Goal: Task Accomplishment & Management: Manage account settings

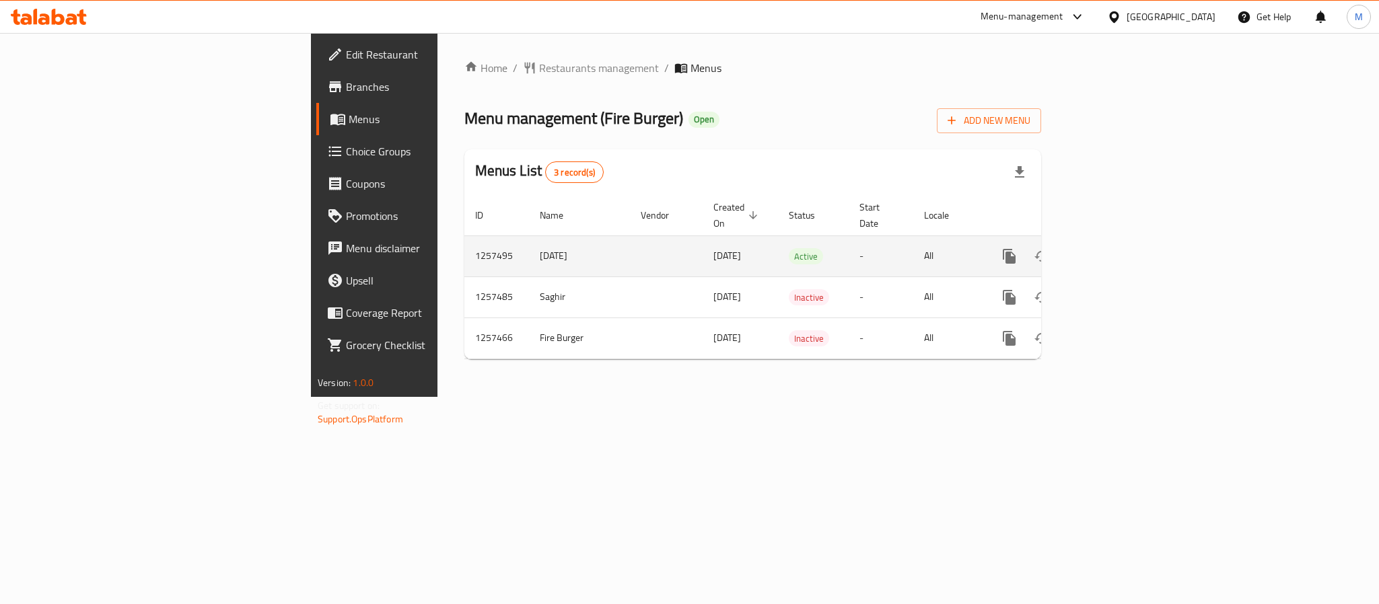
click at [1123, 247] on link "enhanced table" at bounding box center [1106, 256] width 32 height 32
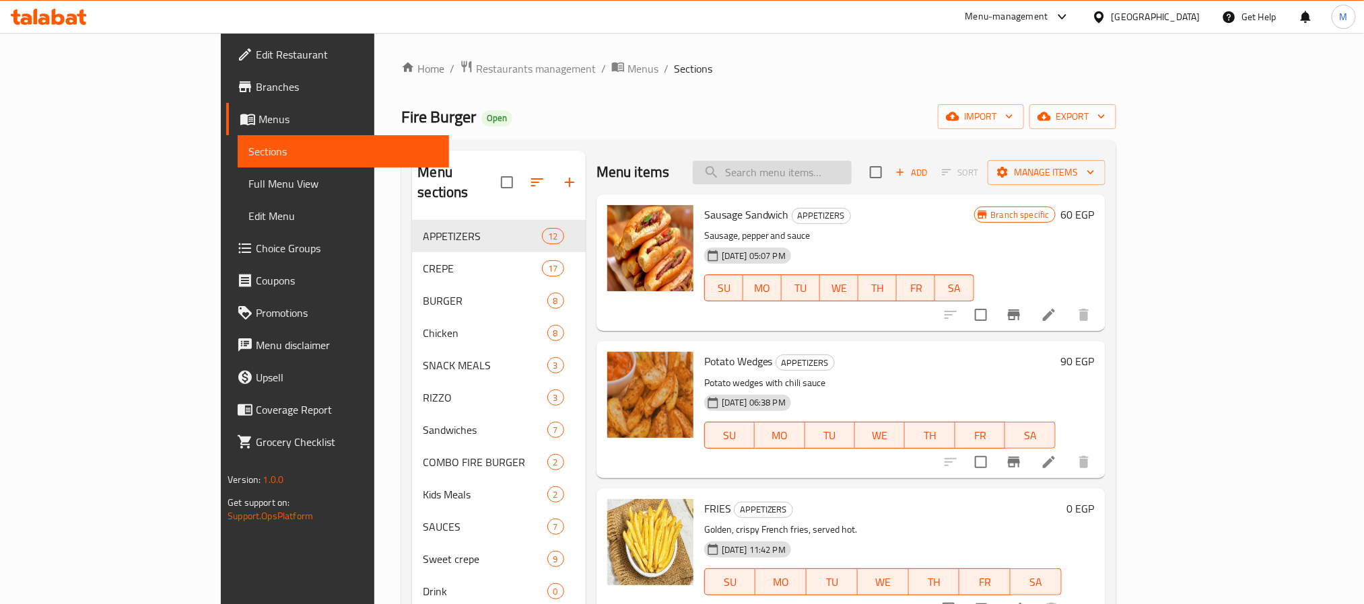
click at [851, 178] on input "search" at bounding box center [772, 173] width 159 height 24
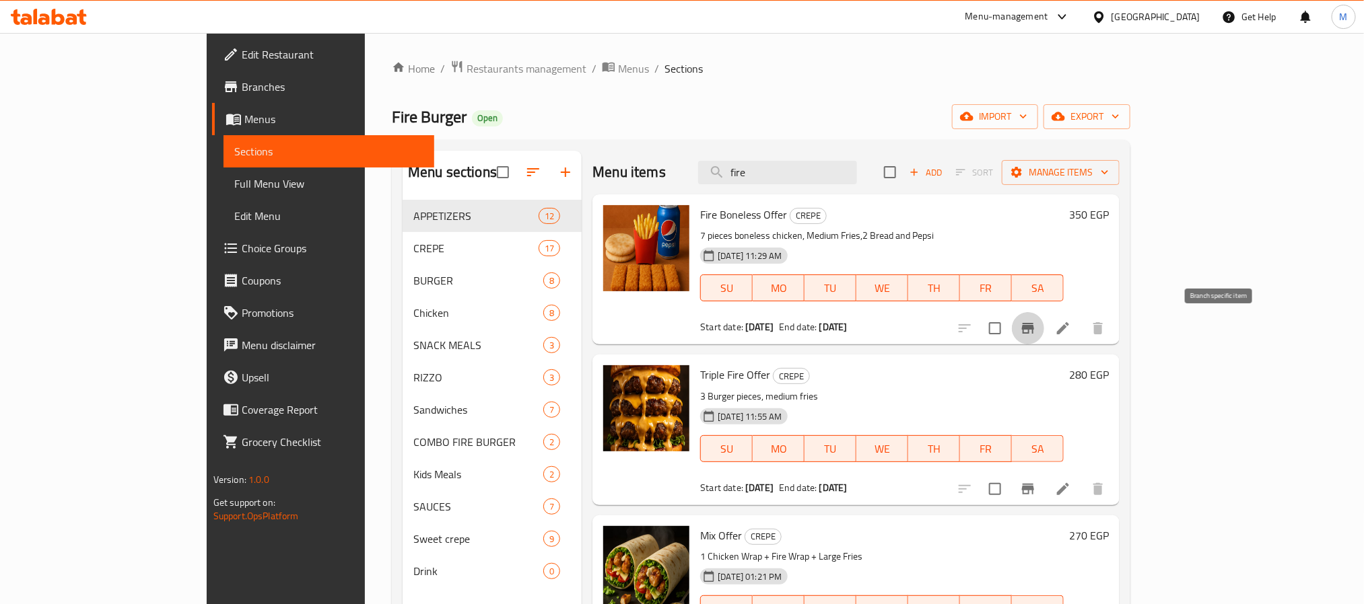
click at [1044, 337] on button "Branch-specific-item" at bounding box center [1028, 328] width 32 height 32
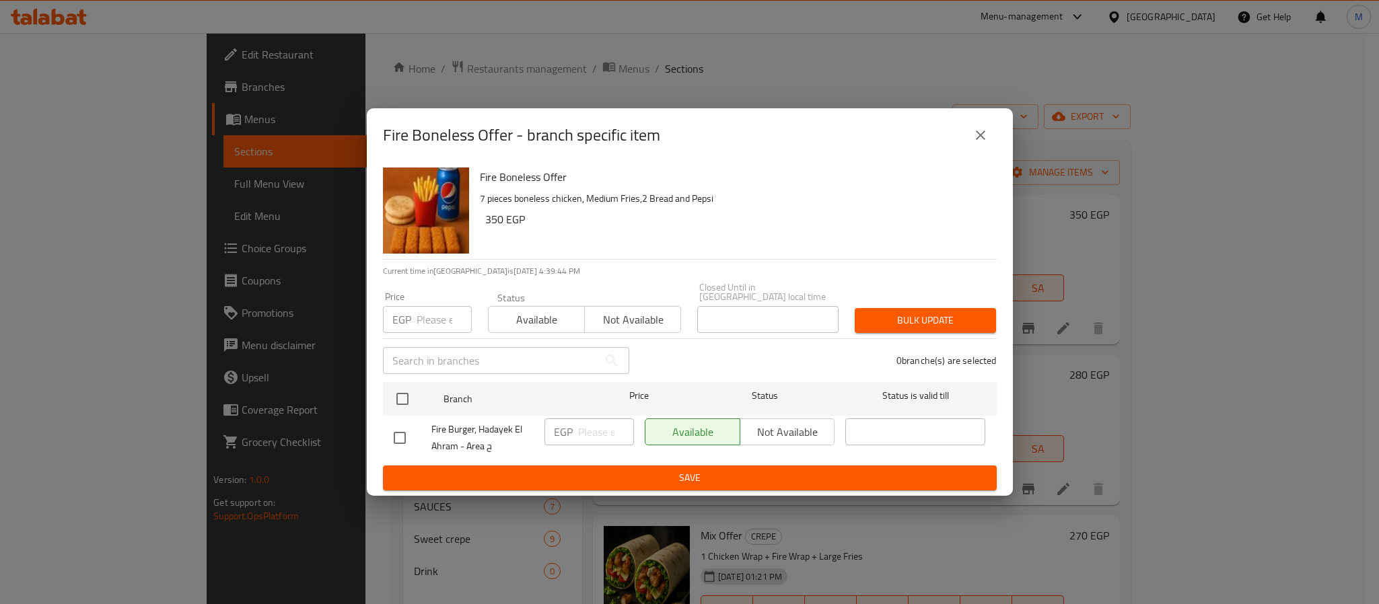
click at [984, 141] on icon "close" at bounding box center [981, 135] width 16 height 16
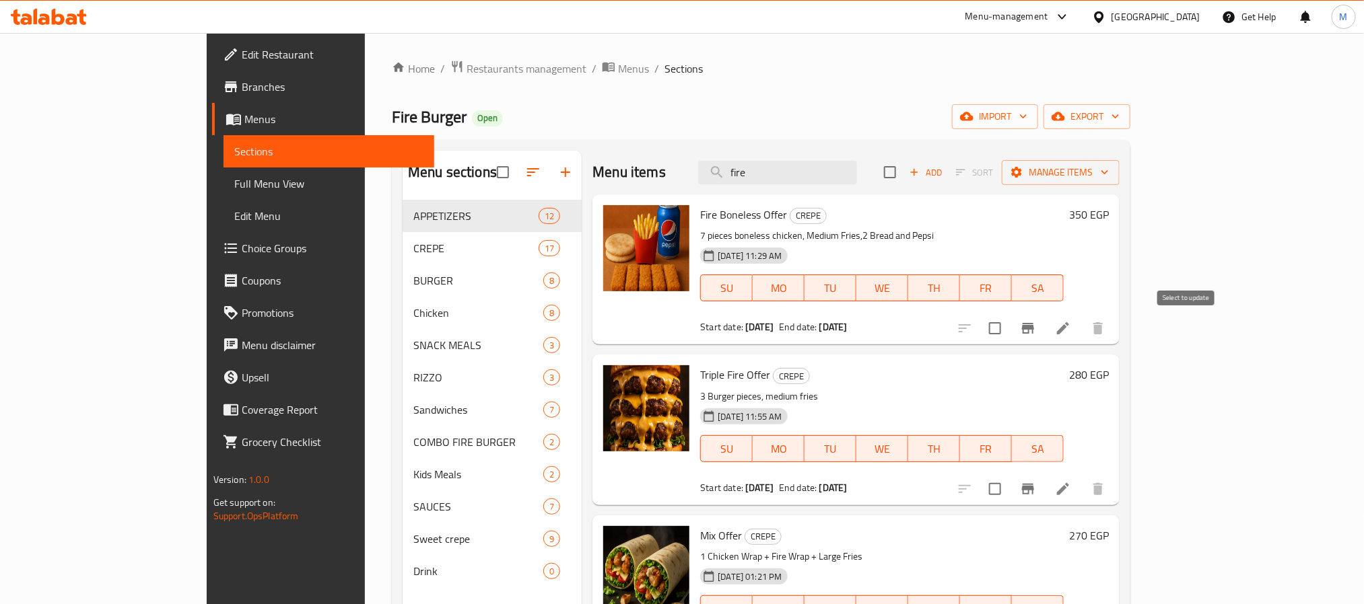
click at [1044, 334] on button "Branch-specific-item" at bounding box center [1028, 328] width 32 height 32
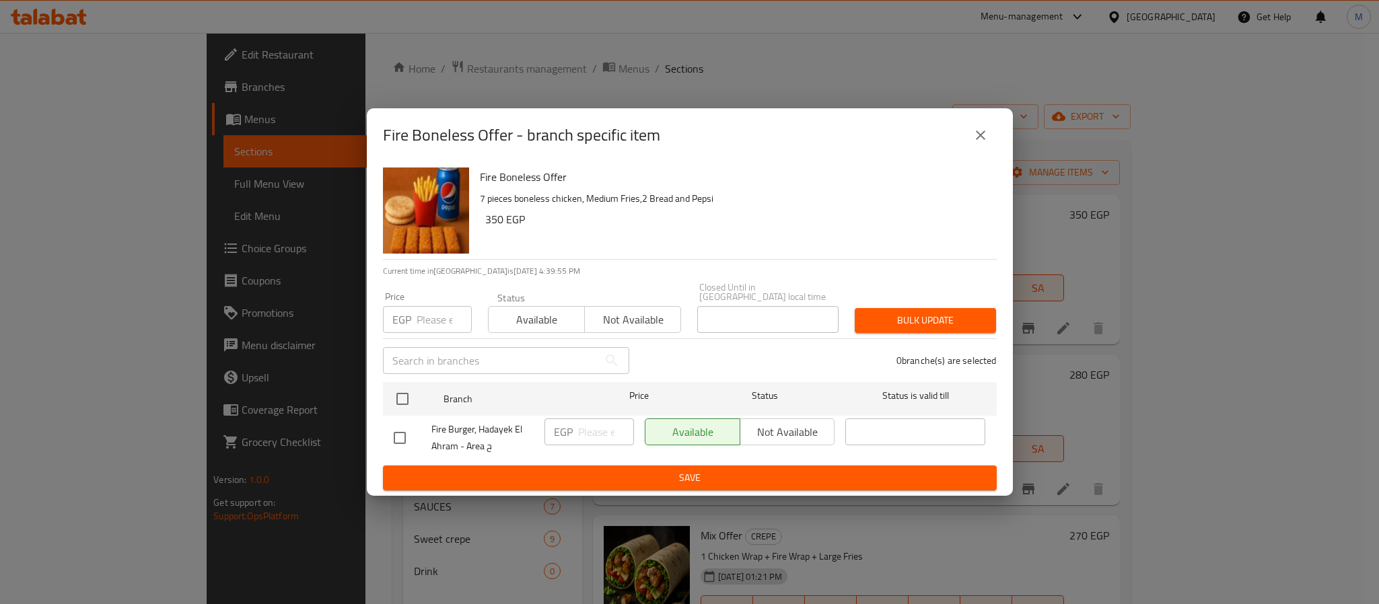
click at [976, 143] on icon "close" at bounding box center [981, 135] width 16 height 16
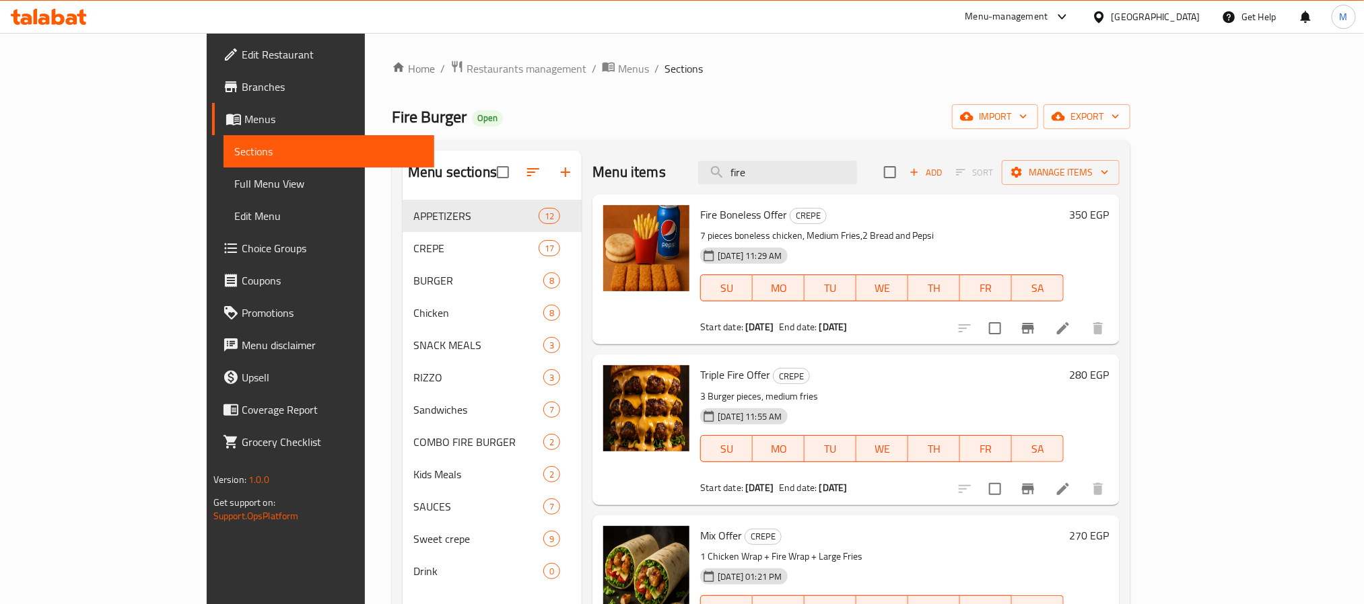
click at [700, 220] on span "Fire Boneless Offer" at bounding box center [743, 215] width 87 height 20
copy h6 "Fire Boneless Offer"
click at [700, 213] on span "Fire Boneless Offer" at bounding box center [743, 215] width 87 height 20
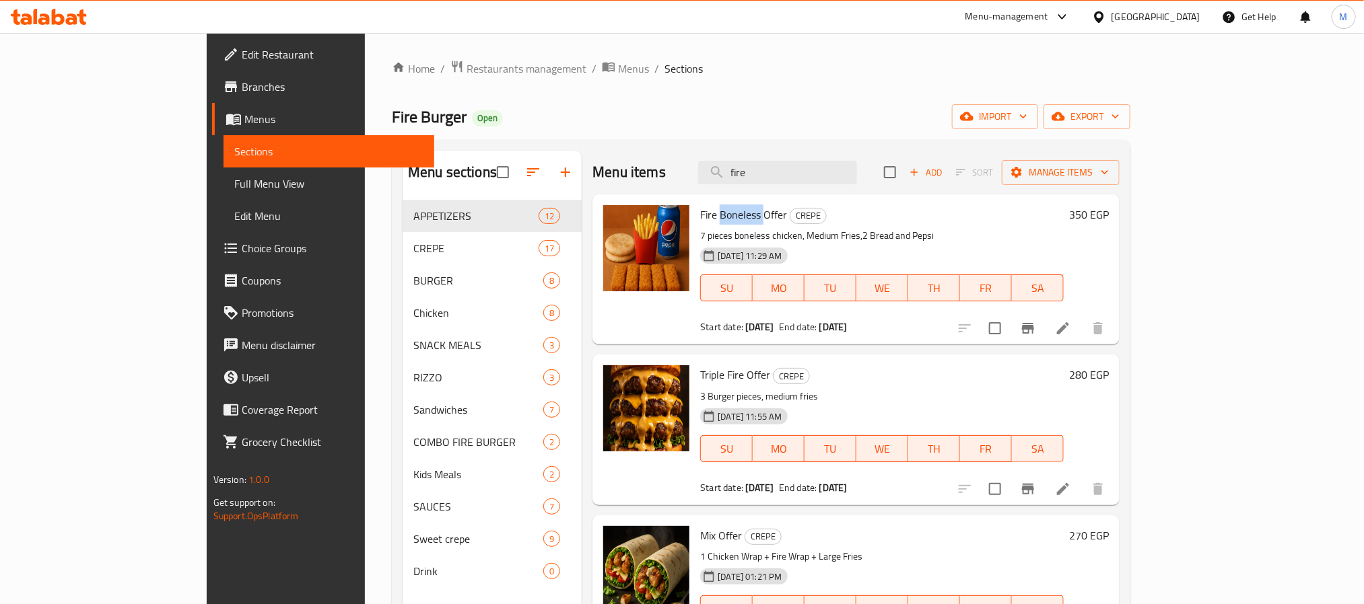
click at [700, 213] on span "Fire Boneless Offer" at bounding box center [743, 215] width 87 height 20
click at [812, 172] on input "fire" at bounding box center [777, 173] width 159 height 24
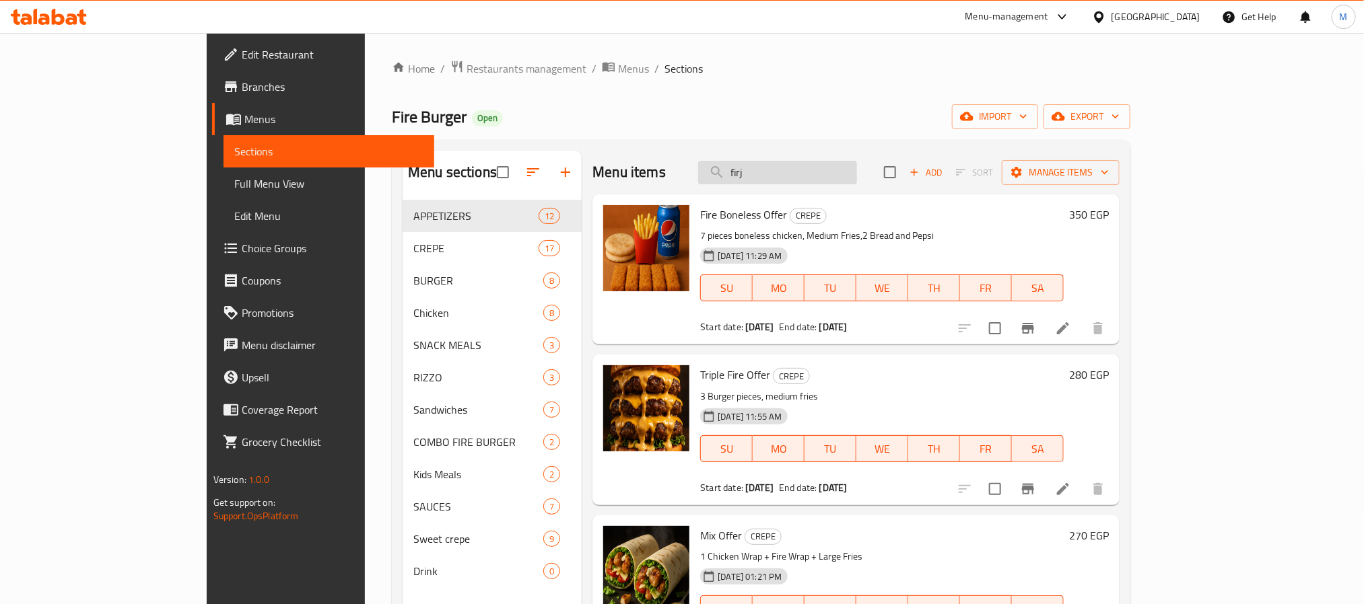
type input "firju"
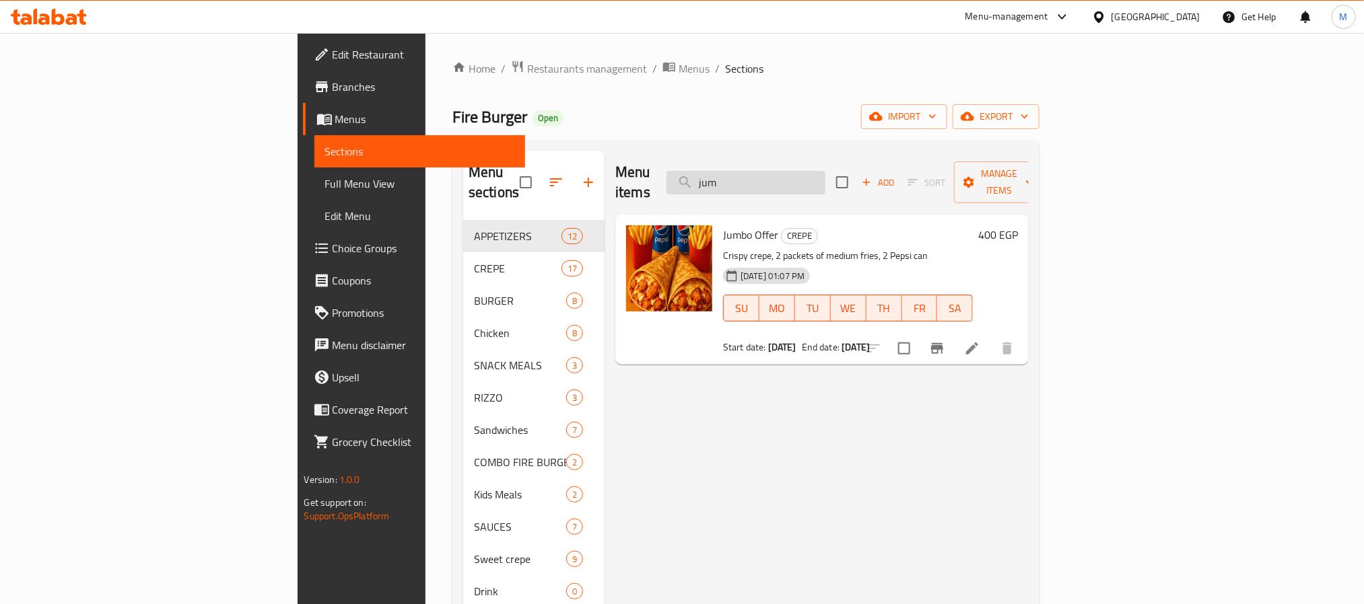
click at [796, 184] on input "jum" at bounding box center [745, 183] width 159 height 24
click at [723, 225] on span "Fire Nuggets Offer" at bounding box center [765, 235] width 84 height 20
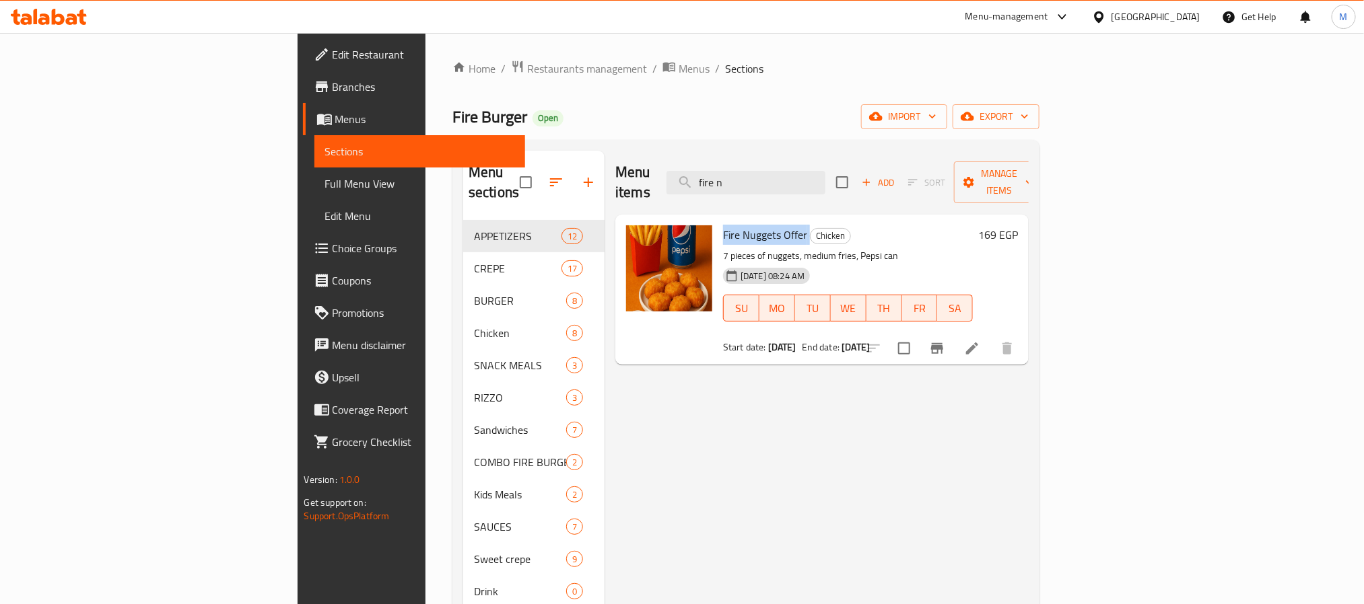
click at [723, 225] on span "Fire Nuggets Offer" at bounding box center [765, 235] width 84 height 20
copy h6 "Fire Nuggets Offer"
click at [825, 174] on input "fire n" at bounding box center [745, 183] width 159 height 24
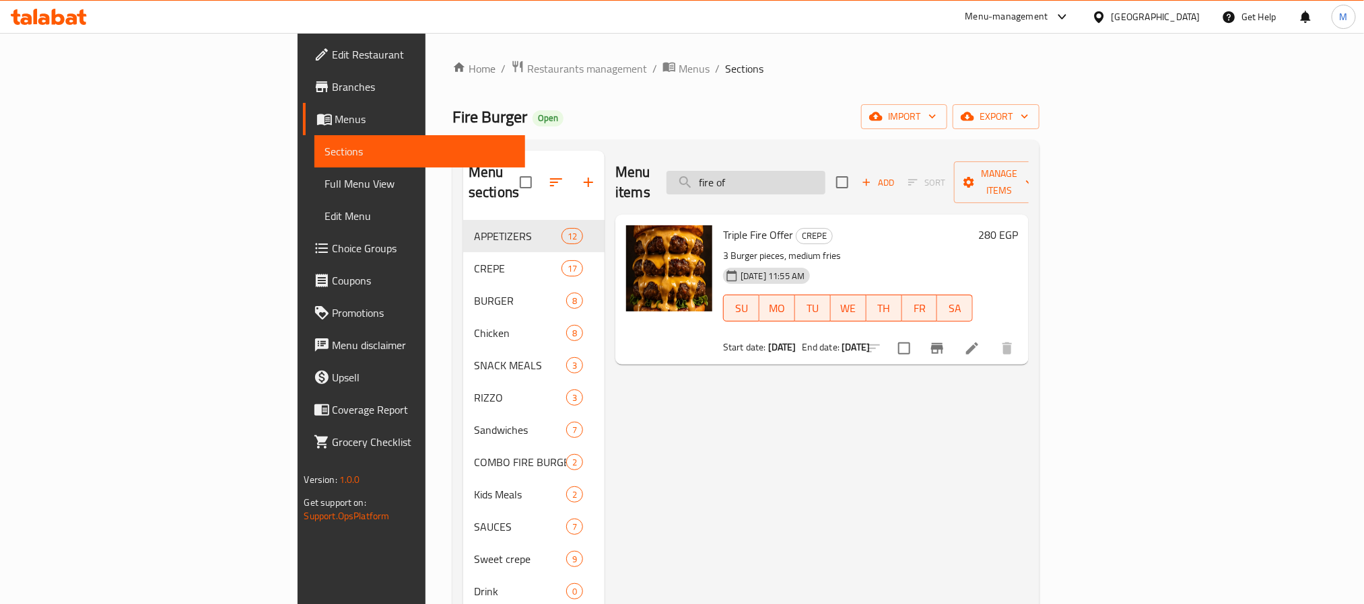
type input "fire off"
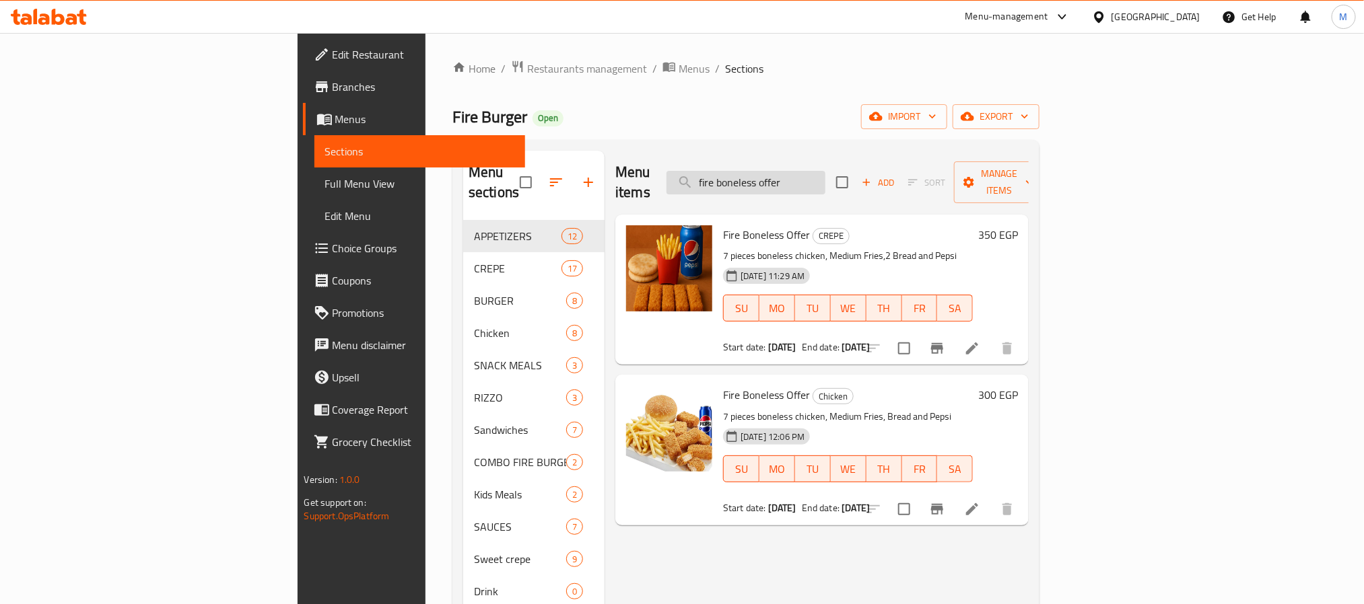
drag, startPoint x: 897, startPoint y: 172, endPoint x: 828, endPoint y: 174, distance: 68.7
click at [825, 174] on input "fire boneless offer" at bounding box center [745, 183] width 159 height 24
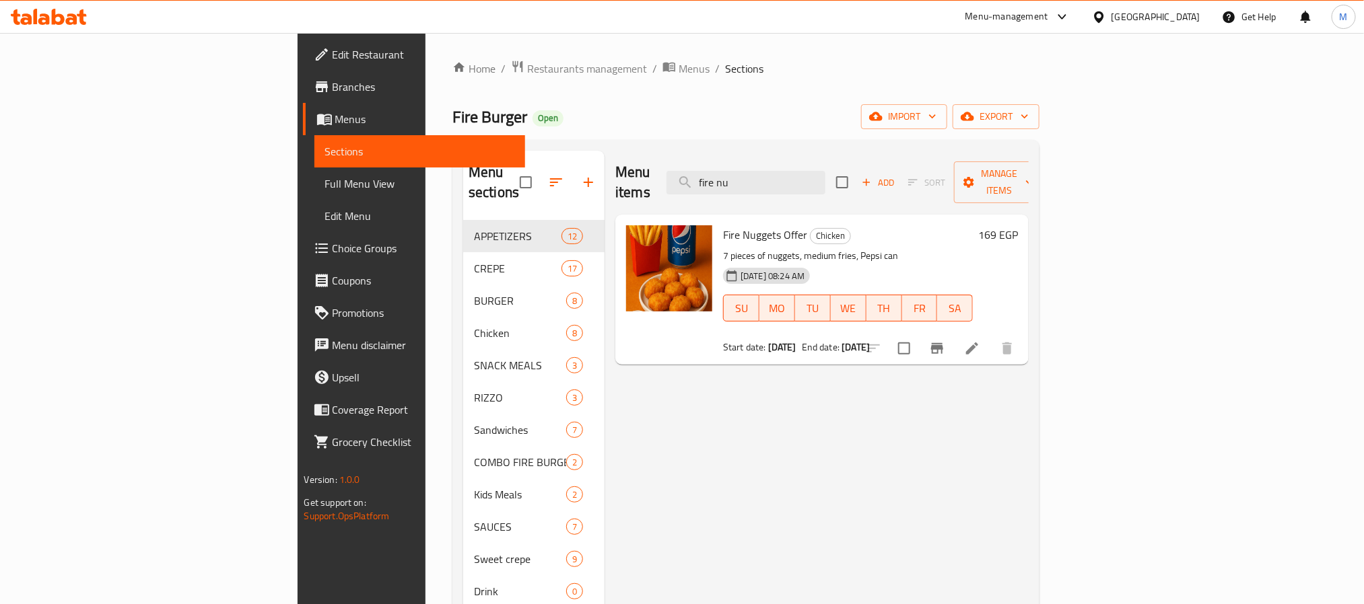
type input "fire nu"
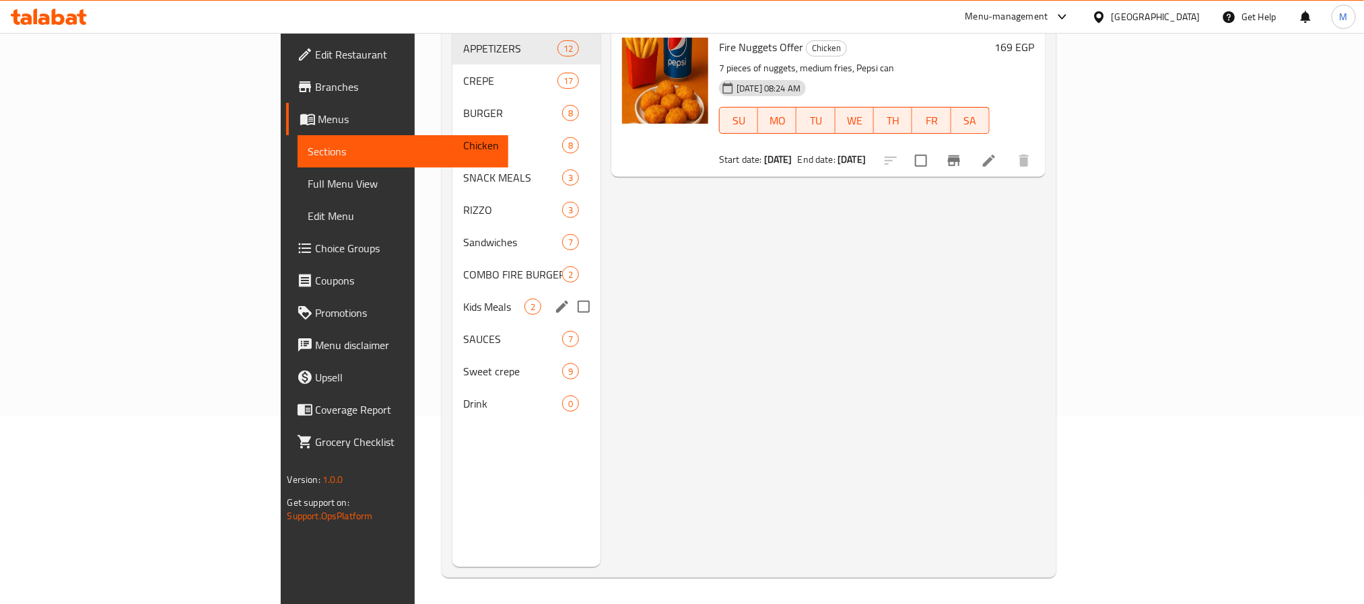
scroll to position [188, 0]
click at [463, 330] on span "SAUCES" at bounding box center [493, 338] width 61 height 16
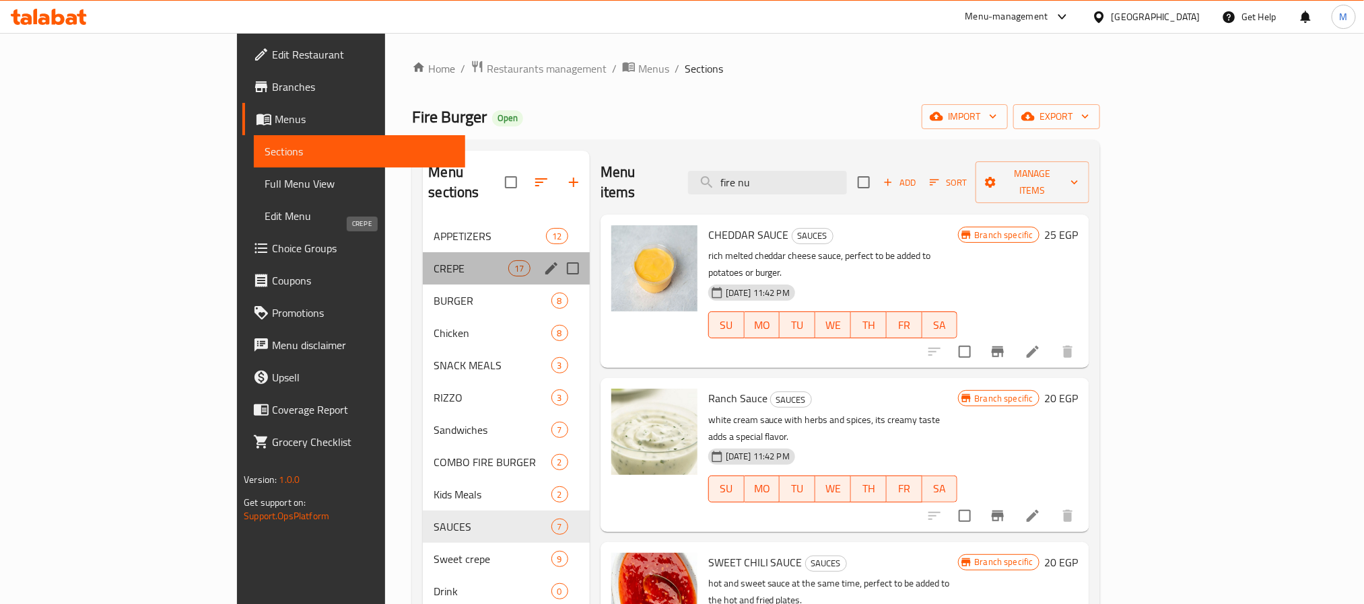
click at [433, 260] on span "CREPE" at bounding box center [470, 268] width 75 height 16
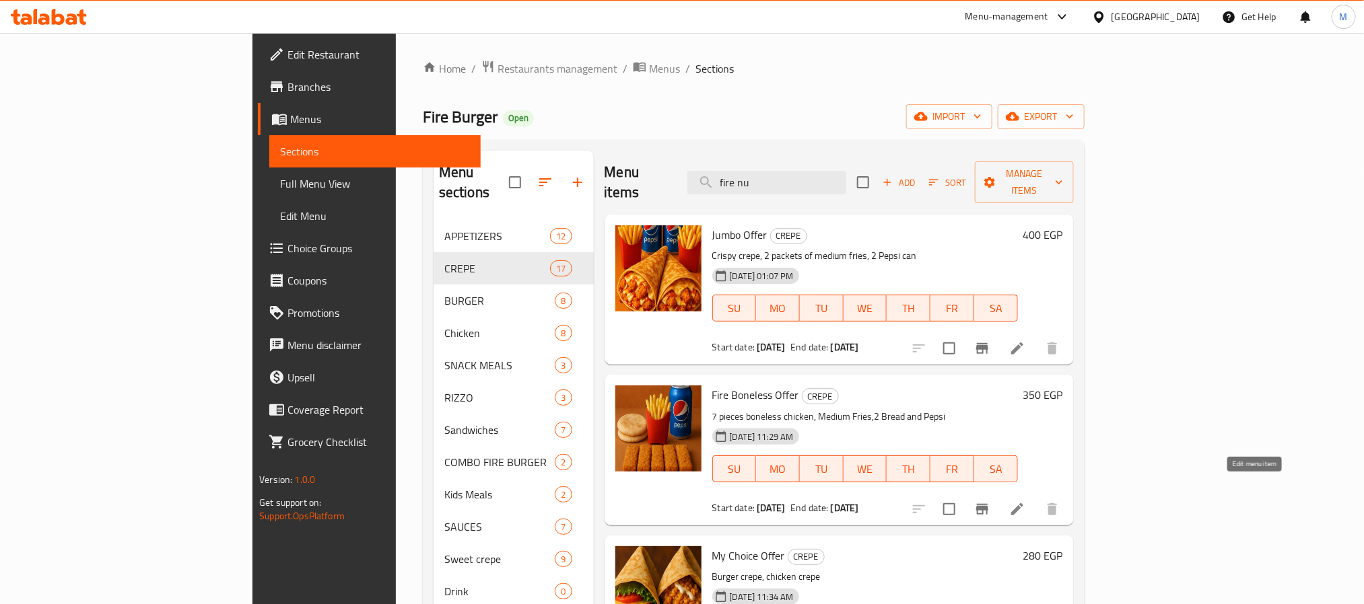
click at [1023, 503] on icon at bounding box center [1017, 509] width 12 height 12
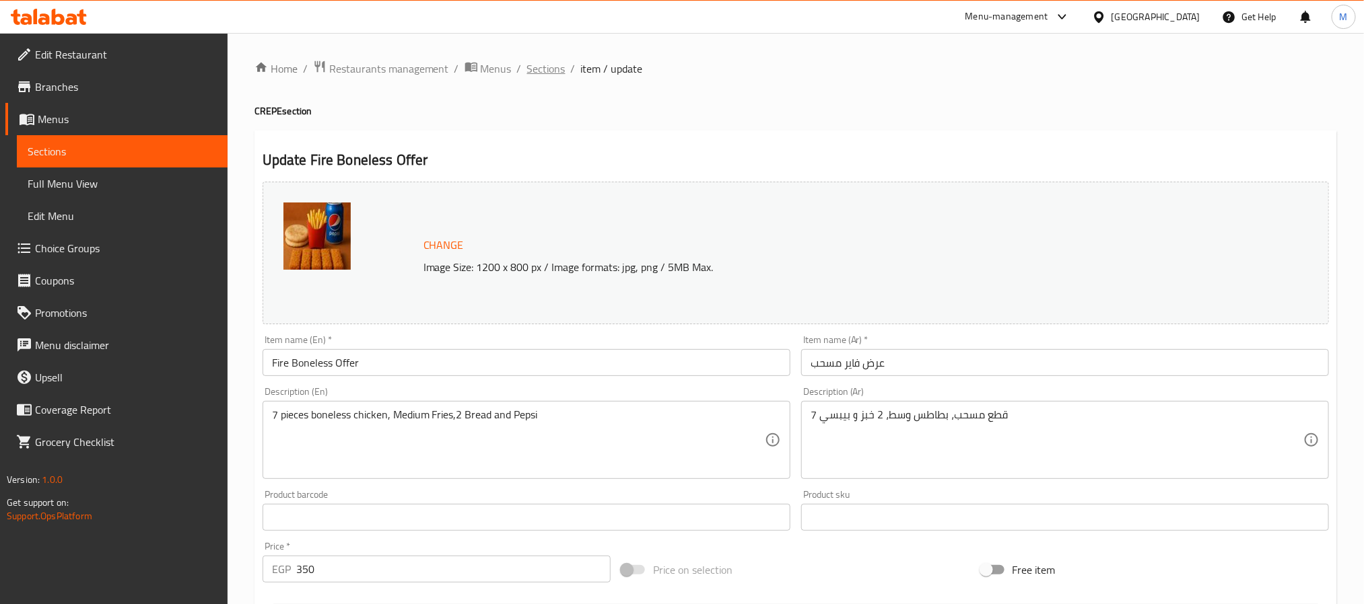
click at [541, 71] on span "Sections" at bounding box center [546, 69] width 38 height 16
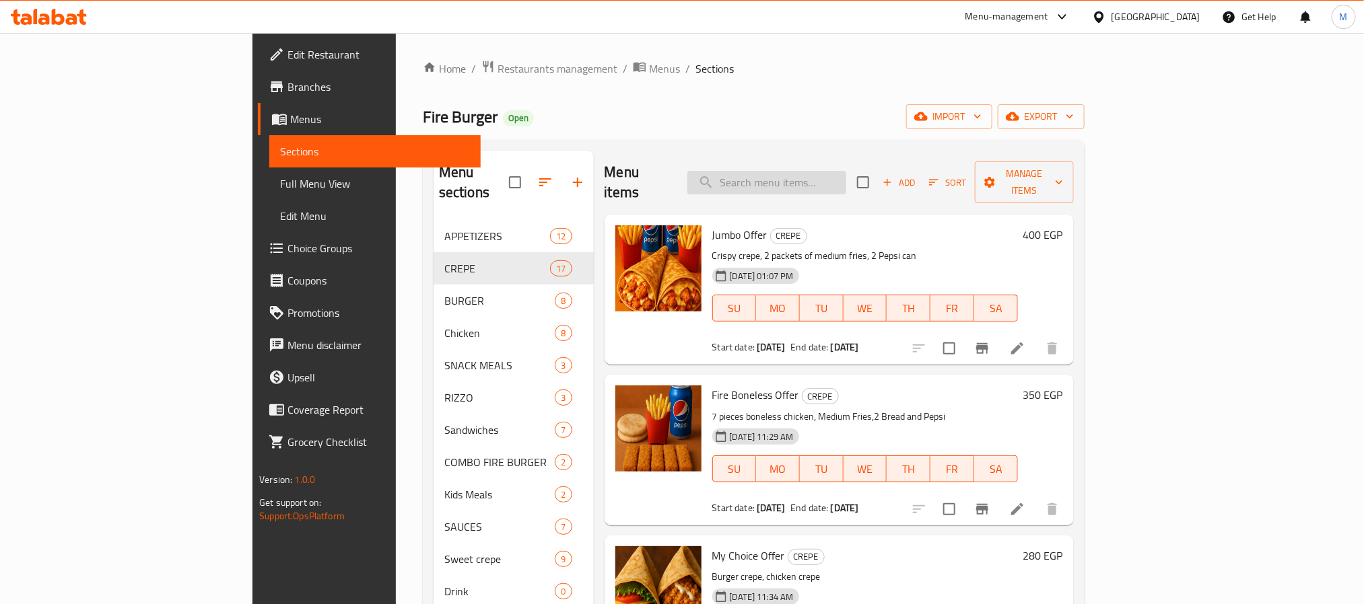
click at [796, 182] on input "search" at bounding box center [766, 183] width 159 height 24
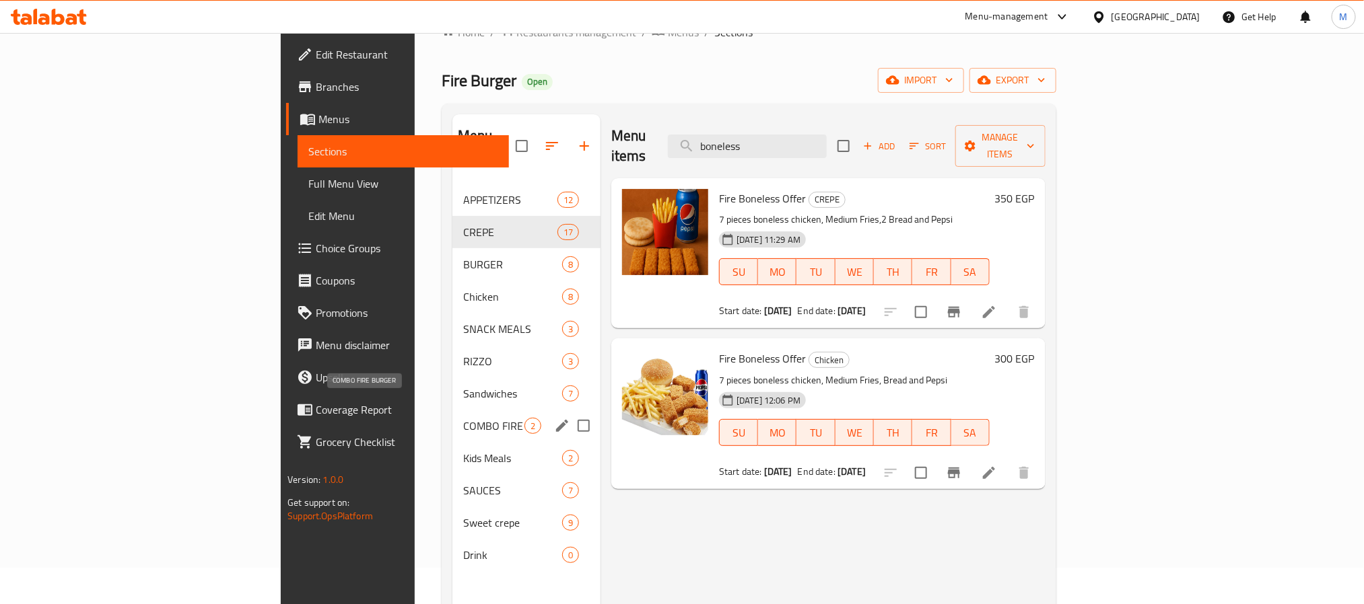
scroll to position [101, 0]
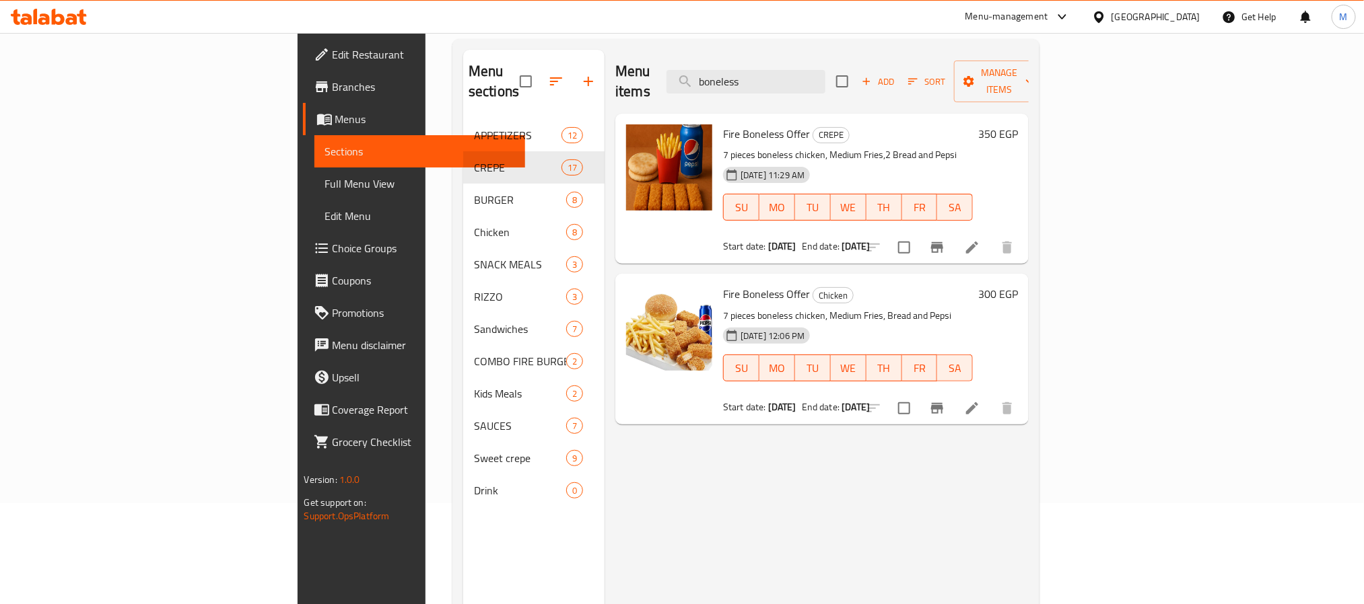
type input "boneless"
click at [991, 237] on li at bounding box center [972, 248] width 38 height 24
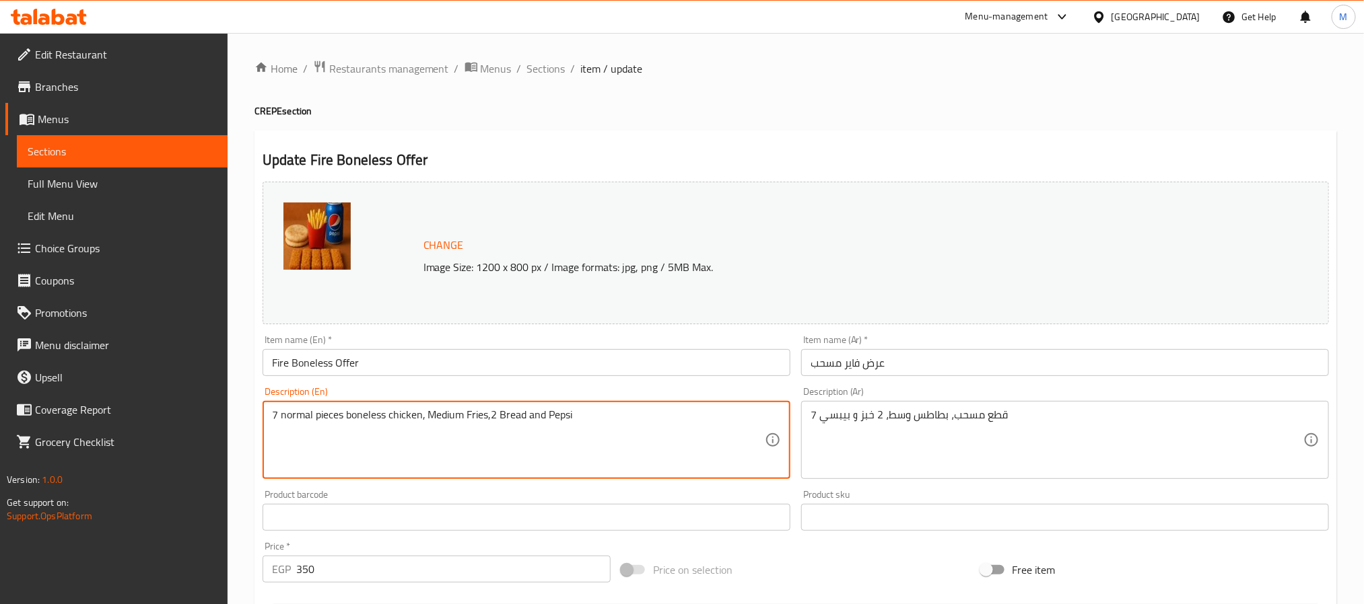
click at [394, 419] on textarea "7 normal pieces boneless chicken, Medium Fries,2 Bread and Pepsi" at bounding box center [518, 441] width 493 height 64
click at [307, 423] on textarea "7 normal pieces boneless , Medium Fries,2 Bread and Pepsi" at bounding box center [518, 441] width 493 height 64
click at [352, 416] on textarea "7 pieces boneless , Medium Fries,2 Bread and Pepsi" at bounding box center [518, 441] width 493 height 64
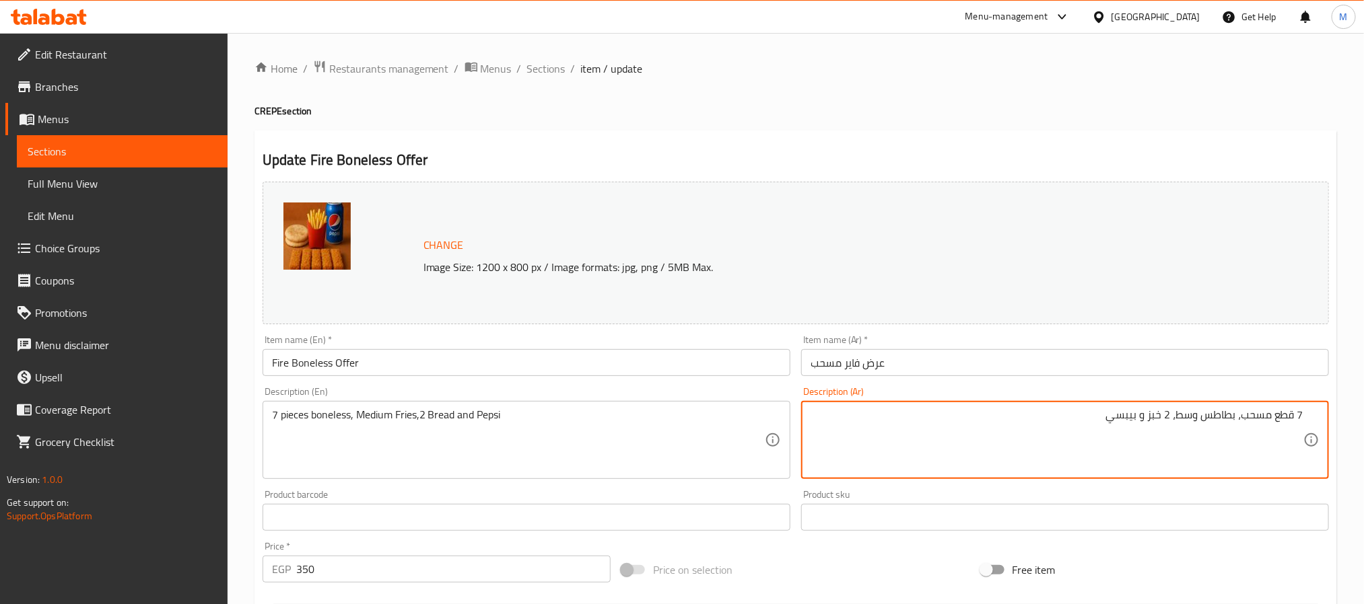
drag, startPoint x: 1077, startPoint y: 421, endPoint x: 1061, endPoint y: 421, distance: 16.2
click at [1061, 421] on textarea "7 قطع مسحب، بطاطس وسط، 2 خبز و بيبسي" at bounding box center [1056, 441] width 493 height 64
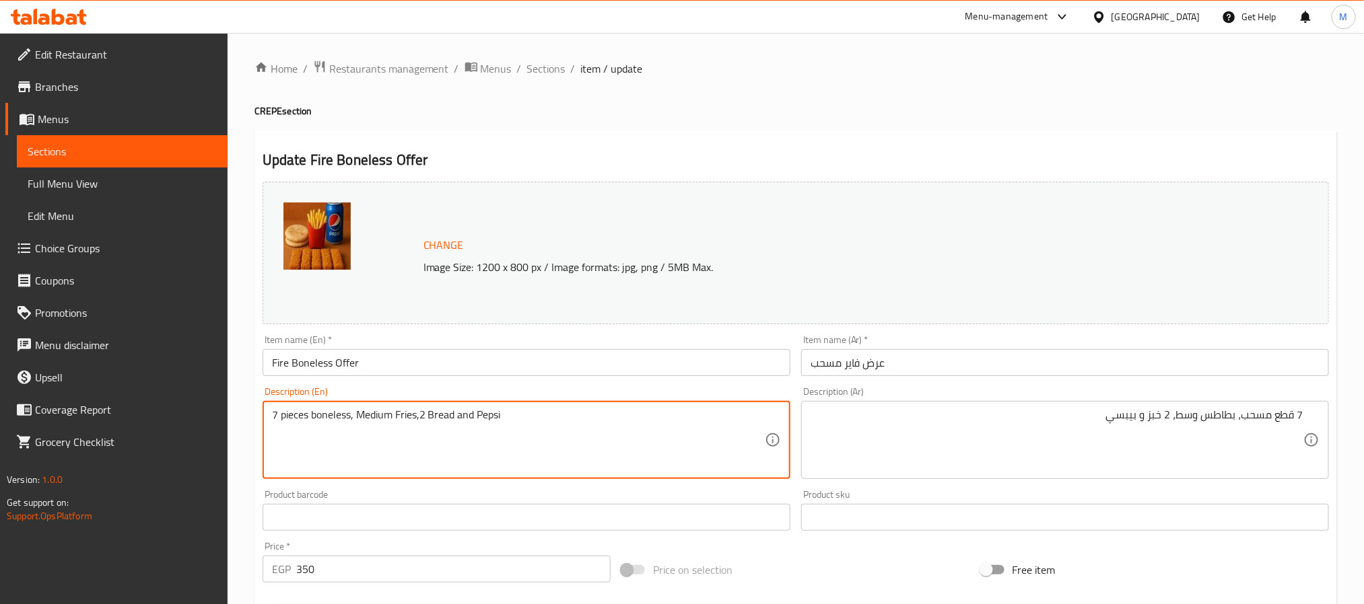
click at [311, 419] on textarea "7 pieces boneless, Medium Fries,2 Bread and Pepsi" at bounding box center [518, 441] width 493 height 64
click at [351, 413] on textarea "7 pieces boneless, Medium Fries,2 Bread and Pepsi" at bounding box center [518, 441] width 493 height 64
type textarea "7 pieces boneless normal, Medium Fries,2 Bread and Pepsi"
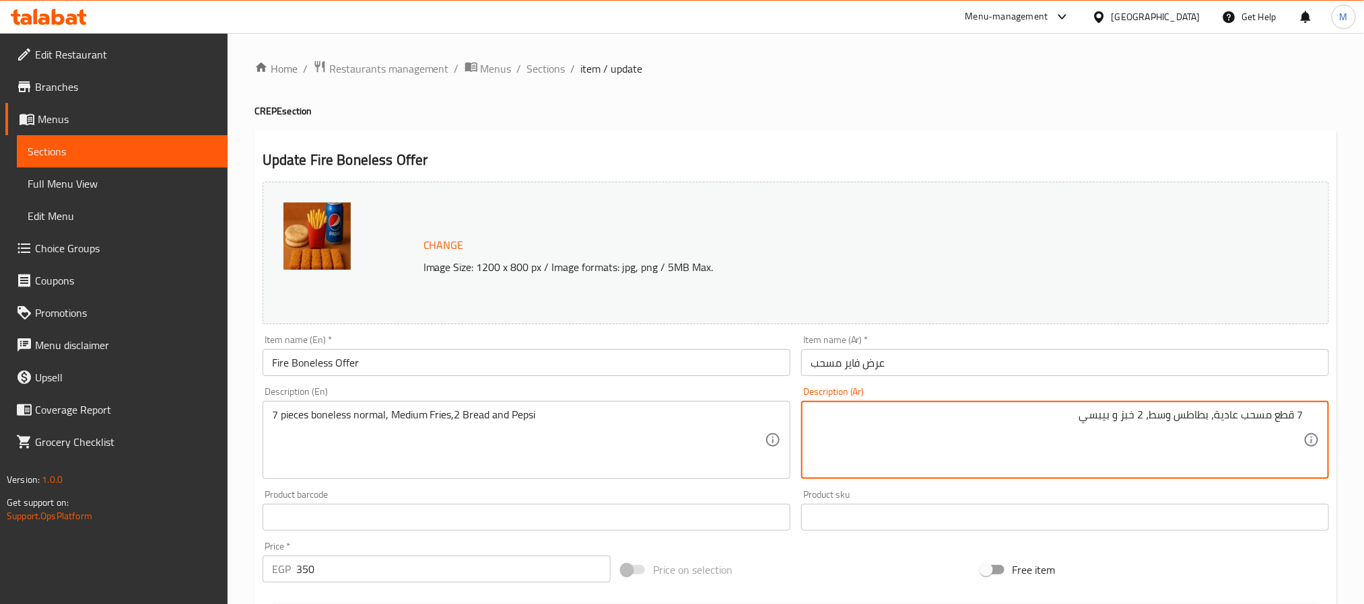
type textarea "7 قطع مسحب عادية، بطاطس وسط، 2 خبز و بيبسي"
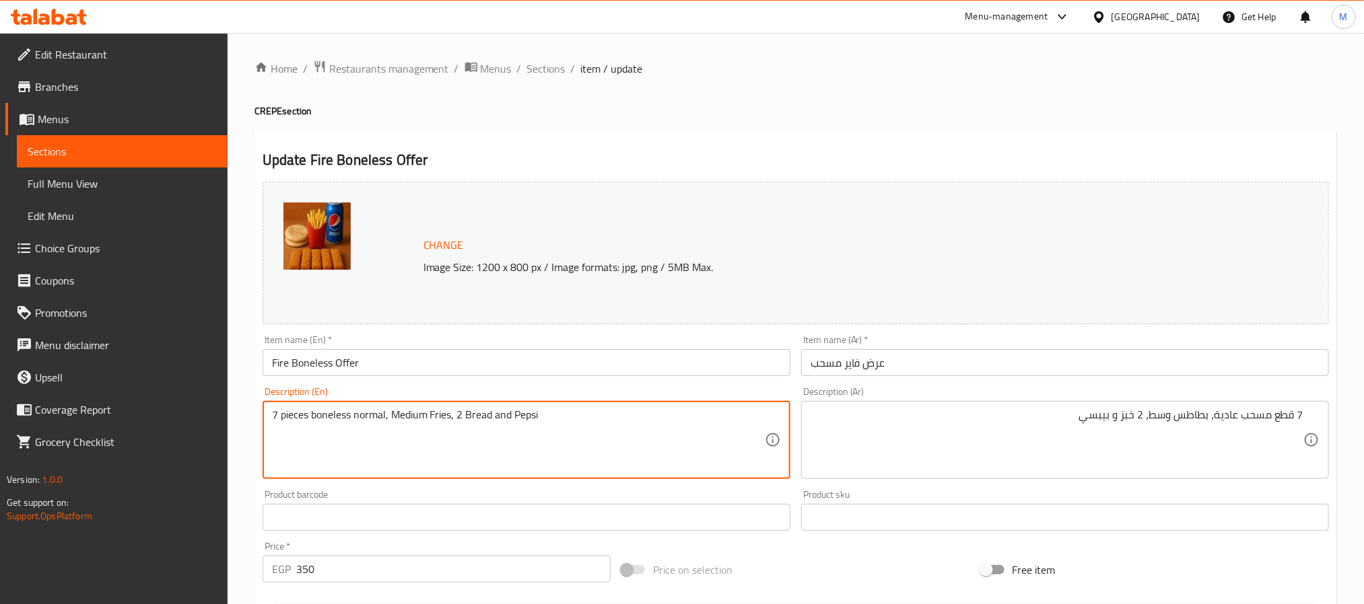
click at [574, 419] on textarea "7 pieces boneless normal, Medium Fries, 2 Bread and Pepsi" at bounding box center [518, 441] width 493 height 64
type textarea "7 pieces boneless normal, medium fries, 2 bread and pepsi"
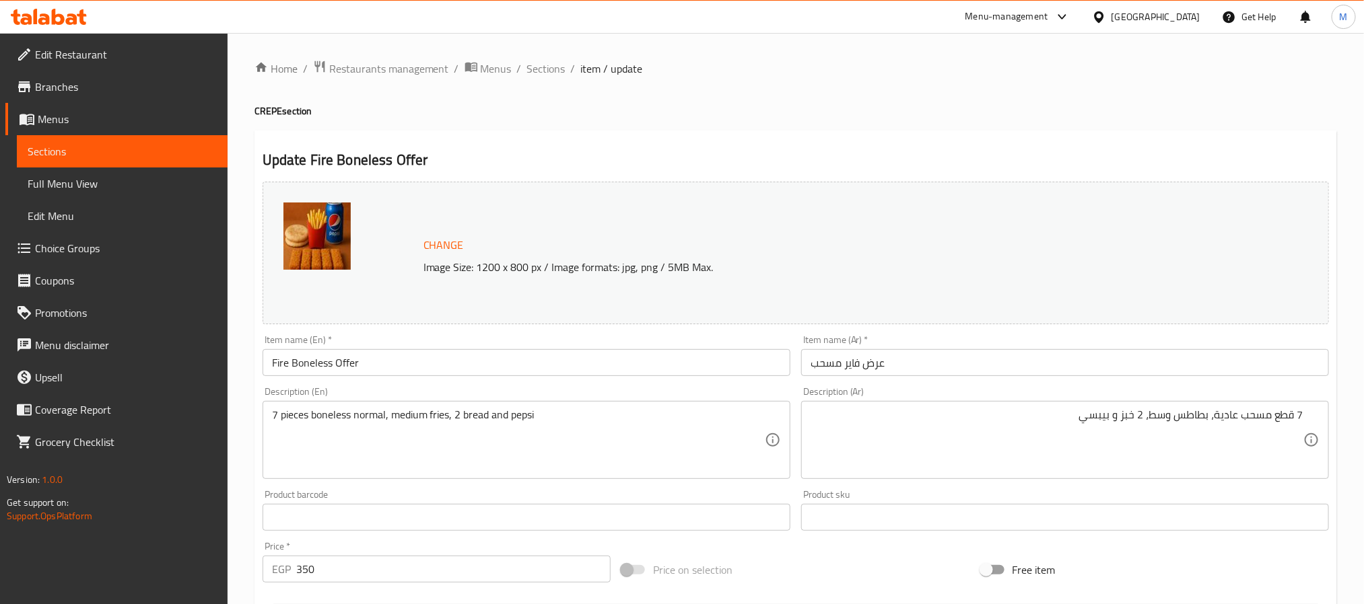
click at [596, 394] on div "Description (En) 7 pieces boneless normal, medium fries, 2 bread and pepsi Desc…" at bounding box center [526, 433] width 528 height 92
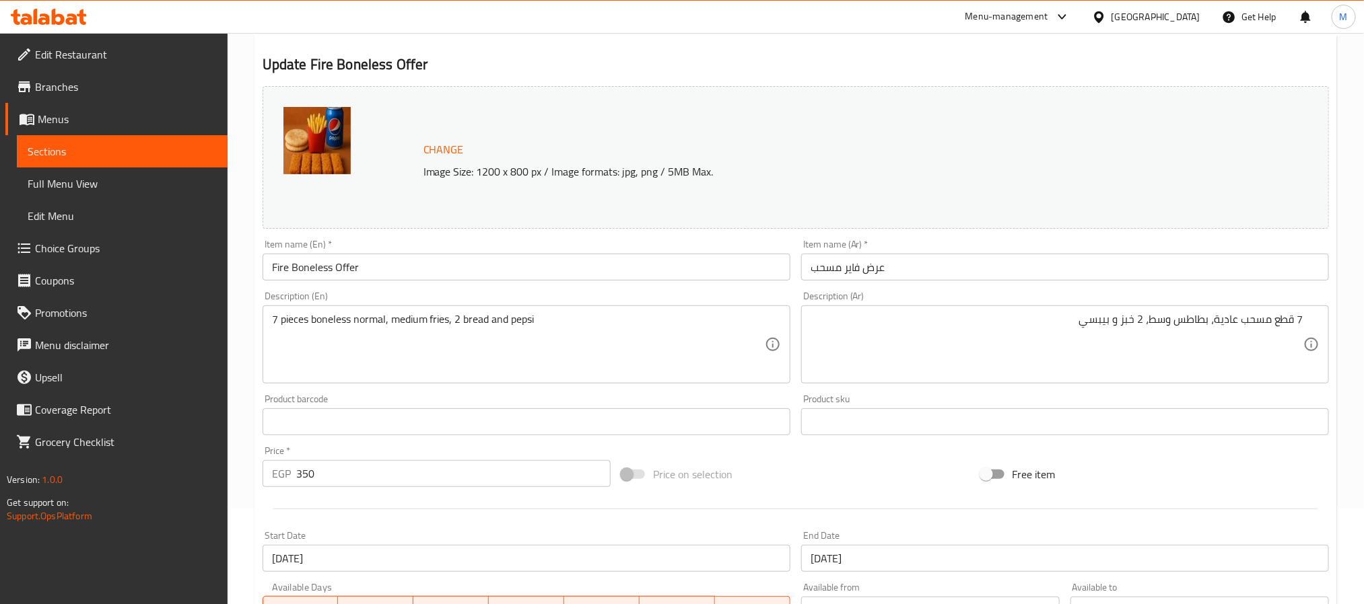
scroll to position [364, 0]
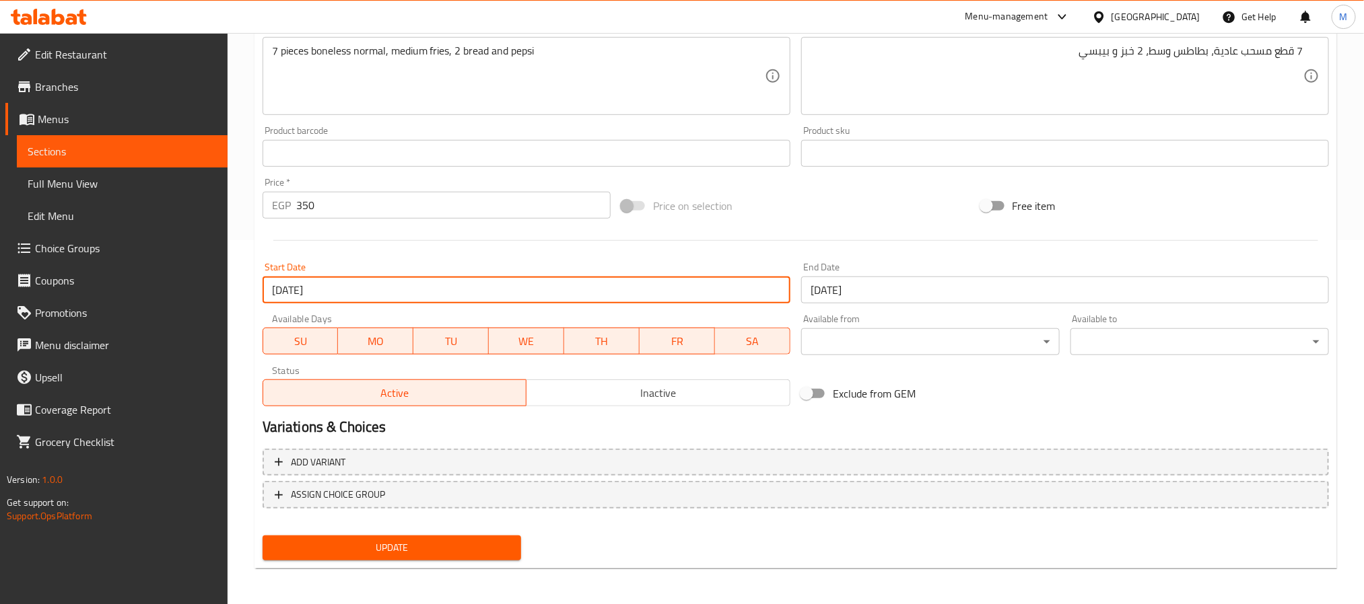
click at [461, 291] on input "[DATE]" at bounding box center [526, 290] width 528 height 27
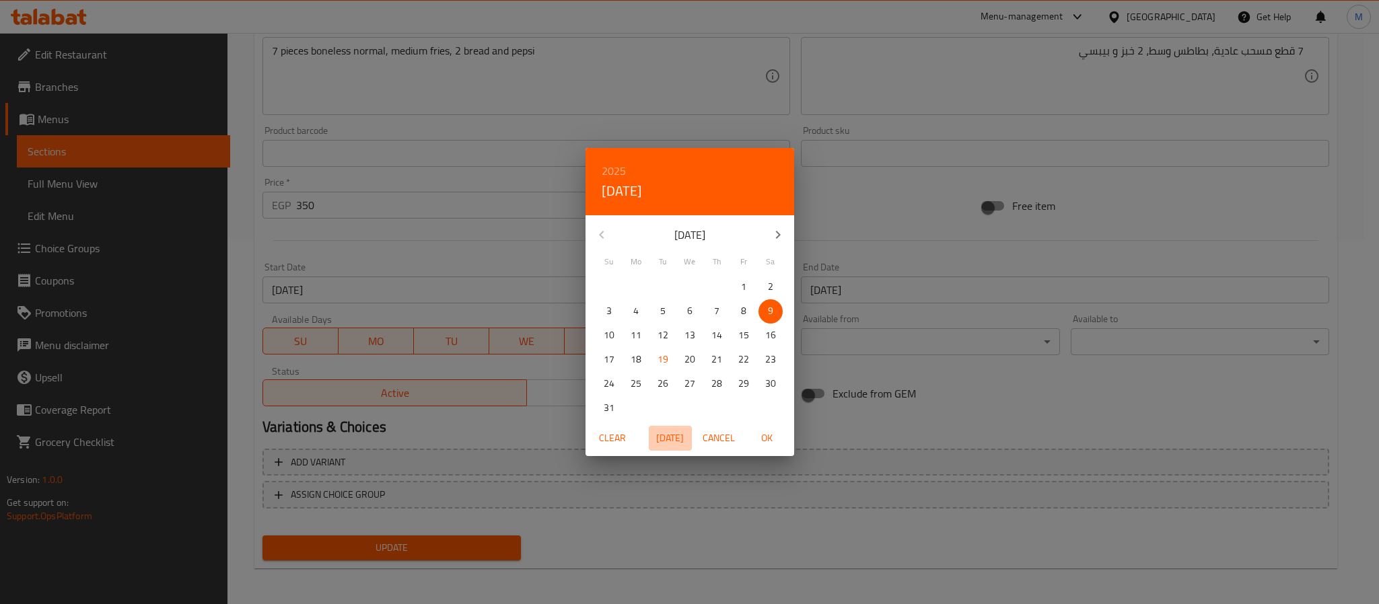
click at [663, 432] on span "[DATE]" at bounding box center [670, 438] width 32 height 17
click at [772, 431] on span "OK" at bounding box center [767, 438] width 32 height 17
type input "[DATE]"
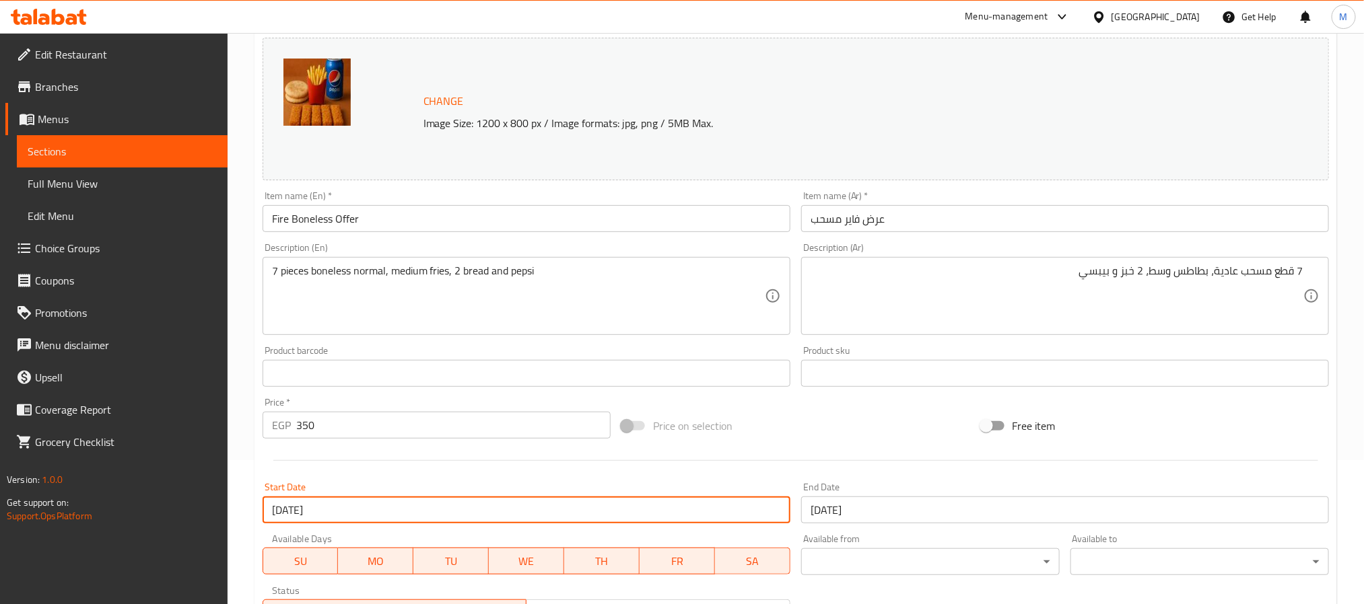
scroll to position [0, 0]
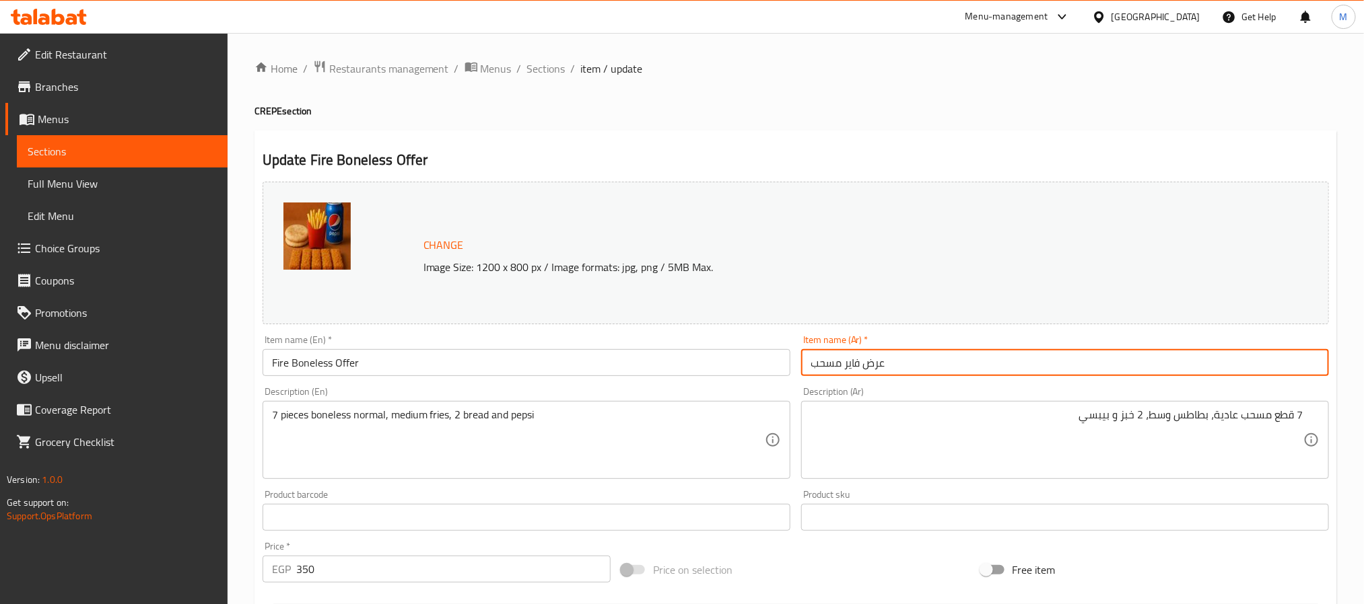
click at [983, 374] on input "عرض فاير مسحب" at bounding box center [1065, 362] width 528 height 27
click at [1240, 361] on input "عرض فاير مسحب" at bounding box center [1065, 362] width 528 height 27
click at [1250, 363] on input "عرض فاير مسحب" at bounding box center [1065, 362] width 528 height 27
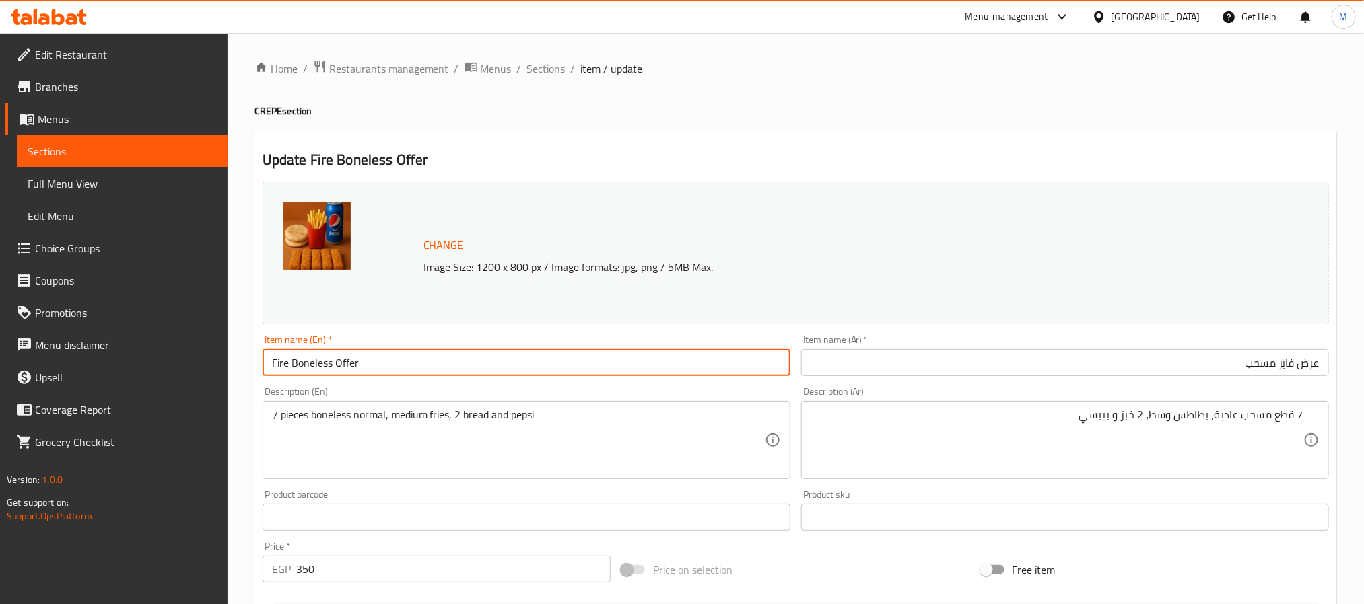
click at [475, 361] on input "Fire Boneless Offer" at bounding box center [526, 362] width 528 height 27
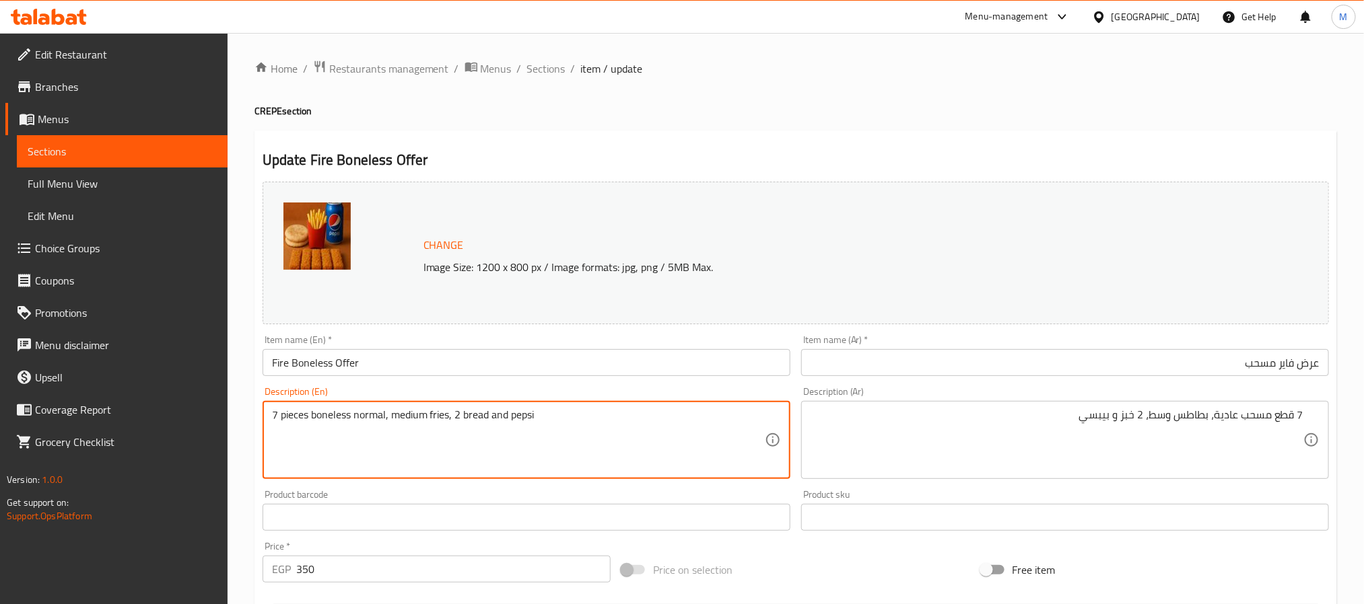
click at [374, 415] on textarea "7 pieces boneless normal, medium fries, 2 bread and pepsi" at bounding box center [518, 441] width 493 height 64
click at [376, 414] on textarea "7 pieces boneless normal, medium fries, 2 bread and pepsi" at bounding box center [518, 441] width 493 height 64
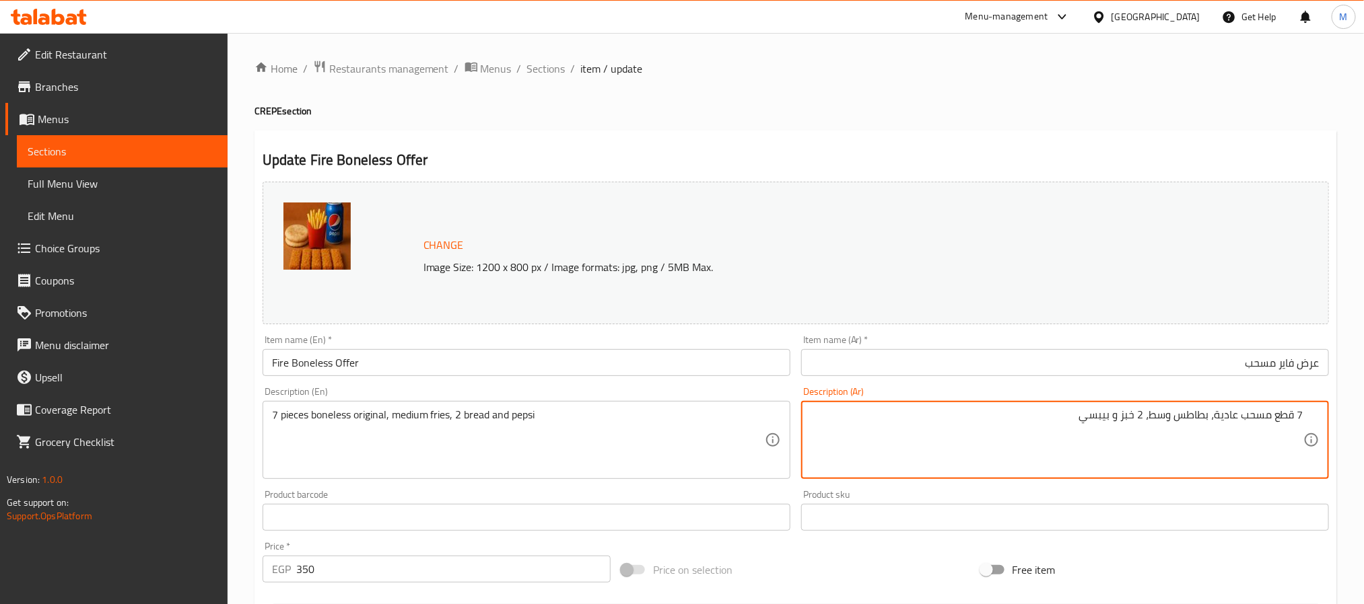
click at [1226, 413] on textarea "7 قطع مسحب عادية، بطاطس وسط، 2 خبز و بيبسي" at bounding box center [1056, 441] width 493 height 64
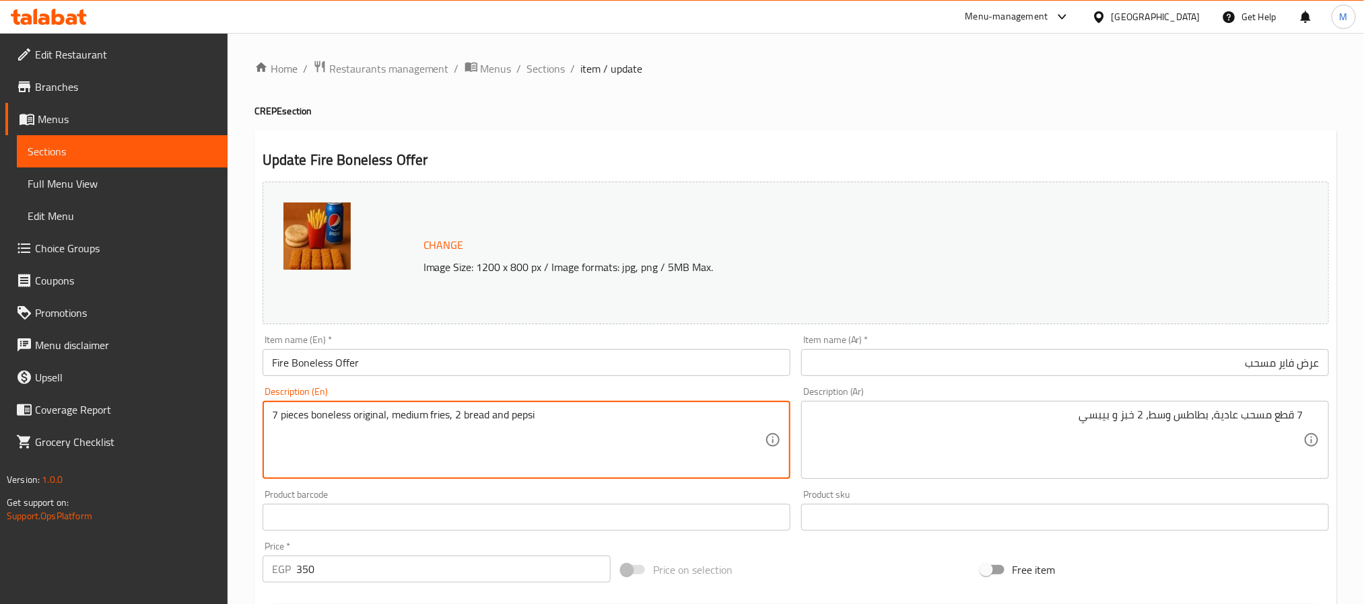
click at [372, 424] on textarea "7 pieces boneless original, medium fries, 2 bread and pepsi" at bounding box center [518, 441] width 493 height 64
type textarea "7 pieces boneless, medium fries, 2 bread and pepsi"
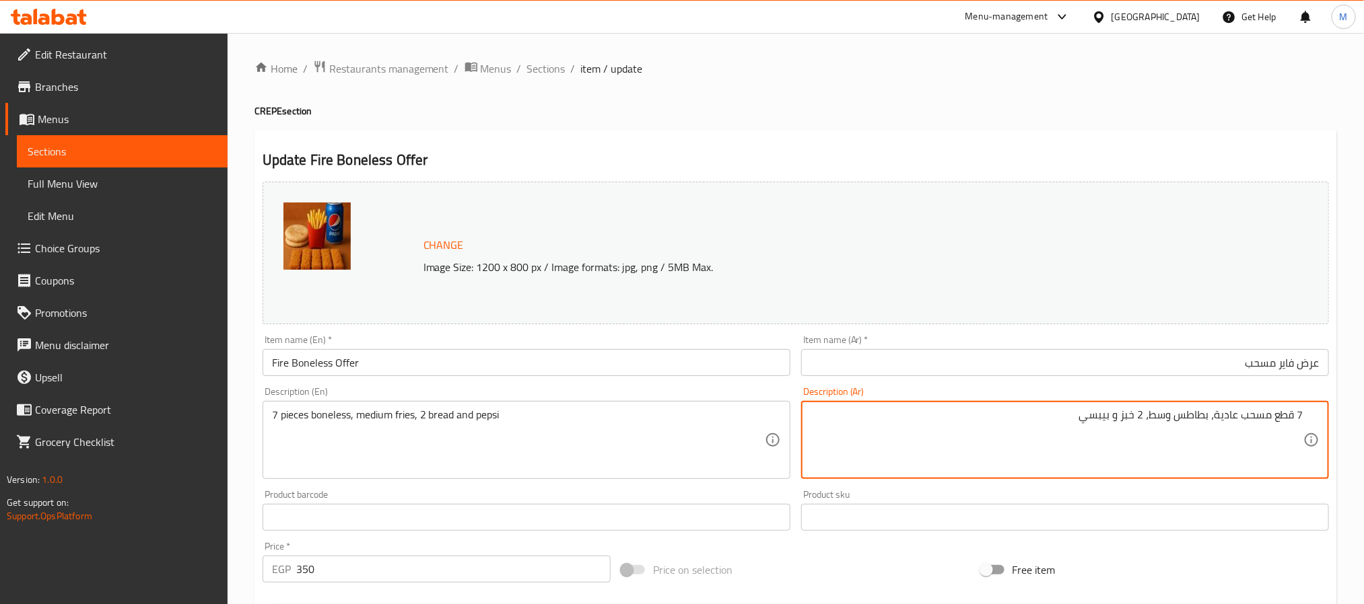
click at [1232, 416] on textarea "7 قطع مسحب عادية، بطاطس وسط، 2 خبز و بيبسي" at bounding box center [1056, 441] width 493 height 64
click at [1200, 427] on textarea "7 قطع مسحب، بطاطس وسط، 2 خبز و بيبسي" at bounding box center [1056, 441] width 493 height 64
click at [407, 420] on textarea "7 pieces boneless, medium fries, 2 bread and pepsi" at bounding box center [518, 441] width 493 height 64
type textarea "7 قطع مسحب، بطاطس محمرة وسط، 2 خبز و بيبسي"
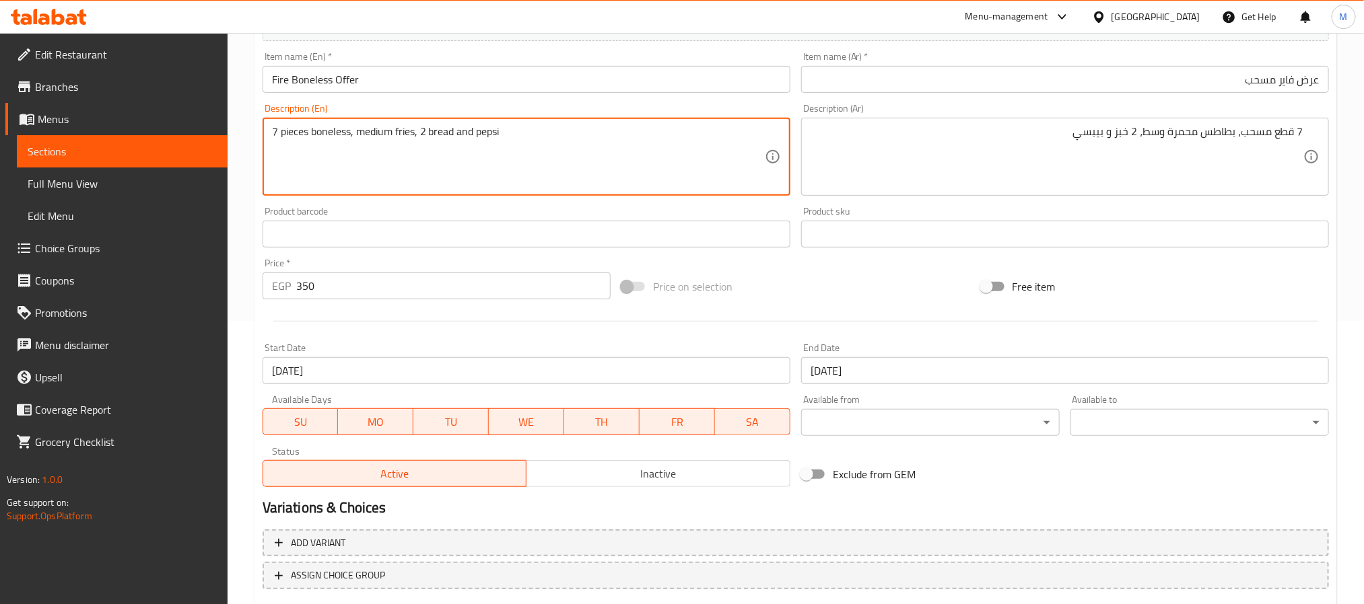
scroll to position [162, 0]
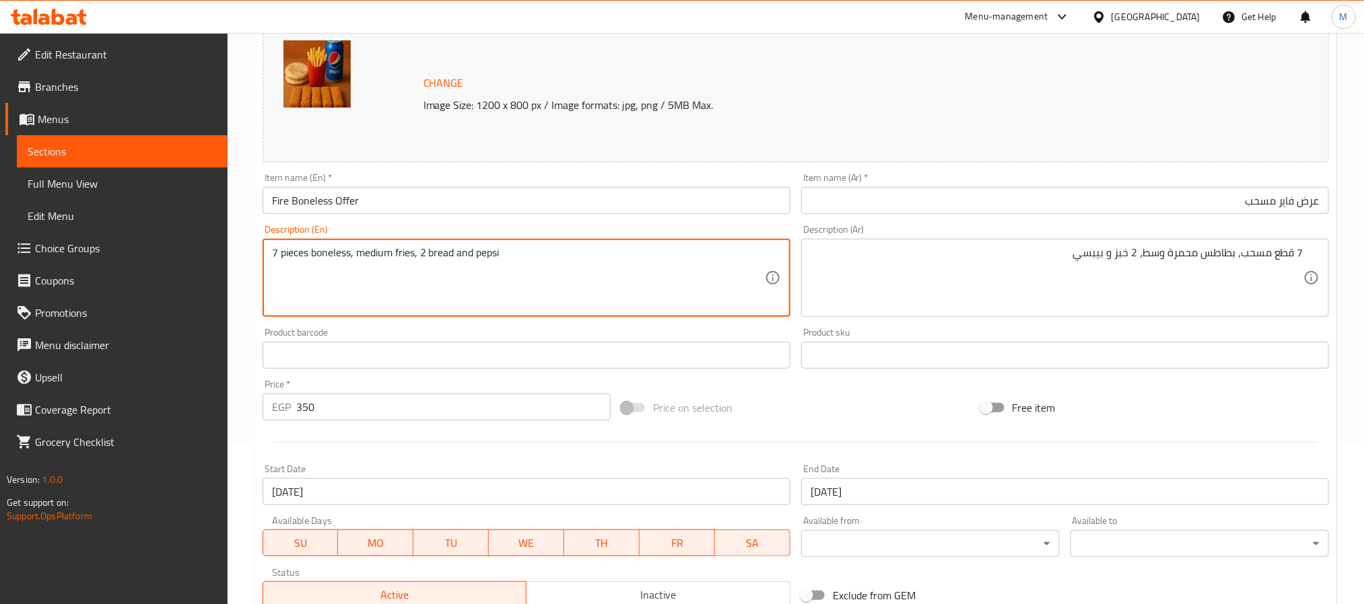
click at [705, 336] on div "Product barcode Product barcode" at bounding box center [526, 348] width 528 height 41
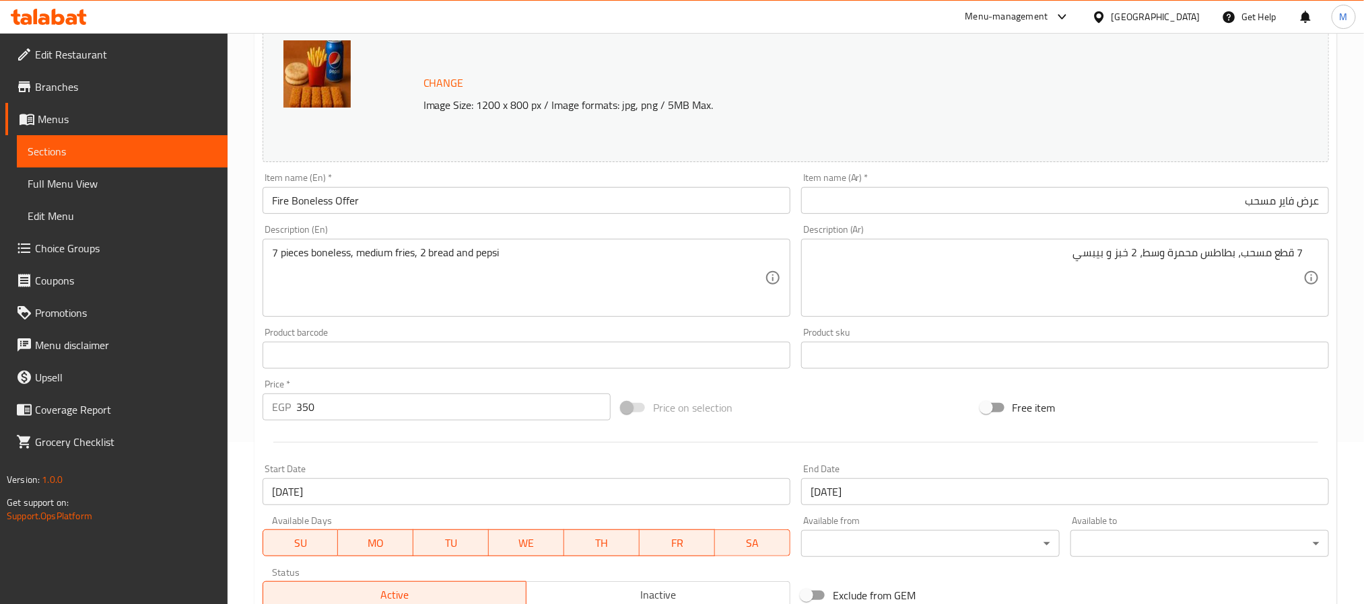
click at [720, 230] on div "Description (En) 7 pieces boneless, medium fries, 2 bread and pepsi Description…" at bounding box center [526, 271] width 528 height 92
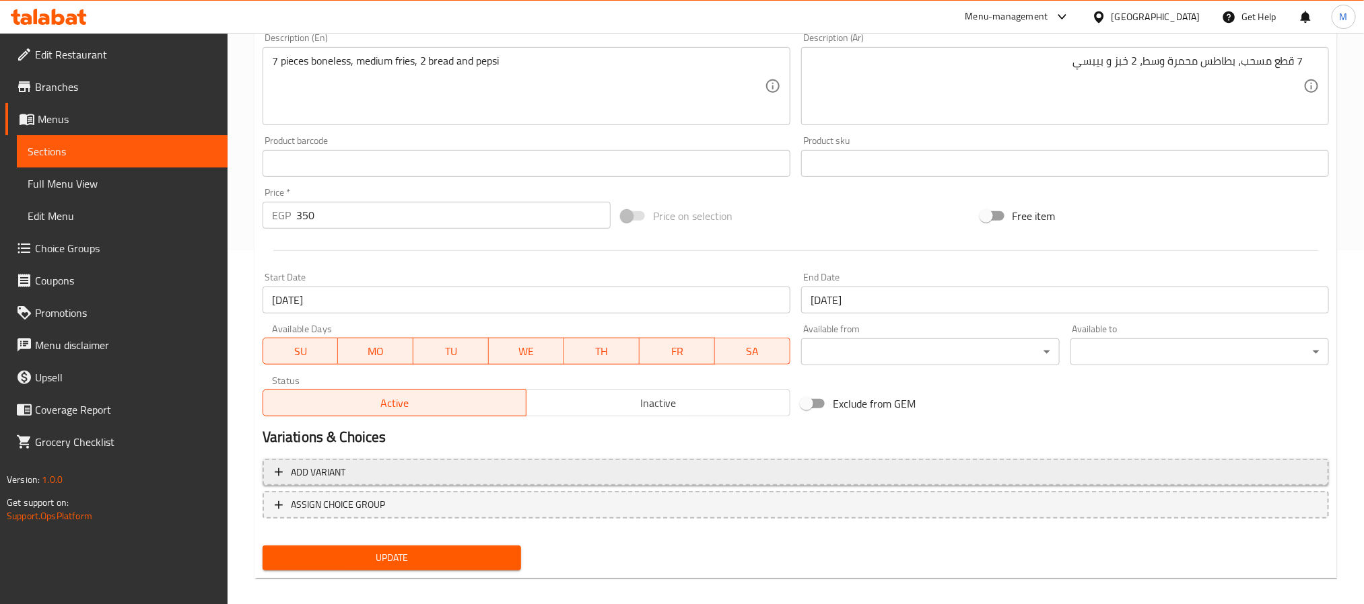
scroll to position [364, 0]
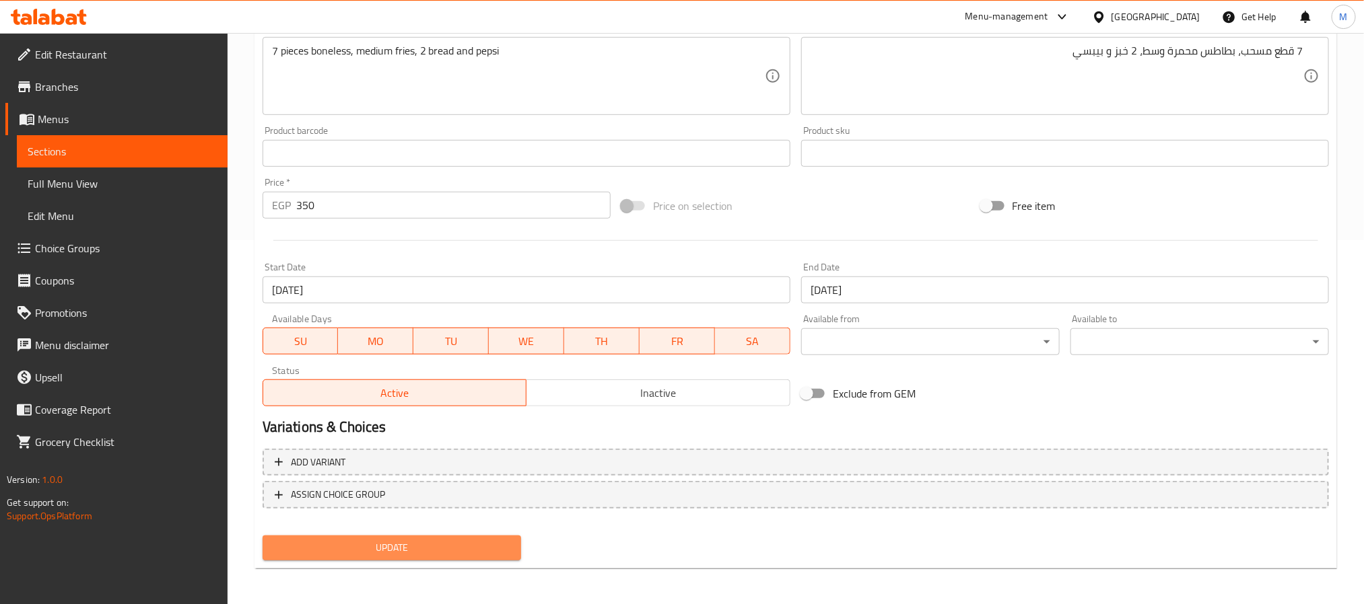
click at [380, 547] on span "Update" at bounding box center [391, 548] width 237 height 17
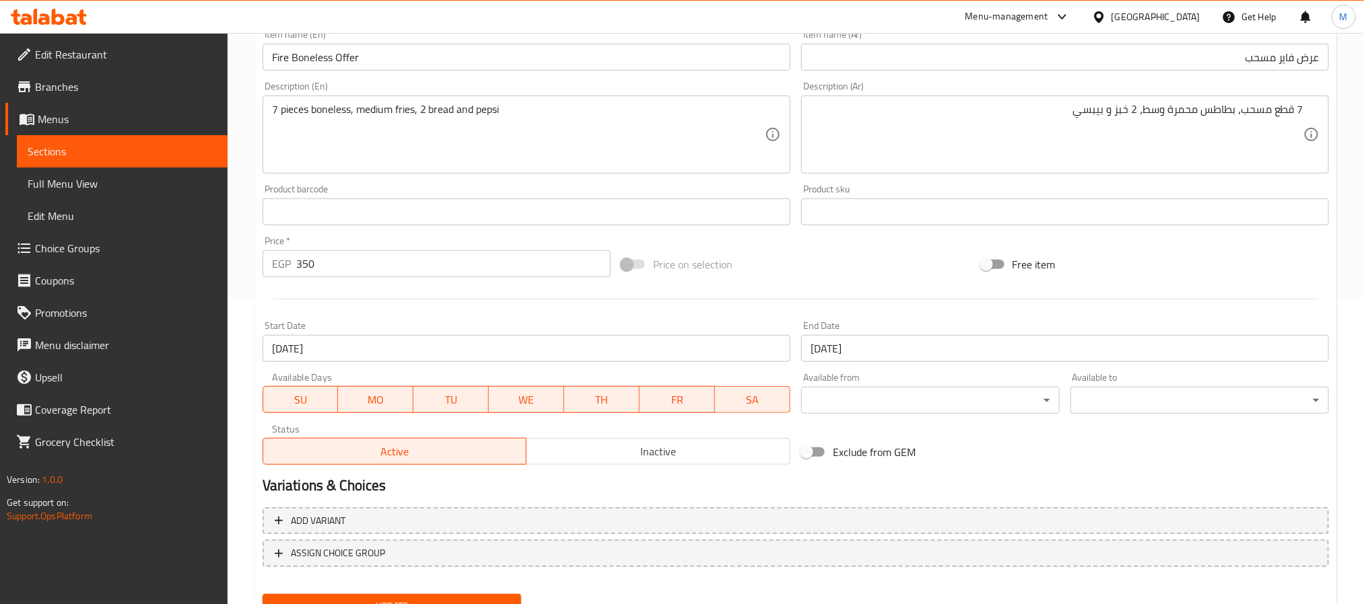
scroll to position [0, 0]
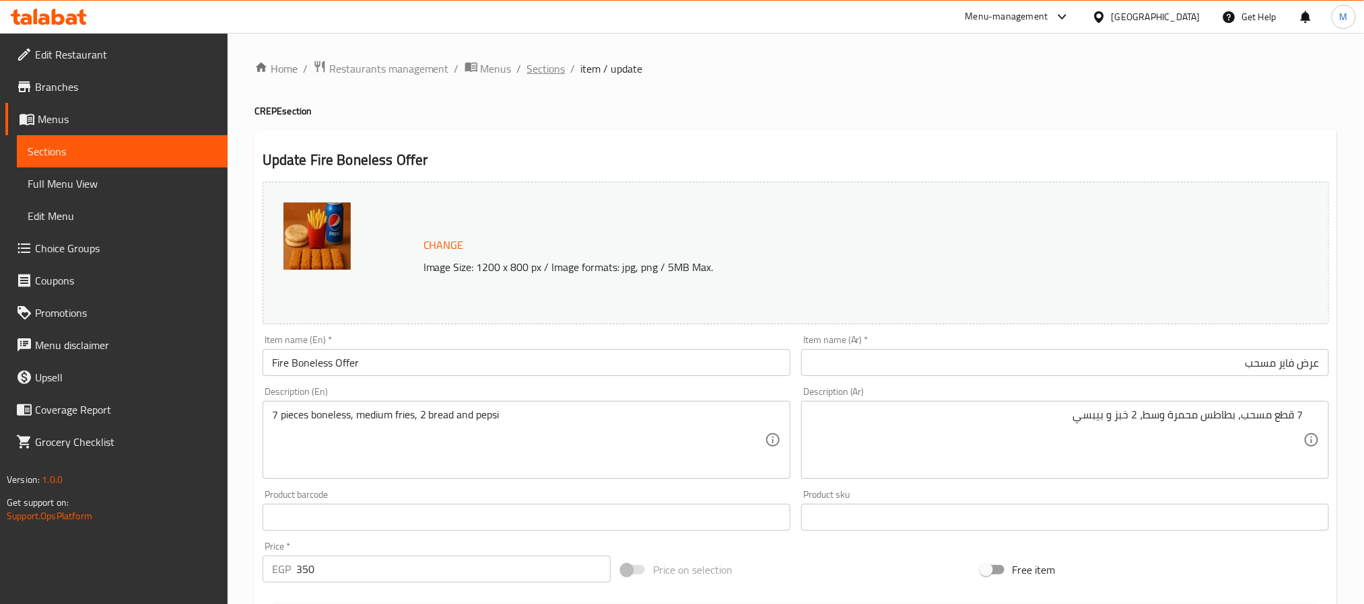
click at [548, 75] on span "Sections" at bounding box center [546, 69] width 38 height 16
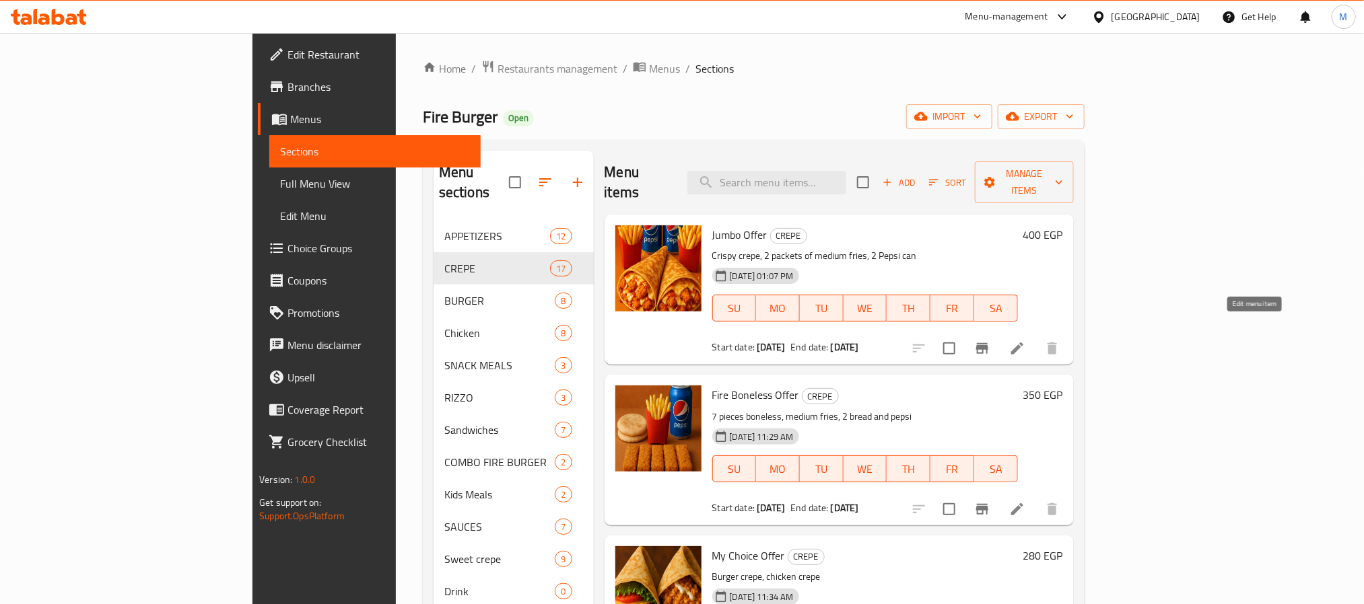
click at [1025, 341] on icon at bounding box center [1017, 349] width 16 height 16
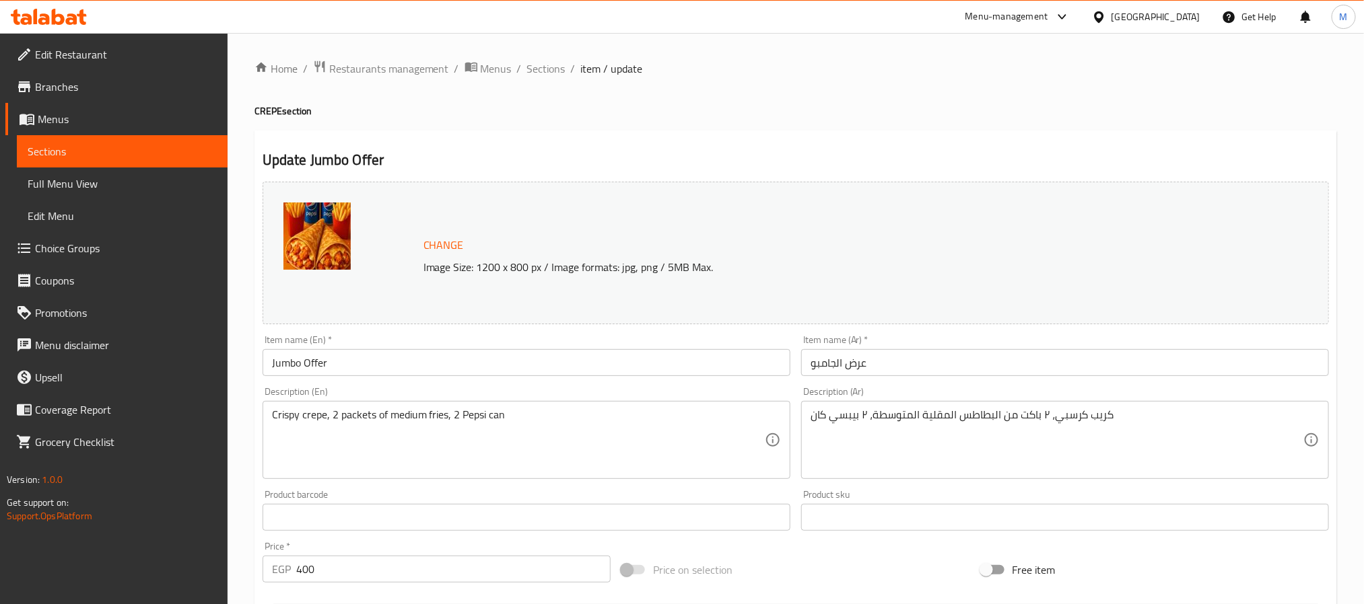
click at [303, 368] on input "Jumbo Offer" at bounding box center [526, 362] width 528 height 27
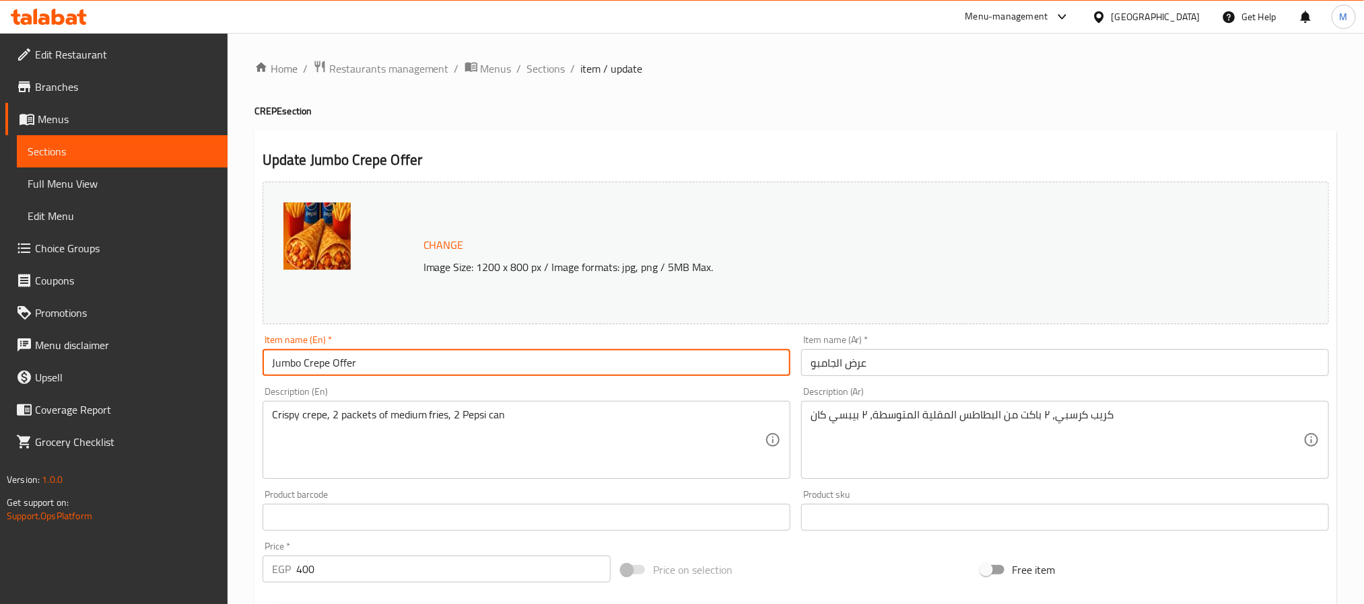
type input "Jumbo Crepe Offer"
click at [899, 360] on input "عرض الجامبو" at bounding box center [1065, 362] width 528 height 27
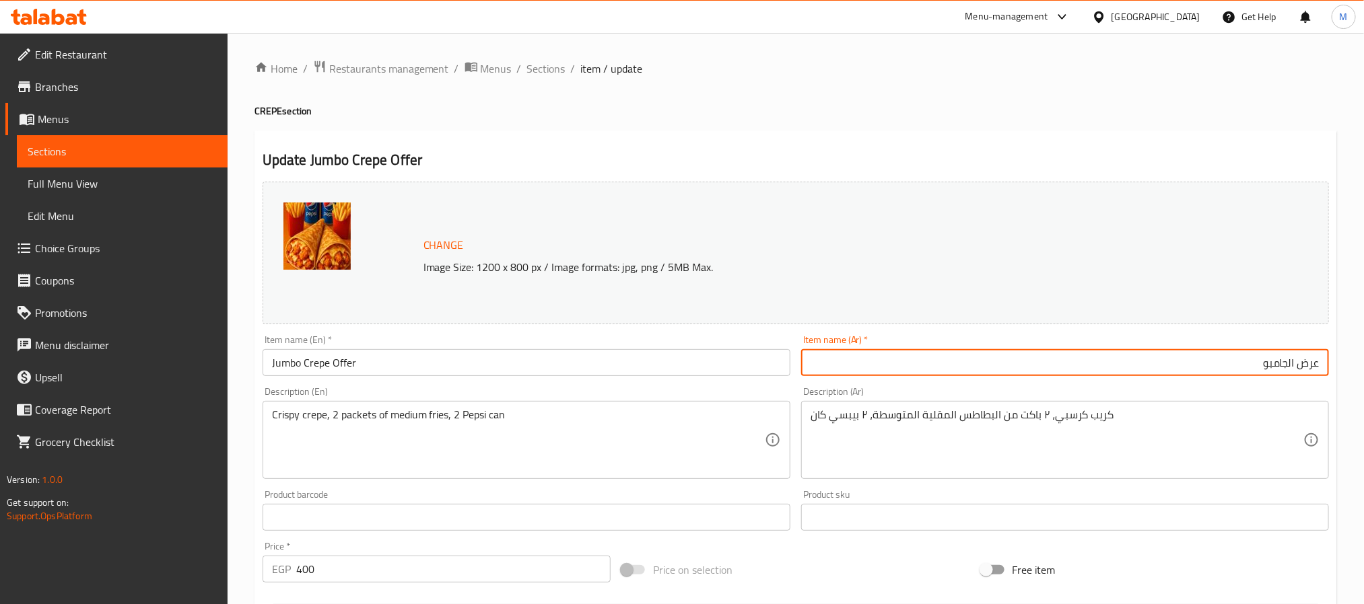
click at [1180, 354] on input "عرض الجامبو" at bounding box center [1065, 362] width 528 height 27
type input "عرض الجامبو كريب"
click at [365, 416] on textarea "Crispy crepe, 2 packets of medium fries, 2 Pepsi can" at bounding box center [518, 441] width 493 height 64
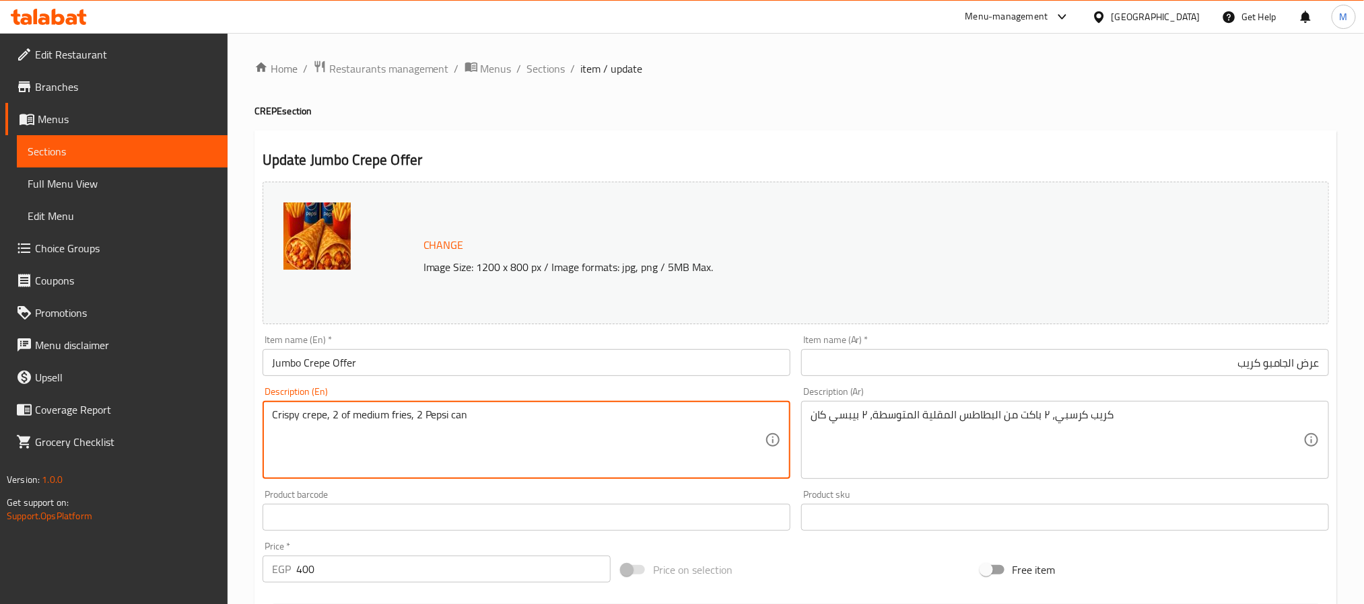
click at [343, 415] on textarea "Crispy crepe, 2 of medium fries, 2 Pepsi can" at bounding box center [518, 441] width 493 height 64
click at [273, 413] on textarea "Crispy crepe, 2 of medium fries, 2 Pepsi can" at bounding box center [518, 441] width 493 height 64
click at [345, 416] on textarea "2 Crispy crepe, 2 of medium fries, 2 Pepsi can" at bounding box center [518, 441] width 493 height 64
click at [339, 419] on textarea "2 Crispy crepe, 2 medium fries, 2 Pepsi can" at bounding box center [518, 441] width 493 height 64
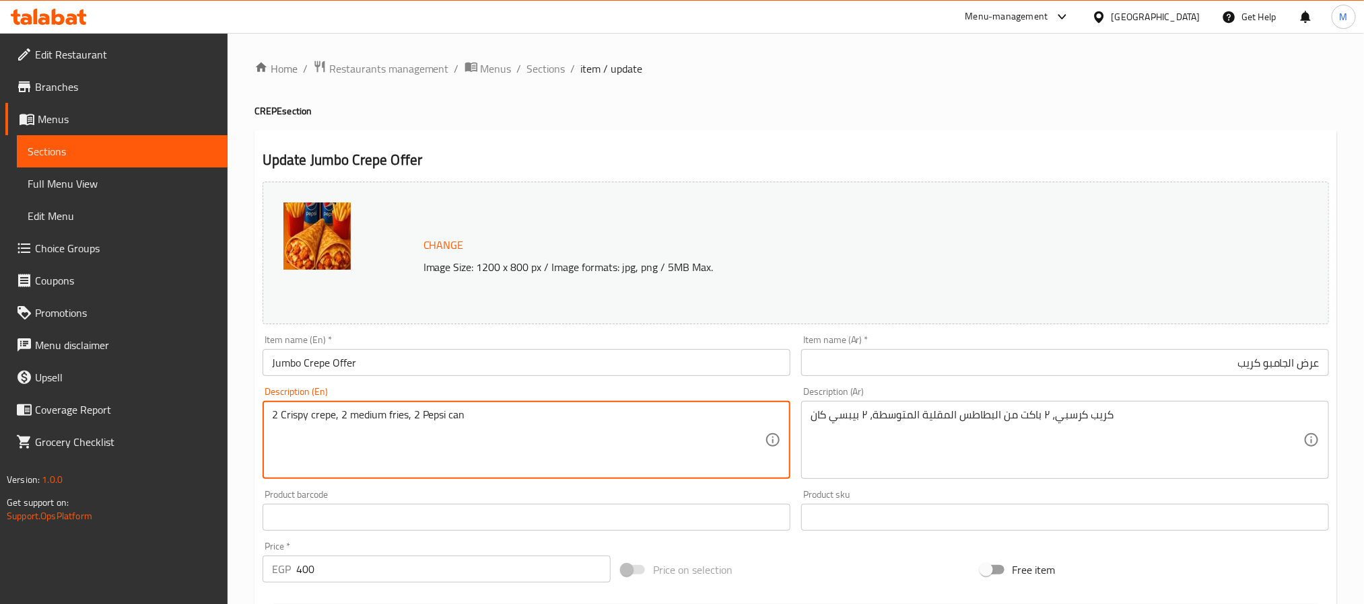
type textarea "2 Crispy crepe, 2 medium fries, 2 Pepsi can"
click at [479, 417] on textarea "2 Crispy crepe, 2 medium fries, 2 Pepsi can" at bounding box center [518, 441] width 493 height 64
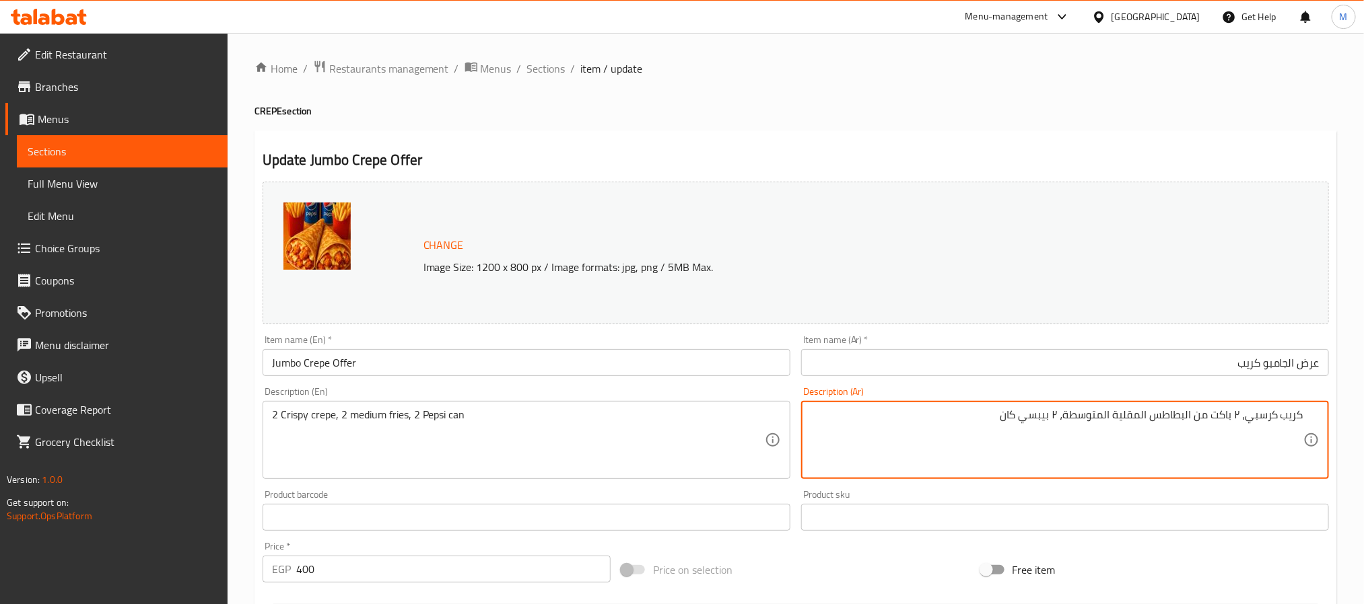
click at [1305, 419] on div "كريب كرسبي، ٢ باكت من البطاطس المقلية المتوسطة، ٢ بيبسي كان Description (Ar)" at bounding box center [1065, 440] width 528 height 78
click at [1305, 408] on div "كريب كرسبي، ٢ باكت من البطاطس المقلية المتوسطة، ٢ بيبسي كان Description (Ar)" at bounding box center [1065, 440] width 528 height 78
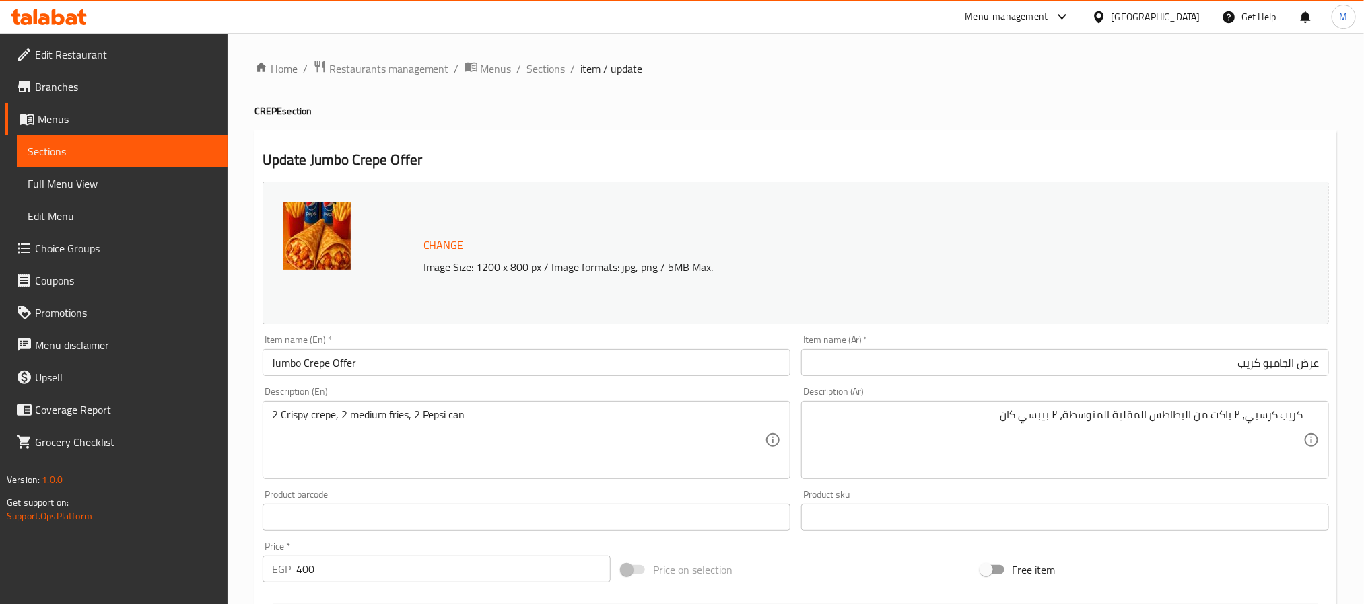
click at [1303, 417] on div "كريب كرسبي، ٢ باكت من البطاطس المقلية المتوسطة، ٢ بيبسي كان Description (Ar)" at bounding box center [1065, 440] width 528 height 78
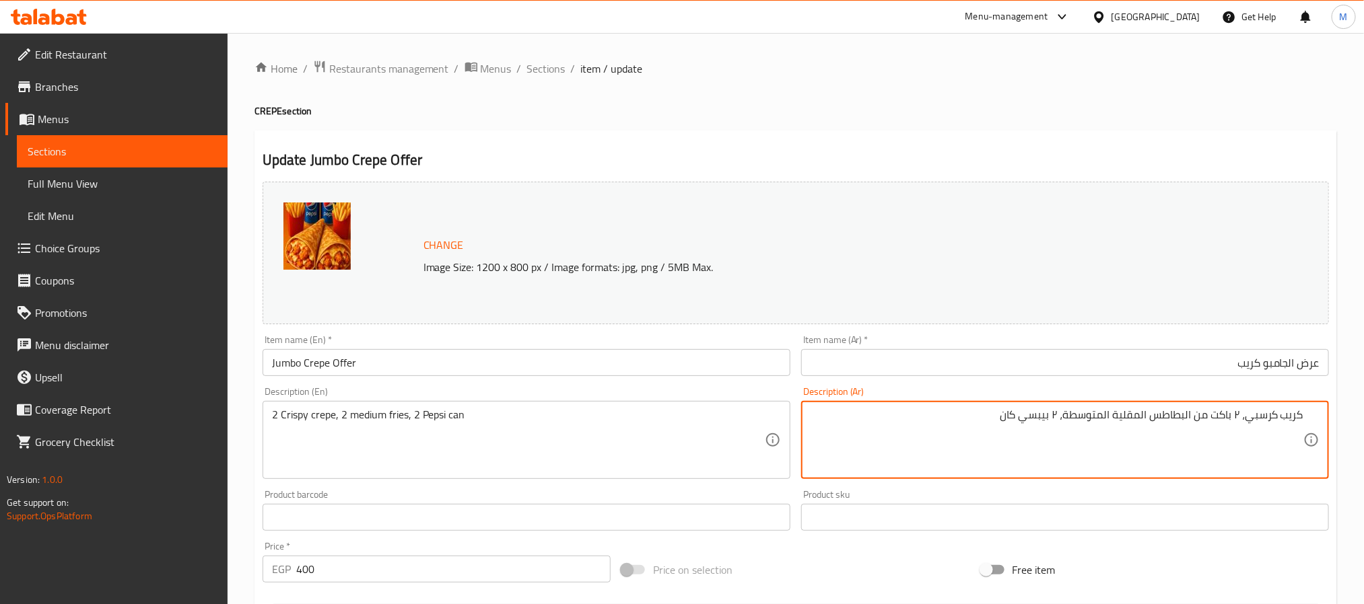
drag, startPoint x: 1047, startPoint y: 431, endPoint x: 1319, endPoint y: 446, distance: 273.0
click at [1319, 446] on div "كريب كرسبي، ٢ باكت من البطاطس المقلية المتوسطة، ٢ بيبسي كان Description (Ar)" at bounding box center [1065, 440] width 528 height 78
paste textarea "كريب كرسبي + ٢ كوباية بطاطس + ٢ بيبس"
type textarea "كريب كرسبي + ٢ كوباية بطاطس + ٢ بيبس"
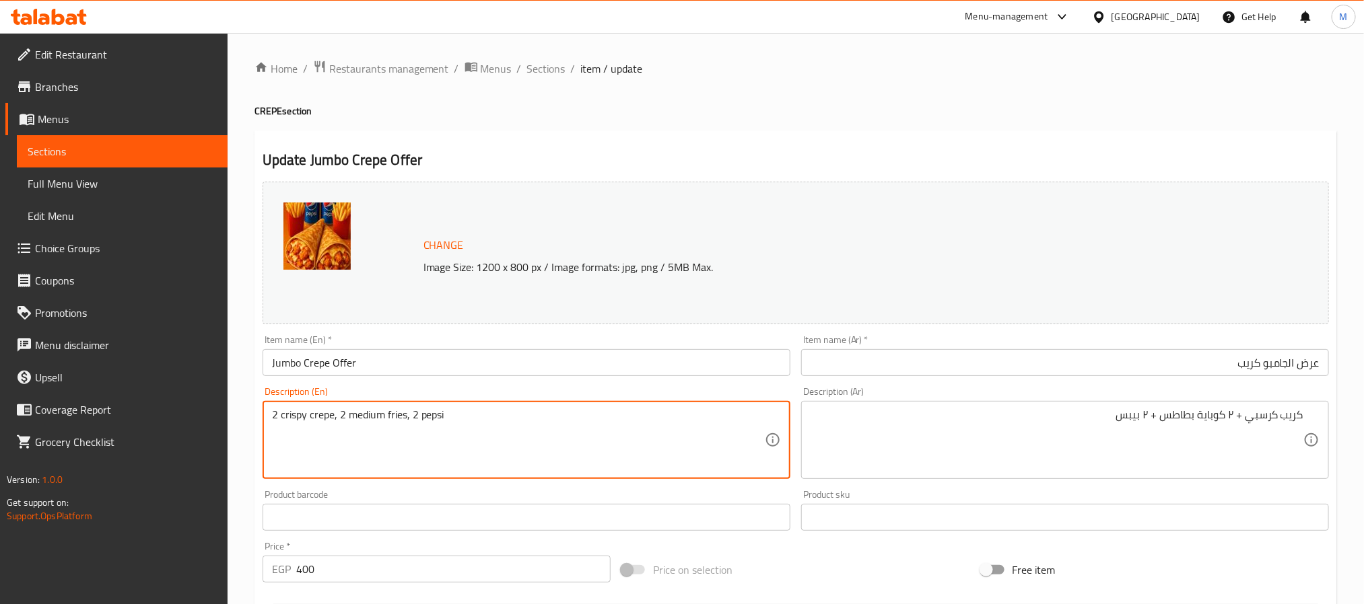
type textarea "2 crispy crepe, 2 medium fries, 2 pepsi"
click at [470, 390] on div "Description (En) 2 crispy crepe, 2 medium fries, 2 pepsi Description (En)" at bounding box center [526, 433] width 528 height 92
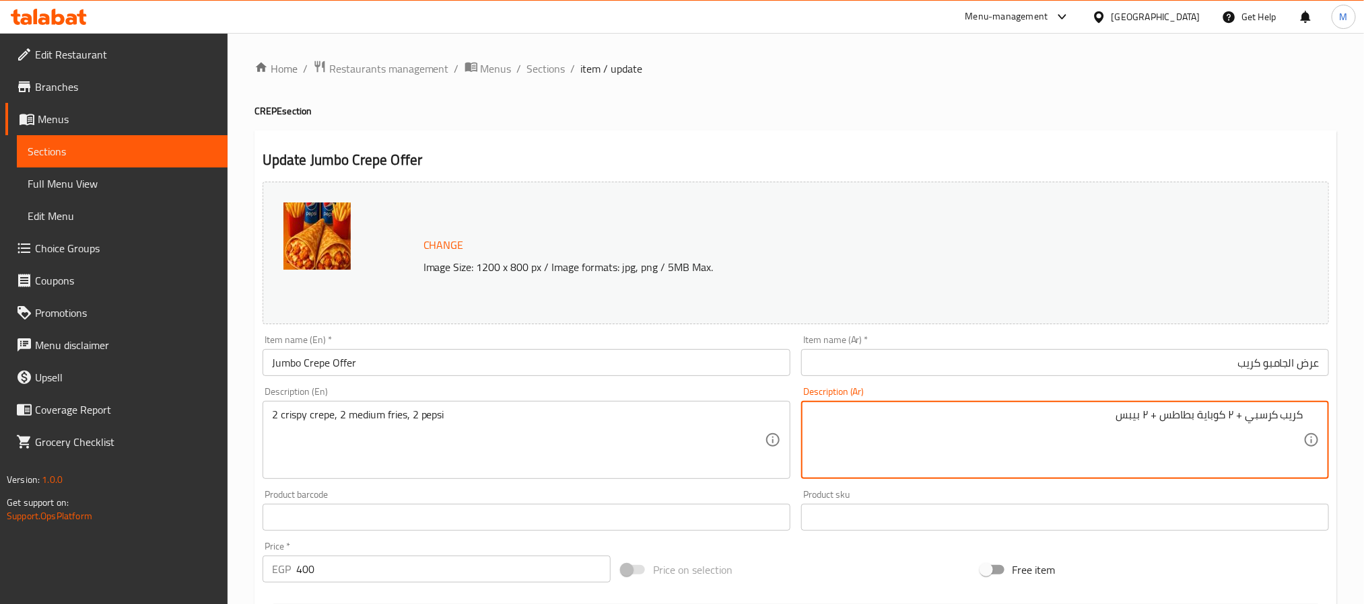
click at [1301, 417] on textarea "كريب كرسبي + ٢ كوباية بطاطس + ٢ بيبس" at bounding box center [1056, 441] width 493 height 64
click at [1247, 422] on textarea "2 كريب كرسبي + ٢ كوباية بطاطس + ٢ بيبس" at bounding box center [1056, 441] width 493 height 64
click at [1224, 418] on textarea "2 كريب كرسبي + ٢ كوباية بطاطس + ٢ بيبس" at bounding box center [1056, 441] width 493 height 64
click at [1228, 421] on textarea "2 كريب كرسبي + ٢ كوباية بطاطس + ٢ بيبس" at bounding box center [1056, 441] width 493 height 64
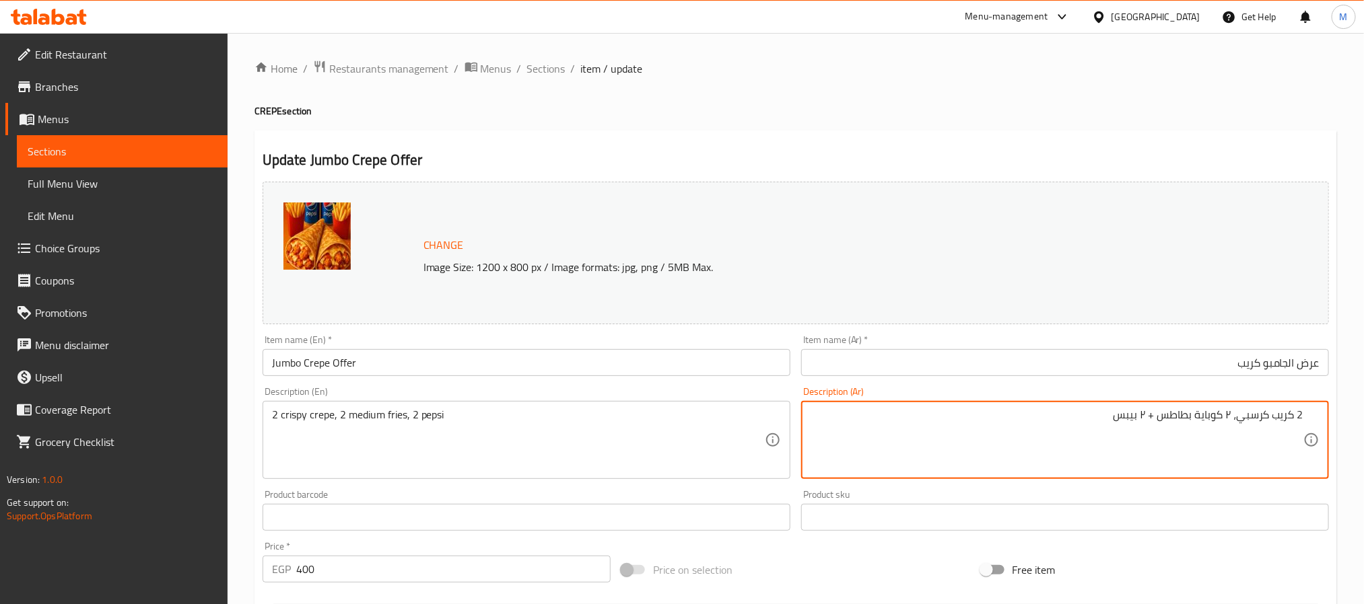
click at [1207, 418] on textarea "2 كريب كرسبي، ٢ كوباية بطاطس + ٢ بيبس" at bounding box center [1056, 441] width 493 height 64
click at [1186, 423] on textarea "2 كريب كرسبي، ٢ بطاطس + ٢ بيبس" at bounding box center [1056, 441] width 493 height 64
click at [1117, 418] on textarea "2 كريب كرسبي، ٢ بطاطس محمرة وسط + ٢ بيبس" at bounding box center [1056, 441] width 493 height 64
type textarea "2 كريب كرسبي، ٢ بطاطس محمرة وسط، ٢ بيبسي"
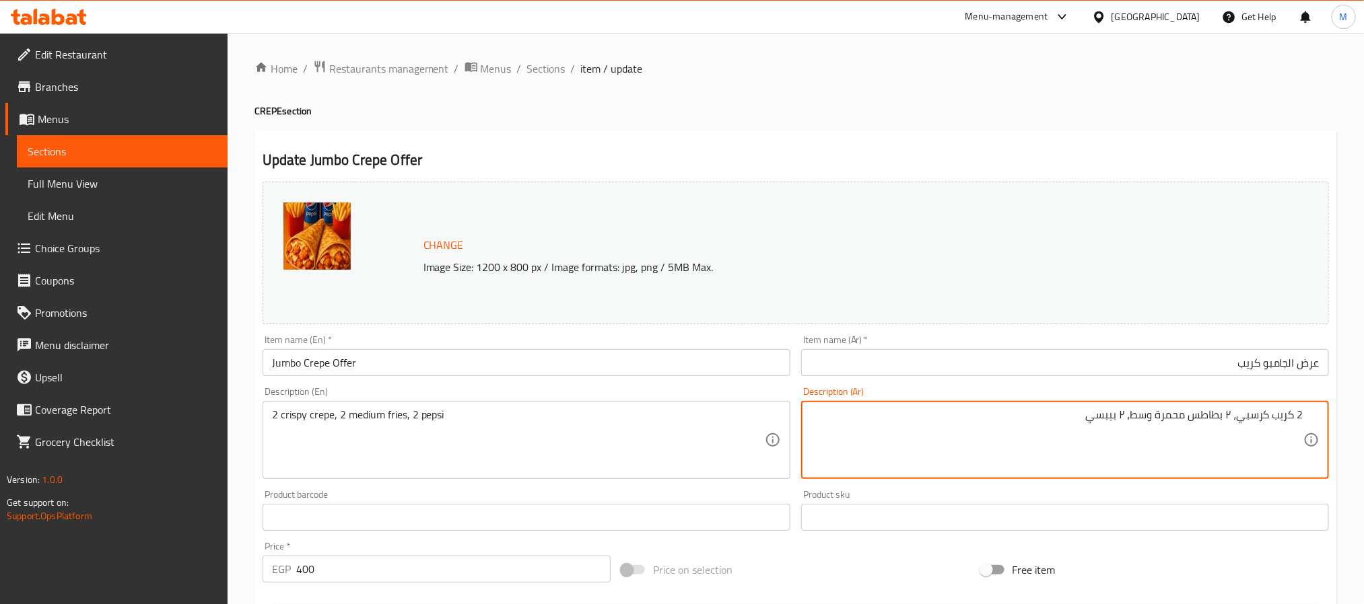
click at [781, 390] on div "Description (En) 2 crispy crepe, 2 medium fries, 2 pepsi Description (En)" at bounding box center [526, 433] width 528 height 92
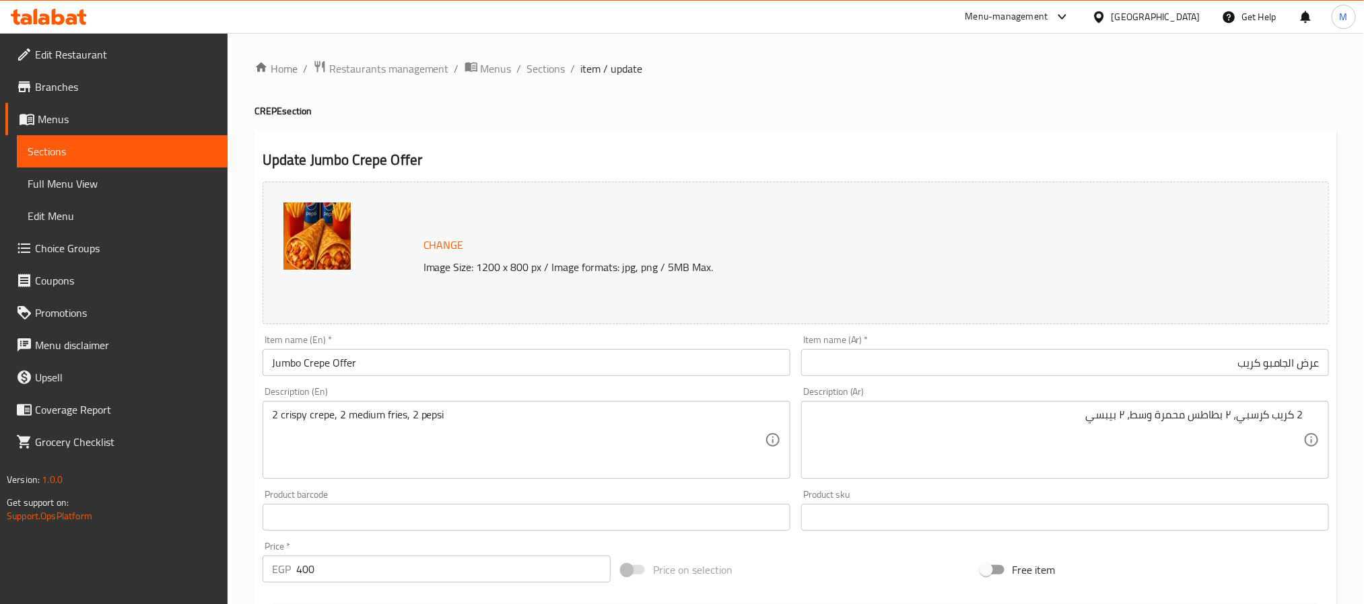
scroll to position [364, 0]
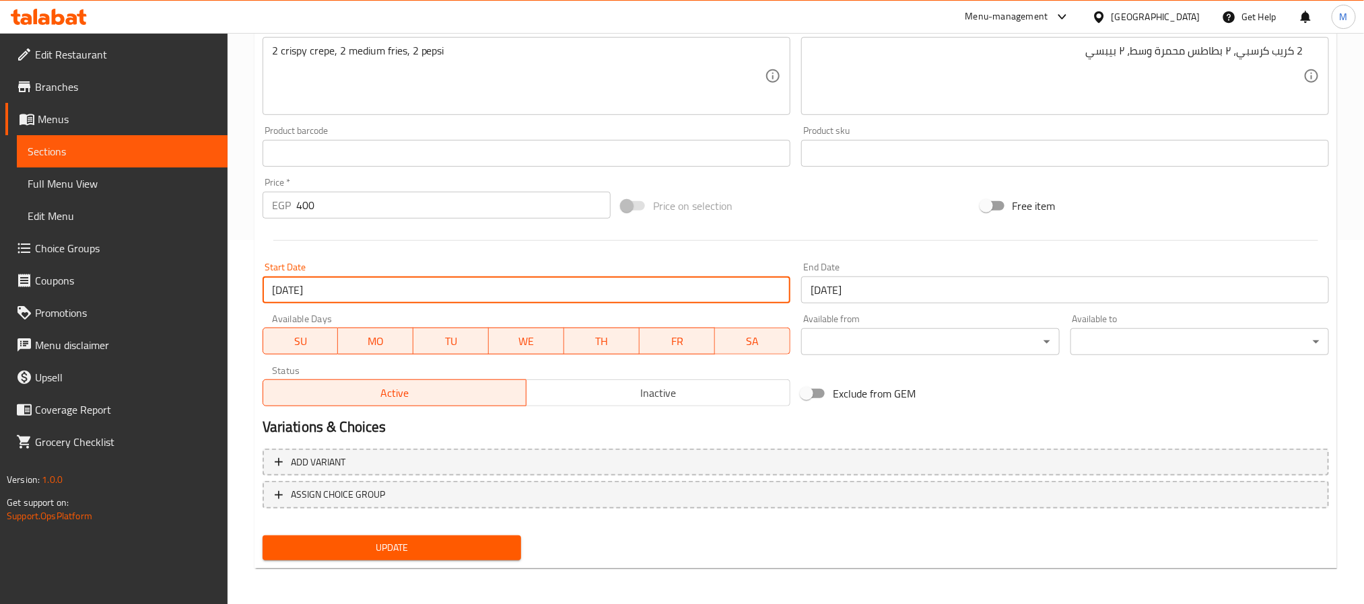
click at [747, 299] on input "[DATE]" at bounding box center [526, 290] width 528 height 27
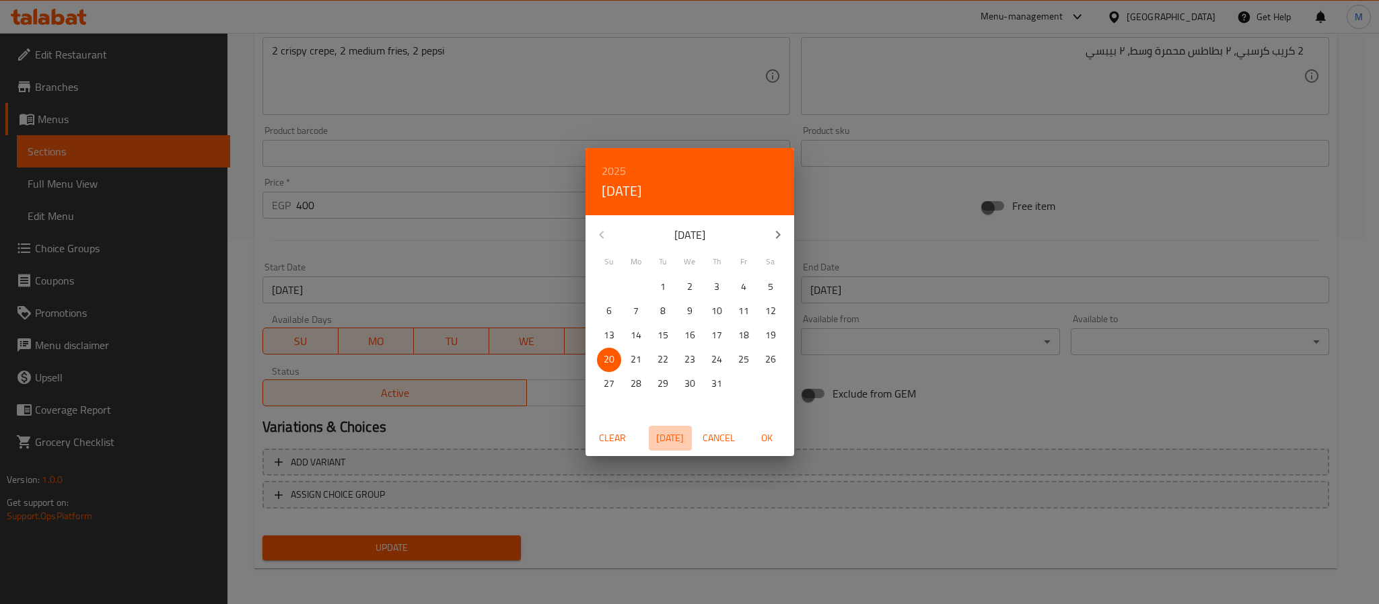
click at [656, 434] on span "[DATE]" at bounding box center [670, 438] width 32 height 17
click at [766, 440] on span "OK" at bounding box center [767, 438] width 32 height 17
type input "[DATE]"
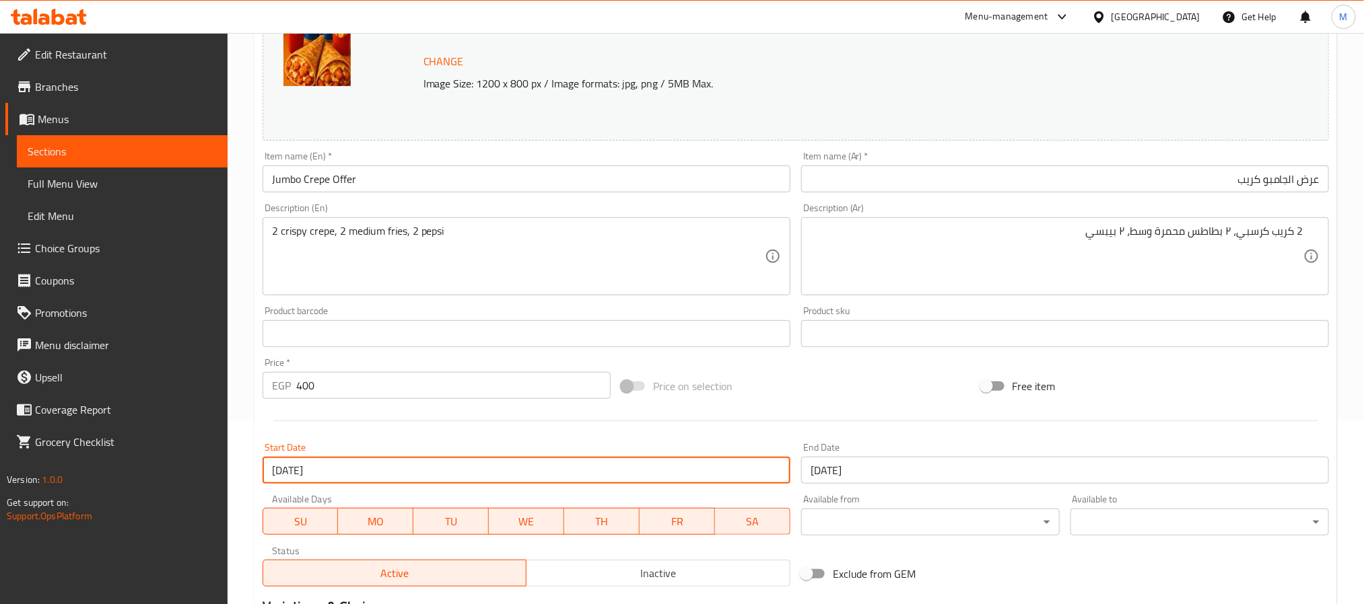
scroll to position [162, 0]
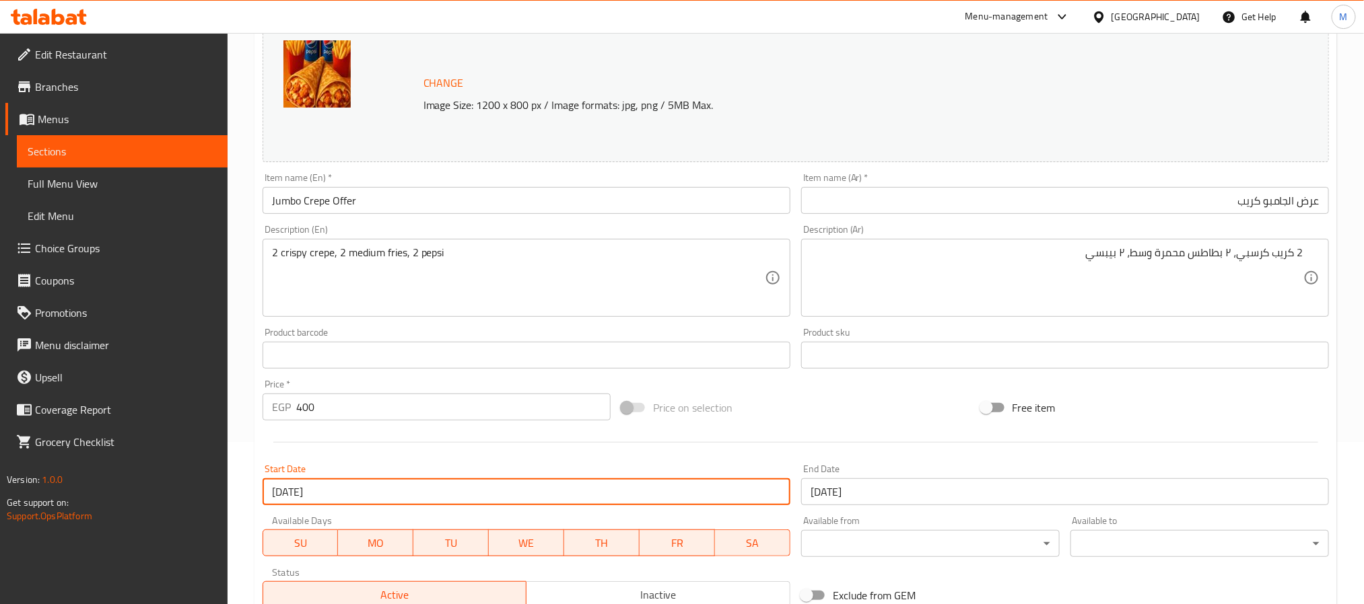
click at [781, 232] on div "Description (En) 2 crispy crepe, 2 medium fries, 2 pepsi Description (En)" at bounding box center [526, 271] width 528 height 92
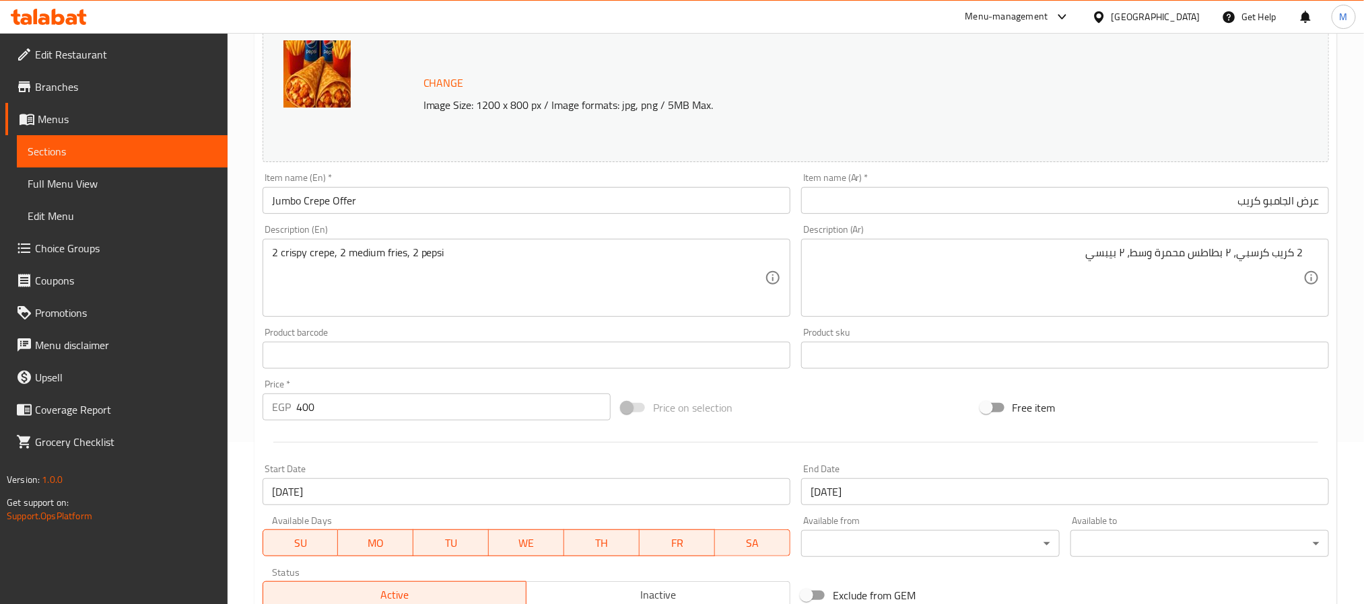
click at [785, 224] on div "Description (En) 2 crispy crepe, 2 medium fries, 2 pepsi Description (En)" at bounding box center [526, 270] width 538 height 103
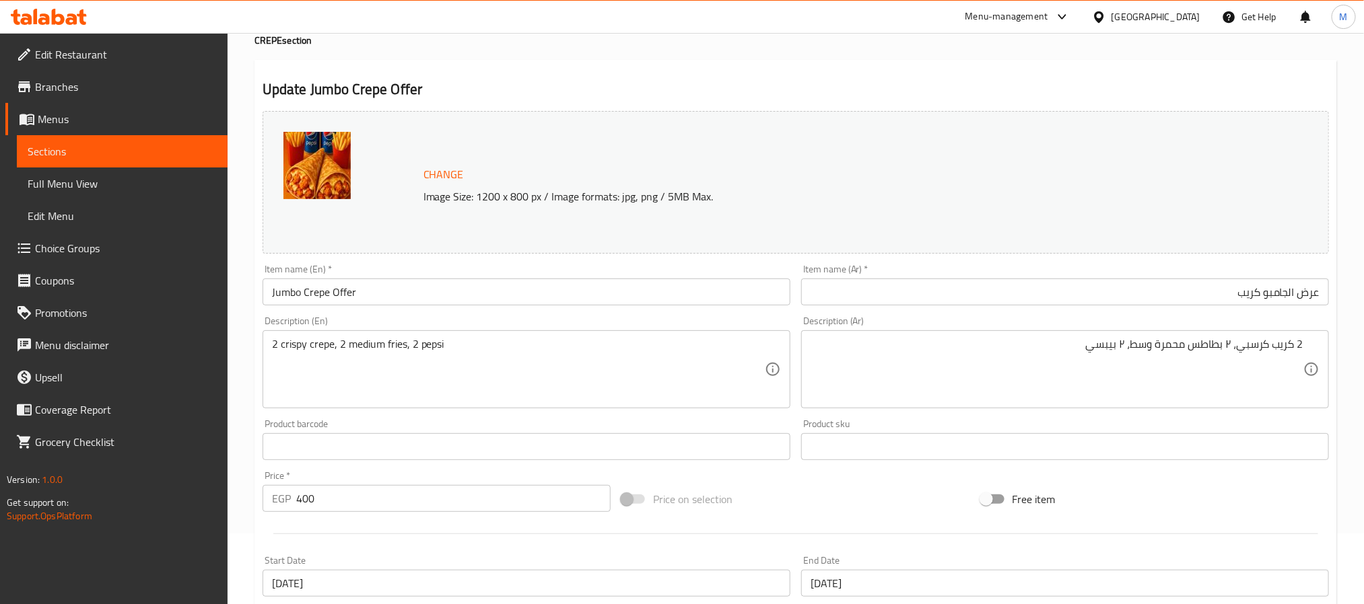
scroll to position [61, 0]
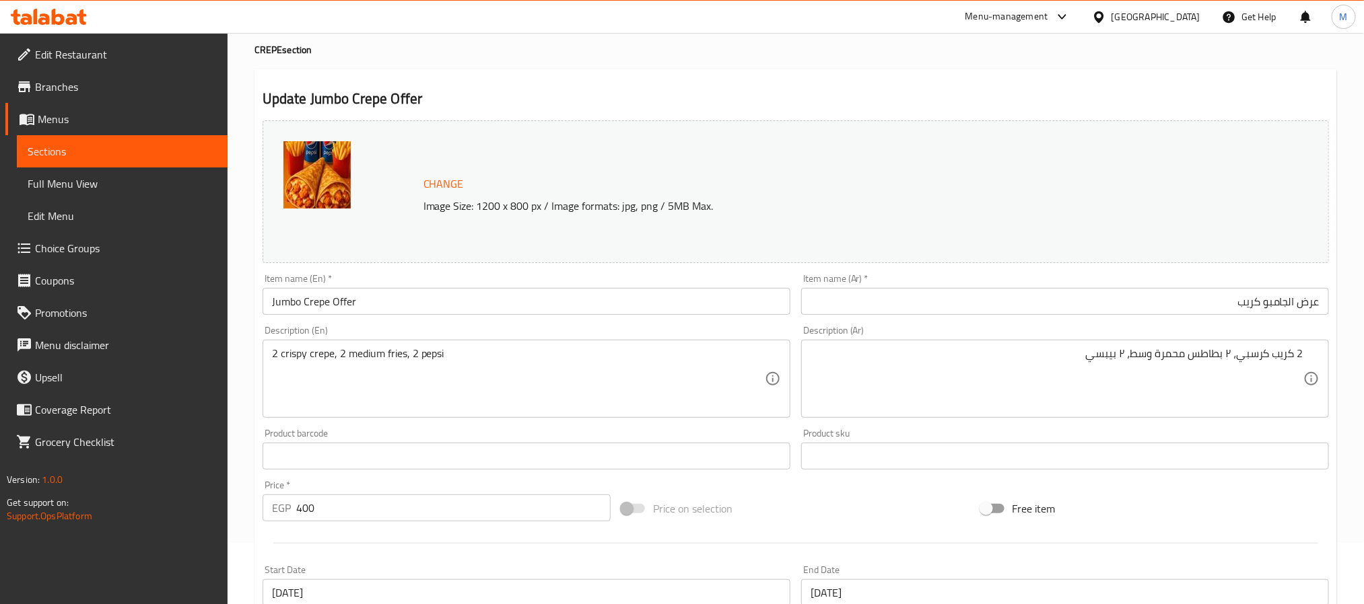
click at [763, 336] on div "Description (En) 2 crispy crepe, 2 medium fries, 2 pepsi Description (En)" at bounding box center [526, 372] width 528 height 92
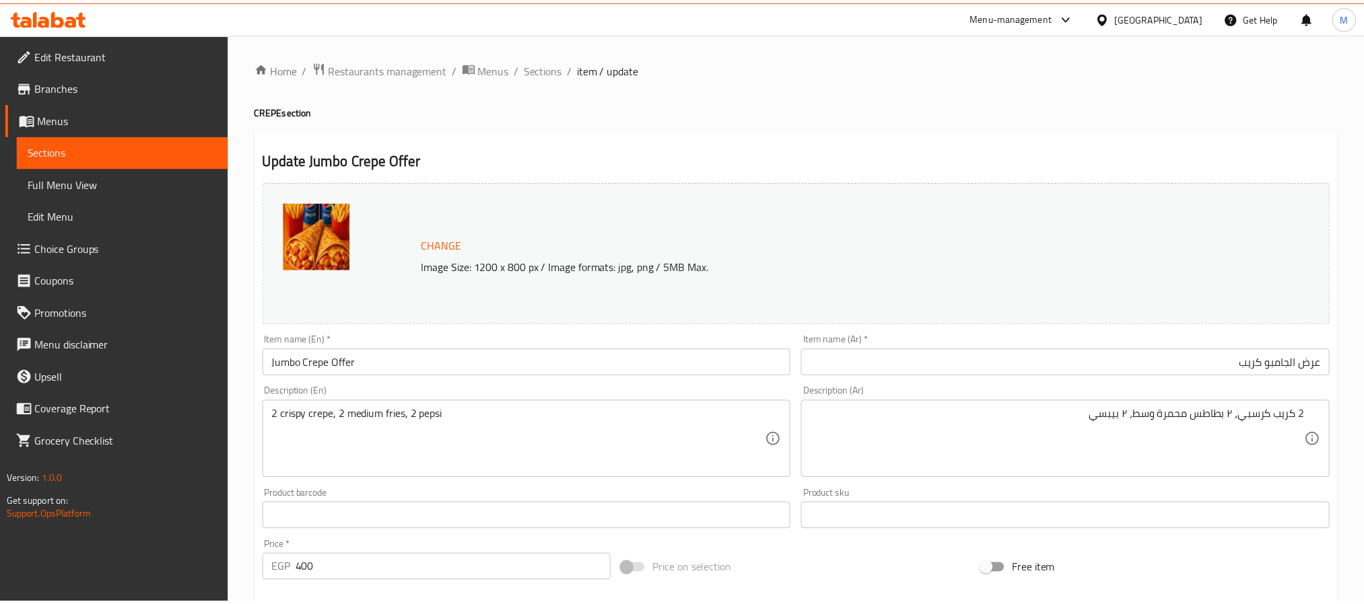
scroll to position [364, 0]
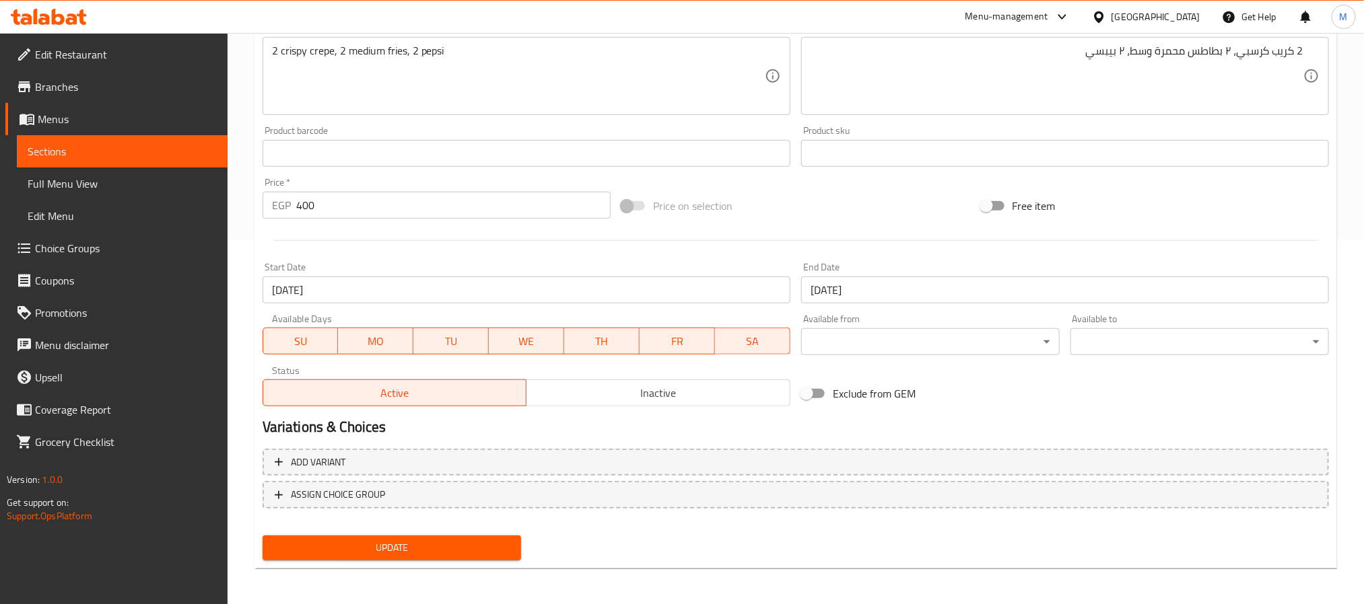
click at [400, 546] on span "Update" at bounding box center [391, 548] width 237 height 17
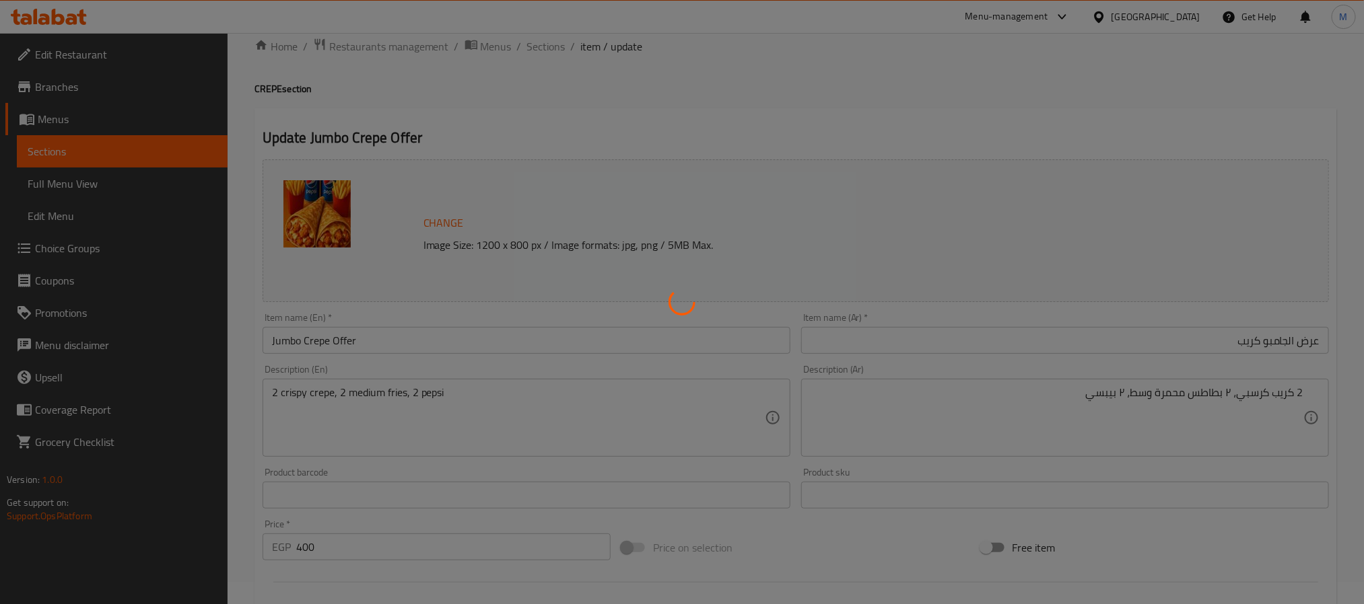
scroll to position [0, 0]
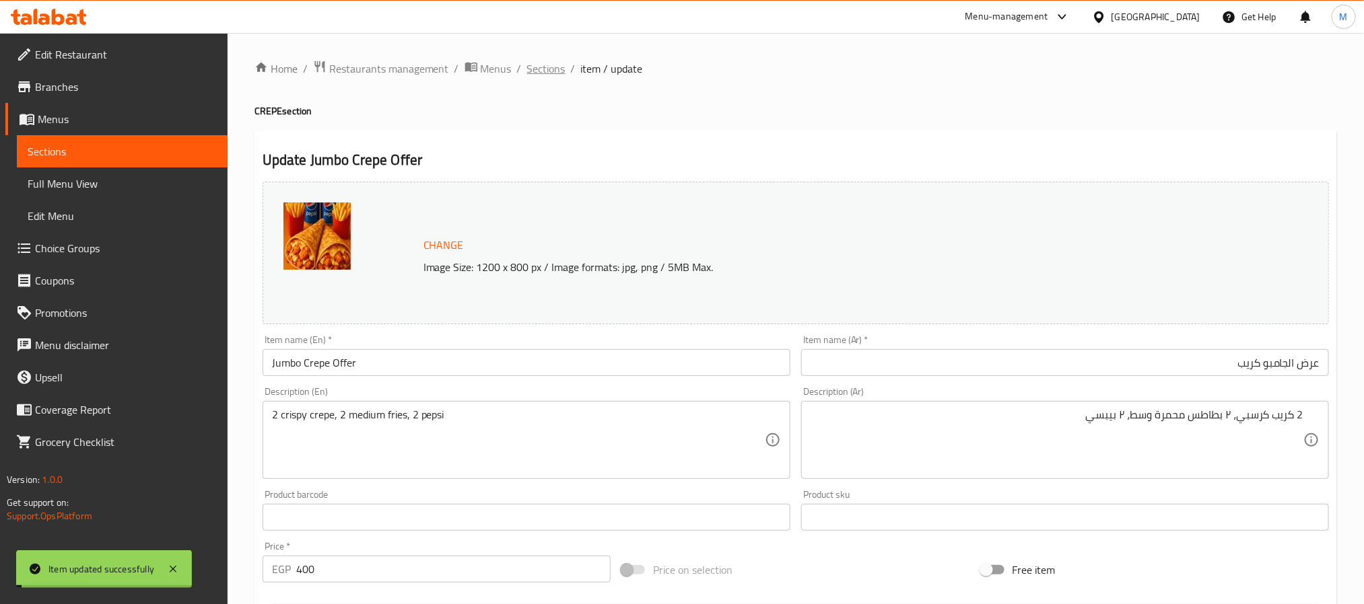
click at [542, 73] on span "Sections" at bounding box center [546, 69] width 38 height 16
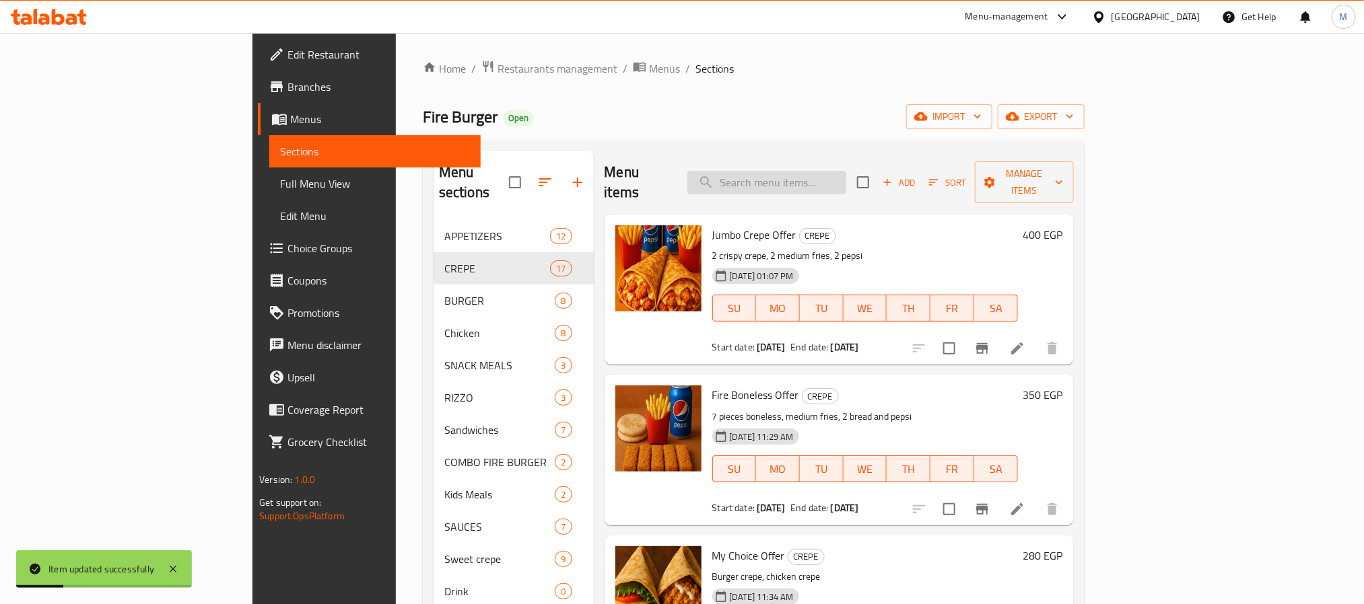
click at [810, 172] on input "search" at bounding box center [766, 183] width 159 height 24
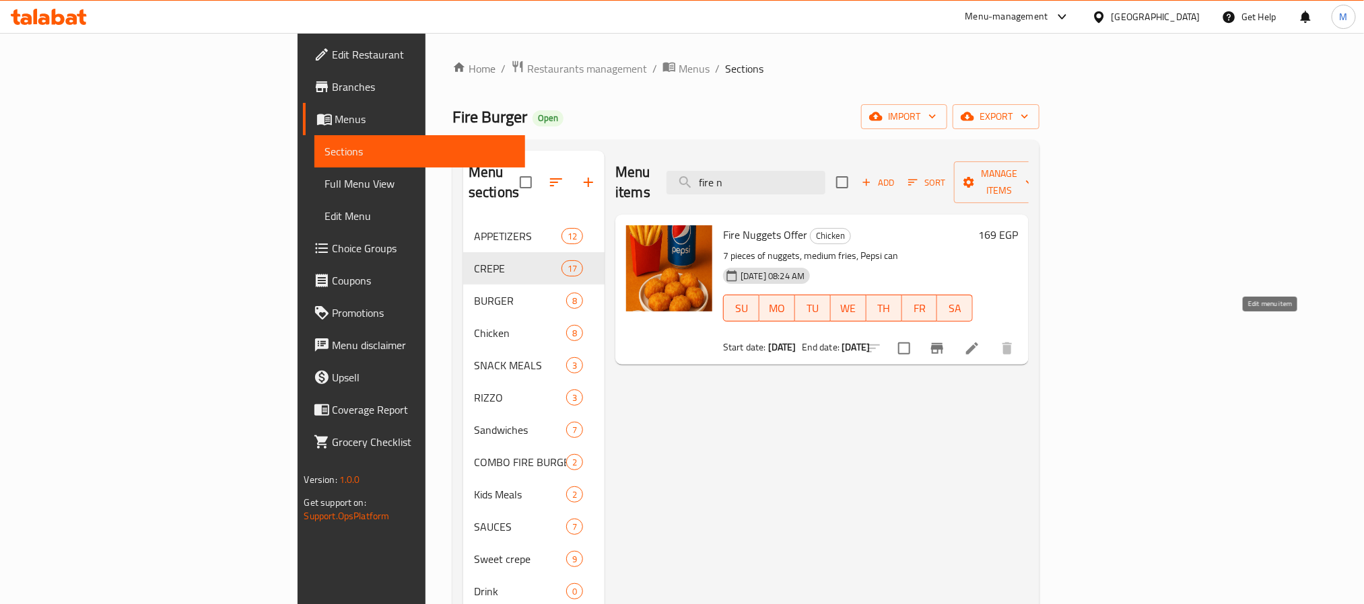
type input "fire n"
click at [980, 341] on icon at bounding box center [972, 349] width 16 height 16
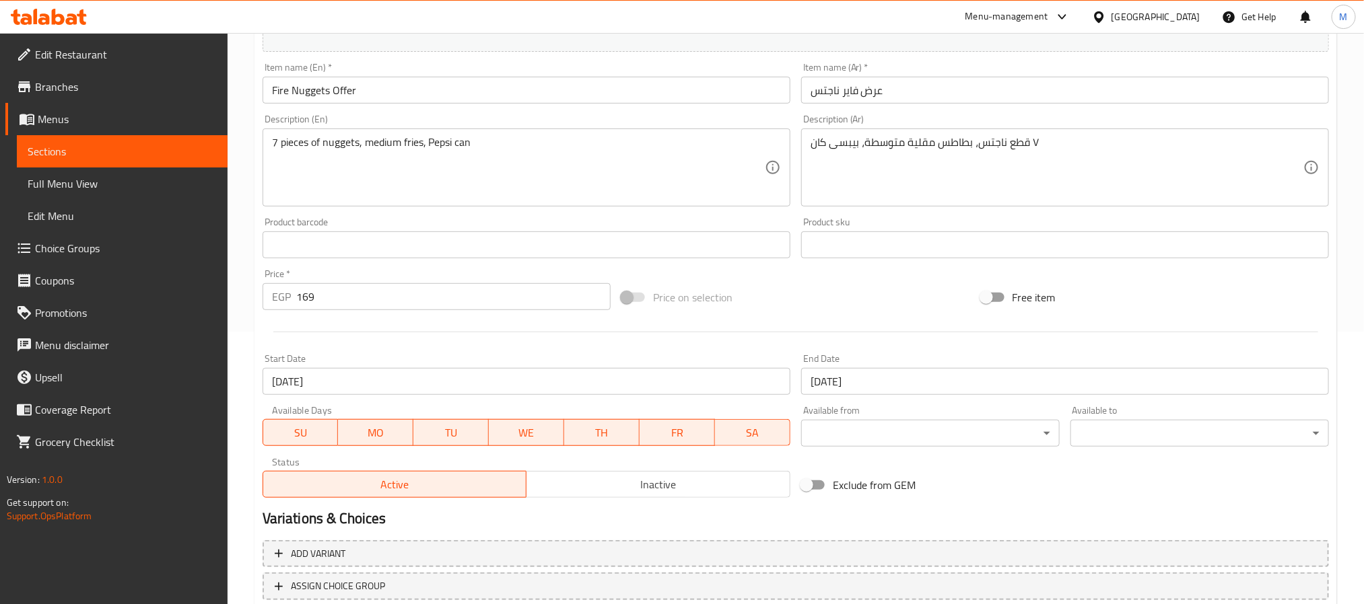
scroll to position [364, 0]
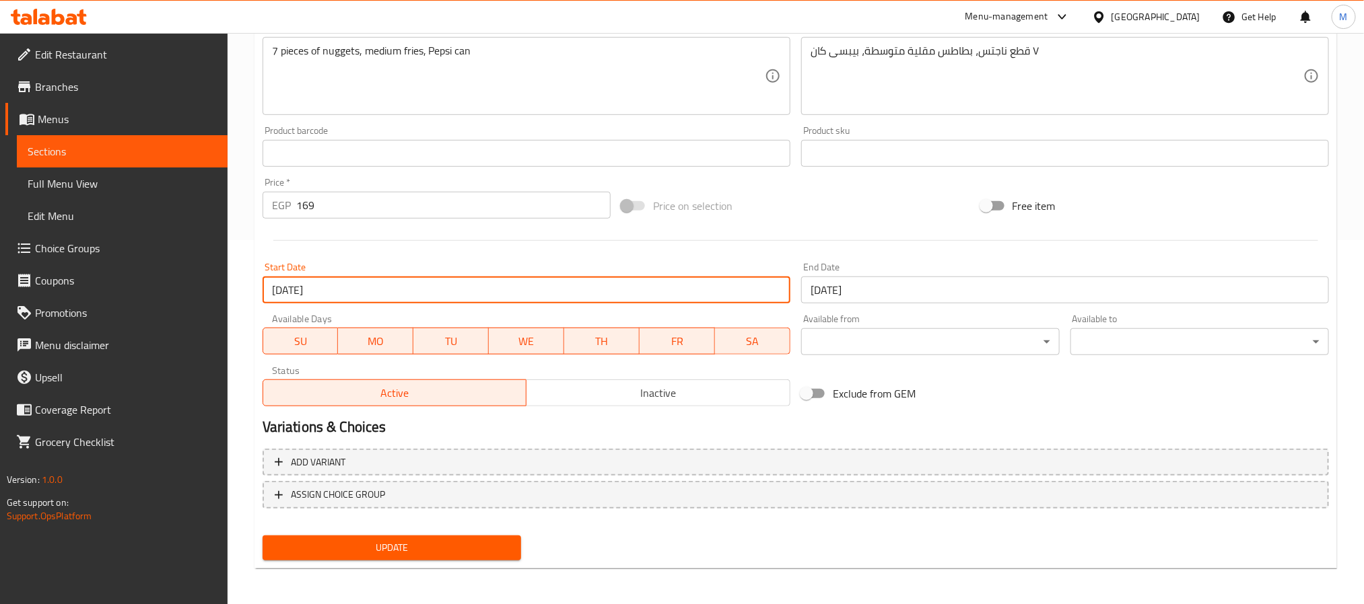
click at [394, 291] on input "[DATE]" at bounding box center [526, 290] width 528 height 27
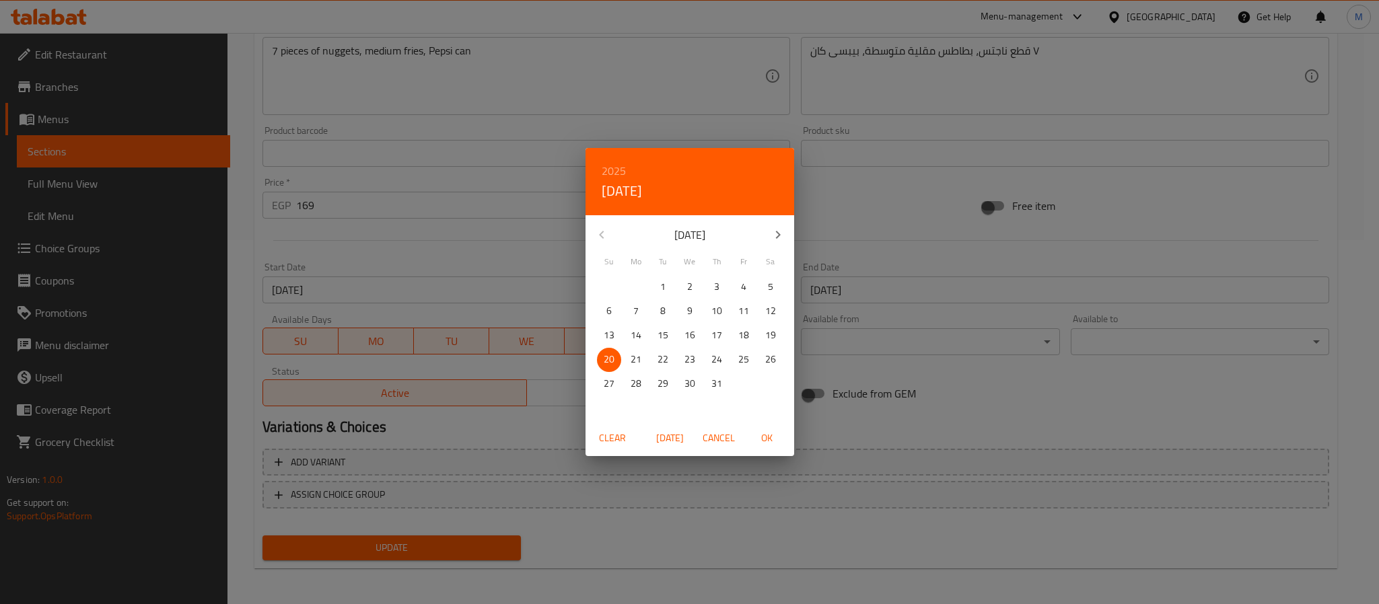
click at [662, 431] on span "[DATE]" at bounding box center [670, 438] width 32 height 17
click at [773, 438] on span "OK" at bounding box center [767, 438] width 32 height 17
type input "[DATE]"
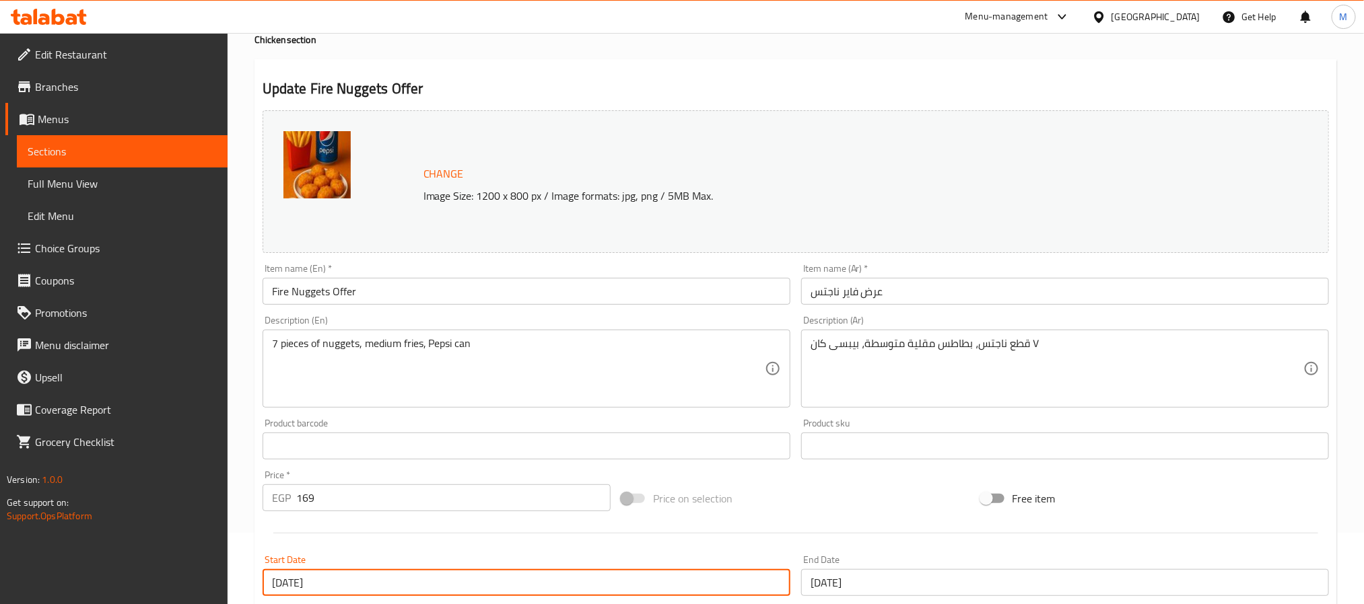
scroll to position [61, 0]
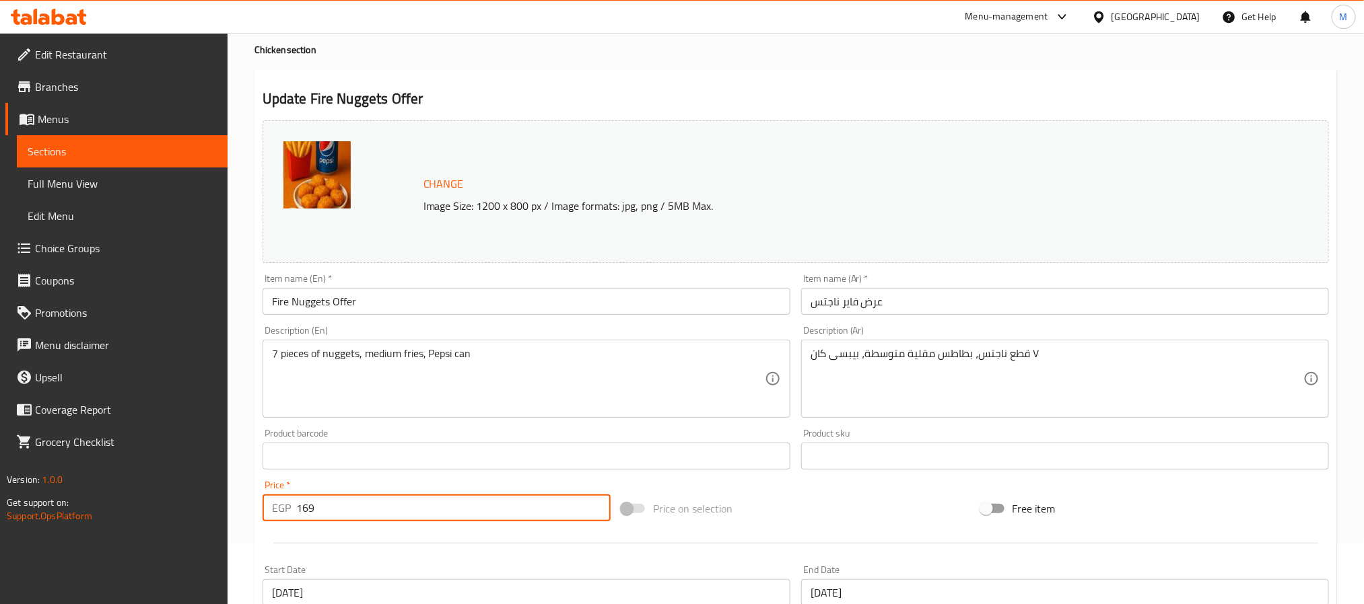
drag, startPoint x: 323, startPoint y: 517, endPoint x: 209, endPoint y: 524, distance: 114.6
click at [242, 524] on div "Home / Restaurants management / Menus / Sections / item / update Chicken sectio…" at bounding box center [795, 441] width 1136 height 938
type input "180"
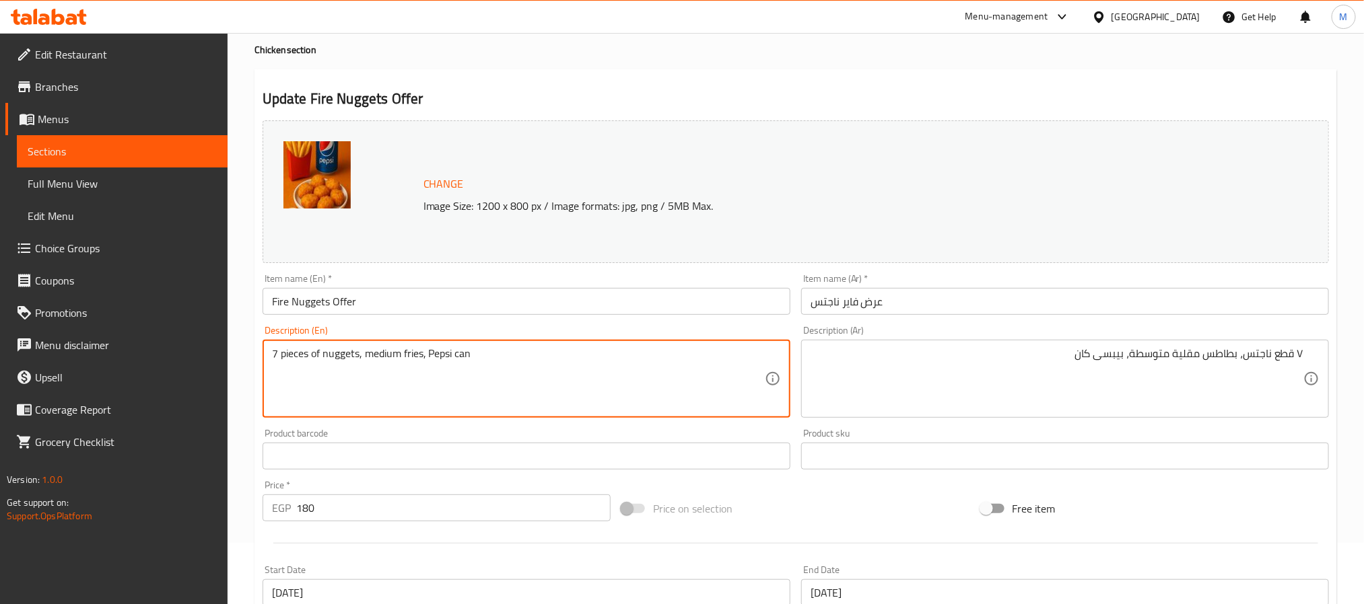
click at [316, 355] on textarea "7 pieces of nuggets, medium fries, Pepsi can" at bounding box center [518, 379] width 493 height 64
click at [319, 359] on textarea "7 pieces nuggets, medium fries, Pepsi can" at bounding box center [518, 379] width 493 height 64
click at [281, 357] on textarea "7 pieces , medium fries, Pepsi can" at bounding box center [518, 379] width 493 height 64
paste textarea "nuggets"
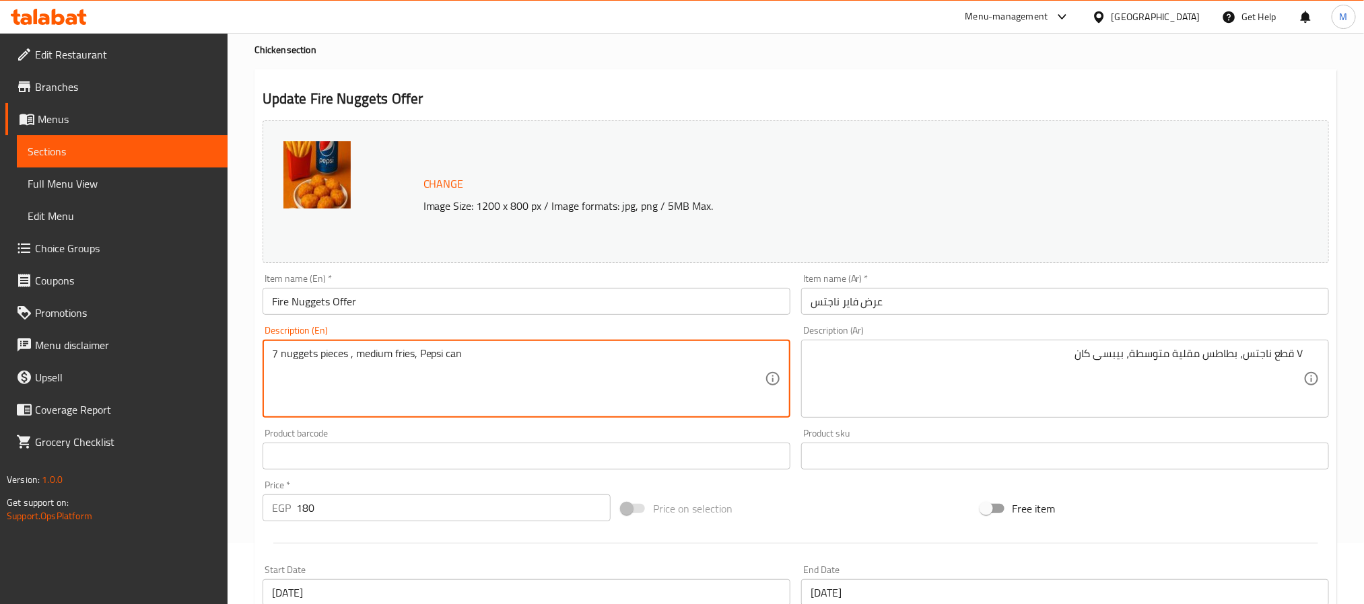
click at [351, 357] on textarea "7 nuggets pieces , medium fries, Pepsi can" at bounding box center [518, 379] width 493 height 64
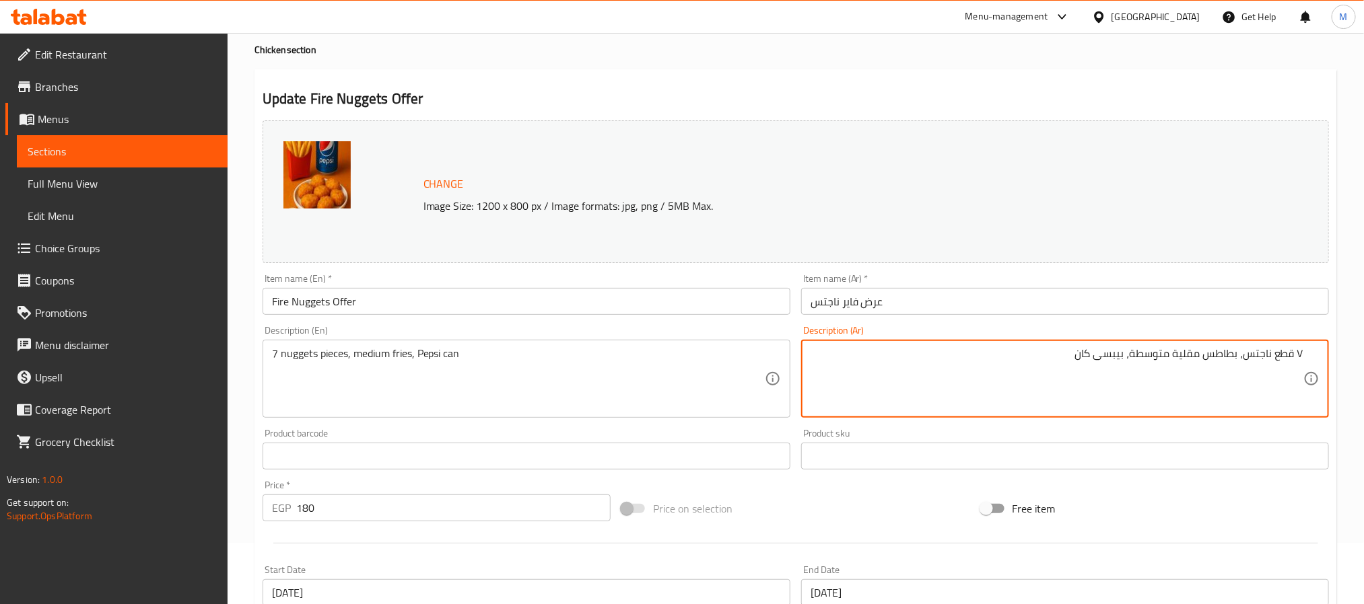
click at [1256, 353] on textarea "٧ قطع ناجتس، بطاطس مقلية متوسطة، بيبسى كان" at bounding box center [1056, 379] width 493 height 64
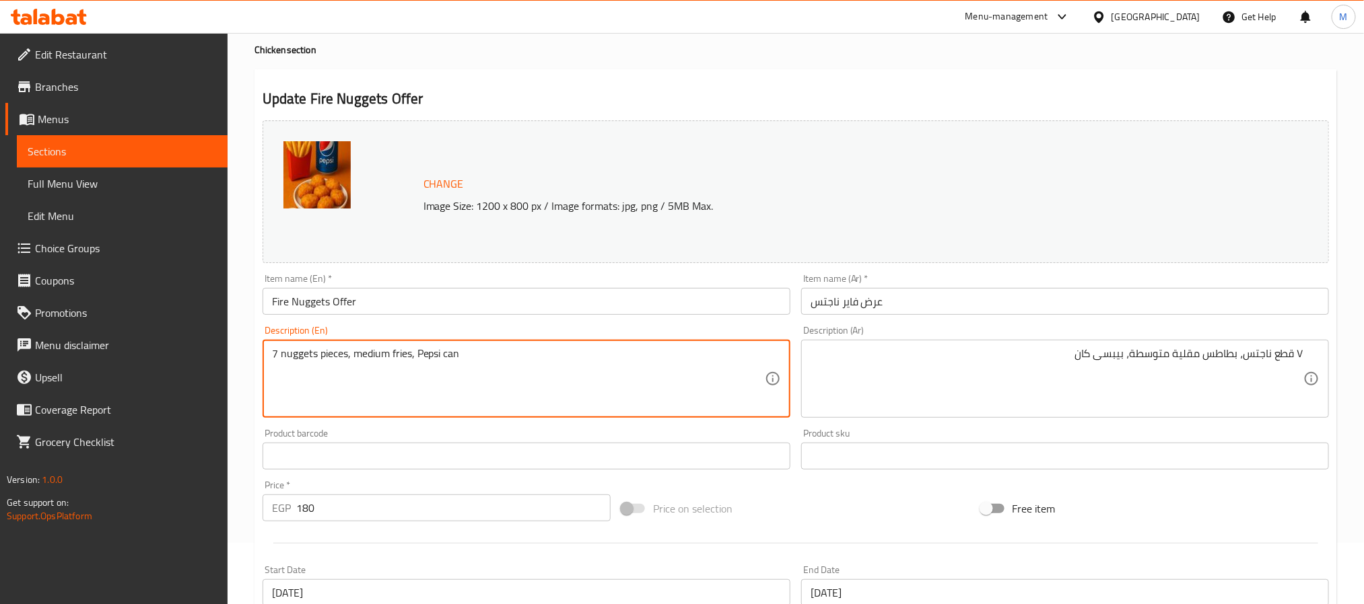
click at [299, 356] on textarea "7 nuggets pieces, medium fries, Pepsi can" at bounding box center [518, 379] width 493 height 64
paste textarea "N"
click at [475, 356] on textarea "7 nuggets pieces, medium fries, pepsi can" at bounding box center [518, 379] width 493 height 64
type textarea "7 nuggets pieces, medium fries, pepsi can"
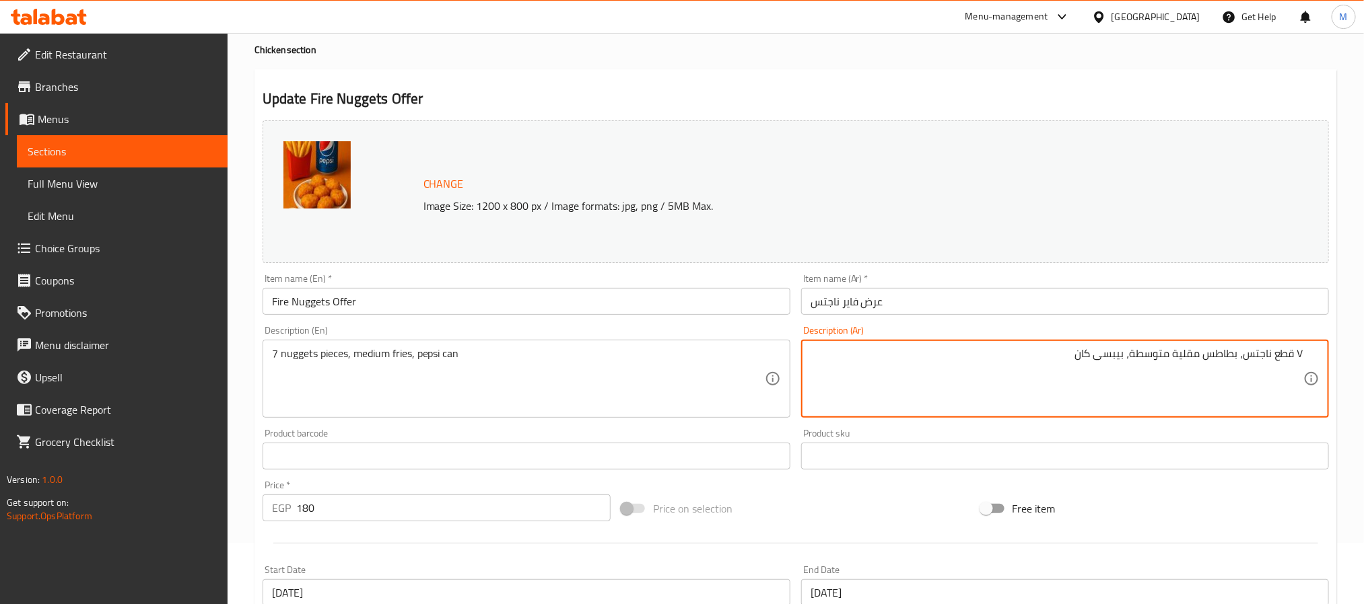
click at [1135, 355] on textarea "٧ قطع ناجتس، بطاطس مقلية متوسطة، بيبسى كان" at bounding box center [1056, 379] width 493 height 64
click at [1181, 358] on textarea "٧ قطع ناجتس، بطاطس مقلية وسط، بيبسى كان" at bounding box center [1056, 379] width 493 height 64
click at [1094, 359] on textarea "٧ قطع ناجتس، بطاطس محمرة وسط، بيبسى كان" at bounding box center [1056, 379] width 493 height 64
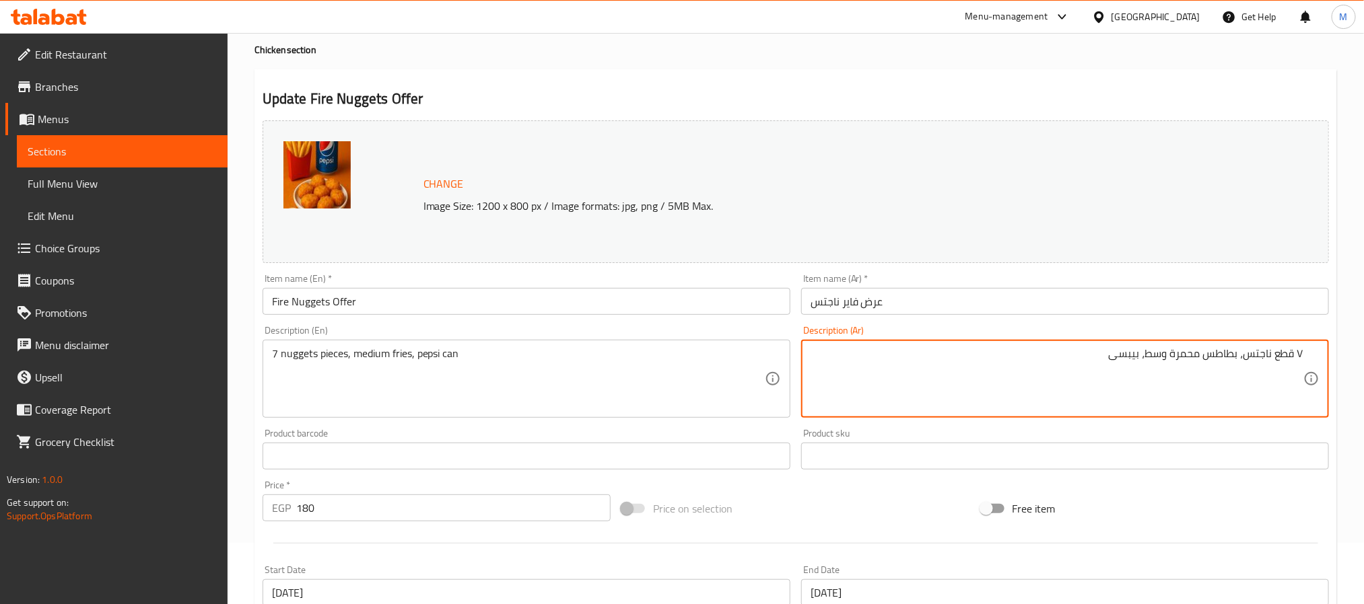
type textarea "٧ قطع ناجتس، بطاطس محمرة وسط، بيبسى"
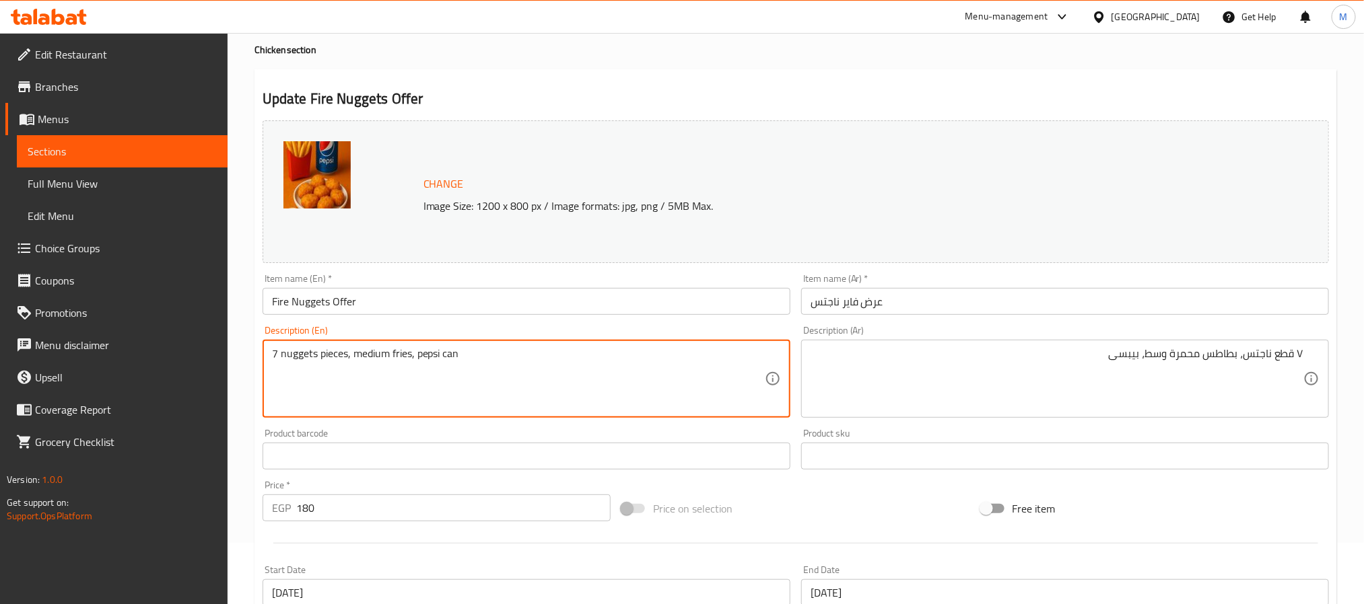
click at [602, 336] on div "Description (En) 7 nuggets pieces, medium fries, pepsi can Description (En)" at bounding box center [526, 372] width 528 height 92
drag, startPoint x: 479, startPoint y: 364, endPoint x: 414, endPoint y: 356, distance: 65.8
type textarea "7 nuggets pieces, medium fries and your choice of sauce"
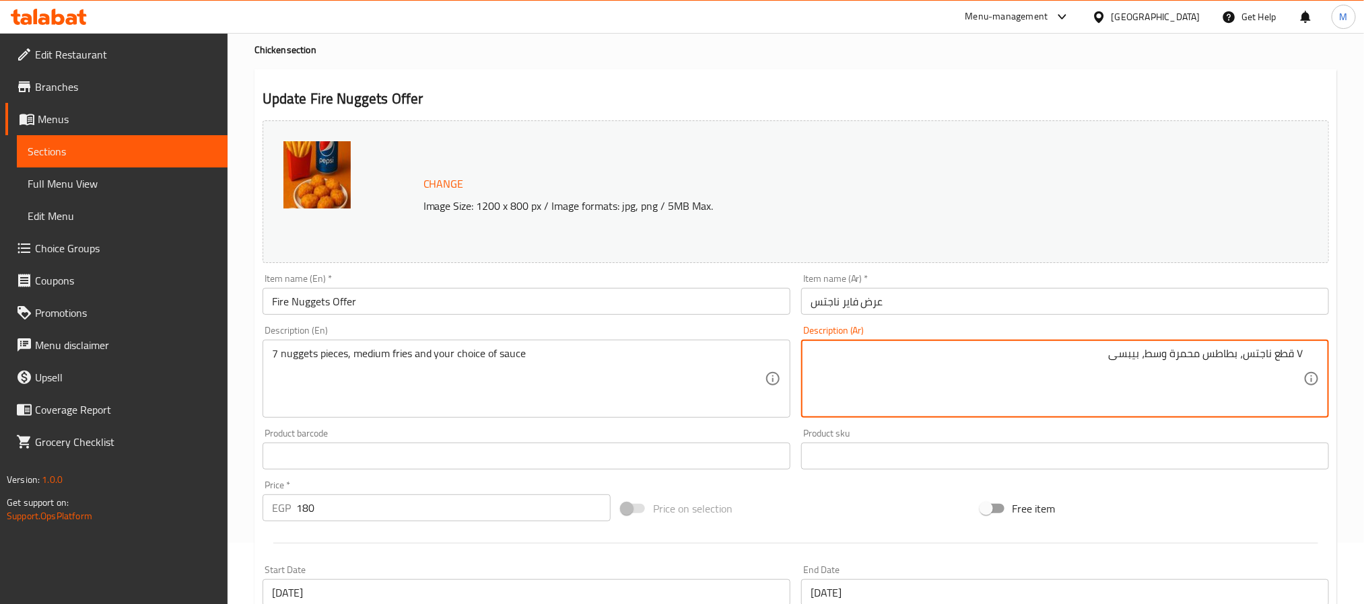
click at [1121, 359] on textarea "٧ قطع ناجتس، بطاطس محمرة وسط، بيبسى" at bounding box center [1056, 379] width 493 height 64
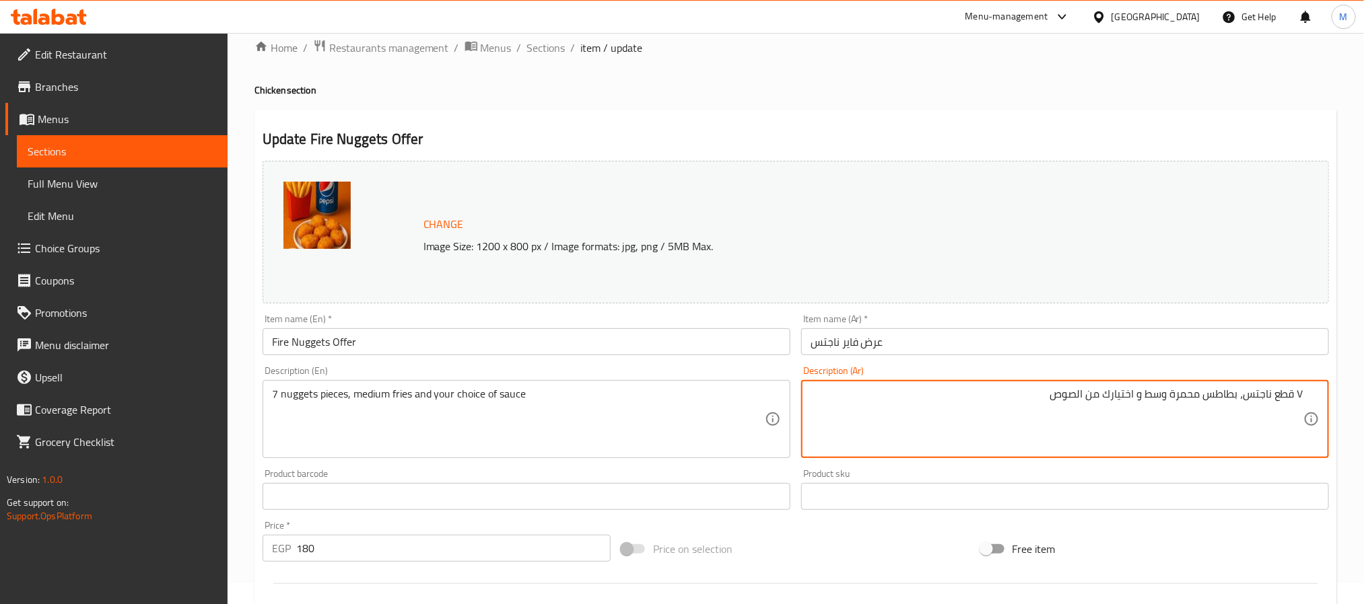
scroll to position [0, 0]
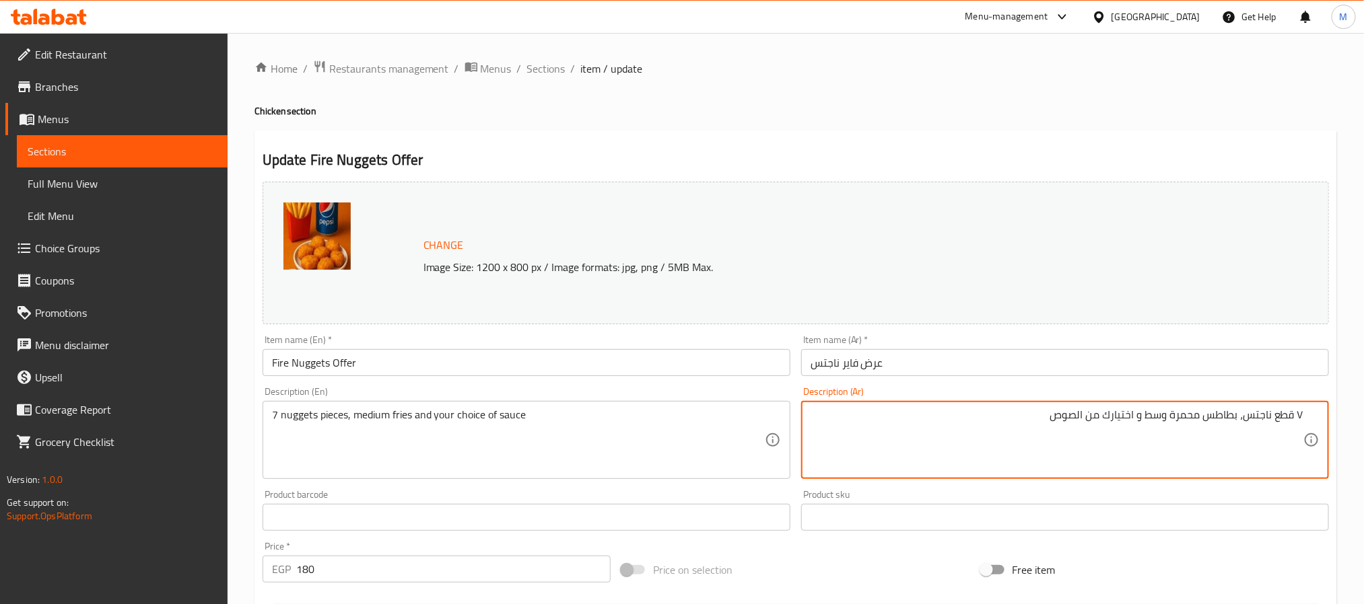
click at [1074, 418] on textarea "٧ قطع ناجتس، بطاطس محمرة وسط و اختيارك من الصوص" at bounding box center [1056, 441] width 493 height 64
click at [1064, 423] on textarea "٧ قطع ناجتس، بطاطس محمرة وسط و اختيارك من صوص" at bounding box center [1056, 441] width 493 height 64
click at [1133, 422] on textarea "٧ قطع ناجتس، بطاطس محمرة وسط و اختيارك من" at bounding box center [1056, 441] width 493 height 64
paste textarea "صوص"
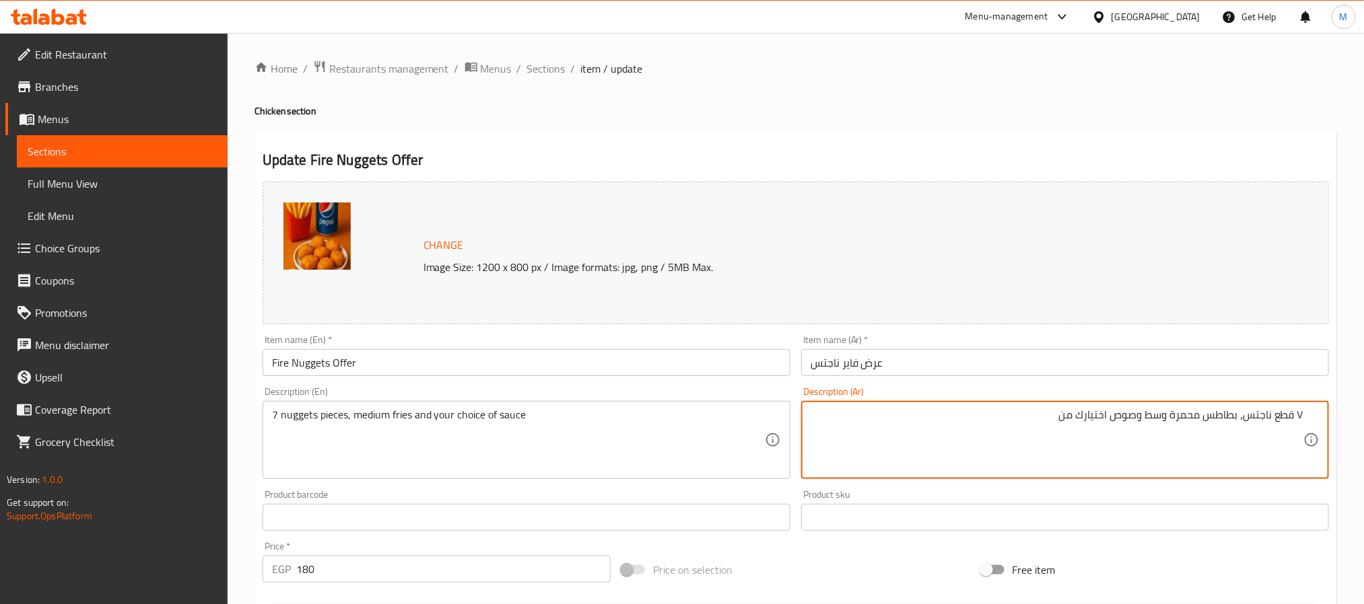
click at [1064, 415] on textarea "٧ قطع ناجتس، بطاطس محمرة وسط وصوص اختيارك من" at bounding box center [1056, 441] width 493 height 64
click at [1107, 419] on textarea "٧ قطع ناجتس، بطاطس محمرة وسط وصوص اختيارك" at bounding box center [1056, 441] width 493 height 64
paste textarea "من"
click at [1135, 414] on textarea "٧ قطع ناجتس، بطاطس محمرة وسط وصوص من اختيارك" at bounding box center [1056, 441] width 493 height 64
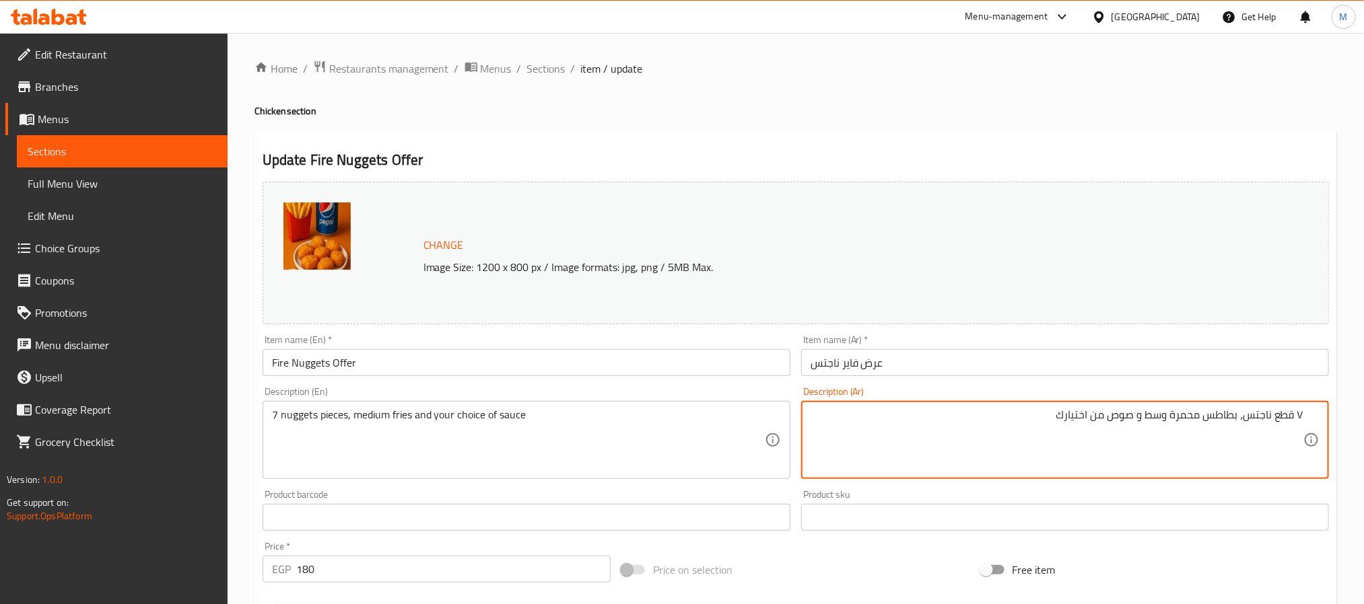
type textarea "٧ قطع ناجتس، بطاطس محمرة وسط و صوص من اختيارك"
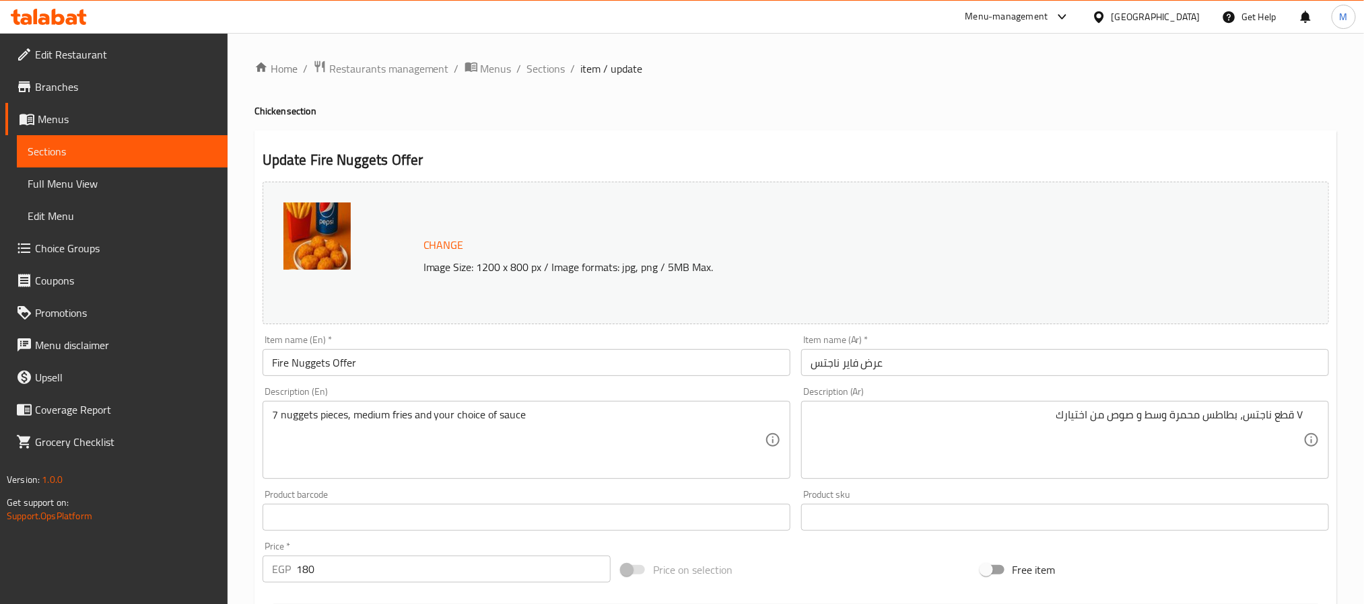
click at [1121, 396] on div "Description (Ar) ٧ قطع ناجتس، بطاطس محمرة وسط و صوص من اختيارك Description (Ar)" at bounding box center [1065, 433] width 528 height 92
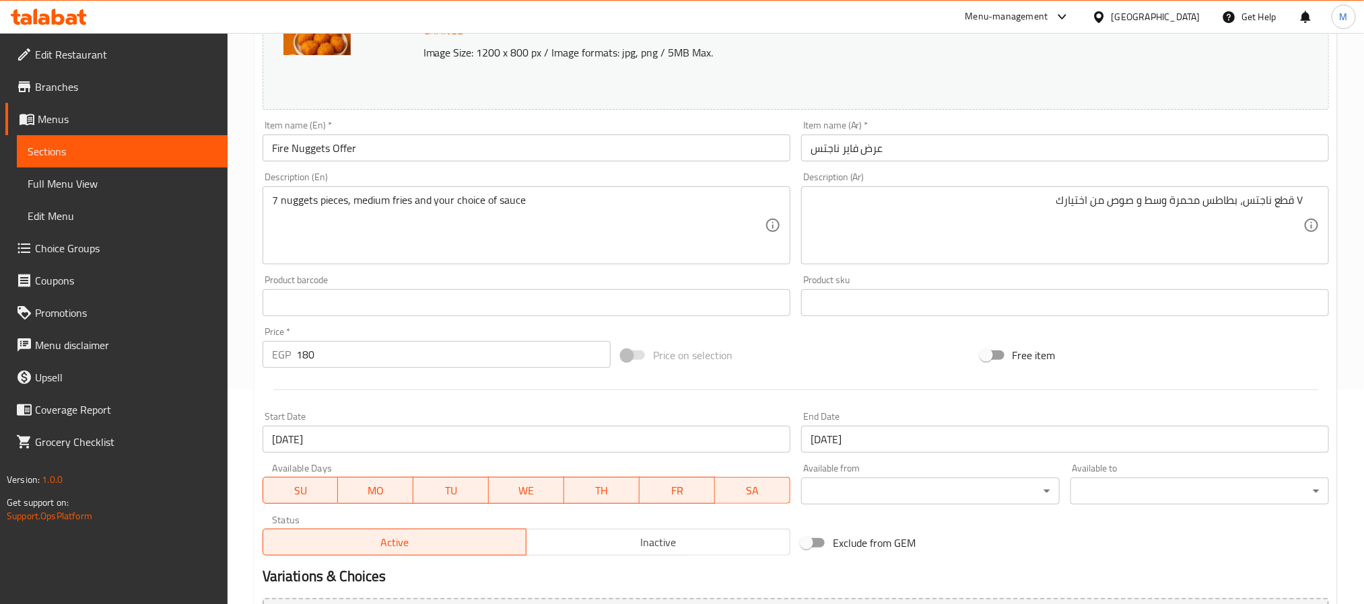
scroll to position [364, 0]
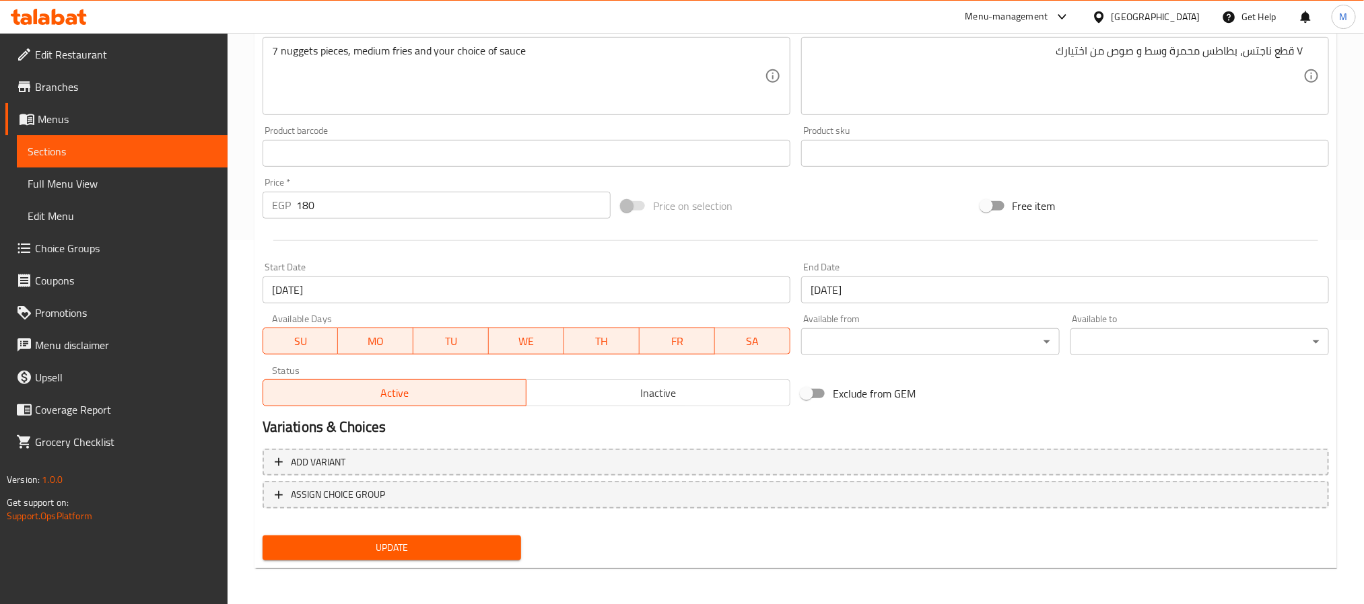
click at [358, 550] on span "Update" at bounding box center [391, 548] width 237 height 17
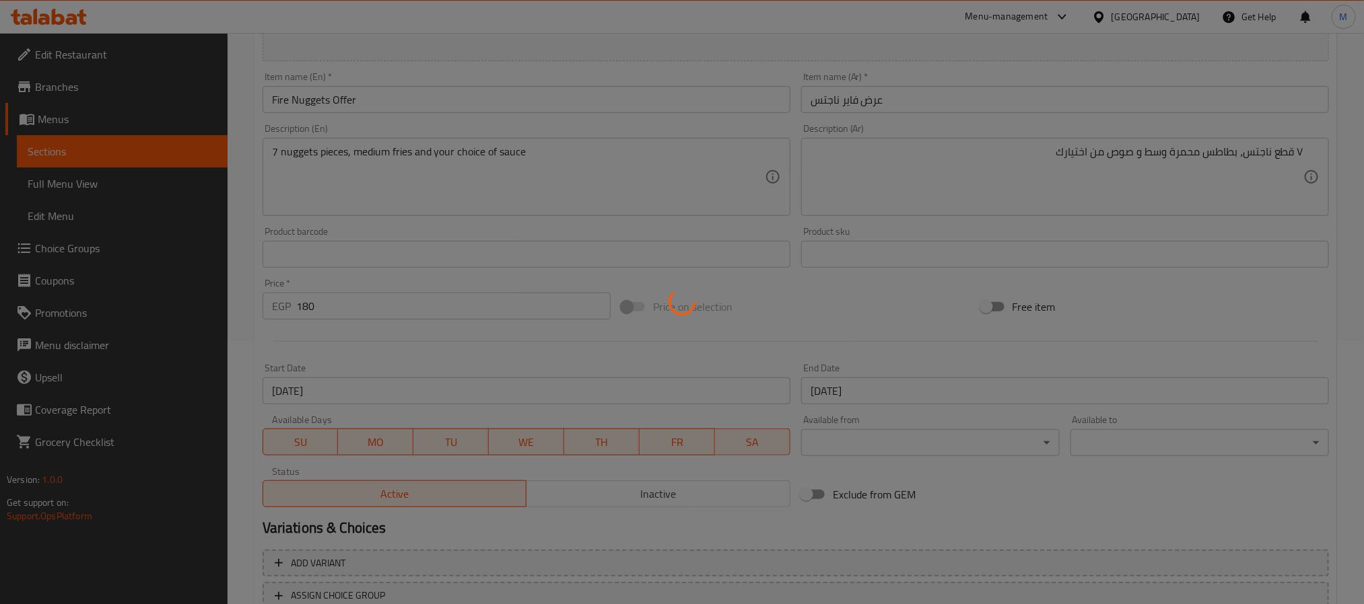
scroll to position [0, 0]
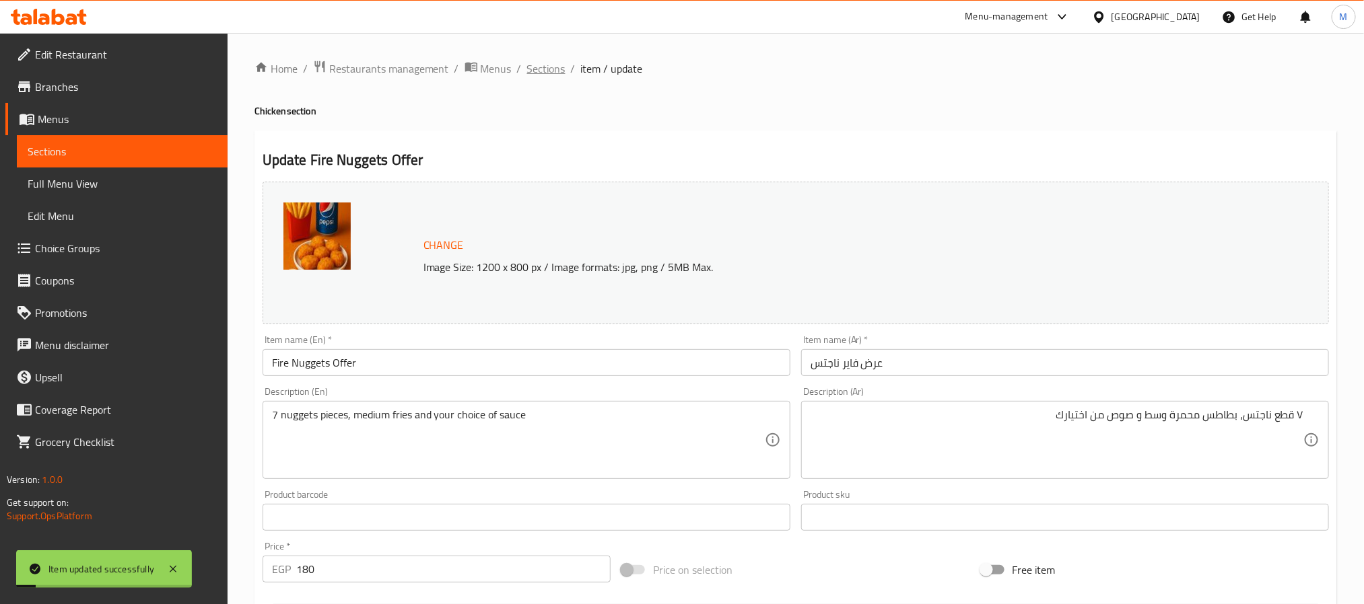
click at [555, 67] on span "Sections" at bounding box center [546, 69] width 38 height 16
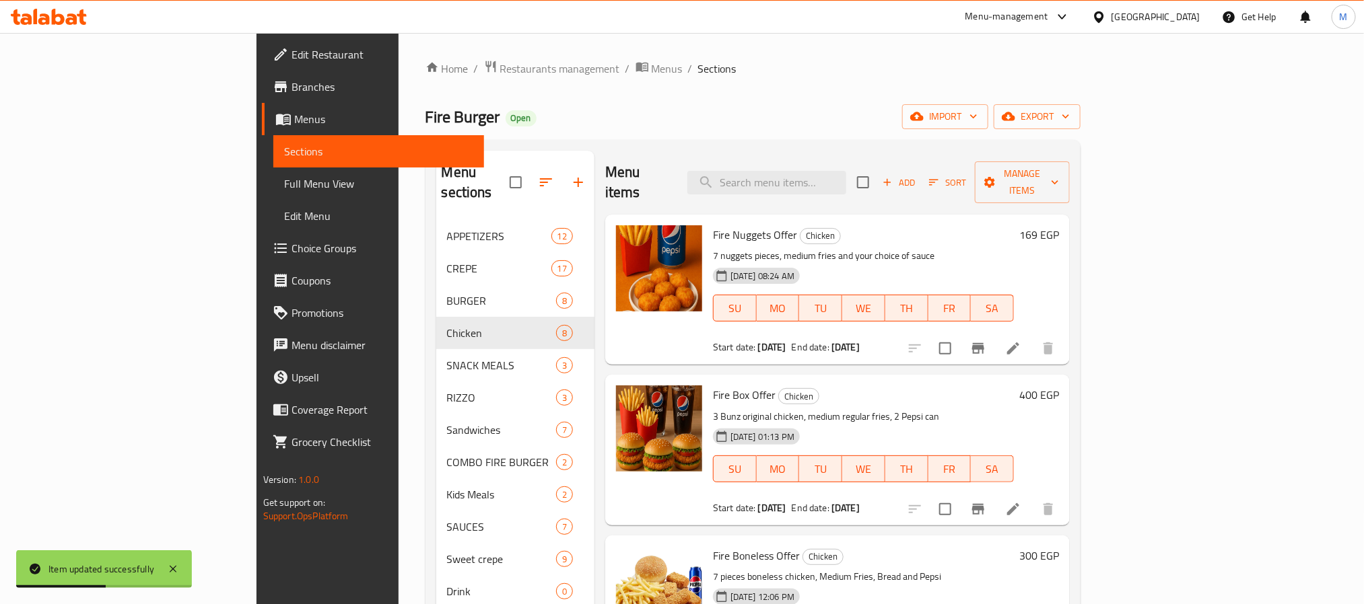
click at [1021, 341] on icon at bounding box center [1013, 349] width 16 height 16
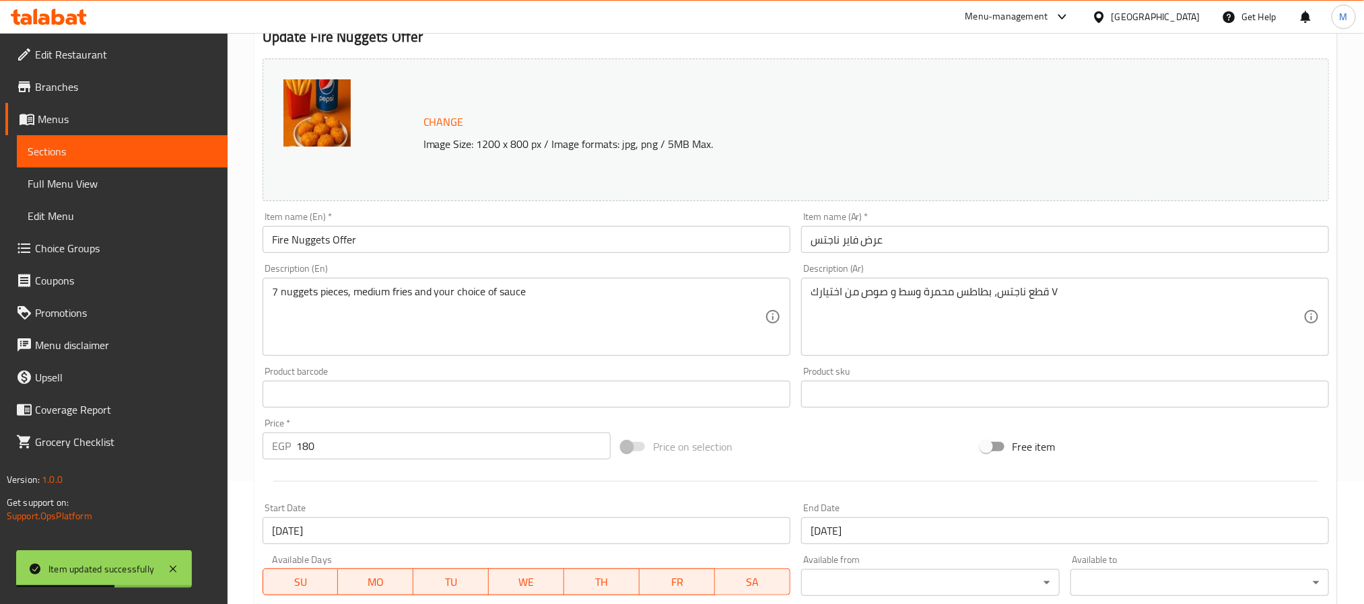
scroll to position [364, 0]
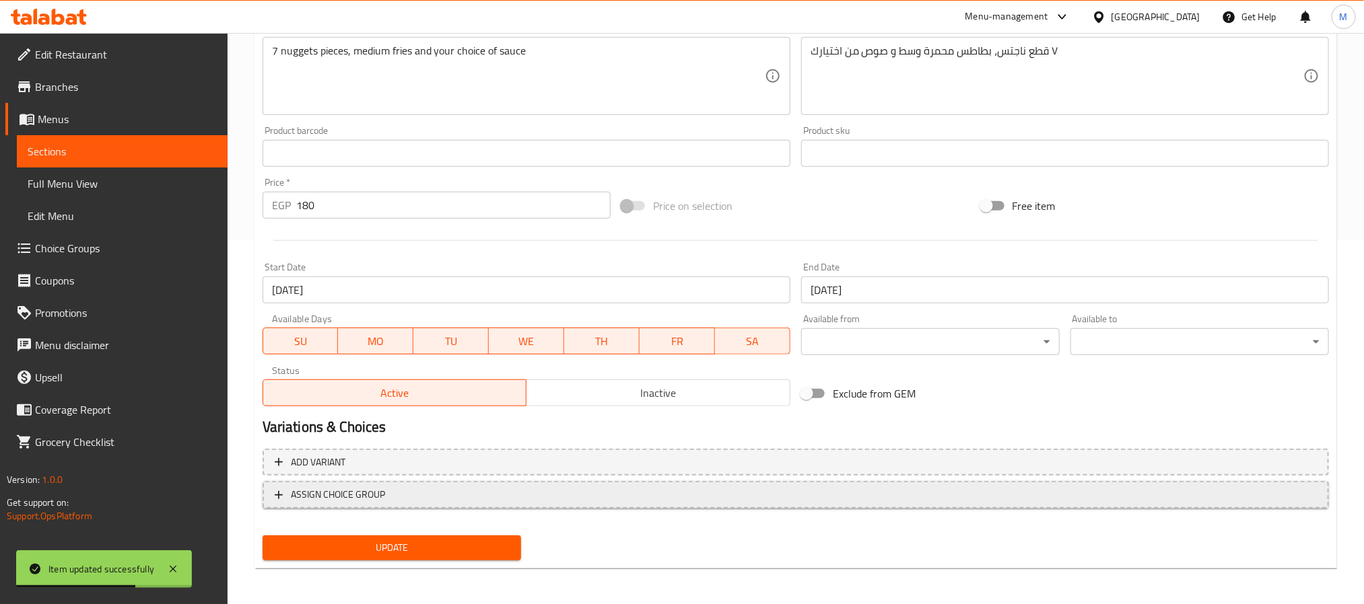
click at [463, 489] on span "ASSIGN CHOICE GROUP" at bounding box center [796, 495] width 1042 height 17
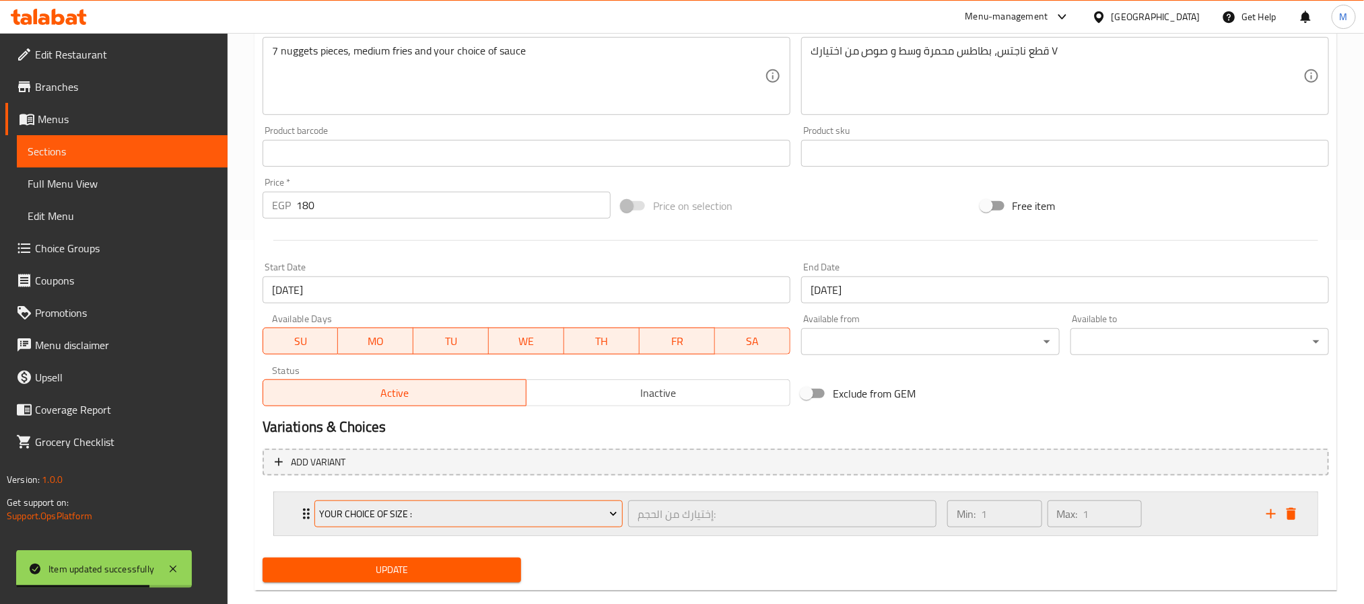
click at [499, 520] on span "Your Choice Of size :" at bounding box center [468, 514] width 298 height 17
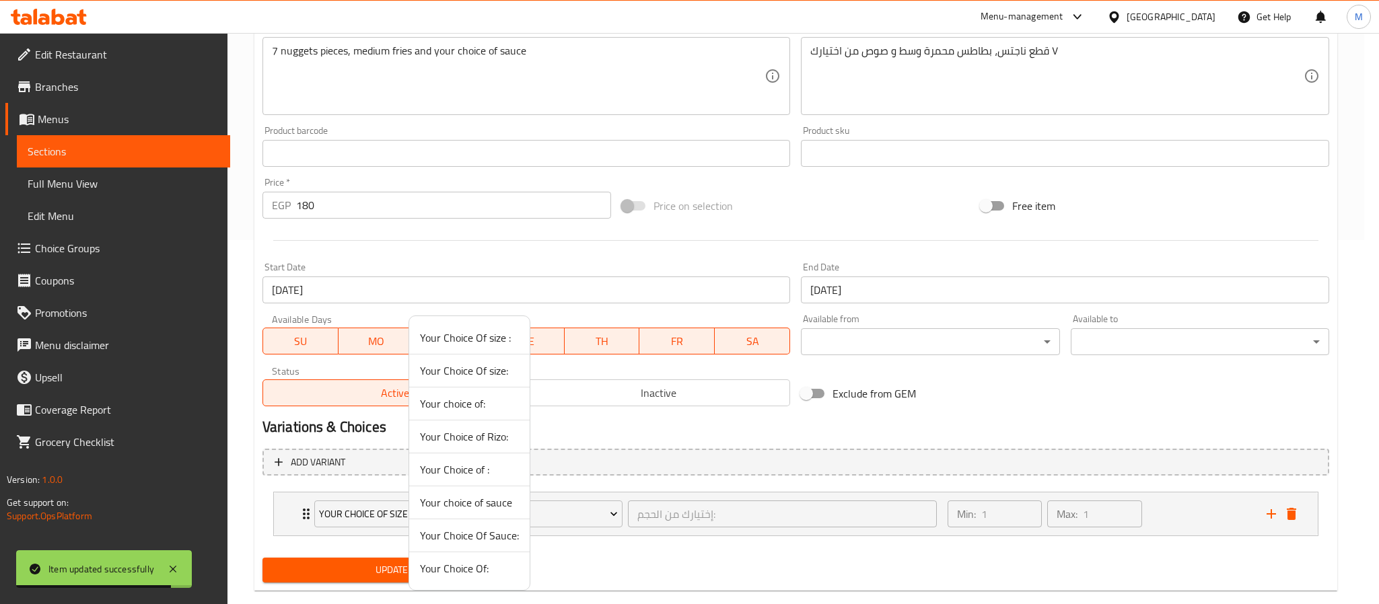
click at [507, 543] on span "Your Choice Of Sauce:" at bounding box center [469, 536] width 99 height 16
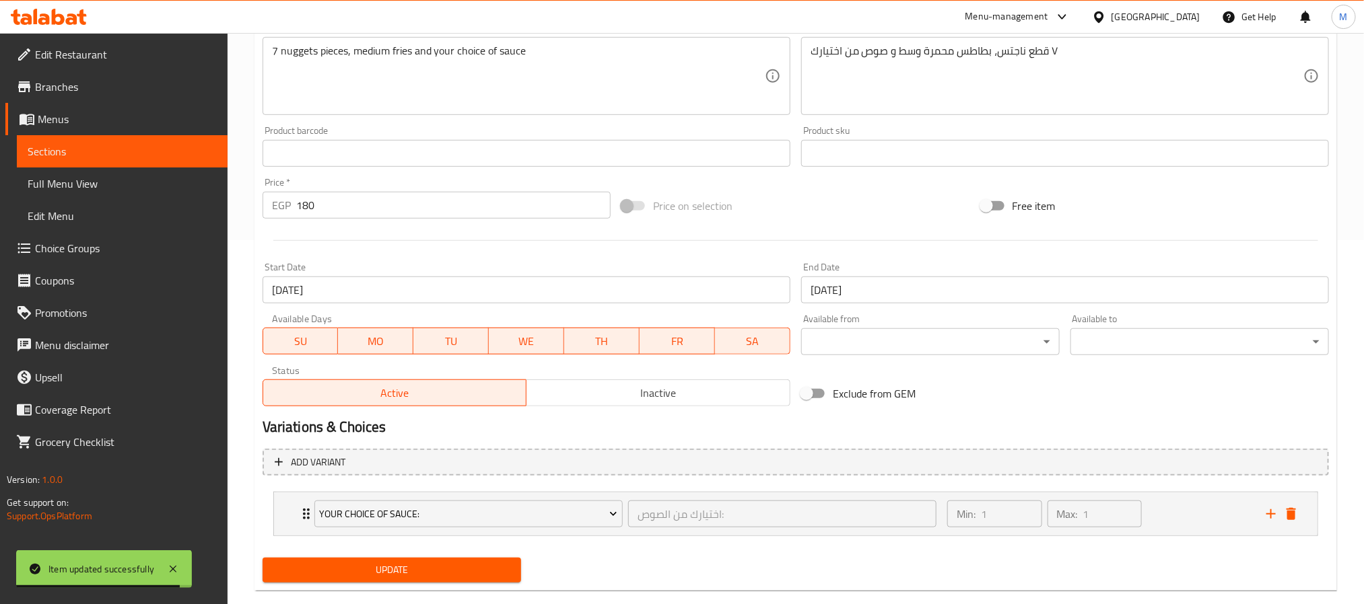
click at [446, 567] on span "Update" at bounding box center [391, 570] width 237 height 17
drag, startPoint x: 250, startPoint y: 491, endPoint x: 265, endPoint y: 491, distance: 14.8
click at [251, 491] on div "Home / Restaurants management / Menus / Sections / item / update Chicken sectio…" at bounding box center [795, 149] width 1136 height 960
click at [645, 497] on div "Your Choice Of Sauce: اختيارك من الصوص: ​" at bounding box center [625, 514] width 638 height 43
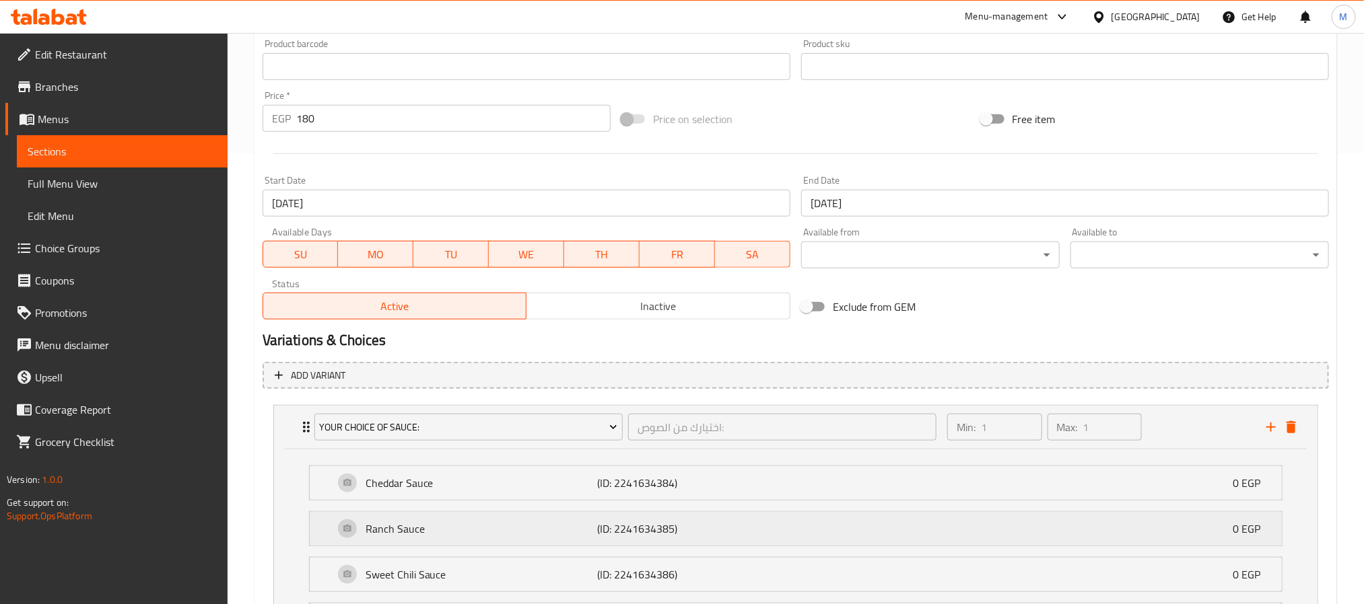
scroll to position [640, 0]
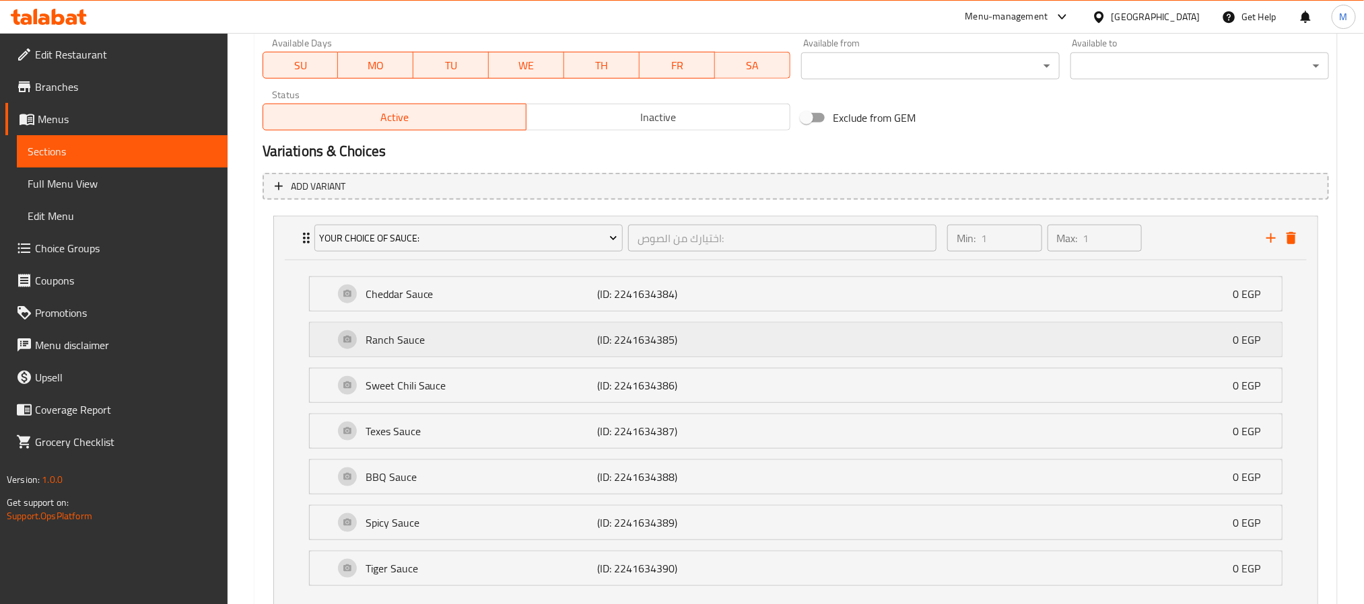
click at [491, 337] on p "Ranch Sauce" at bounding box center [481, 340] width 232 height 16
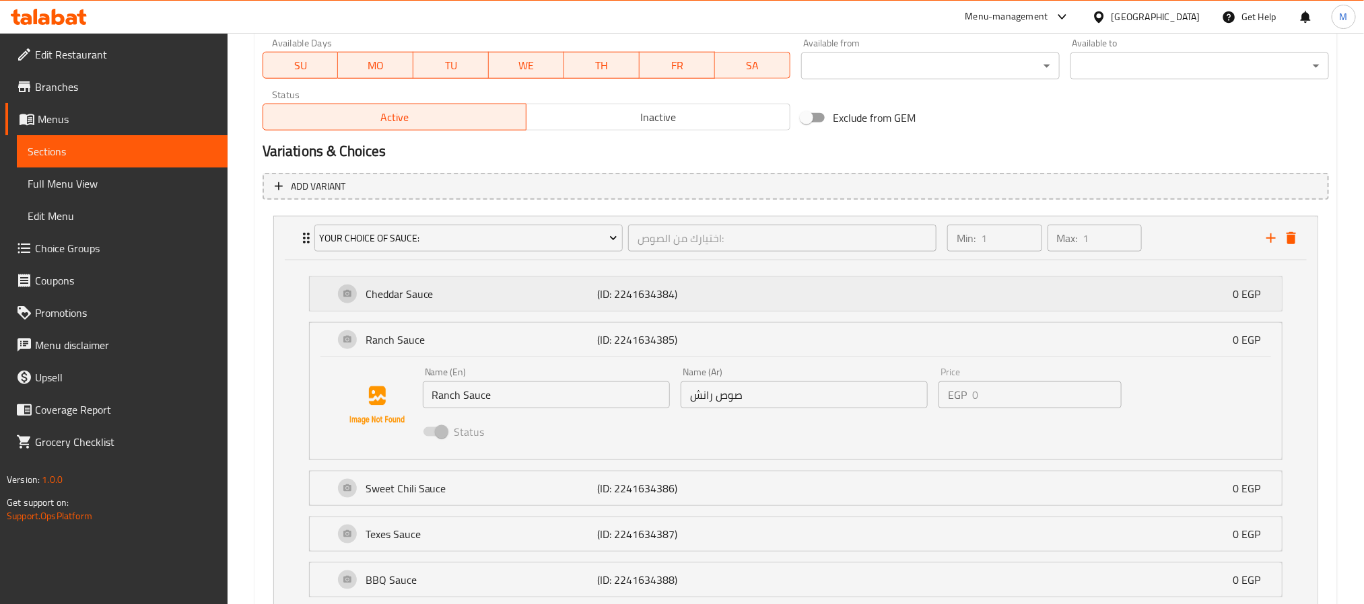
click at [522, 295] on p "Cheddar Sauce" at bounding box center [481, 294] width 232 height 16
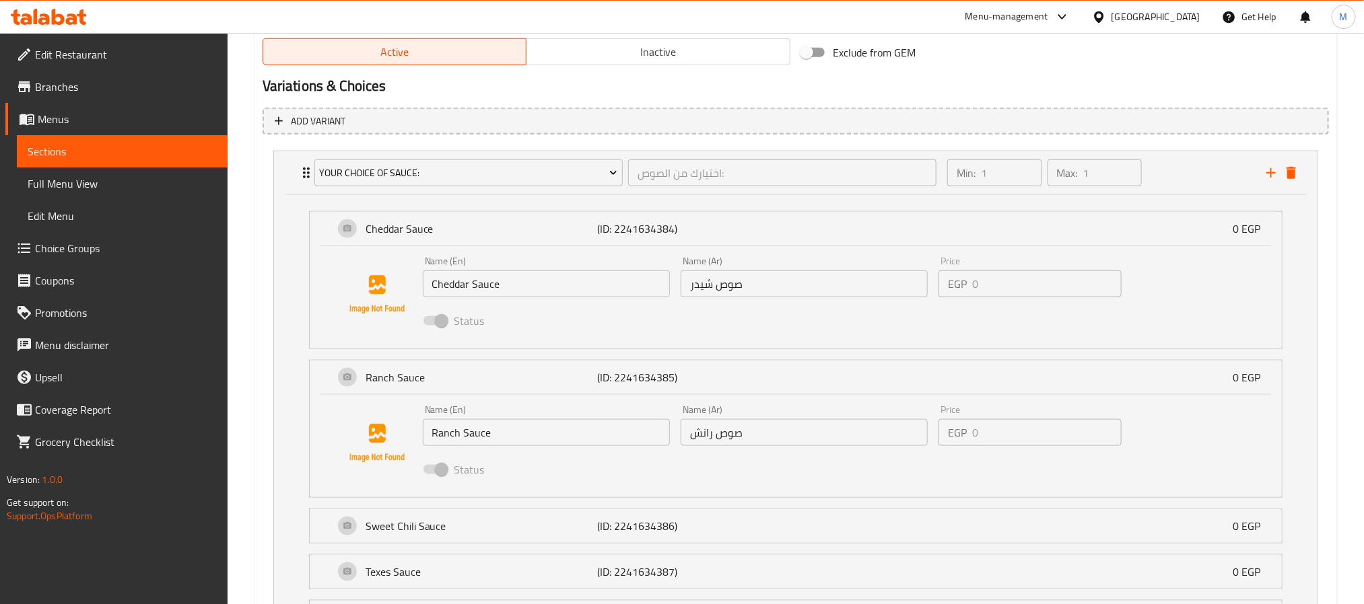
scroll to position [741, 0]
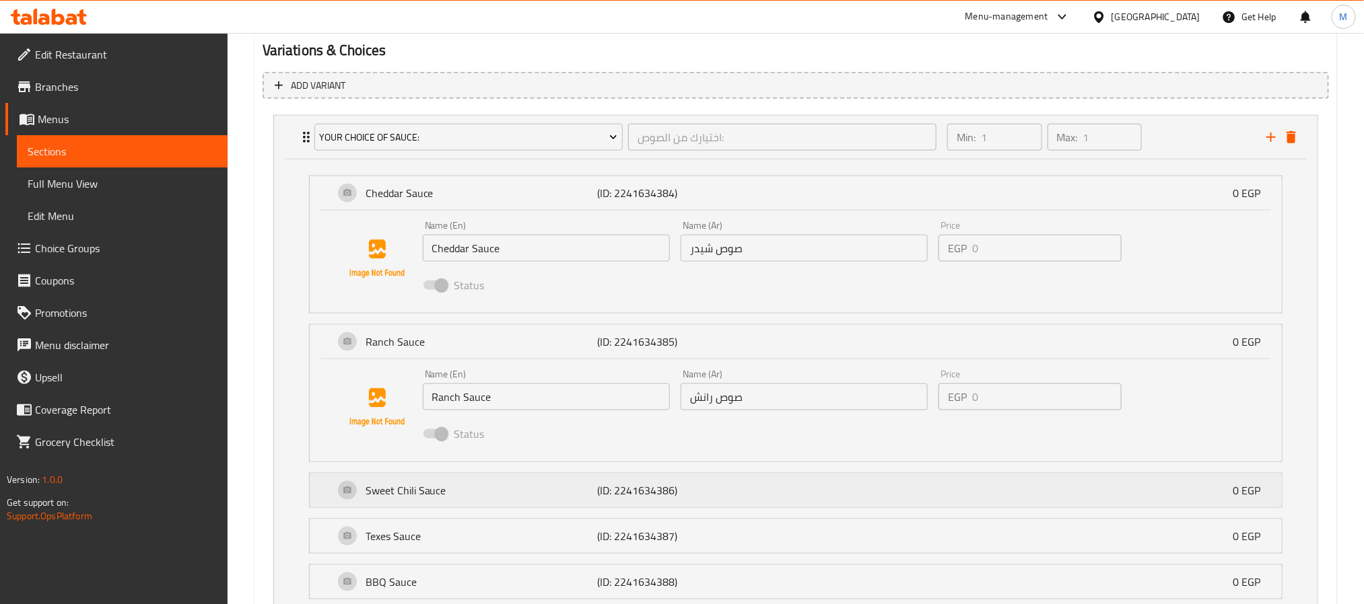
click at [505, 489] on p "Sweet Chili Sauce" at bounding box center [481, 491] width 232 height 16
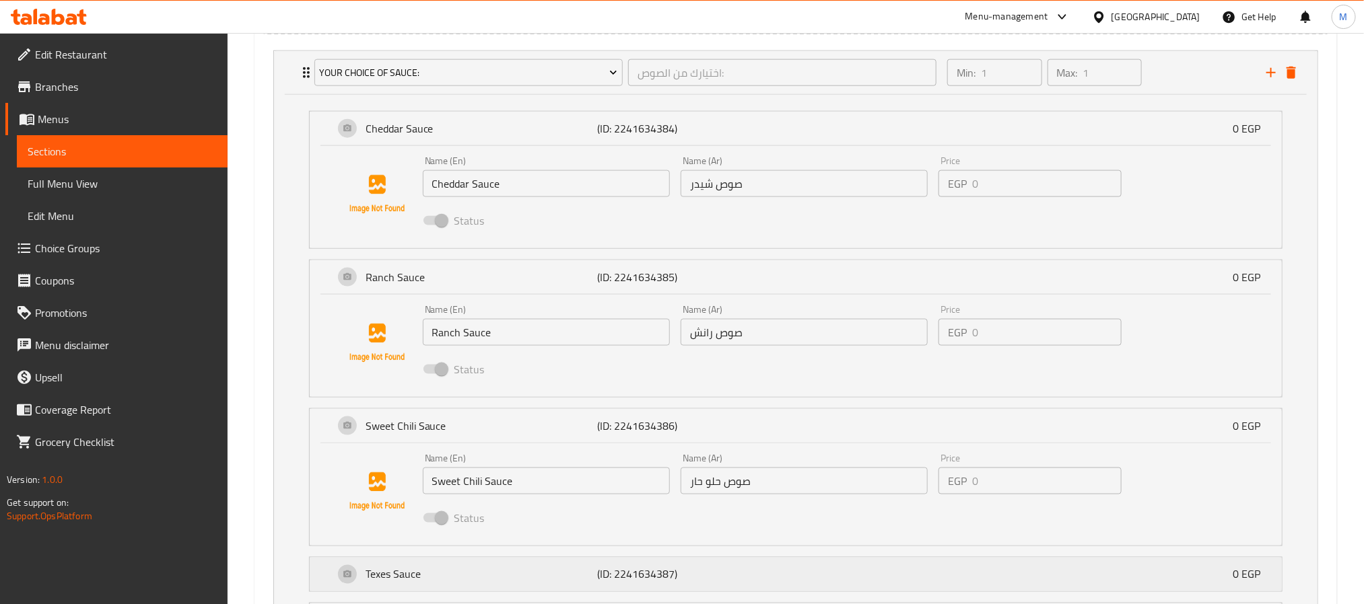
scroll to position [943, 0]
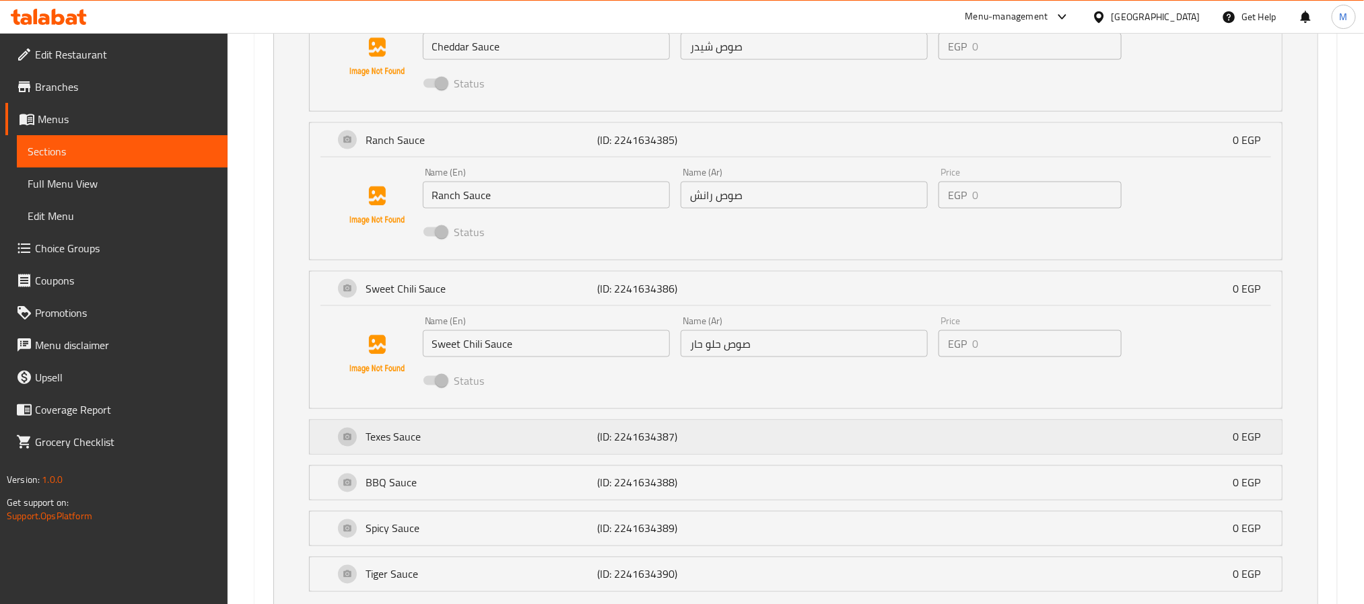
click at [576, 454] on div "Texes Sauce (ID: 2241634387) 0 EGP" at bounding box center [800, 438] width 932 height 34
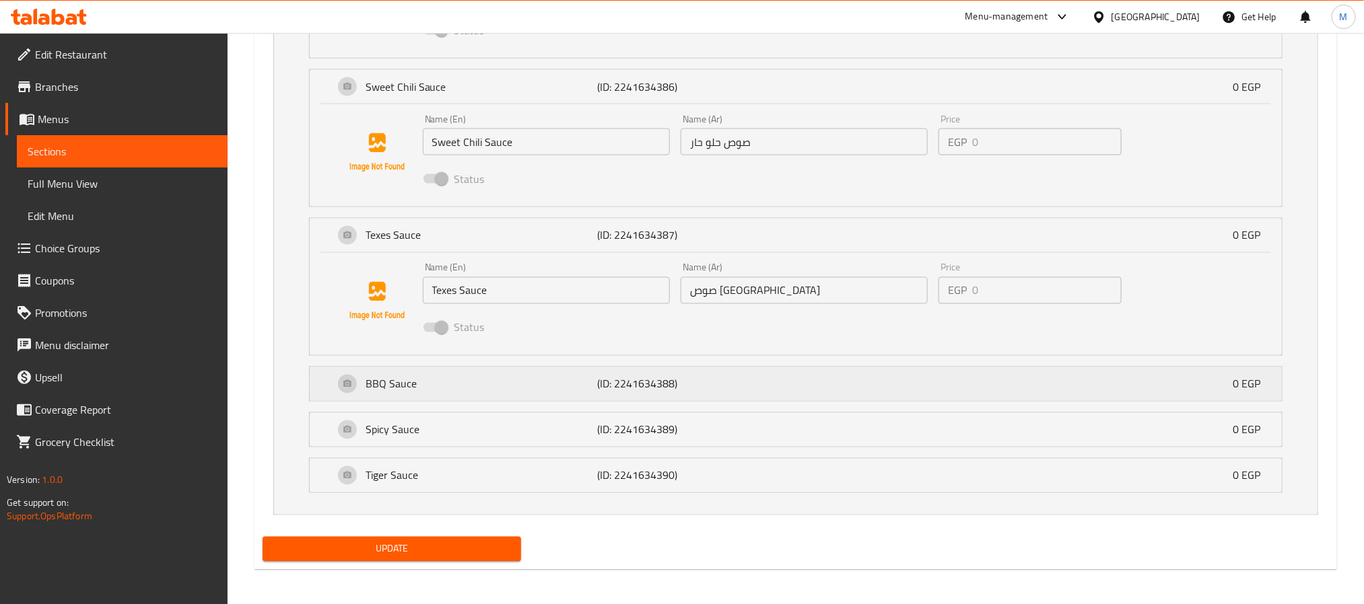
click at [483, 392] on p "BBQ Sauce" at bounding box center [481, 384] width 232 height 16
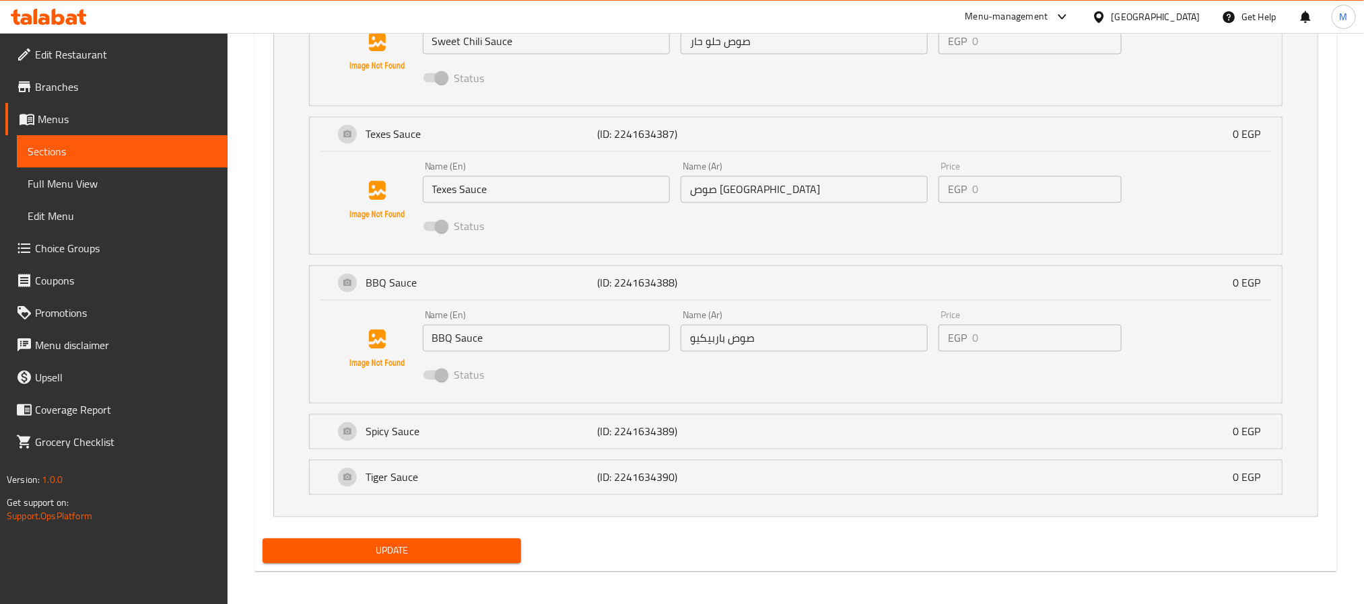
click at [457, 455] on li "Spicy Sauce (ID: 2241634389) 0 EGP Name (En) Spicy Sauce Name (En) Name (Ar) صو…" at bounding box center [795, 432] width 995 height 46
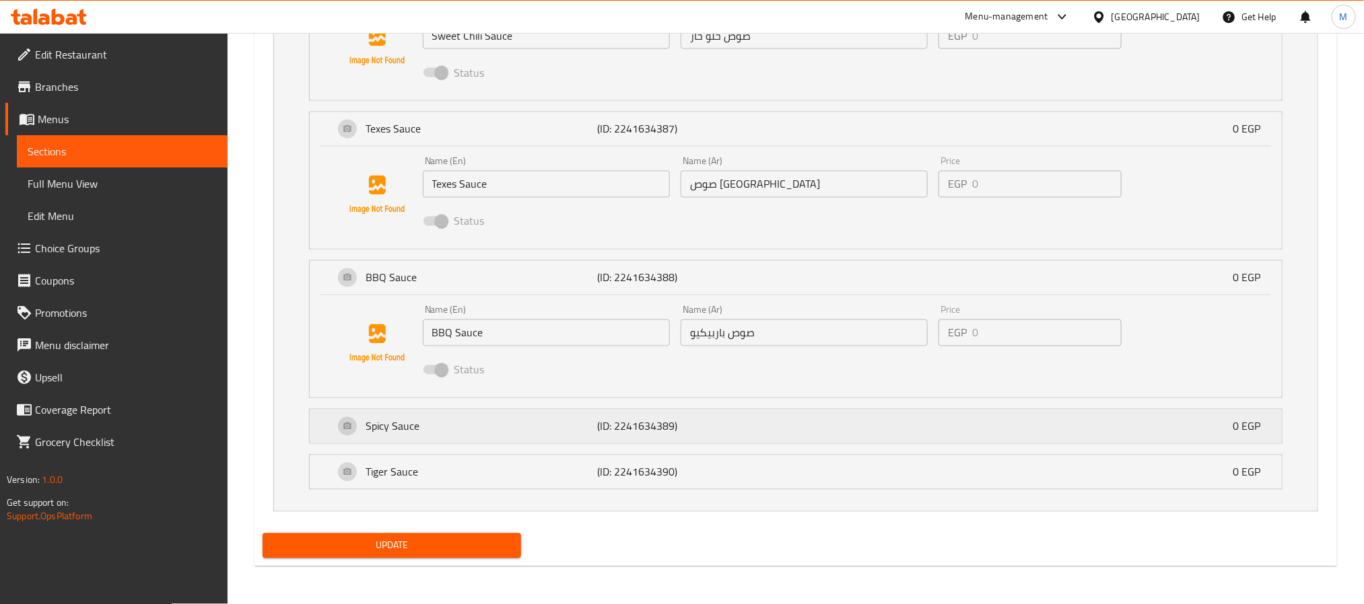
click at [507, 426] on p "Spicy Sauce" at bounding box center [481, 427] width 232 height 16
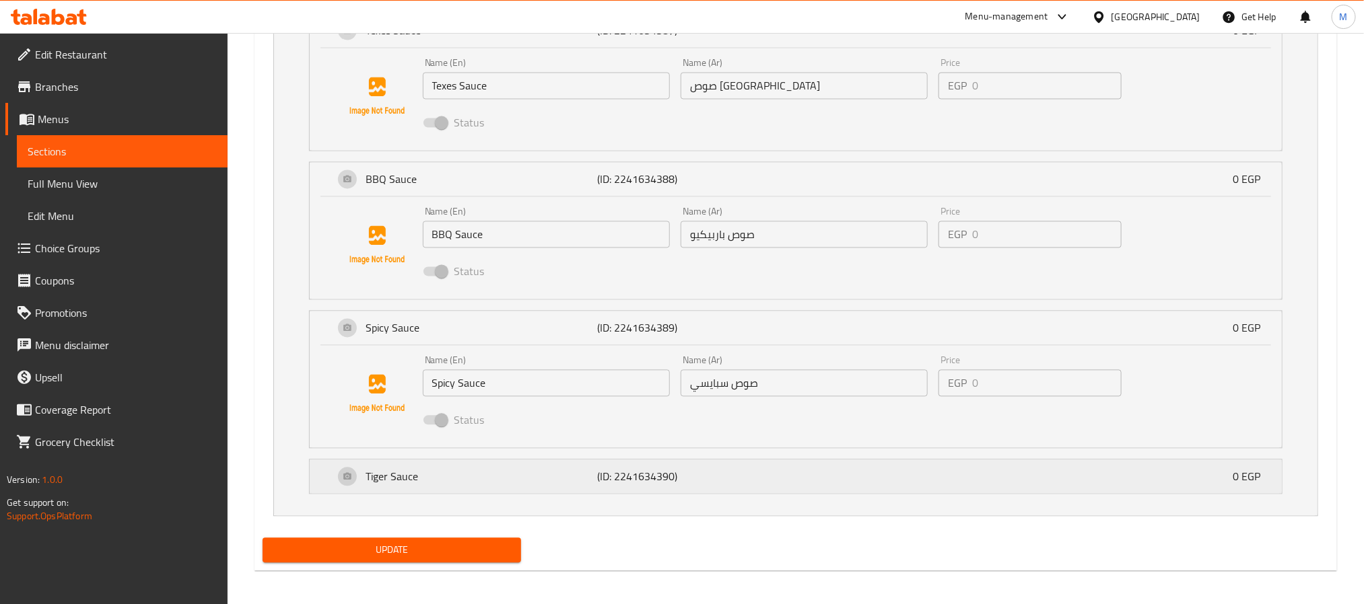
scroll to position [1353, 0]
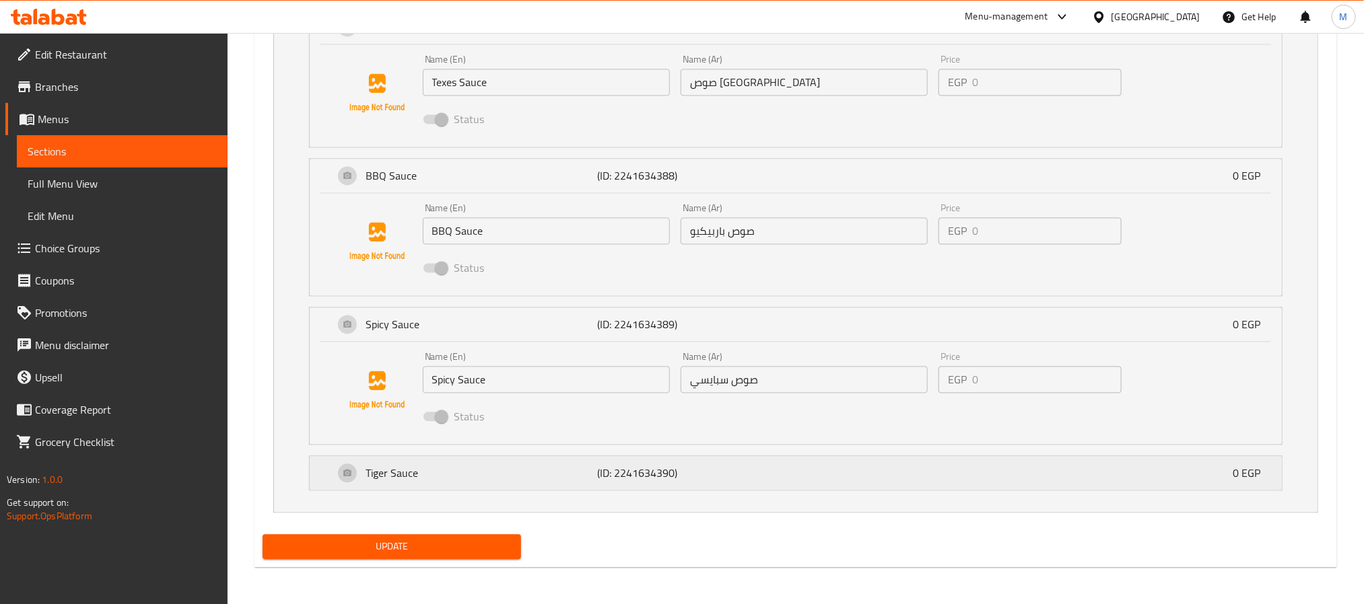
click at [676, 482] on p "(ID: 2241634390)" at bounding box center [674, 474] width 155 height 16
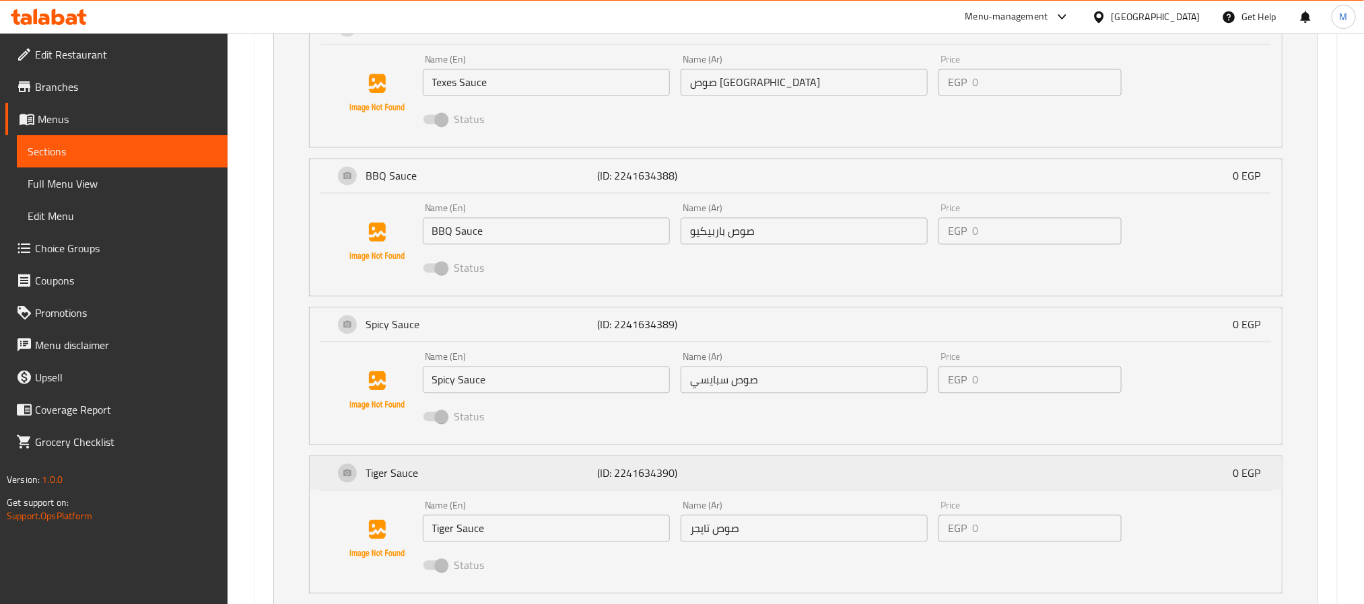
click at [512, 482] on p "Tiger Sauce" at bounding box center [481, 474] width 232 height 16
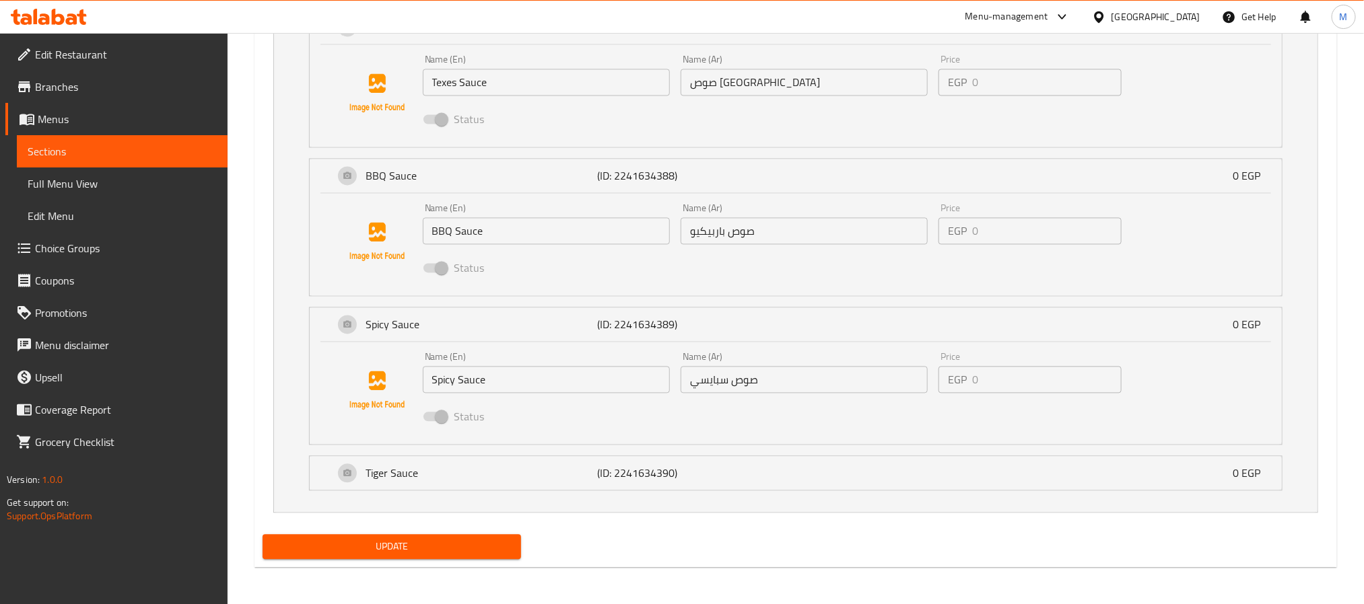
drag, startPoint x: 529, startPoint y: 343, endPoint x: 551, endPoint y: 304, distance: 45.5
click at [531, 342] on div "Spicy Sauce (ID: 2241634389) 0 EGP" at bounding box center [800, 325] width 932 height 34
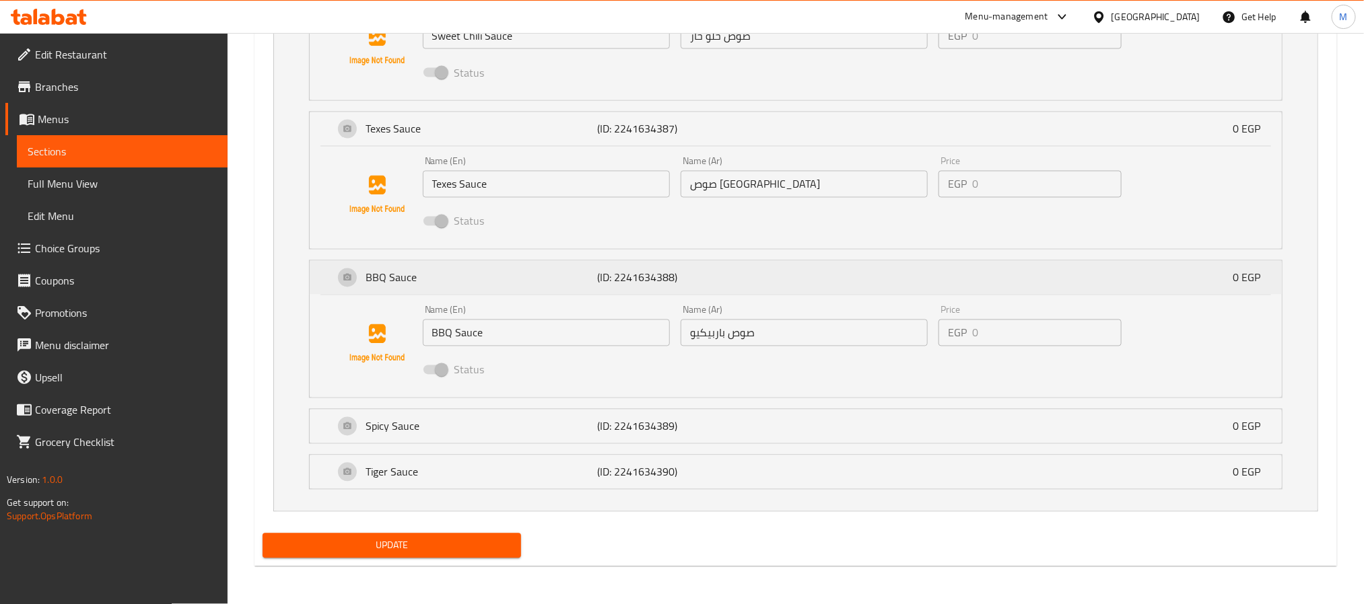
click at [639, 271] on p "(ID: 2241634388)" at bounding box center [674, 278] width 155 height 16
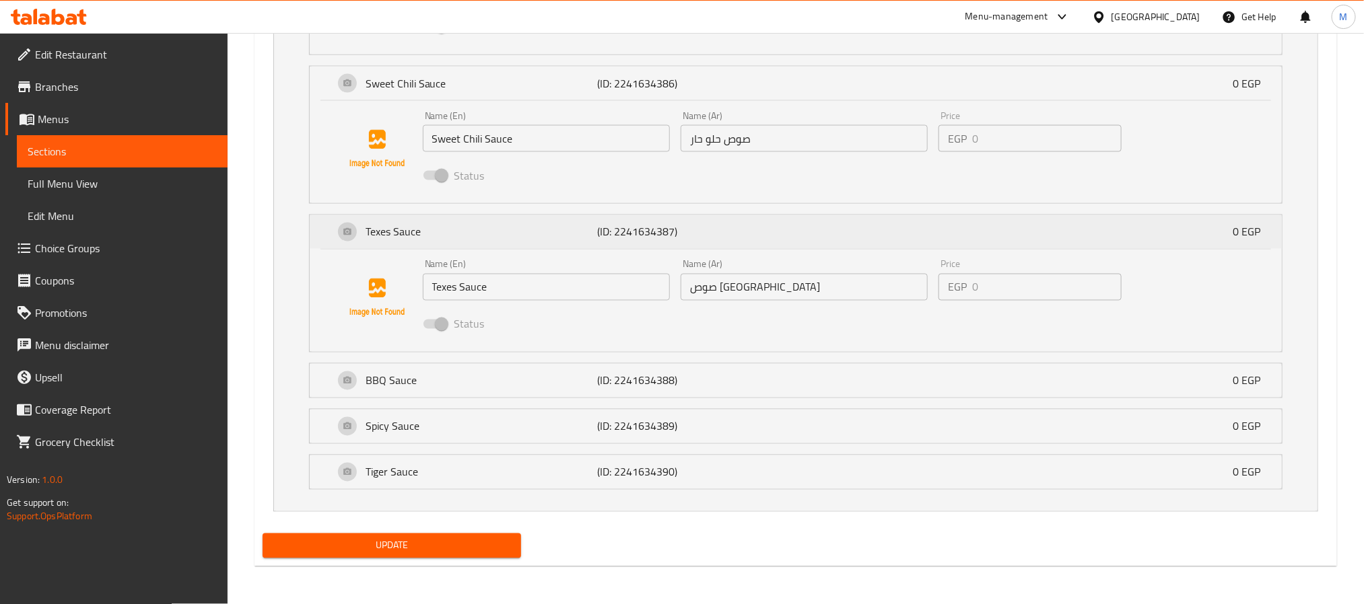
click at [659, 235] on p "(ID: 2241634387)" at bounding box center [674, 232] width 155 height 16
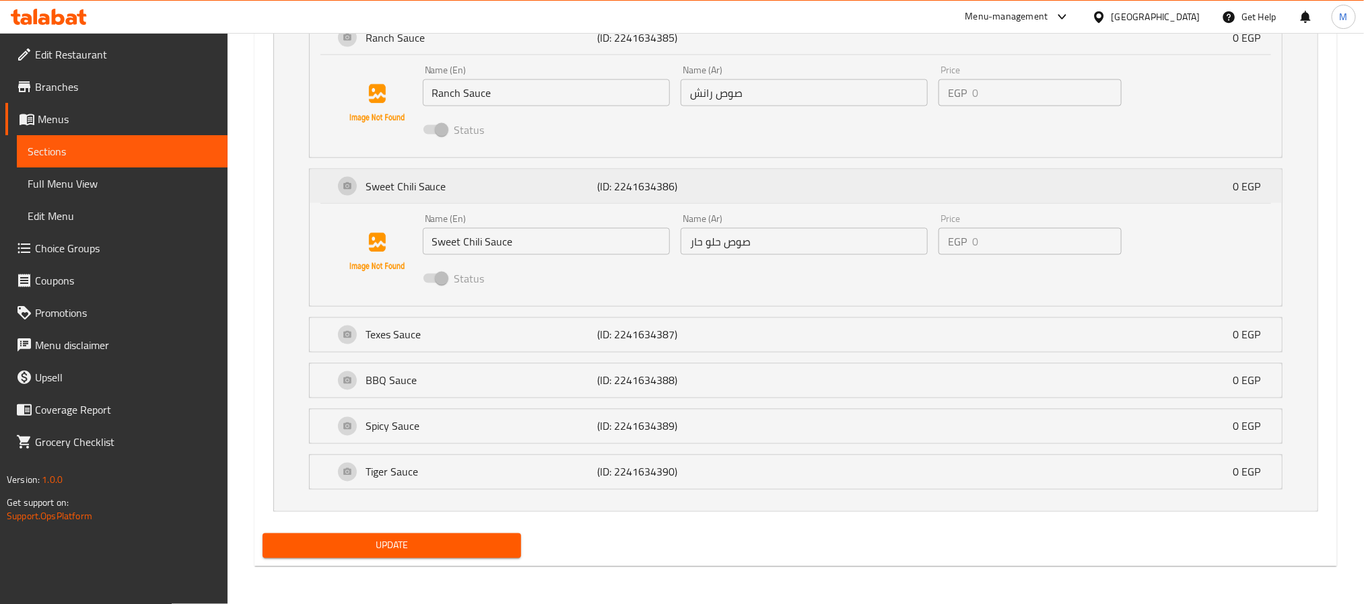
click at [658, 190] on p "(ID: 2241634386)" at bounding box center [674, 186] width 155 height 16
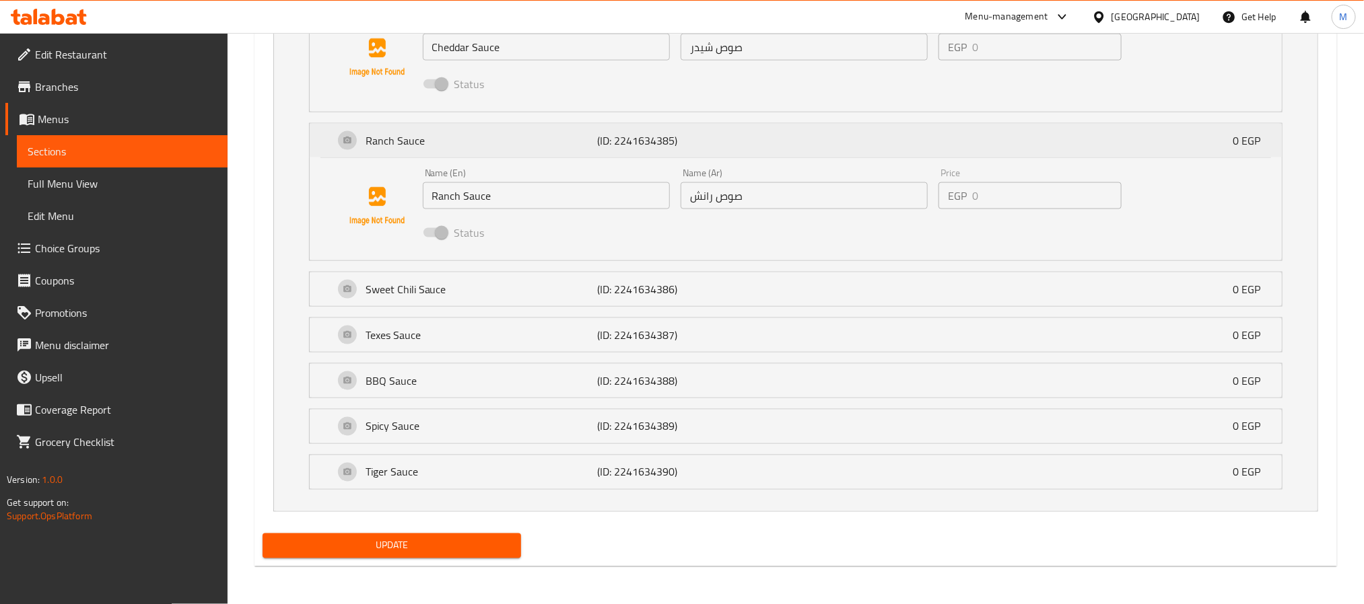
click at [664, 151] on div "Ranch Sauce (ID: 2241634385) 0 EGP" at bounding box center [800, 141] width 932 height 34
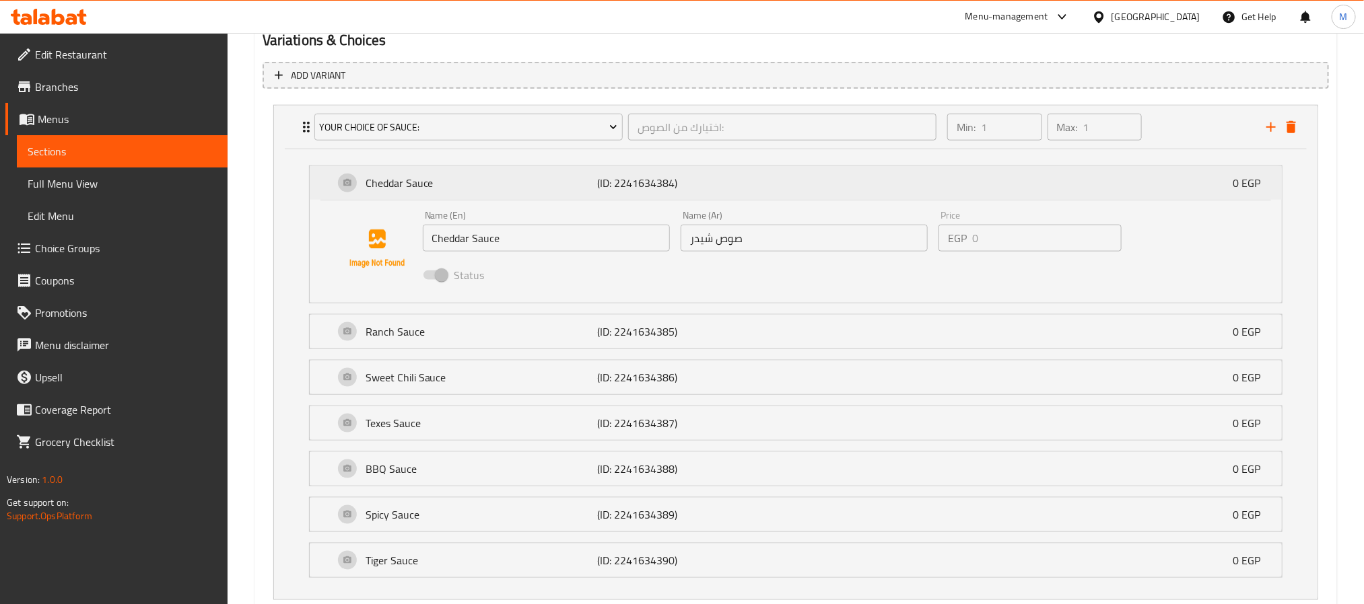
click at [659, 190] on p "(ID: 2241634384)" at bounding box center [674, 183] width 155 height 16
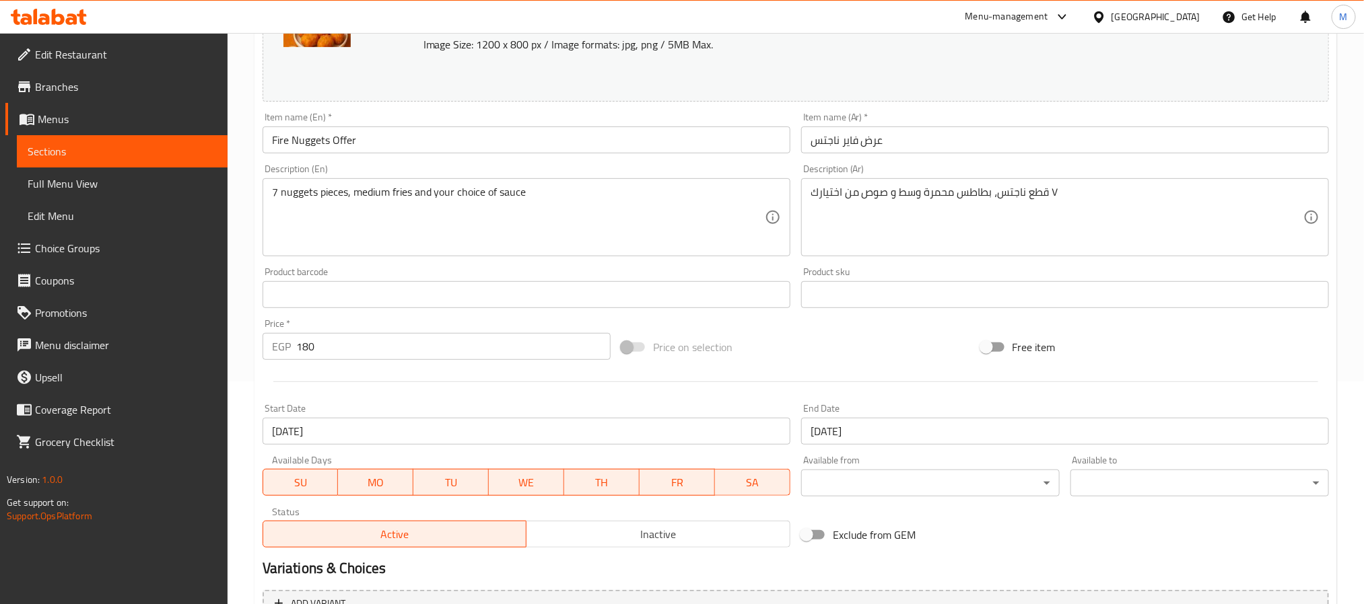
scroll to position [34, 0]
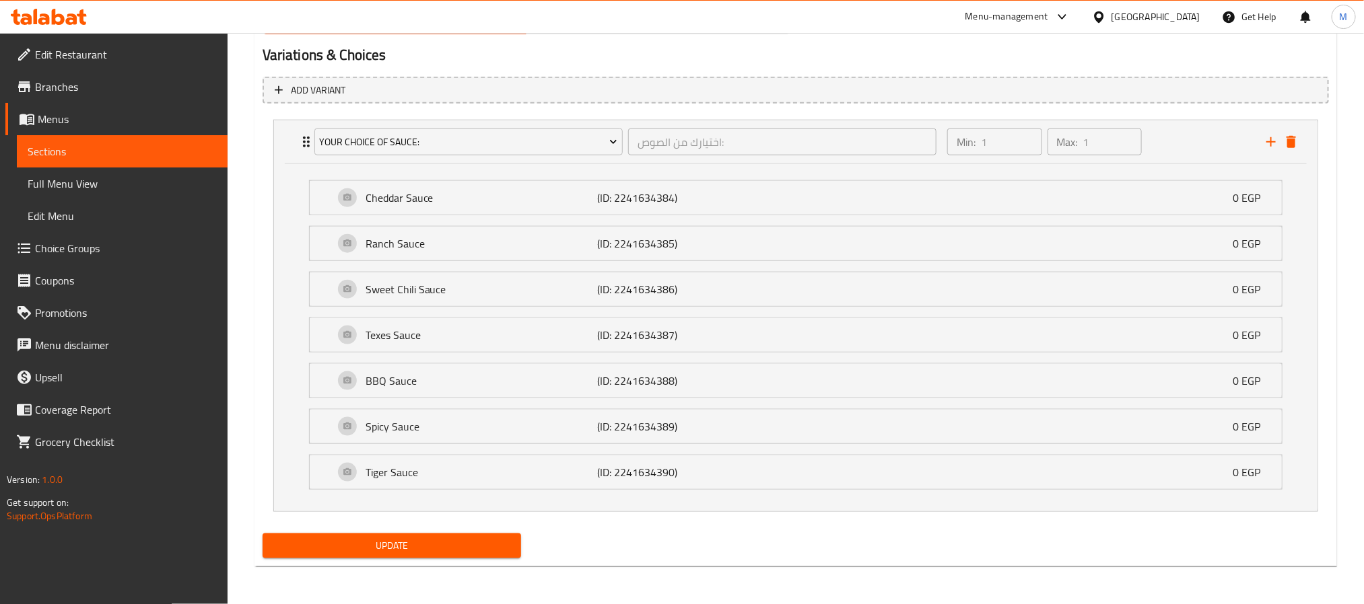
click at [439, 545] on span "Update" at bounding box center [391, 546] width 237 height 17
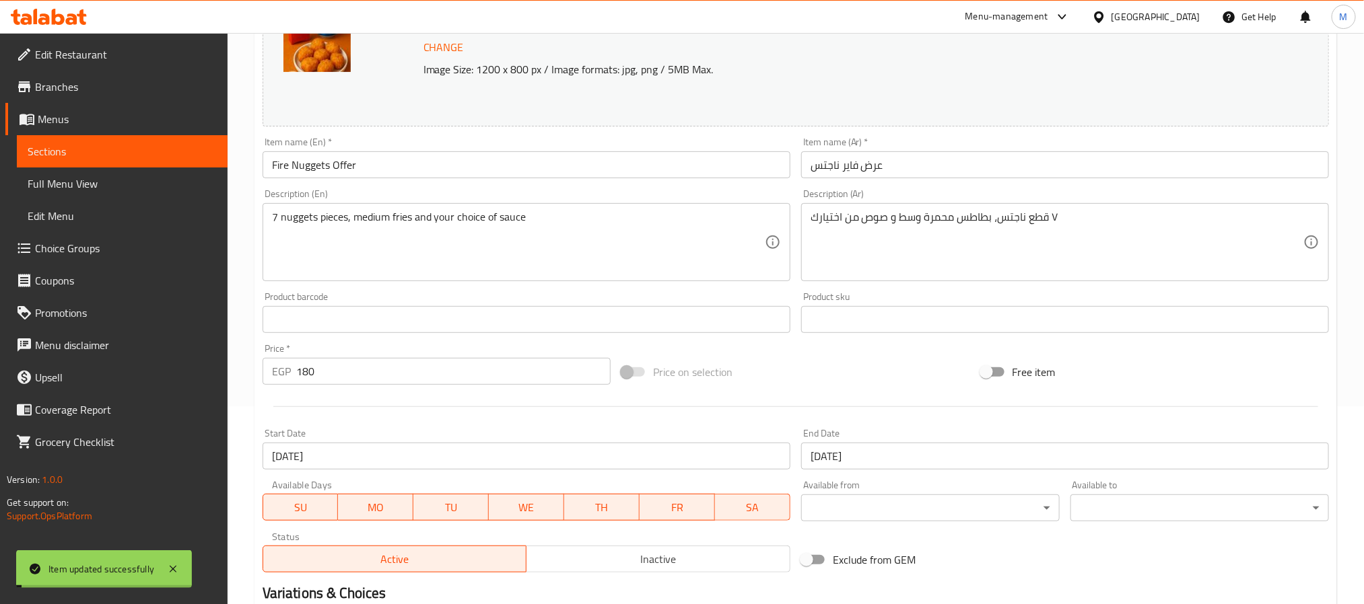
scroll to position [0, 0]
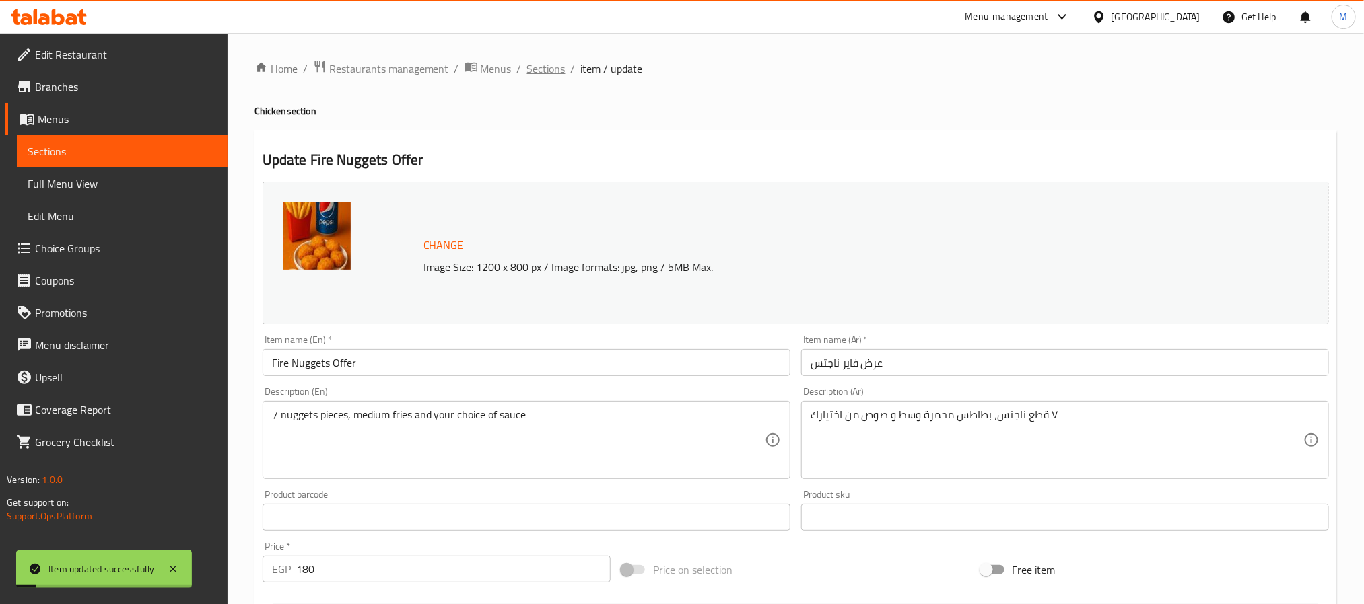
click at [541, 67] on span "Sections" at bounding box center [546, 69] width 38 height 16
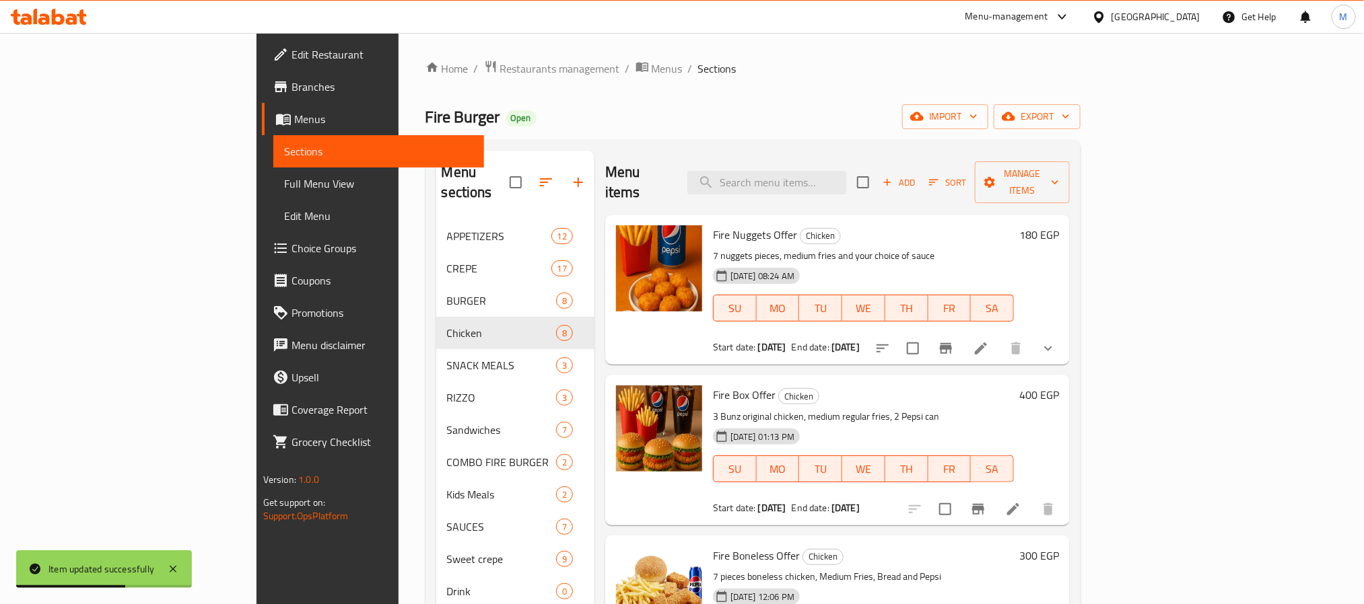
click at [954, 341] on icon "Branch-specific-item" at bounding box center [946, 349] width 16 height 16
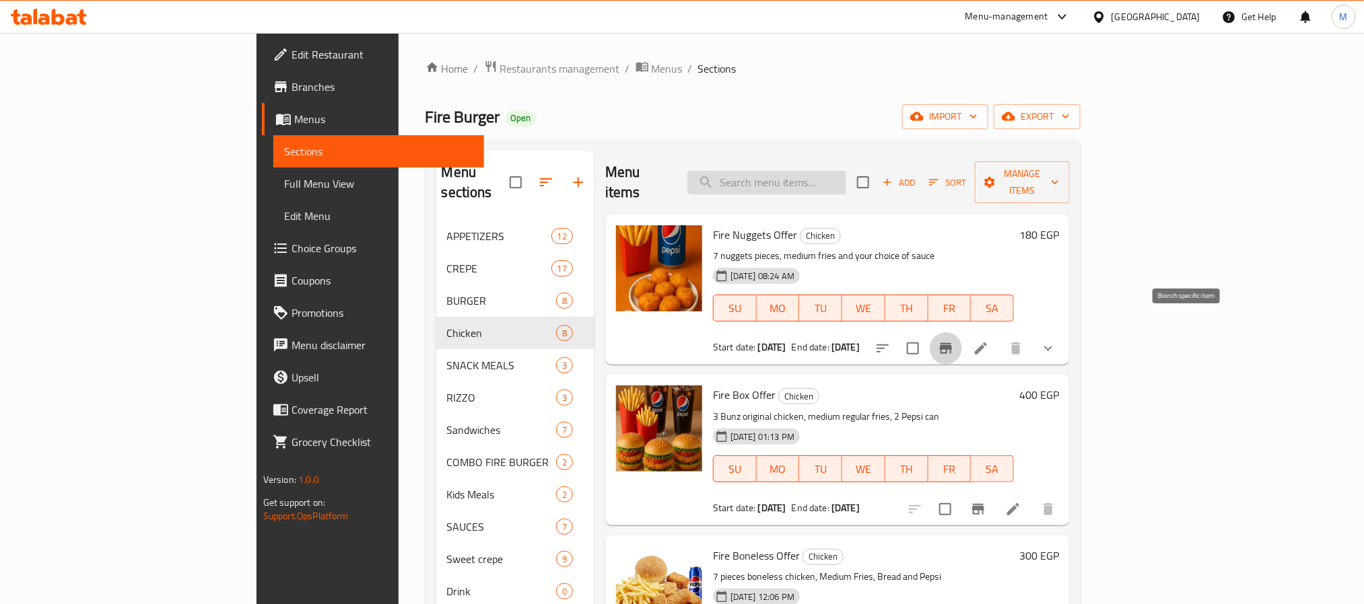
click at [839, 180] on input "search" at bounding box center [766, 183] width 159 height 24
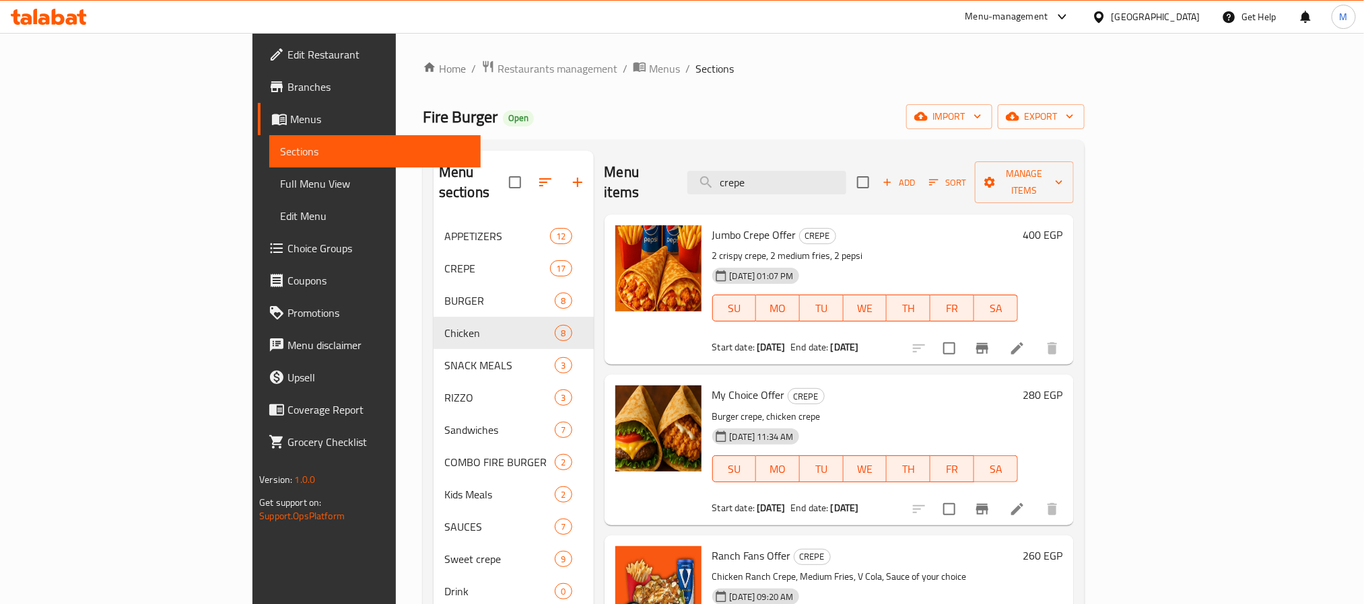
type input "crepe"
click at [988, 343] on icon "Branch-specific-item" at bounding box center [982, 348] width 12 height 11
click at [844, 171] on input "crepe" at bounding box center [766, 183] width 159 height 24
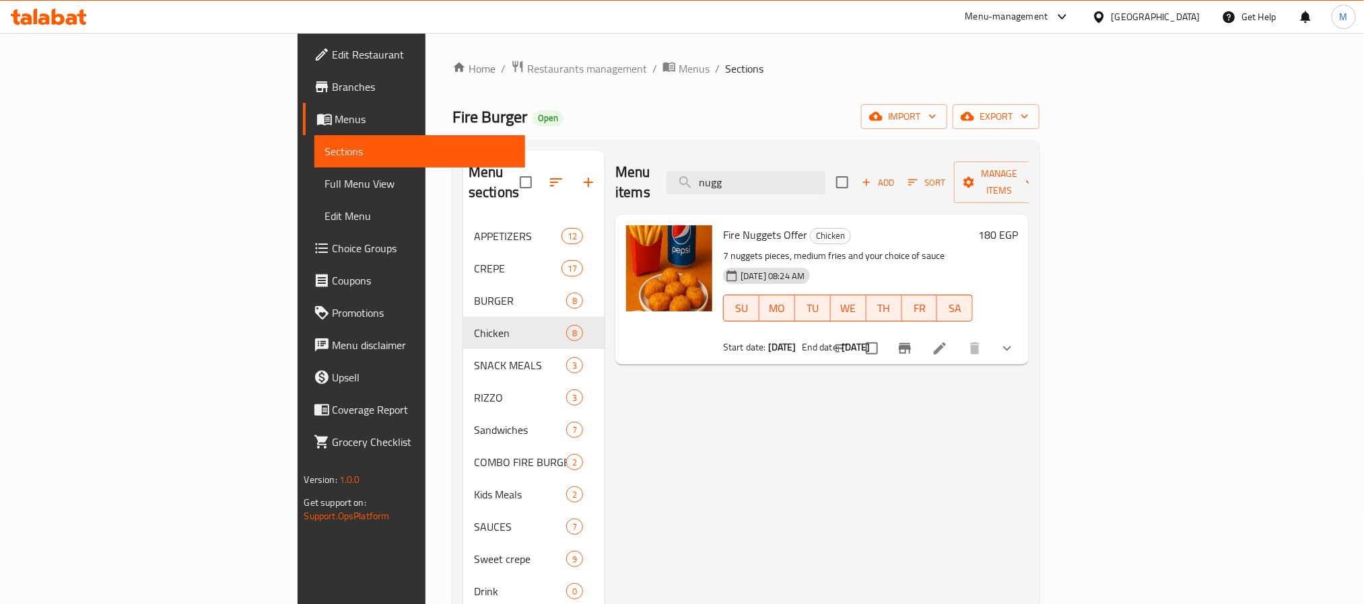
type input "nugg"
click at [913, 341] on icon "Branch-specific-item" at bounding box center [905, 349] width 16 height 16
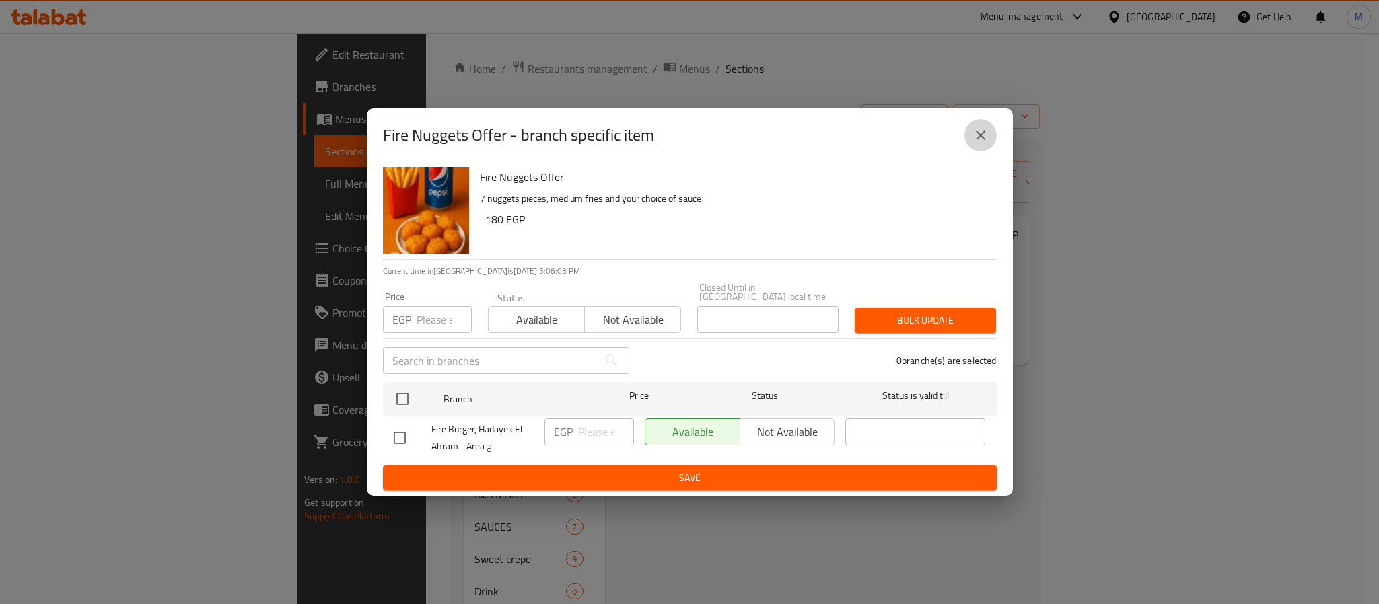
click at [984, 133] on icon "close" at bounding box center [981, 135] width 16 height 16
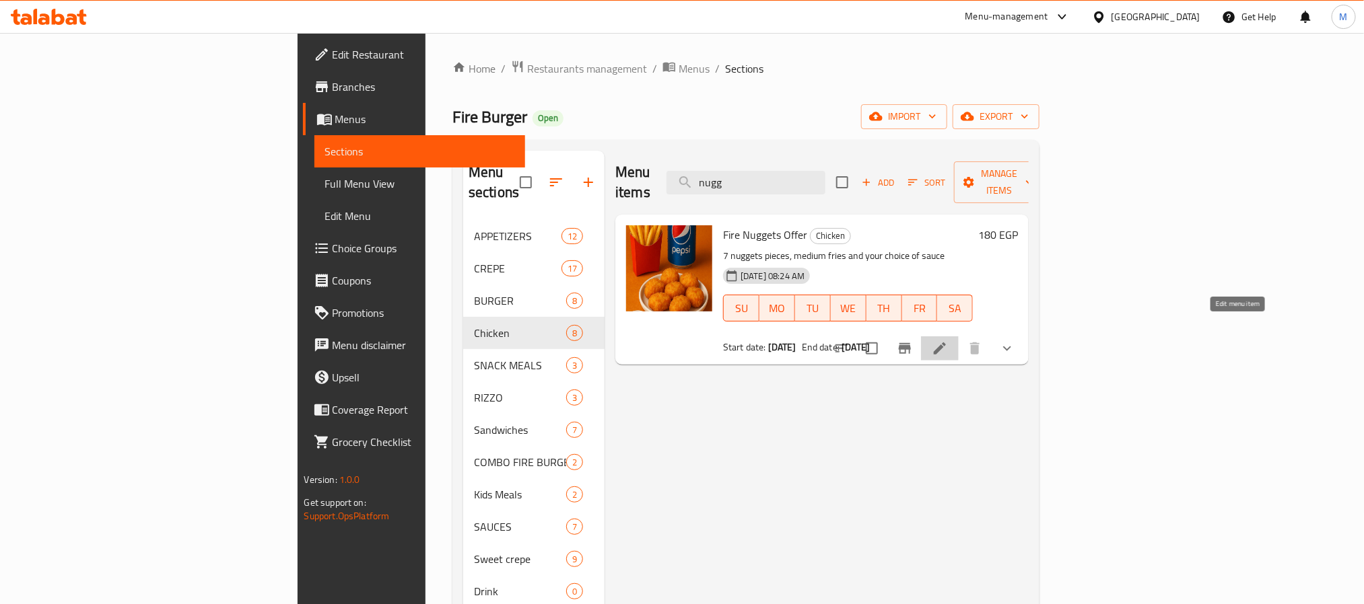
click at [946, 343] on icon at bounding box center [940, 349] width 12 height 12
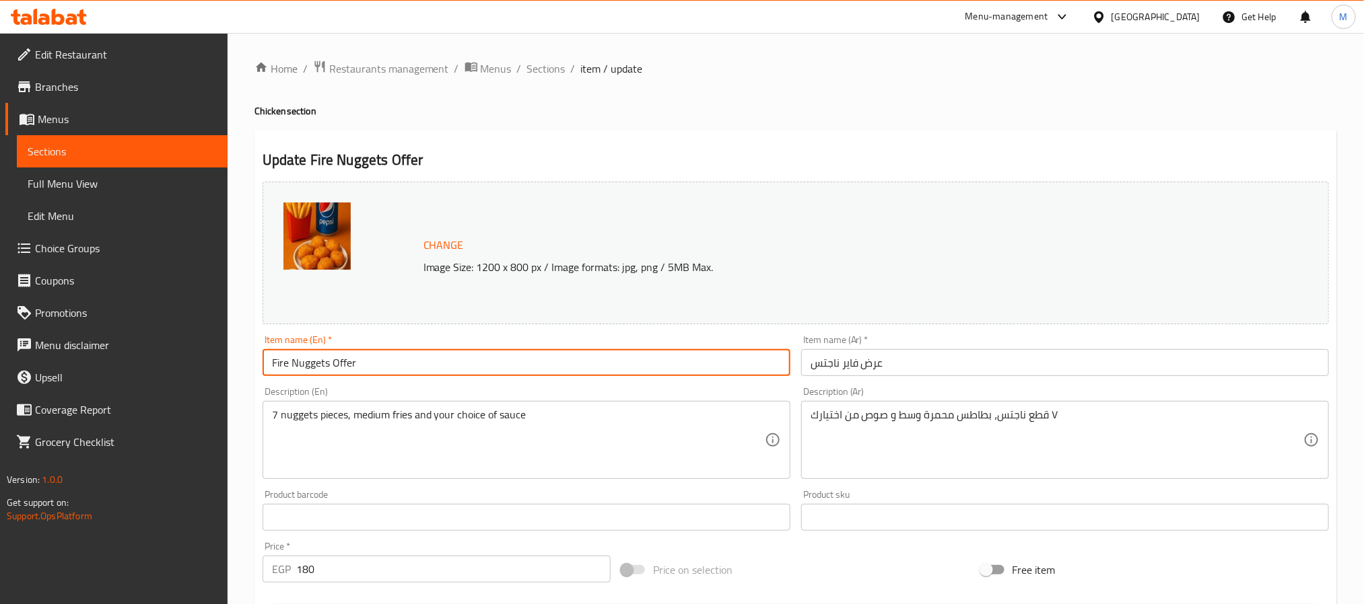
click at [345, 363] on input "Fire Nuggets Offer" at bounding box center [526, 362] width 528 height 27
type input "Fire Nuggets"
click at [872, 370] on input "عرض فاير ناجتس" at bounding box center [1065, 362] width 528 height 27
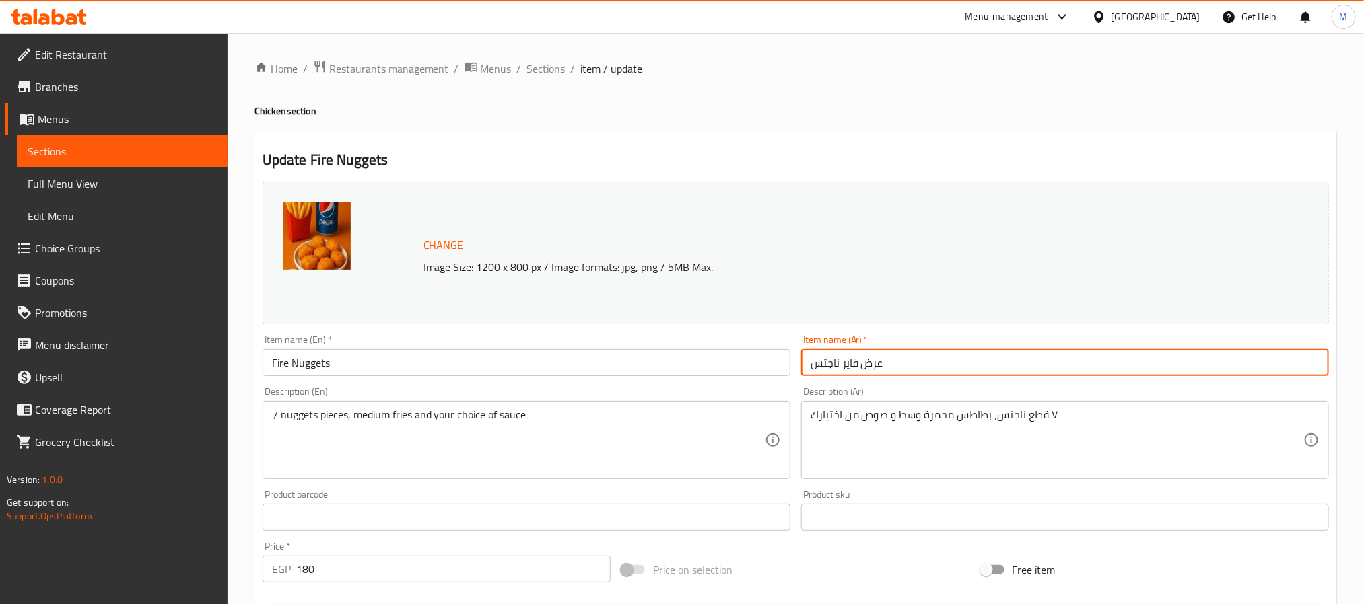
click at [872, 370] on input "عرض فاير ناجتس" at bounding box center [1065, 362] width 528 height 27
type input "[PERSON_NAME]"
click at [757, 340] on div "Item name (En)   * Fire Nuggets Item name (En) *" at bounding box center [526, 355] width 528 height 41
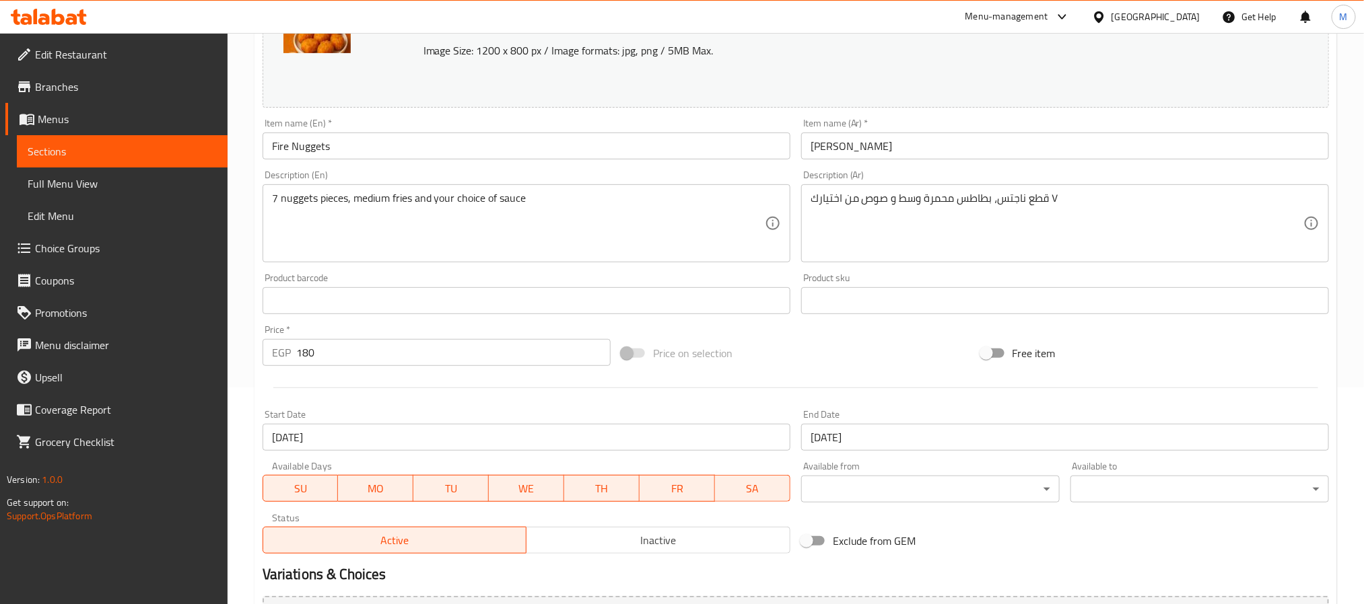
scroll to position [388, 0]
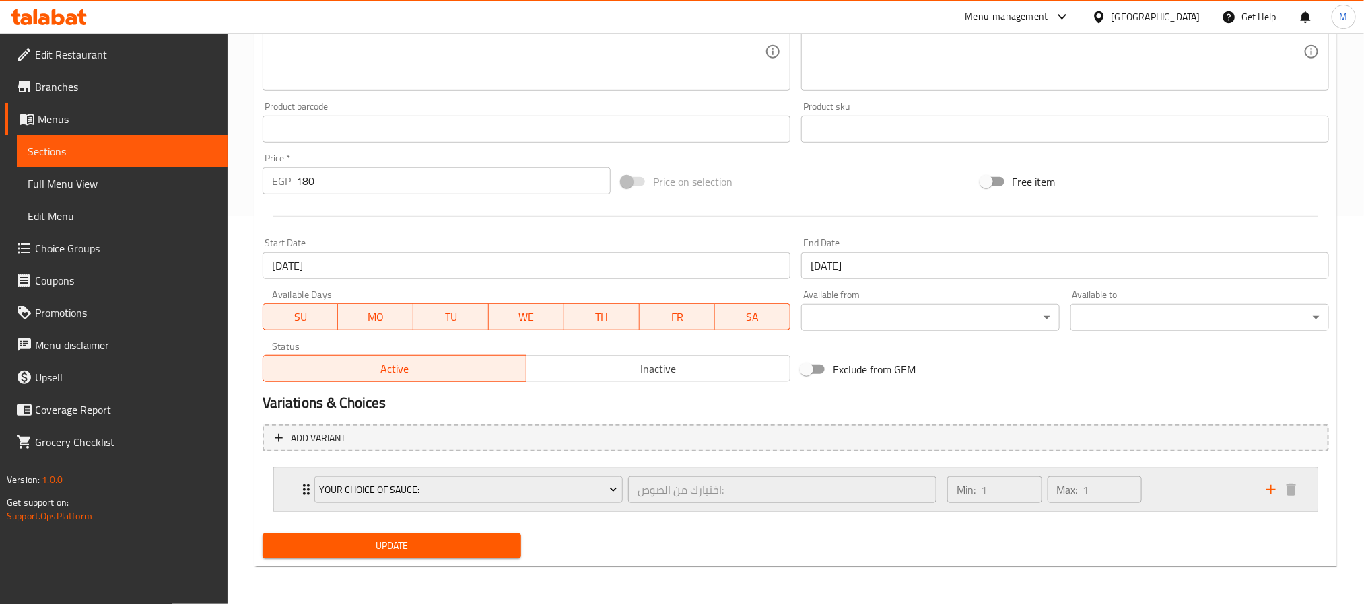
click at [671, 468] on div "Your Choice Of Sauce: اختيارك من الصوص: ​" at bounding box center [625, 489] width 638 height 43
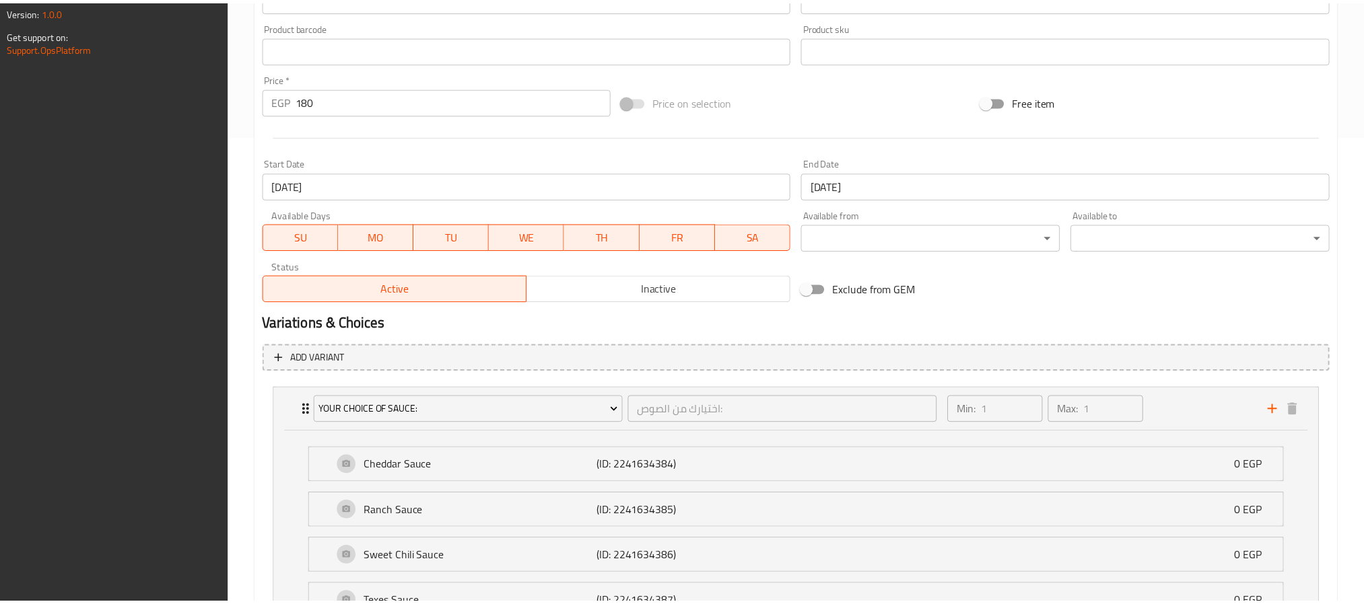
scroll to position [741, 0]
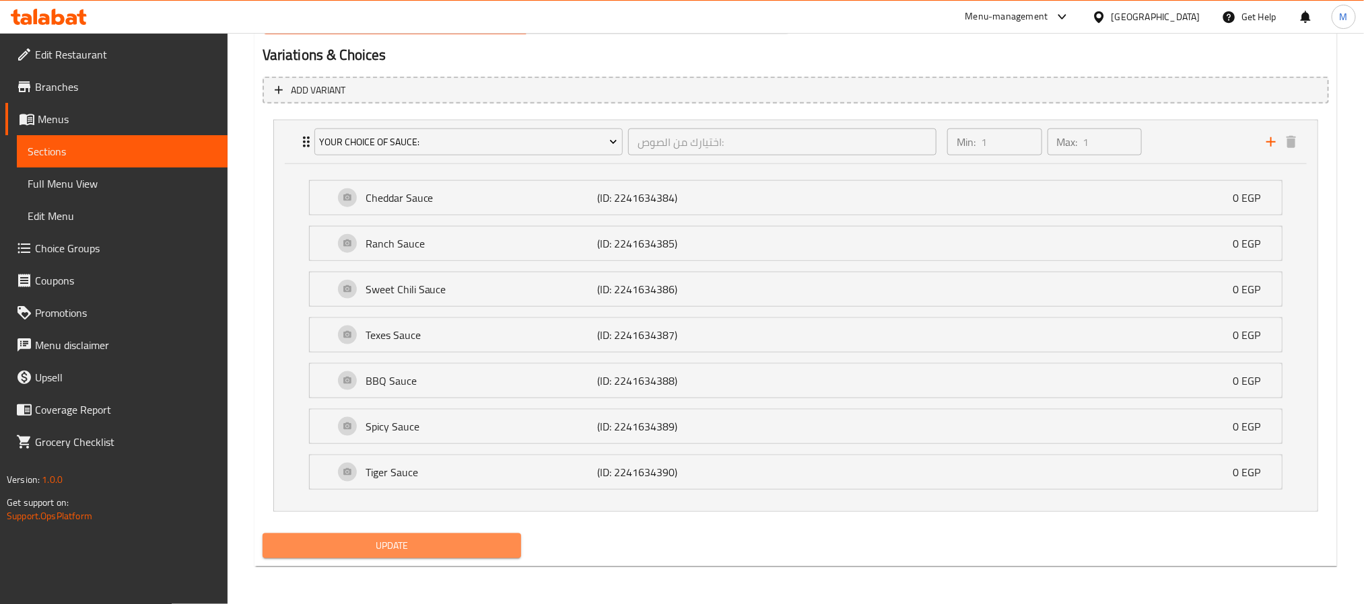
click at [435, 547] on span "Update" at bounding box center [391, 546] width 237 height 17
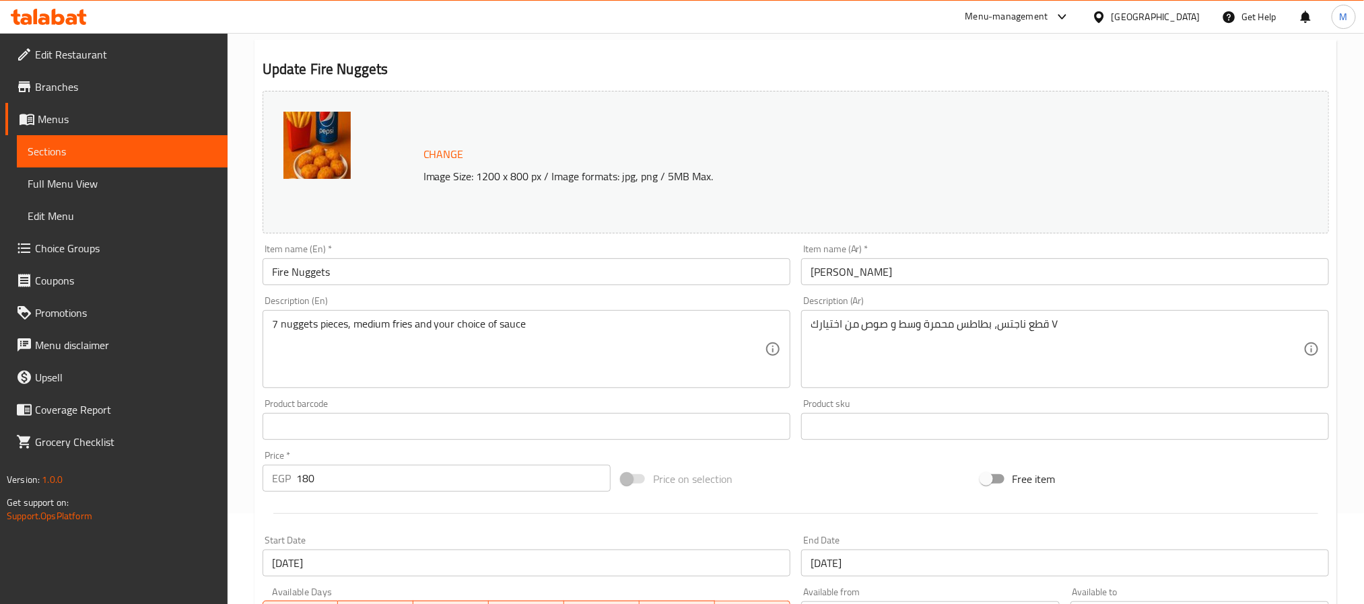
scroll to position [0, 0]
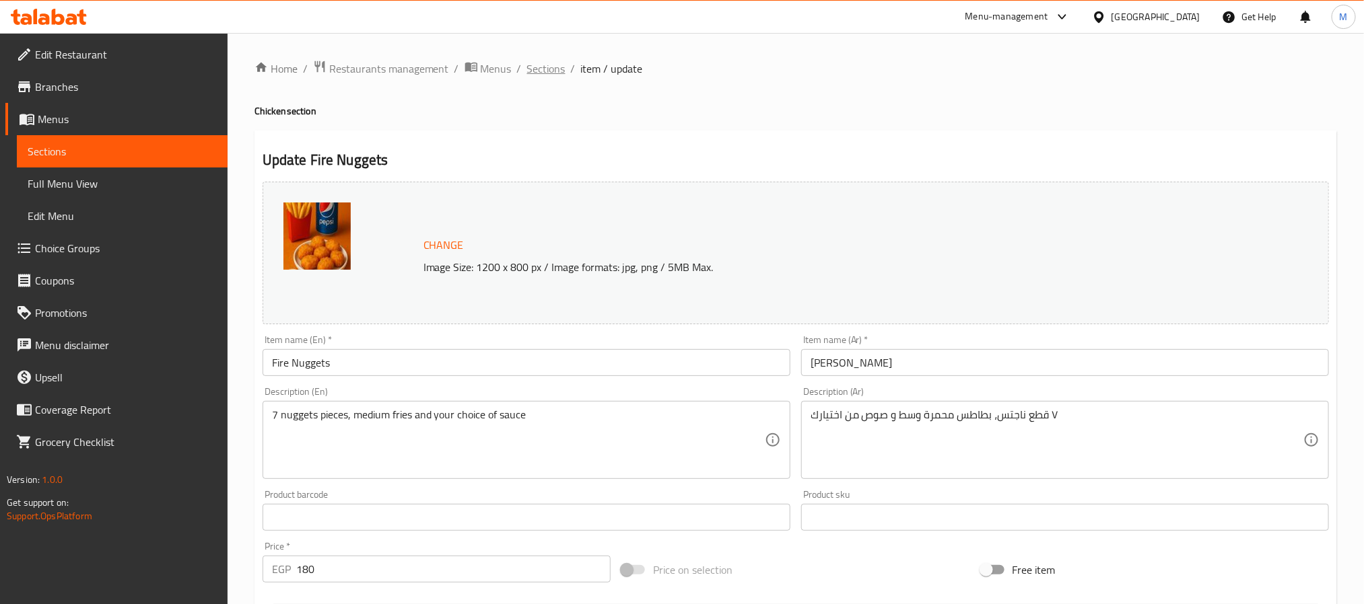
click at [528, 63] on span "Sections" at bounding box center [546, 69] width 38 height 16
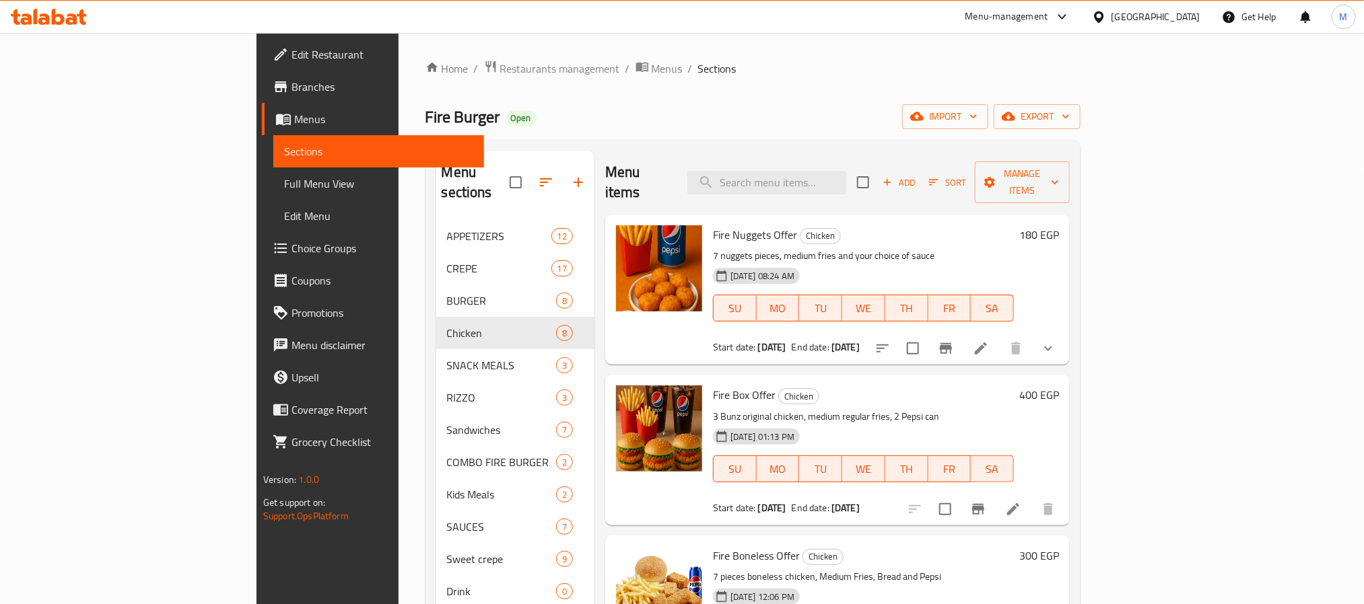
click at [798, 192] on div "Menu items Add Sort Manage items" at bounding box center [837, 183] width 464 height 64
click at [818, 171] on input "search" at bounding box center [766, 183] width 159 height 24
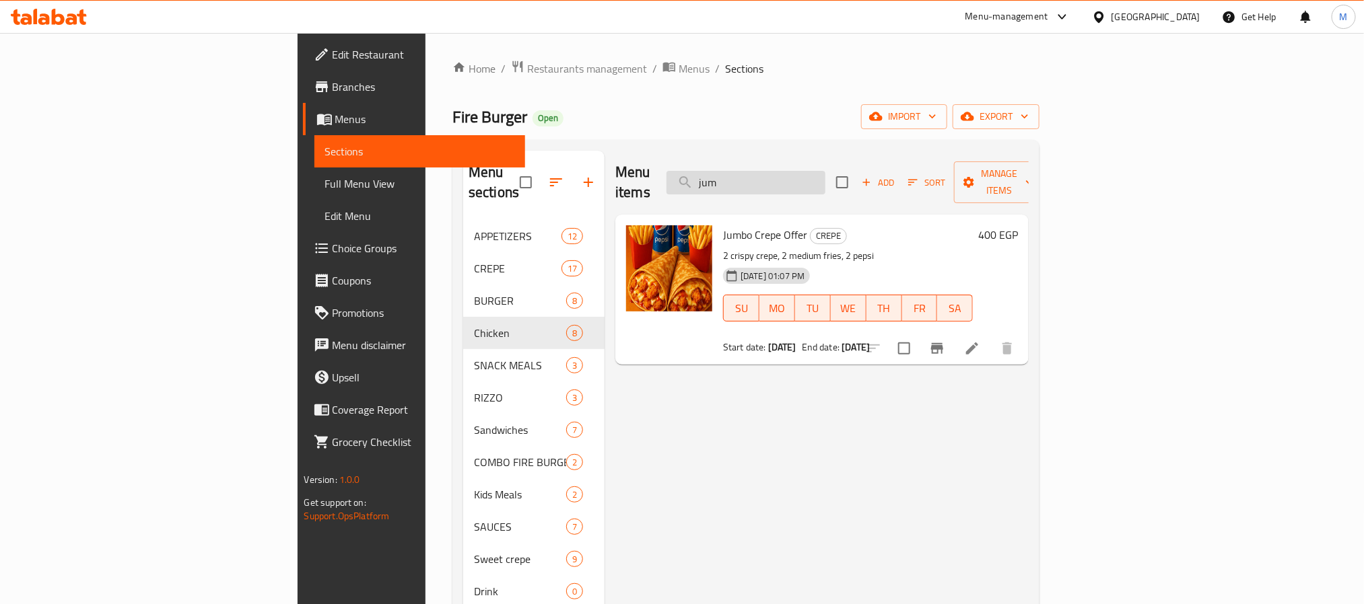
click at [820, 178] on input "jum" at bounding box center [745, 183] width 159 height 24
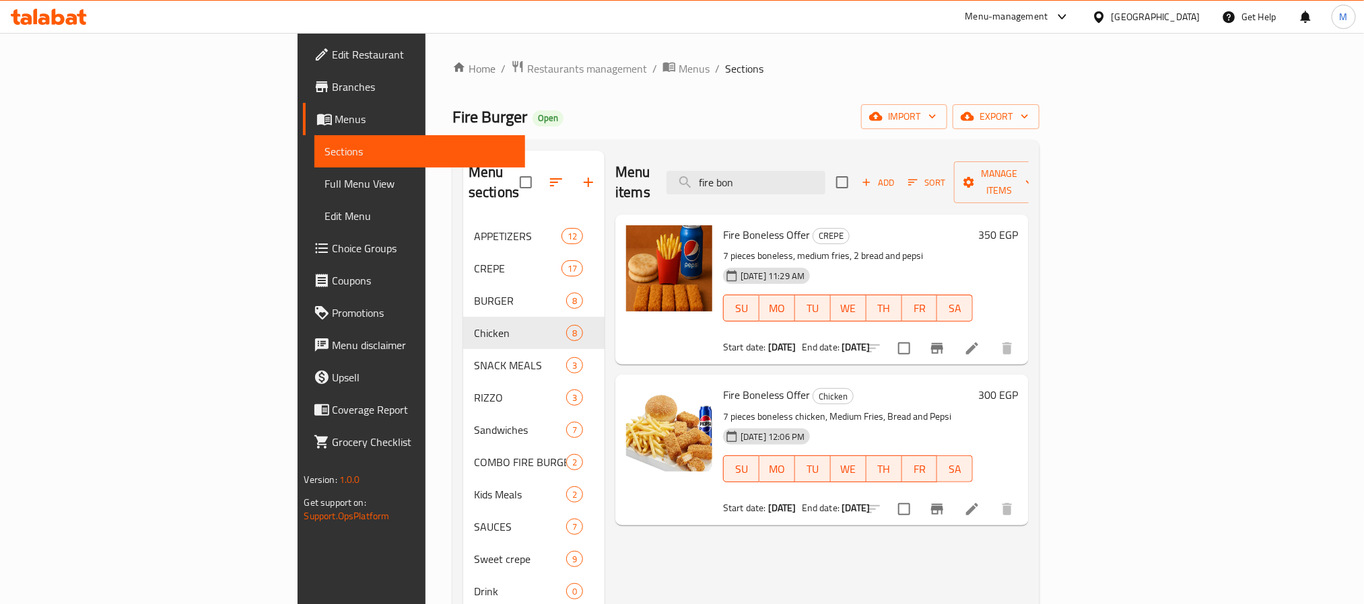
type input "fire bon"
click at [980, 341] on icon at bounding box center [972, 349] width 16 height 16
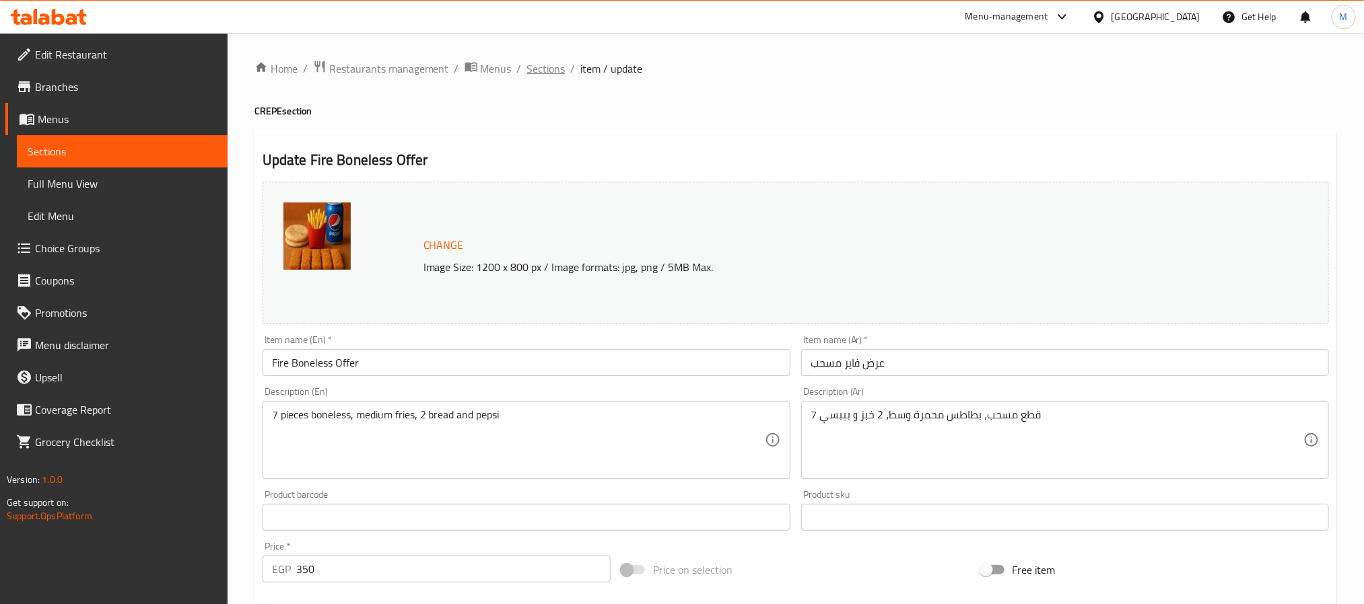
click at [540, 63] on span "Sections" at bounding box center [546, 69] width 38 height 16
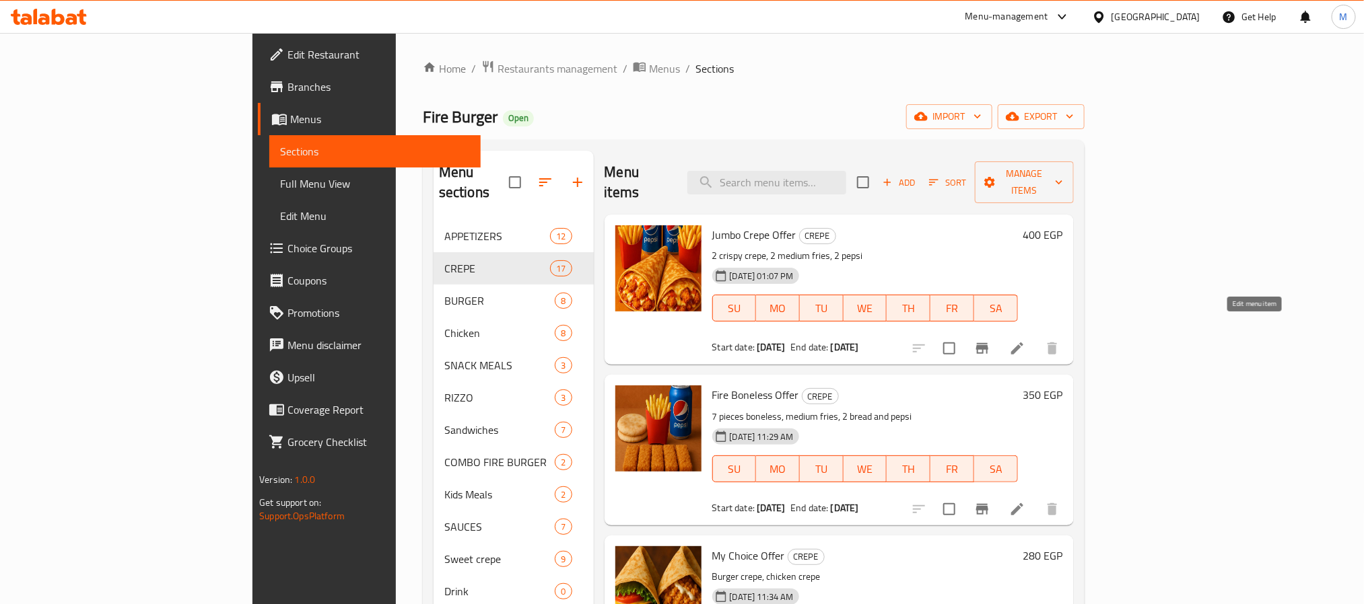
click at [1025, 341] on icon at bounding box center [1017, 349] width 16 height 16
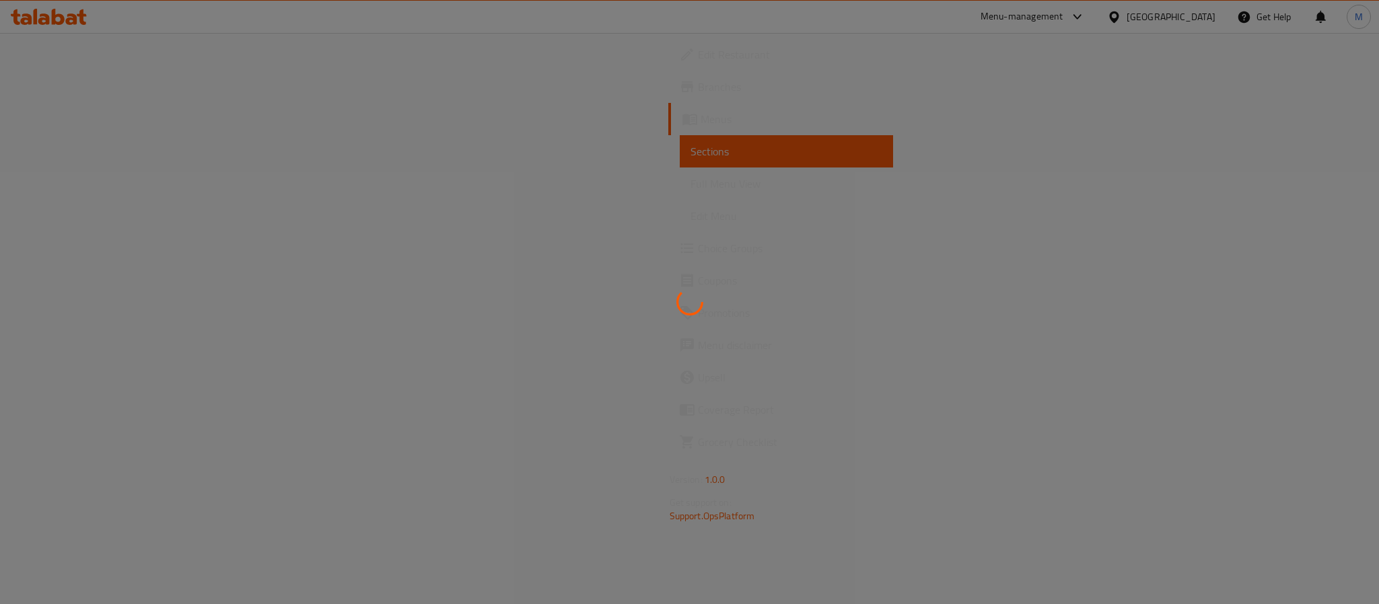
click at [697, 178] on div at bounding box center [689, 302] width 1379 height 604
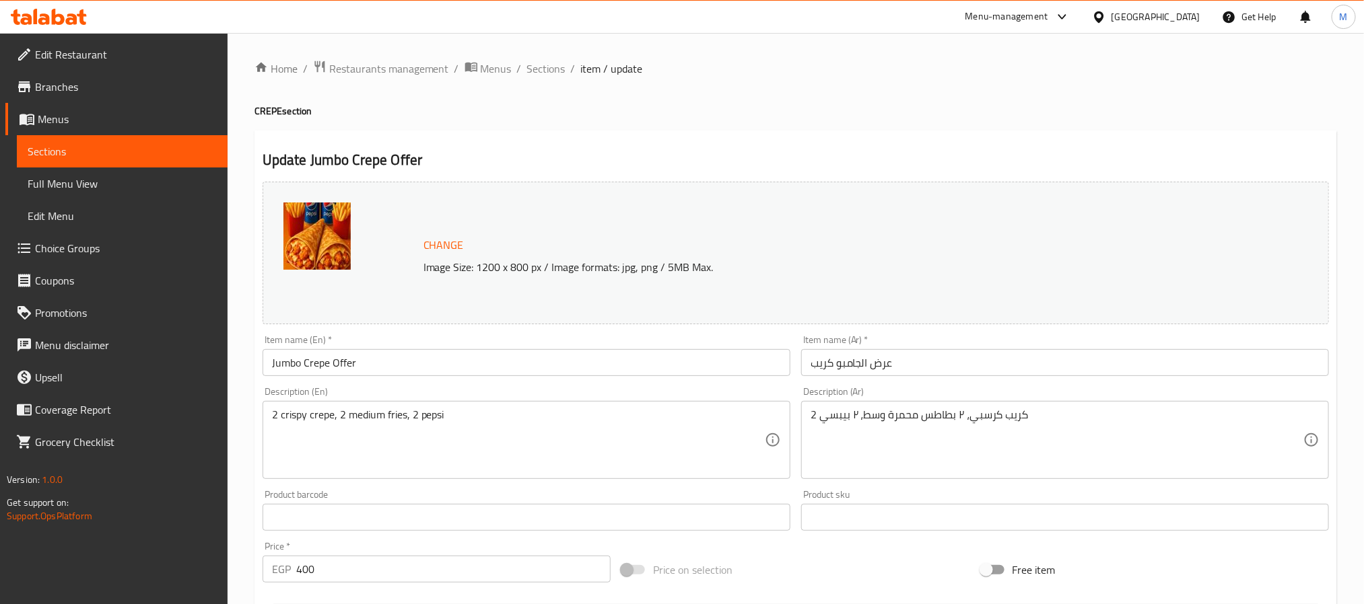
drag, startPoint x: 546, startPoint y: 65, endPoint x: 584, endPoint y: 101, distance: 52.8
click at [546, 65] on span "Sections" at bounding box center [546, 69] width 38 height 16
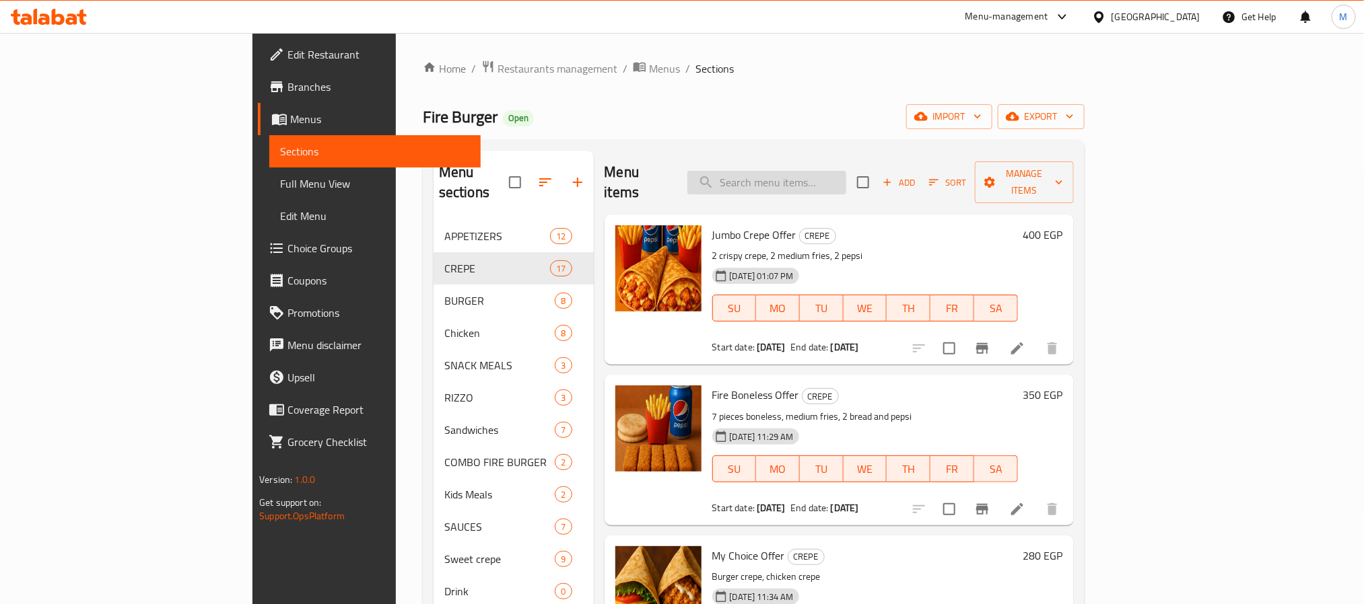
click at [845, 171] on input "search" at bounding box center [766, 183] width 159 height 24
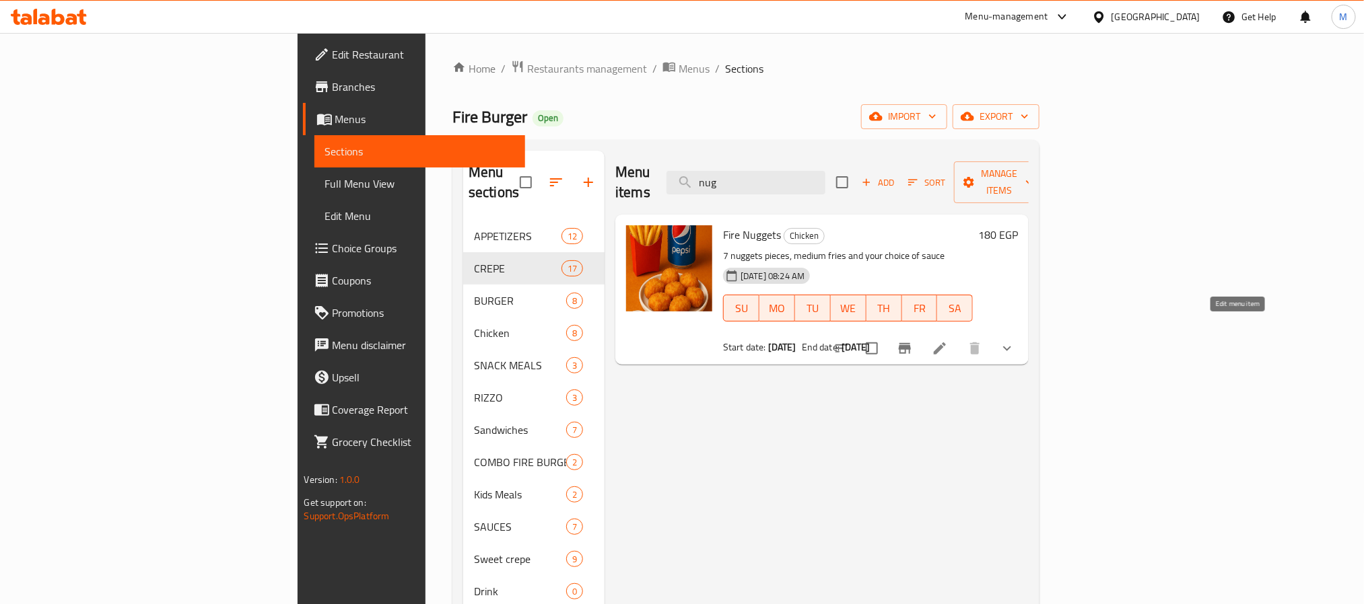
type input "nug"
click at [948, 341] on icon at bounding box center [940, 349] width 16 height 16
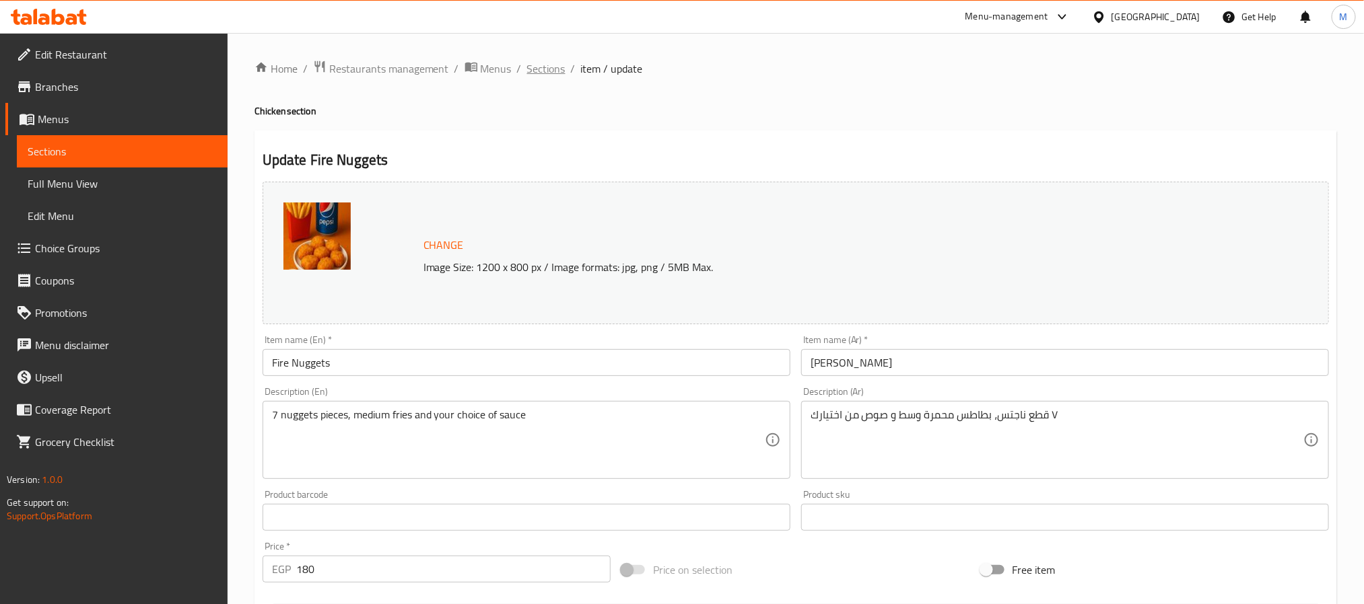
click at [552, 69] on span "Sections" at bounding box center [546, 69] width 38 height 16
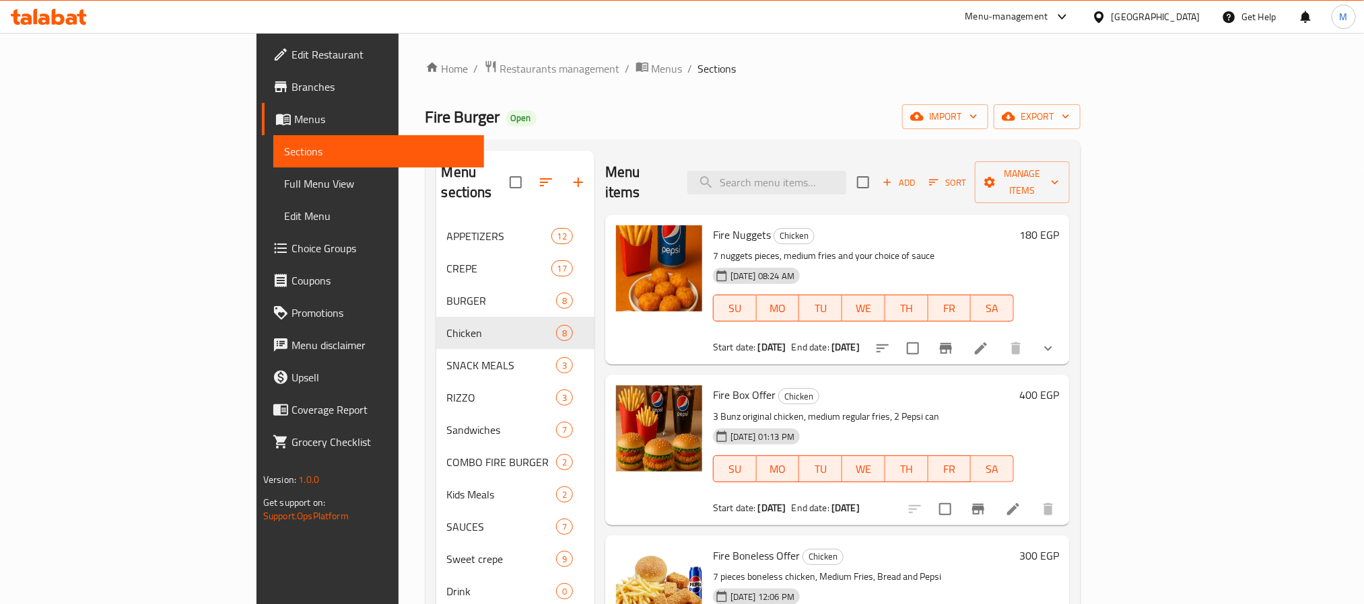
click at [843, 194] on div "Menu items Add Sort Manage items" at bounding box center [837, 183] width 464 height 64
click at [846, 176] on input "search" at bounding box center [766, 183] width 159 height 24
type input "ju"
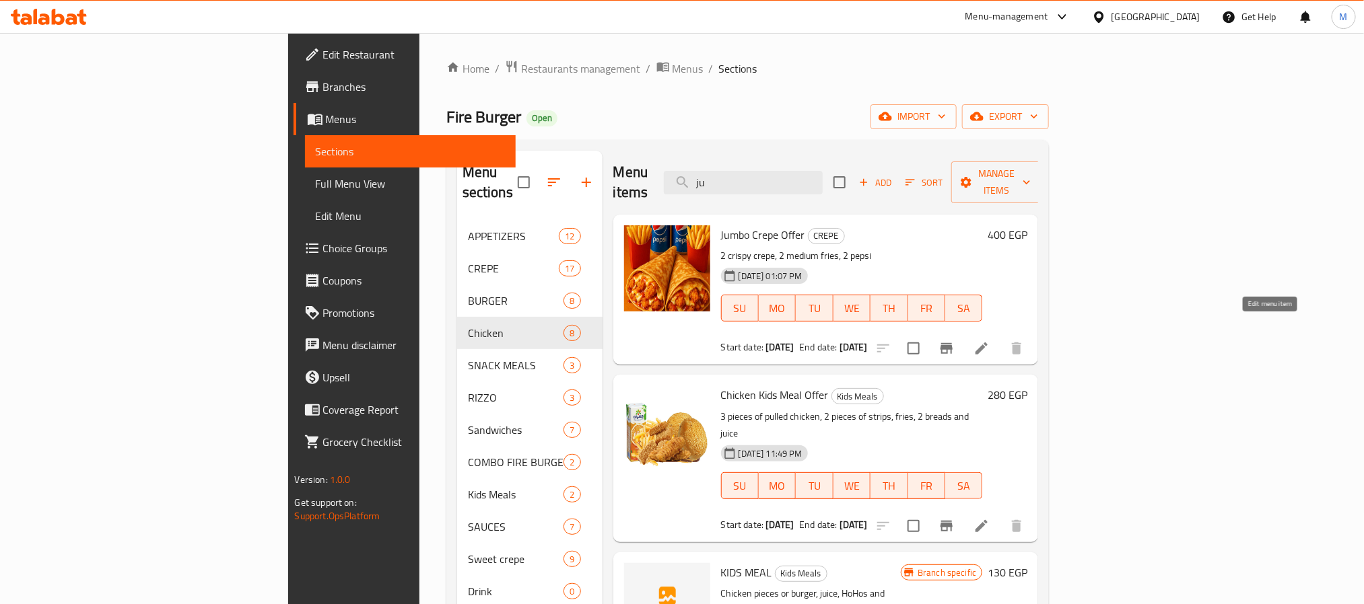
click at [989, 341] on icon at bounding box center [981, 349] width 16 height 16
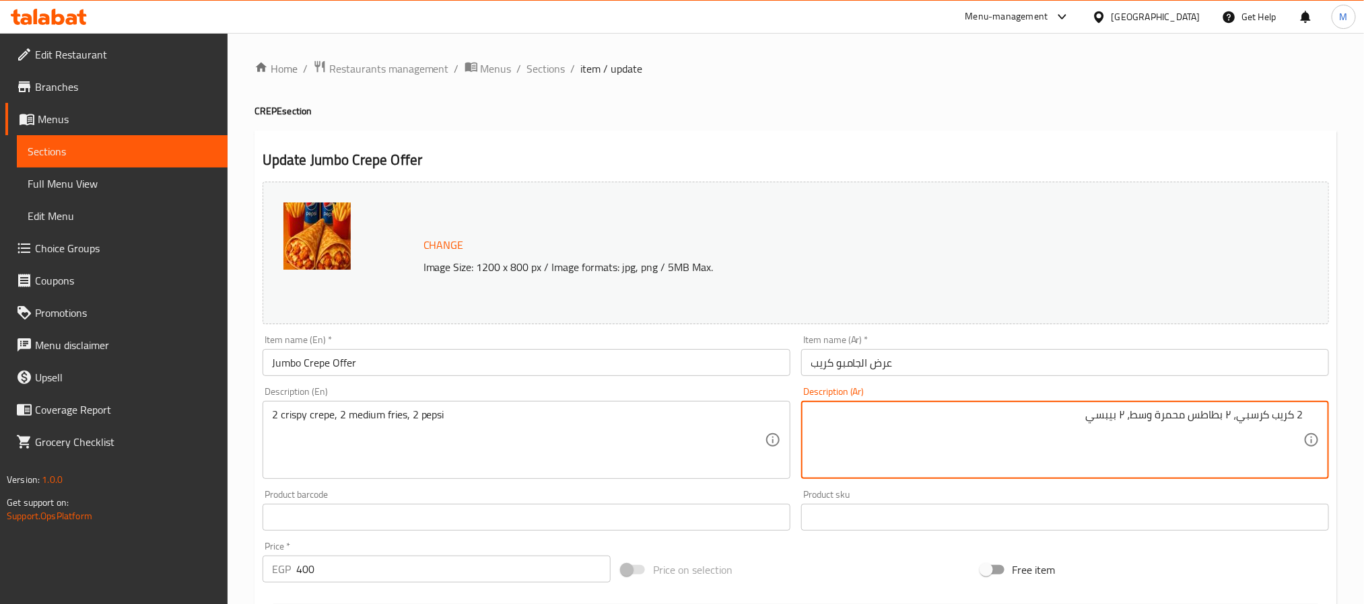
click at [1228, 421] on textarea "2 كريب كرسبي، ٢ بطاطس محمرة وسط، ٢ بيبسي" at bounding box center [1056, 441] width 493 height 64
click at [1119, 414] on textarea "2 كريب كرسبي، 2 بطاطس محمرة وسط، ٢ بيبسي" at bounding box center [1056, 441] width 493 height 64
type textarea "2 كريب كرسبي، 2 بطاطس محمرة وسط، 2 بيبسي"
click at [792, 384] on div "Description (En) 2 crispy crepe, 2 medium fries, 2 pepsi Description (En)" at bounding box center [526, 433] width 538 height 103
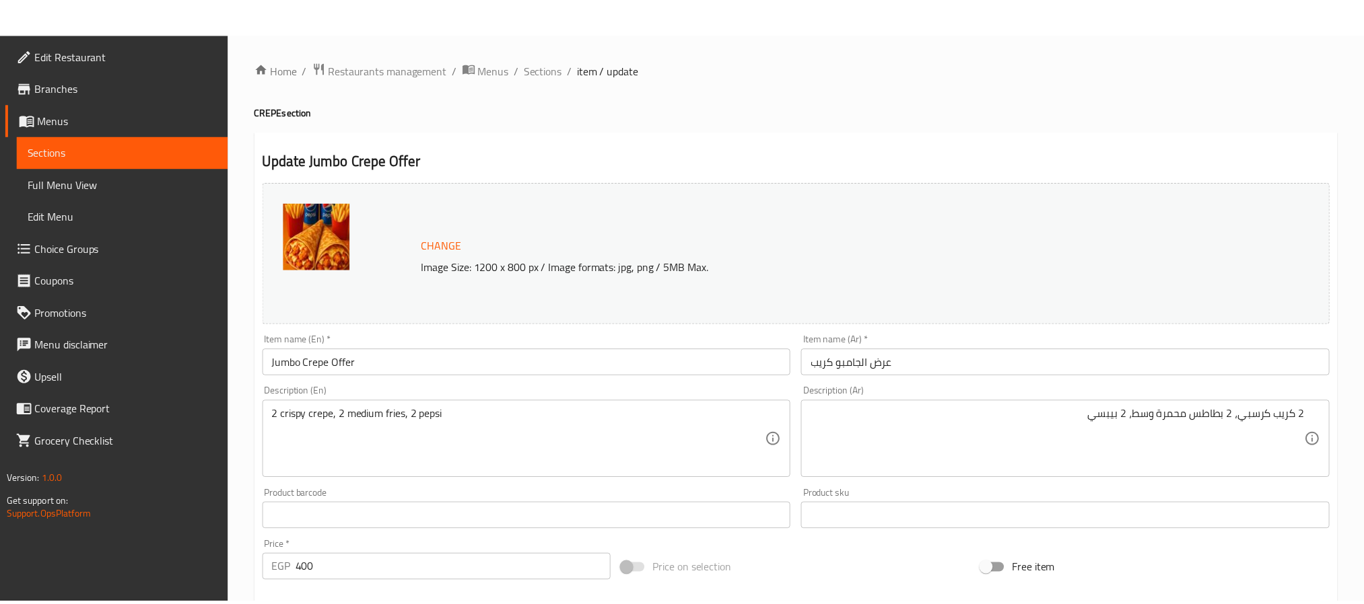
scroll to position [364, 0]
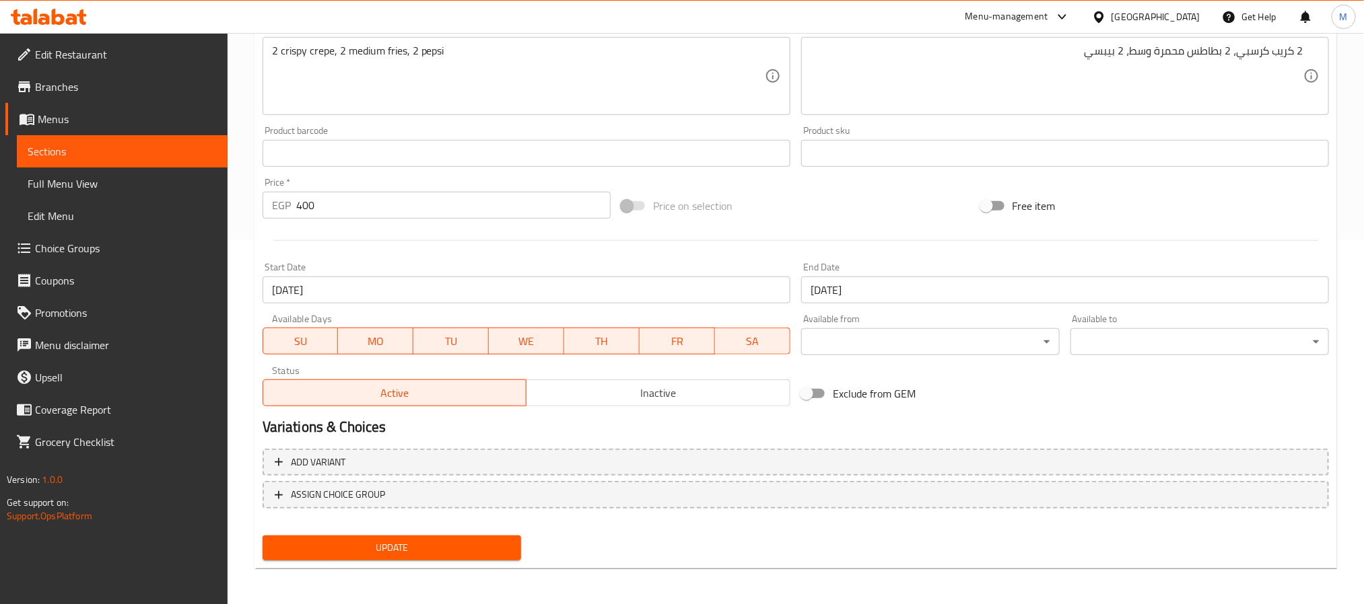
click at [439, 536] on button "Update" at bounding box center [391, 548] width 258 height 25
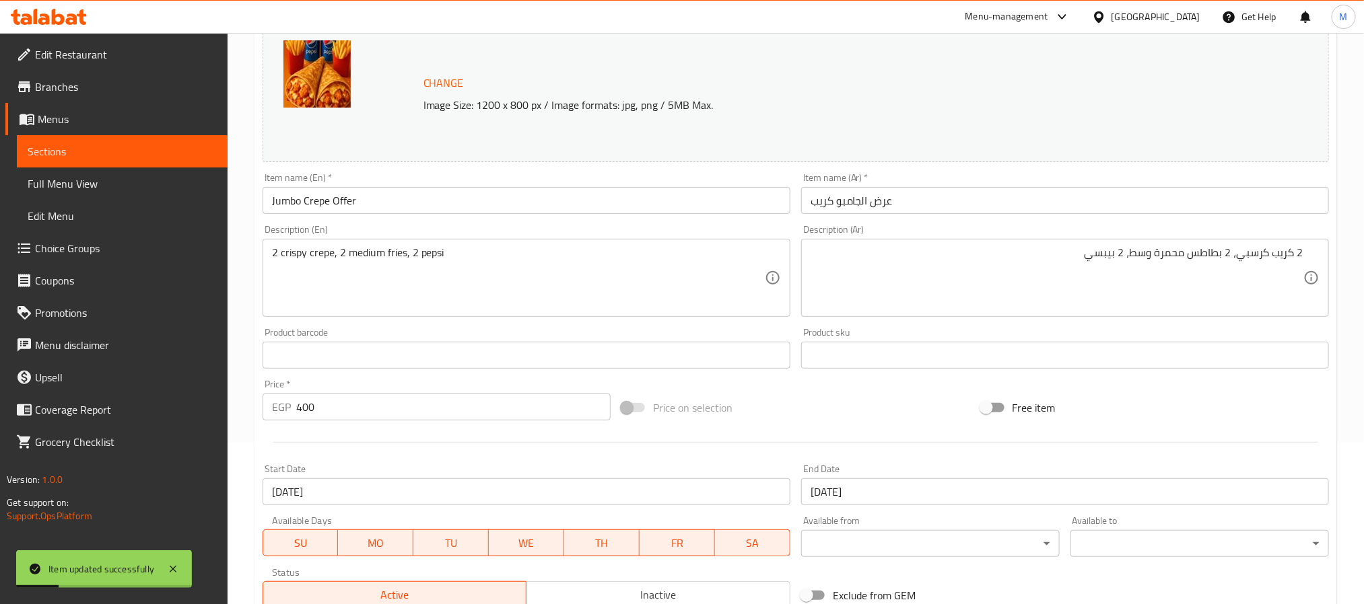
scroll to position [0, 0]
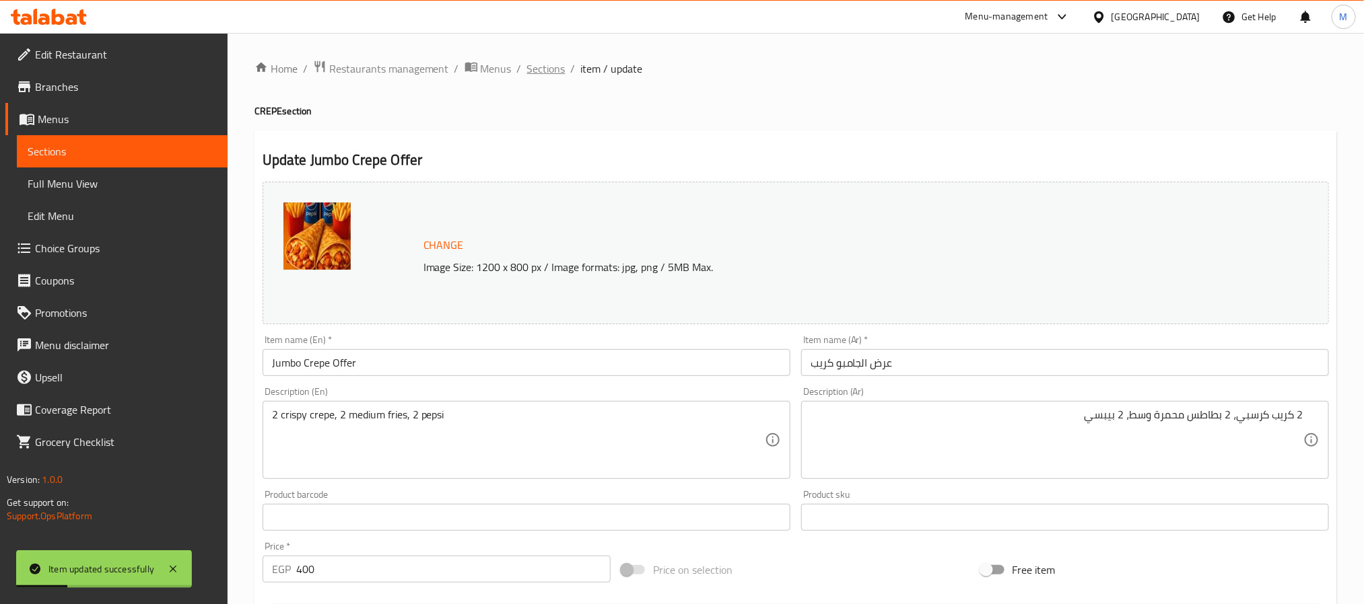
click at [551, 65] on span "Sections" at bounding box center [546, 69] width 38 height 16
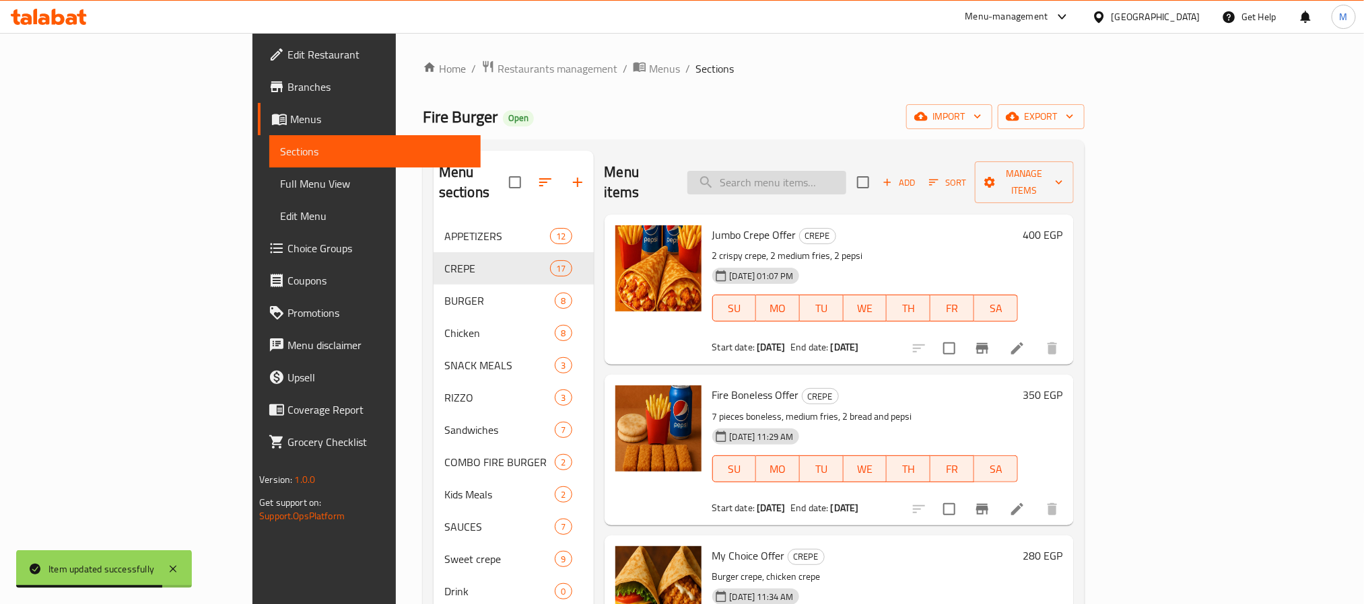
click at [846, 178] on input "search" at bounding box center [766, 183] width 159 height 24
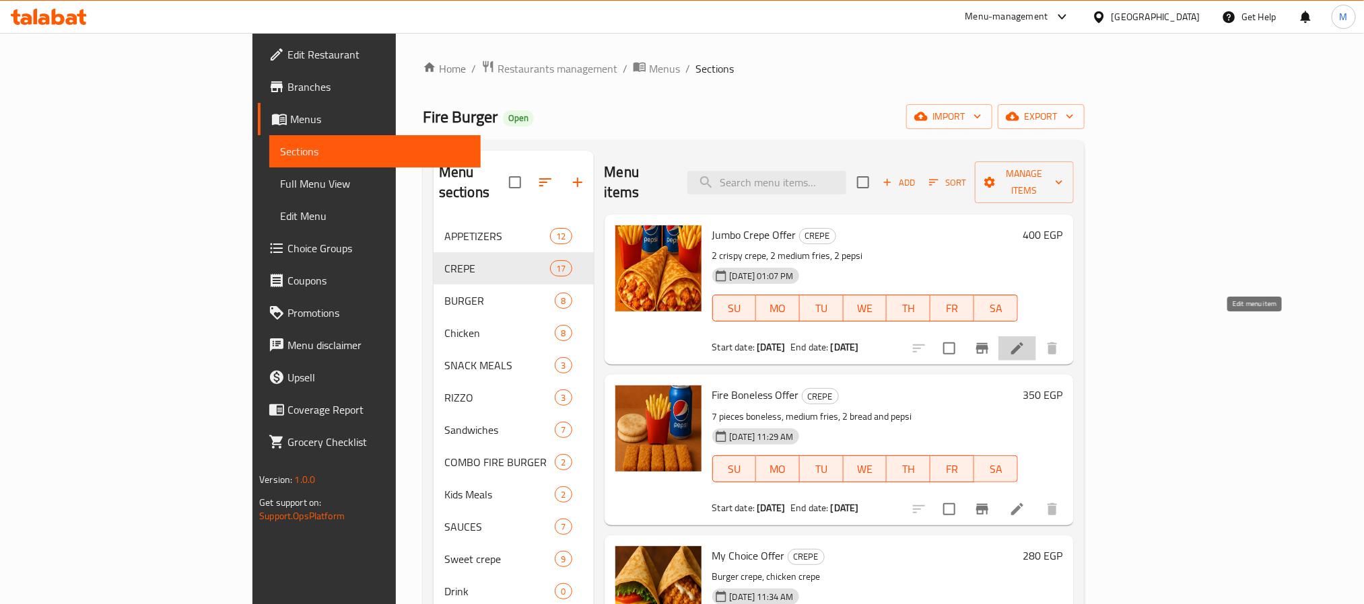
click at [1023, 343] on icon at bounding box center [1017, 349] width 12 height 12
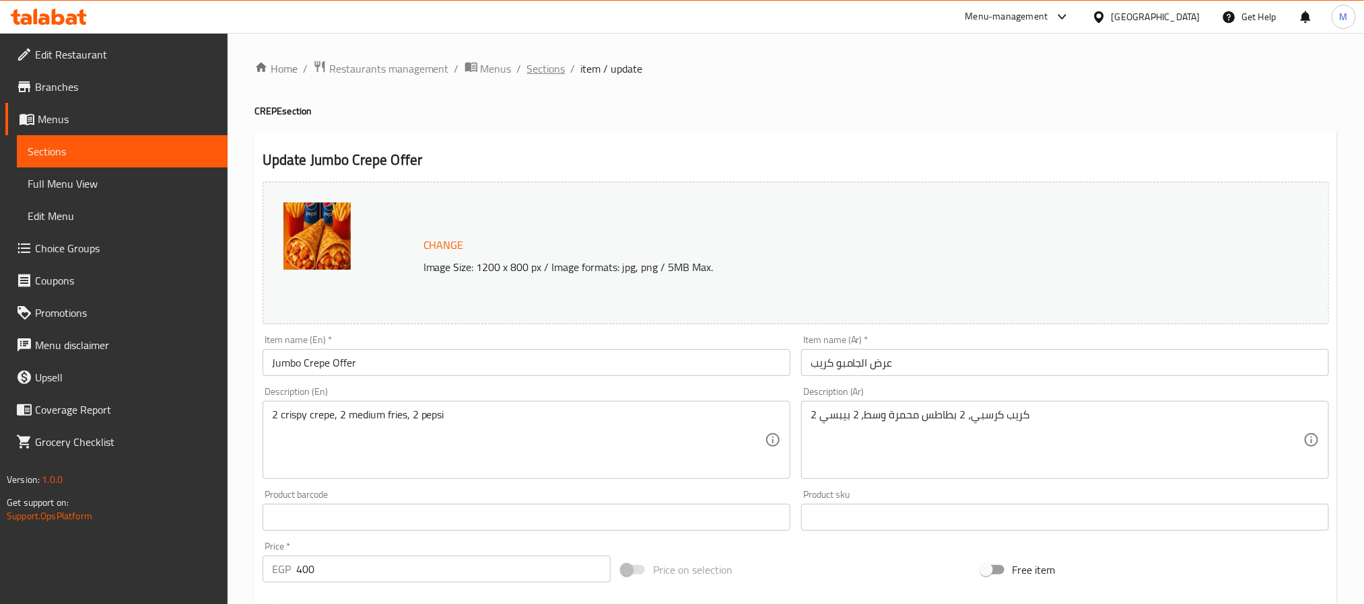
click at [549, 67] on span "Sections" at bounding box center [546, 69] width 38 height 16
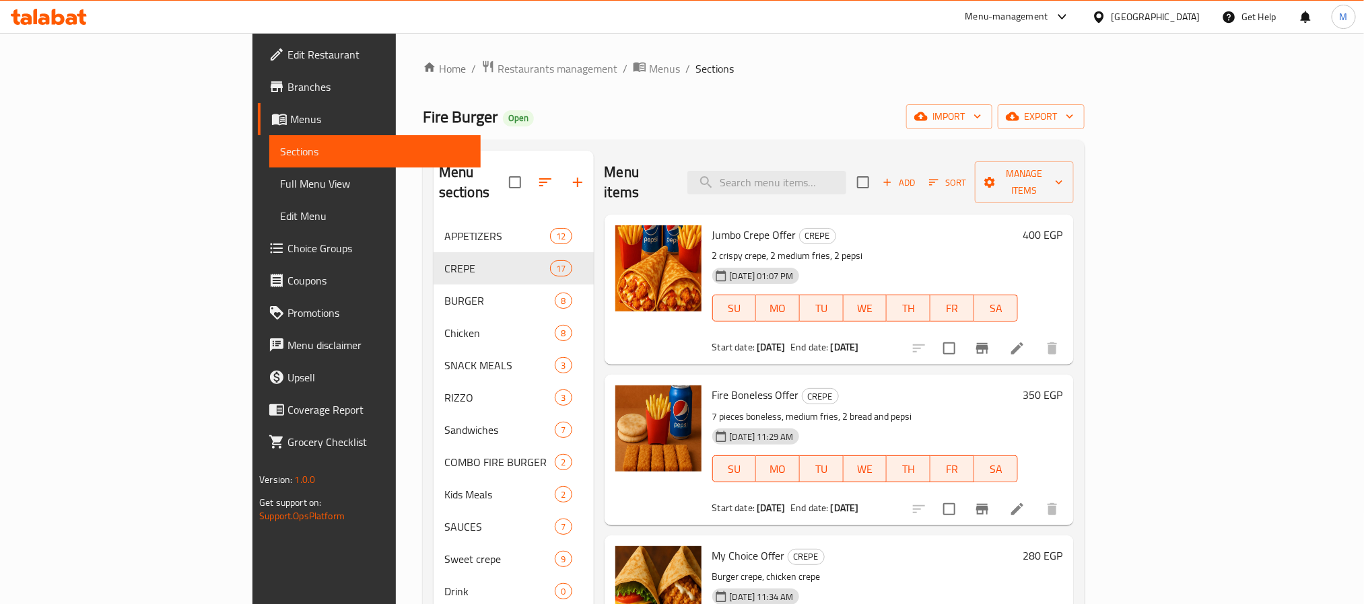
click at [1025, 501] on icon at bounding box center [1017, 509] width 16 height 16
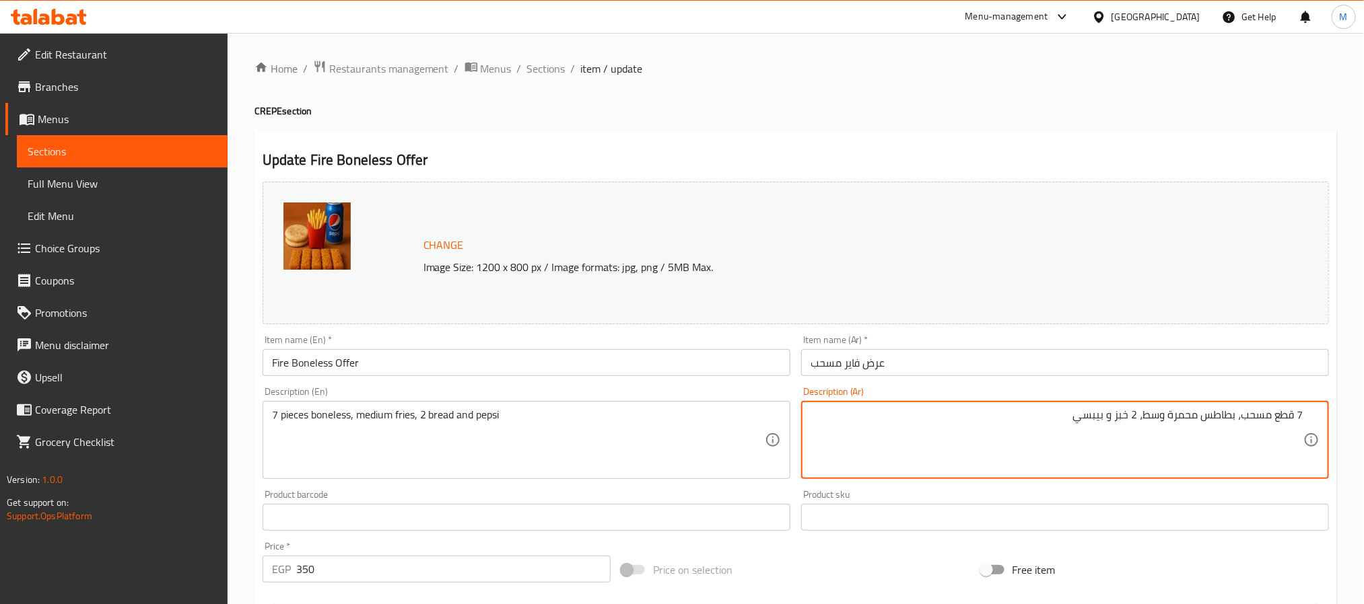
click at [1119, 414] on textarea "7 قطع مسحب، بطاطس محمرة وسط، 2 خبز و بيبسي" at bounding box center [1056, 441] width 493 height 64
type textarea "7 قطع مسحب، بطاطس محمرة وسط، 2 عيش و بيبسي"
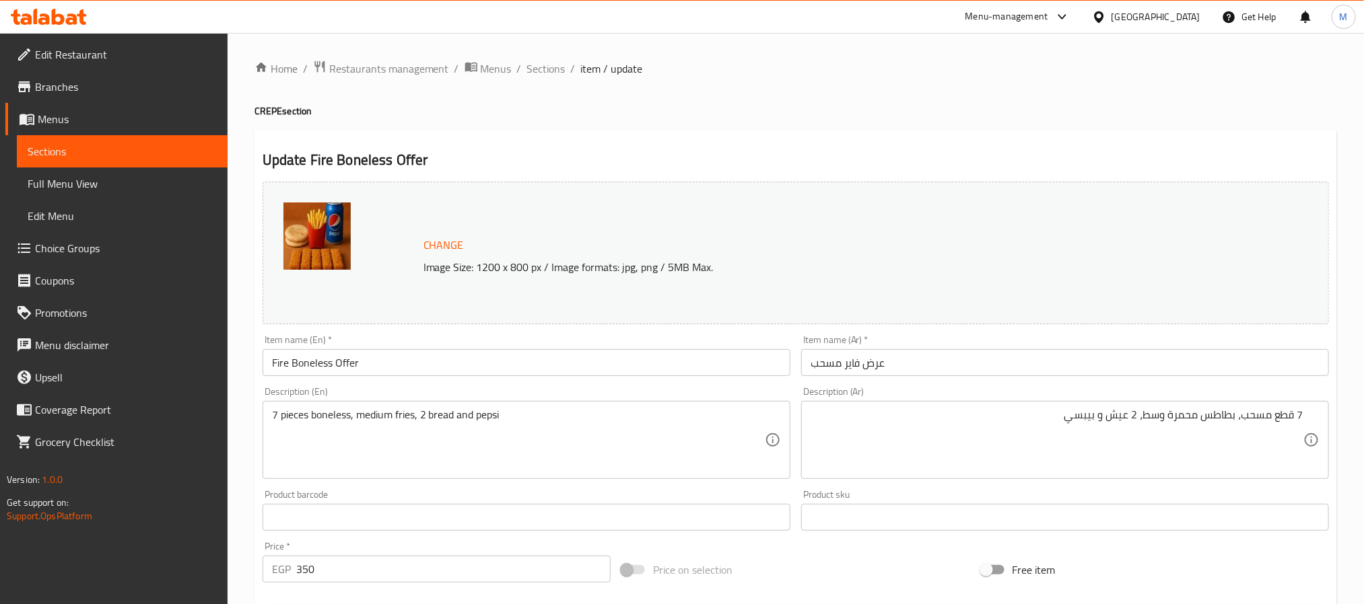
click at [801, 390] on div "Description (Ar) 7 قطع مسحب، بطاطس محمرة وسط، 2 عيش و بيبسي Description (Ar)" at bounding box center [1065, 433] width 528 height 92
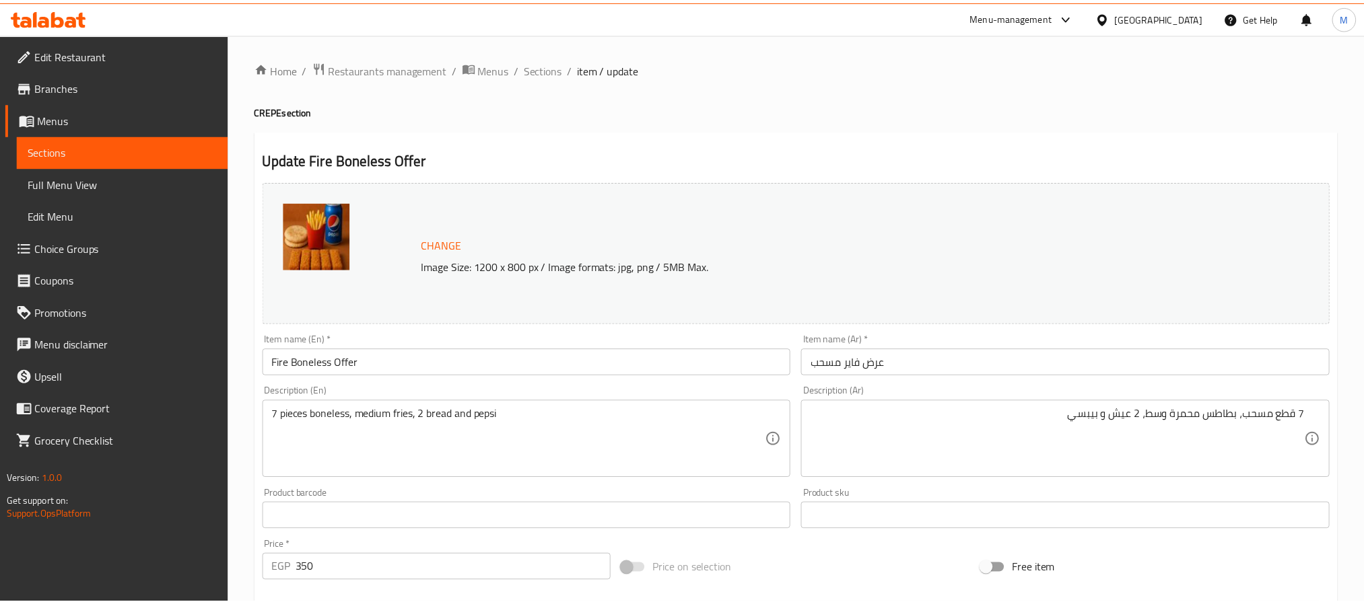
scroll to position [364, 0]
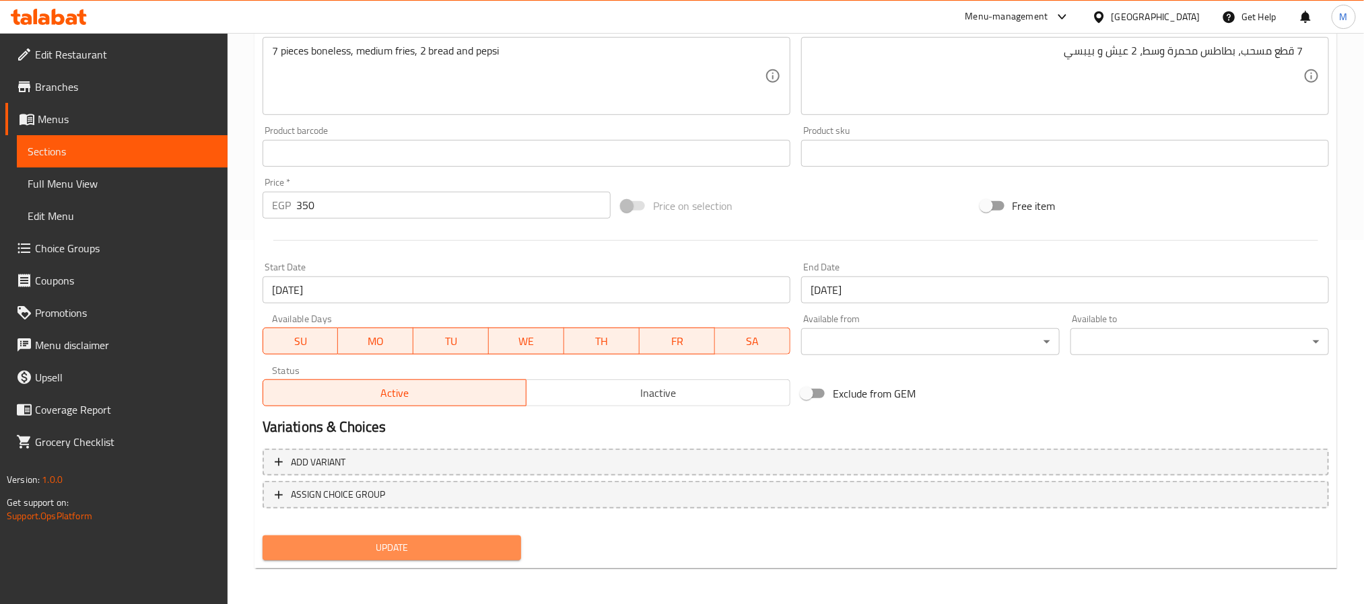
click at [368, 540] on span "Update" at bounding box center [391, 548] width 237 height 17
click at [427, 552] on span "Update" at bounding box center [391, 548] width 237 height 17
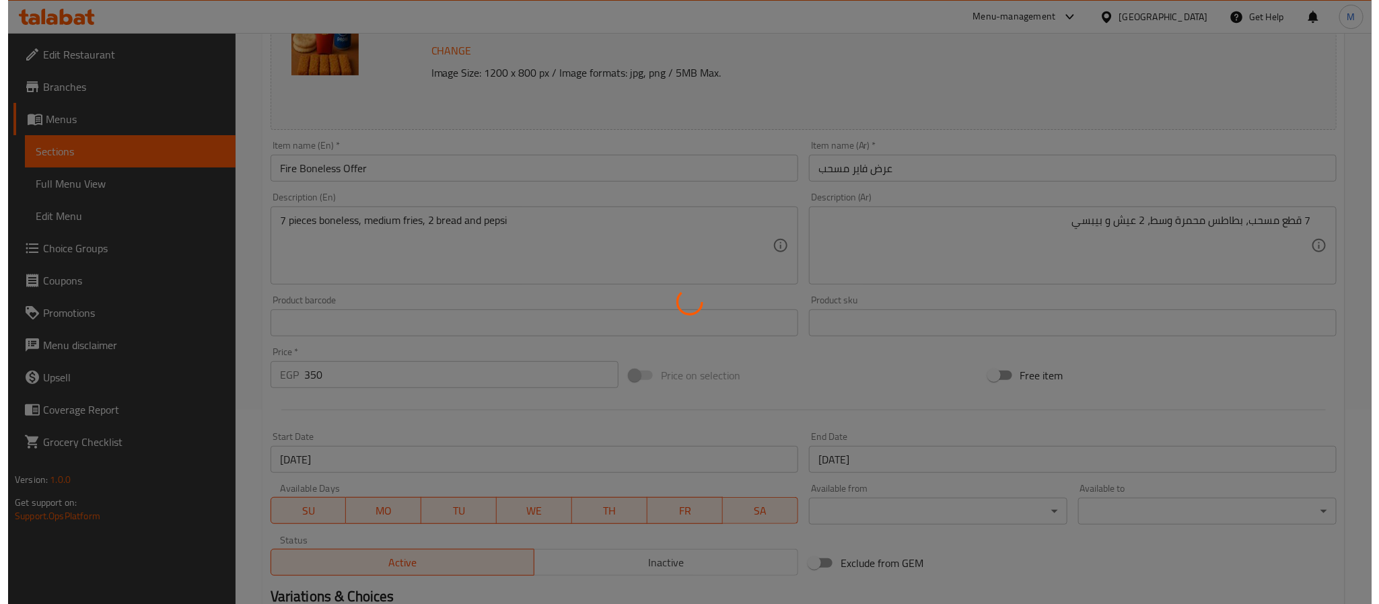
scroll to position [0, 0]
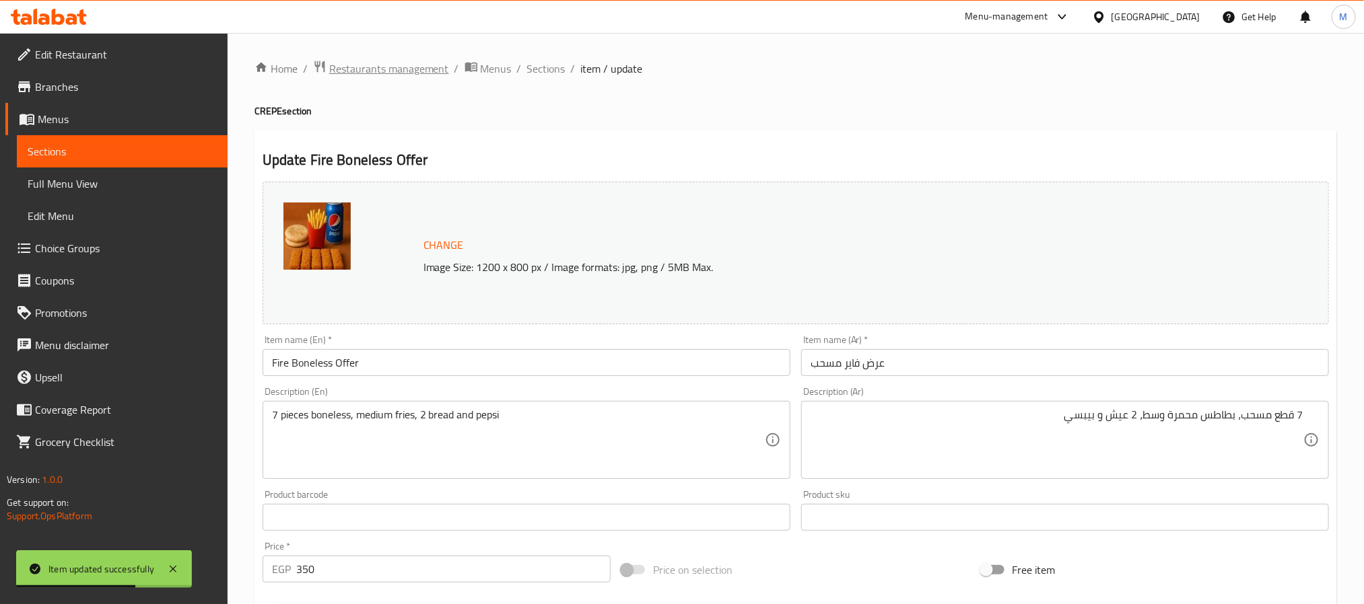
click at [422, 75] on span "Restaurants management" at bounding box center [389, 69] width 120 height 16
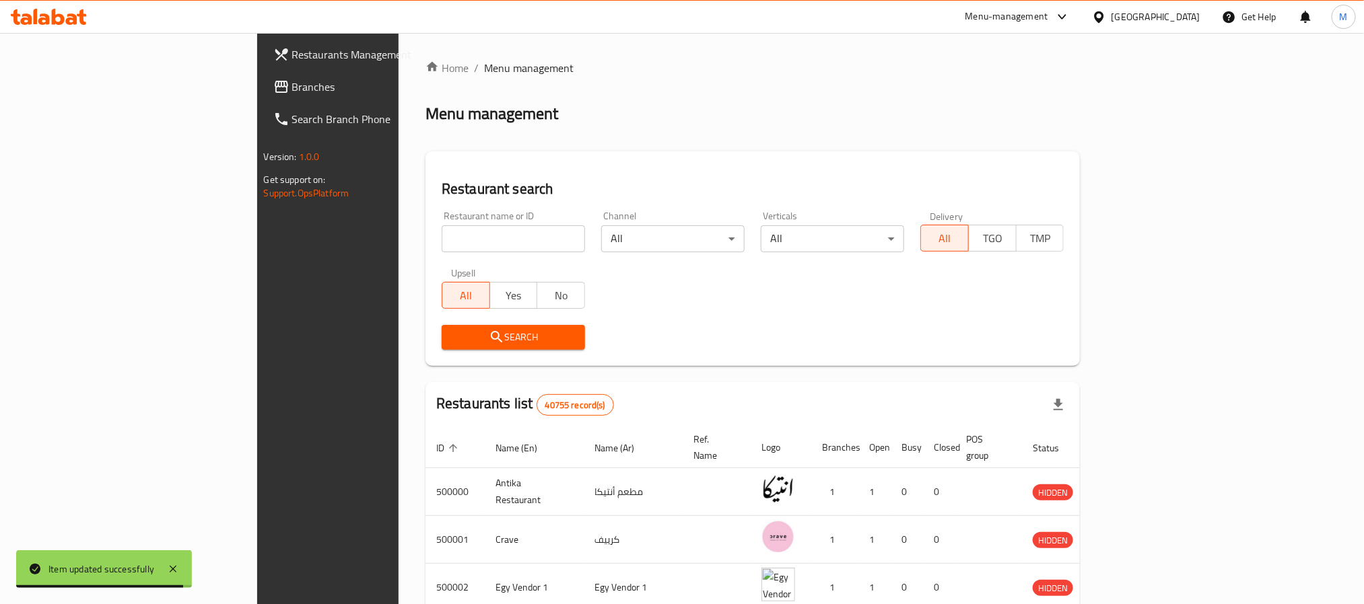
drag, startPoint x: 330, startPoint y: 233, endPoint x: 330, endPoint y: 246, distance: 13.5
click at [442, 233] on input "search" at bounding box center [513, 238] width 143 height 27
paste input "688253"
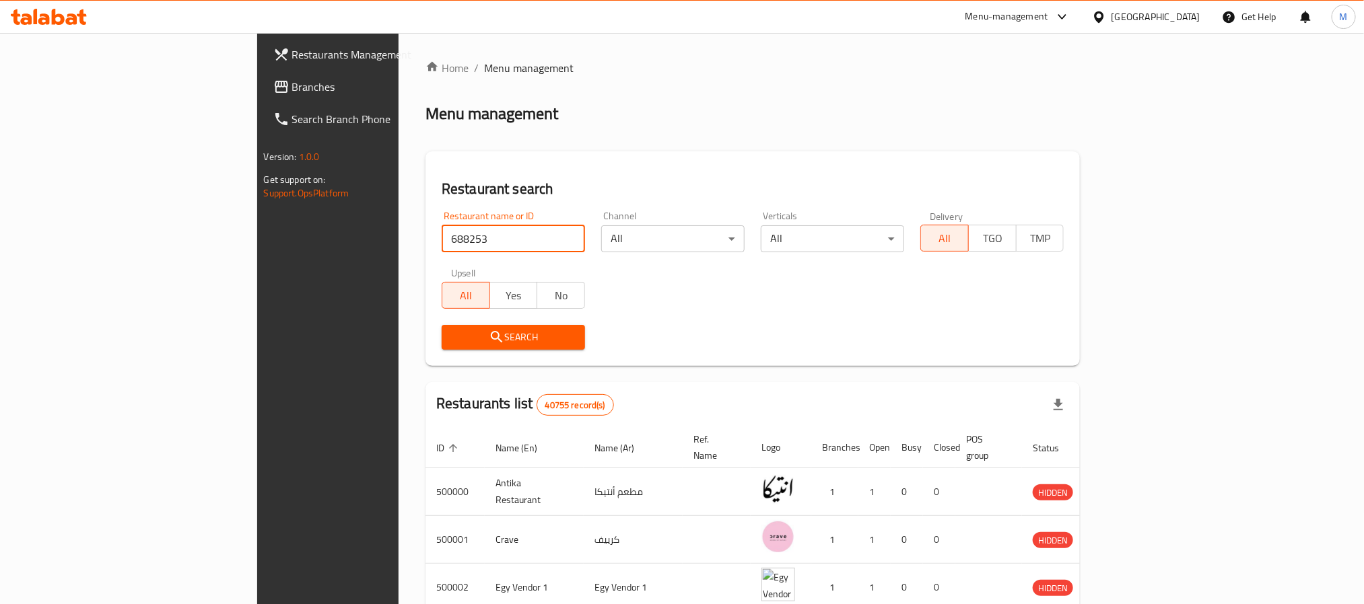
type input "688253"
click at [452, 339] on span "Search" at bounding box center [513, 337] width 122 height 17
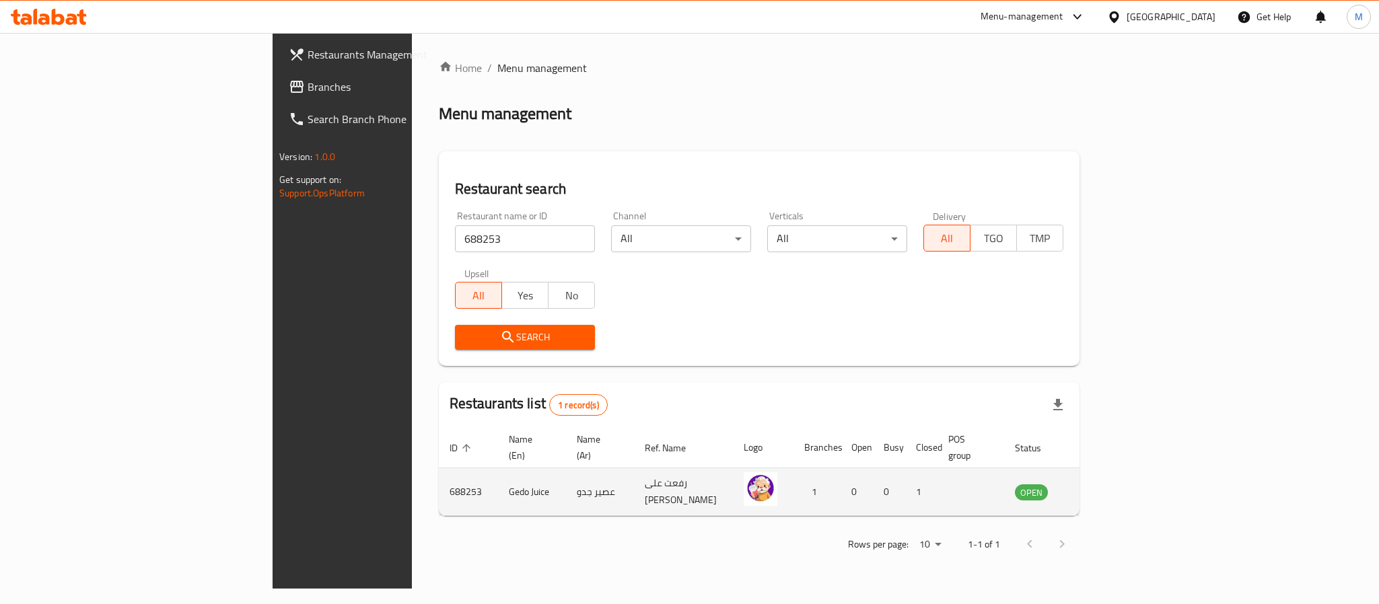
click at [1121, 483] on td "enhanced table" at bounding box center [1098, 492] width 46 height 48
click at [1121, 479] on td "enhanced table" at bounding box center [1098, 492] width 46 height 48
click at [1101, 487] on icon "enhanced table" at bounding box center [1093, 492] width 15 height 11
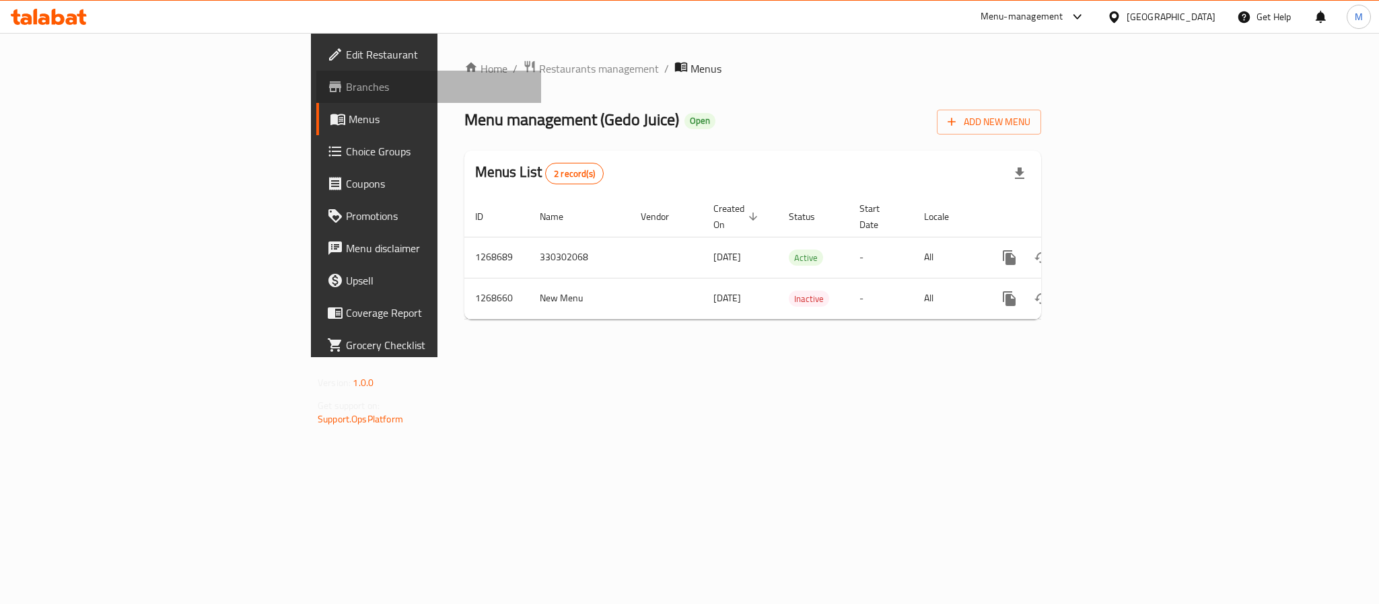
click at [346, 89] on span "Branches" at bounding box center [438, 87] width 184 height 16
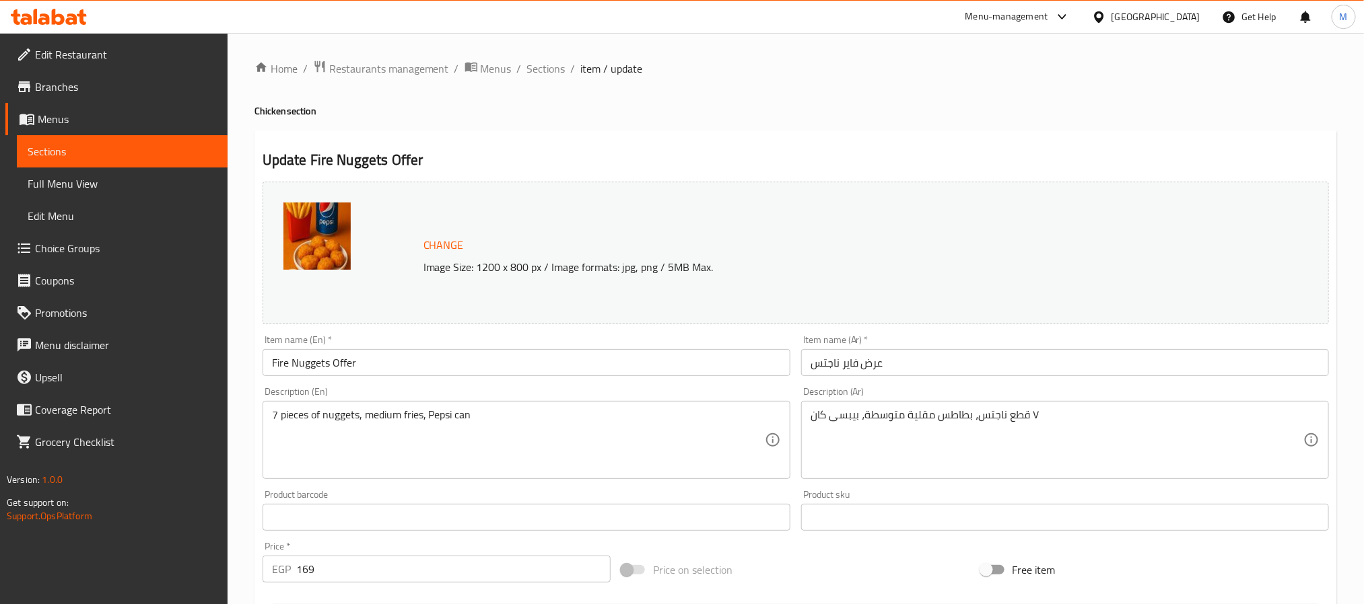
click at [150, 246] on span "Choice Groups" at bounding box center [126, 248] width 182 height 16
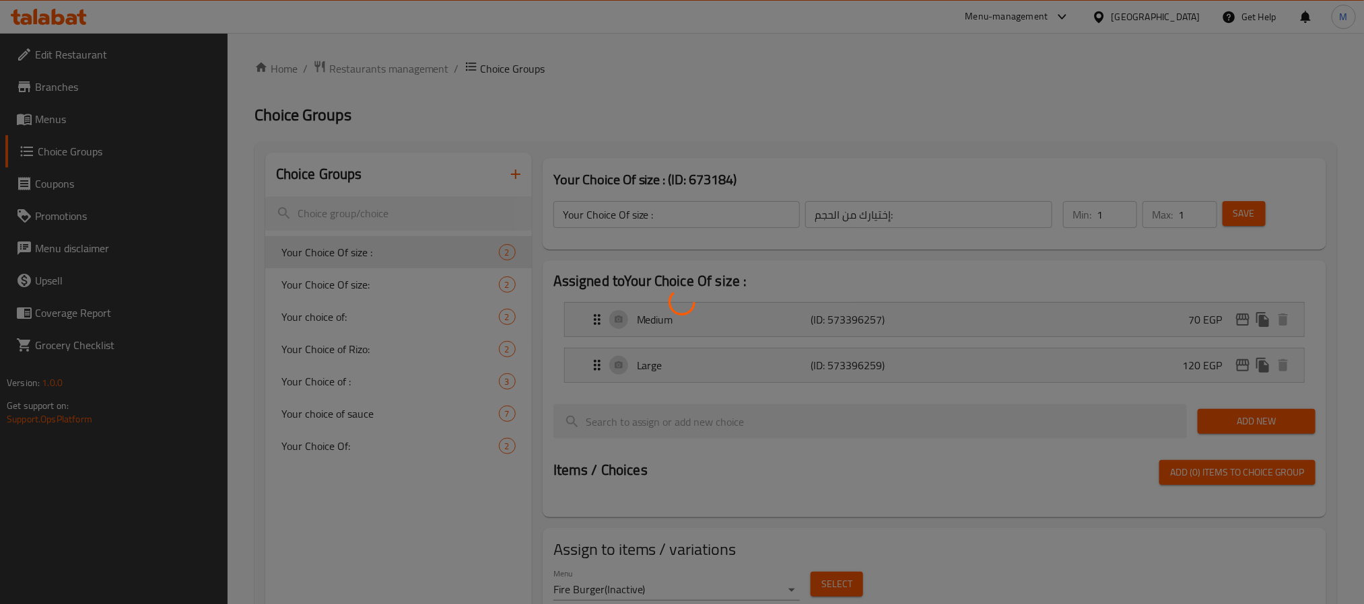
click at [372, 413] on div at bounding box center [682, 302] width 1364 height 604
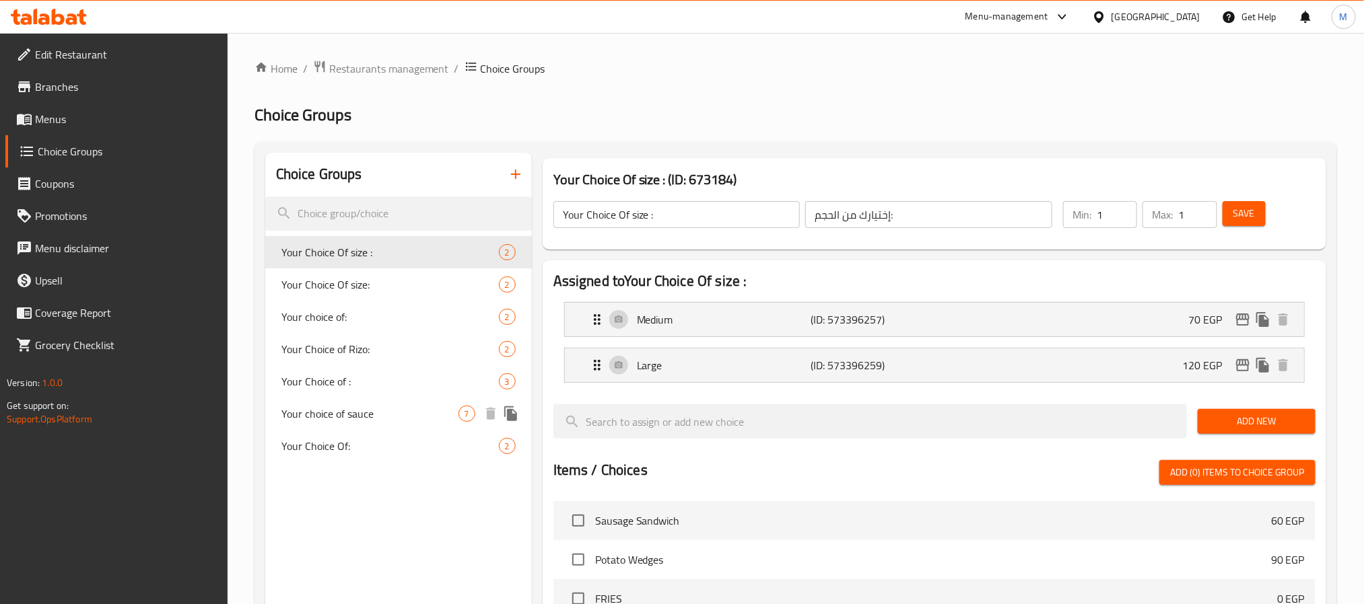
click at [376, 414] on span "Your choice of sauce" at bounding box center [369, 414] width 177 height 16
type input "Your choice of sauce"
type input "اختيارك من الصوص"
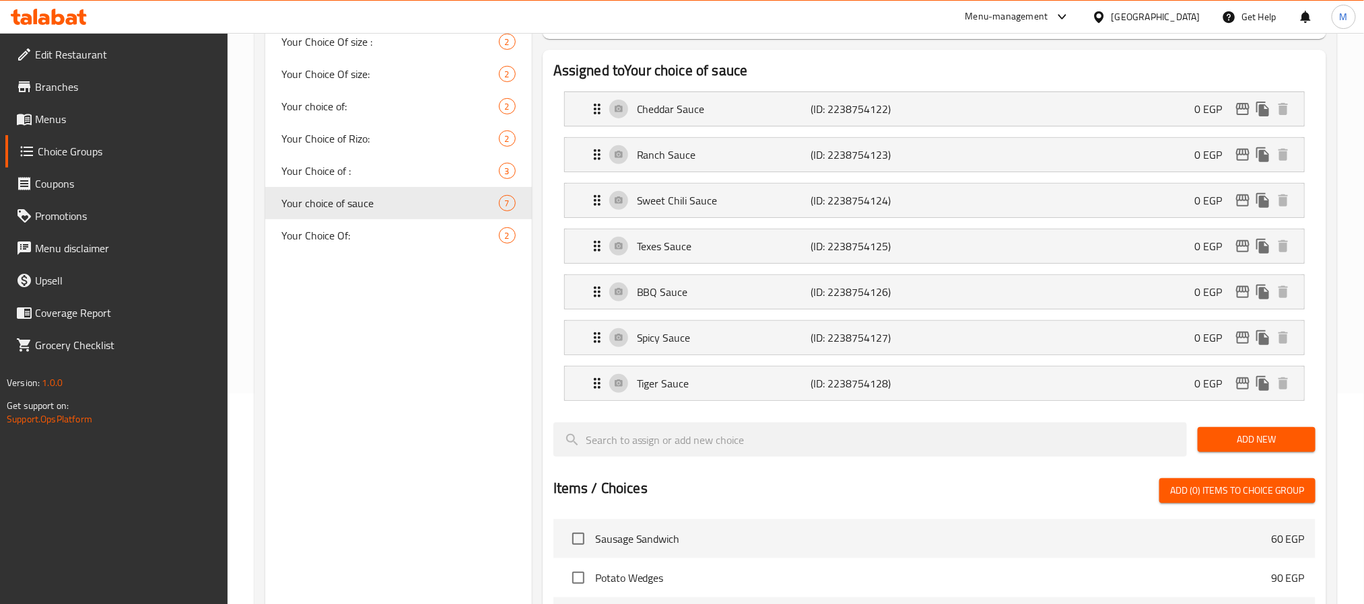
scroll to position [202, 0]
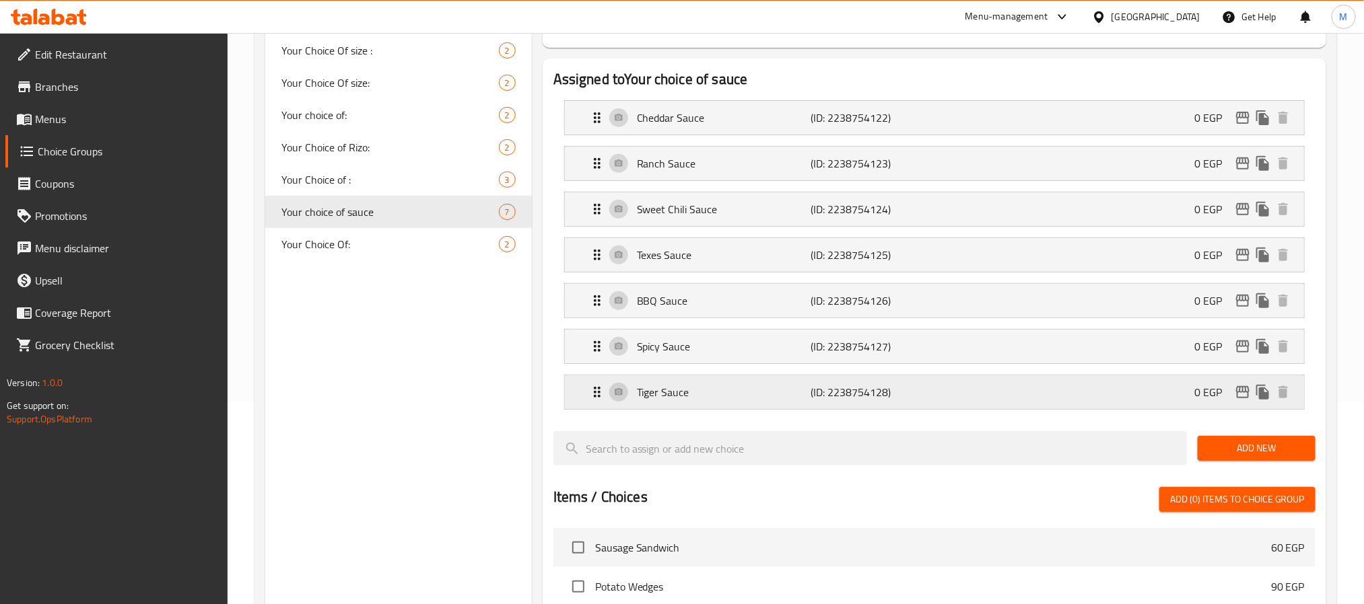
click at [841, 394] on p "(ID: 2238754128)" at bounding box center [868, 392] width 116 height 16
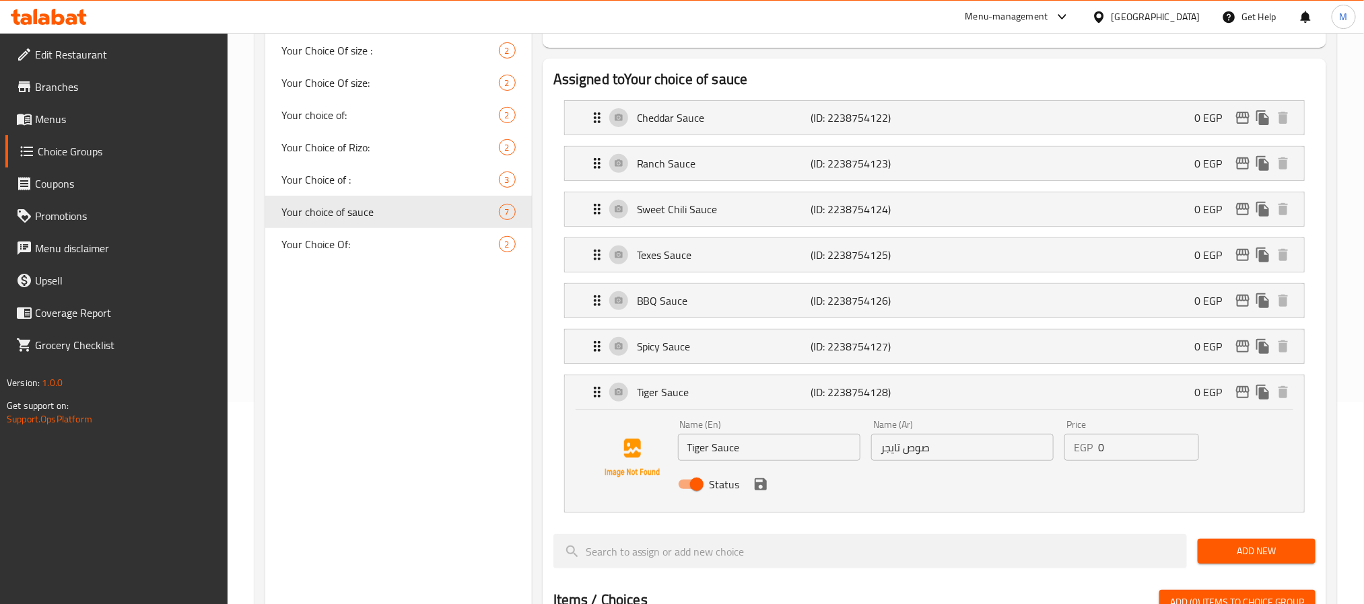
click at [853, 364] on div "Spicy Sauce (ID: 2238754127) 0 EGP Name (En) Spicy Sauce Name (En) Name (Ar) صو…" at bounding box center [934, 346] width 740 height 35
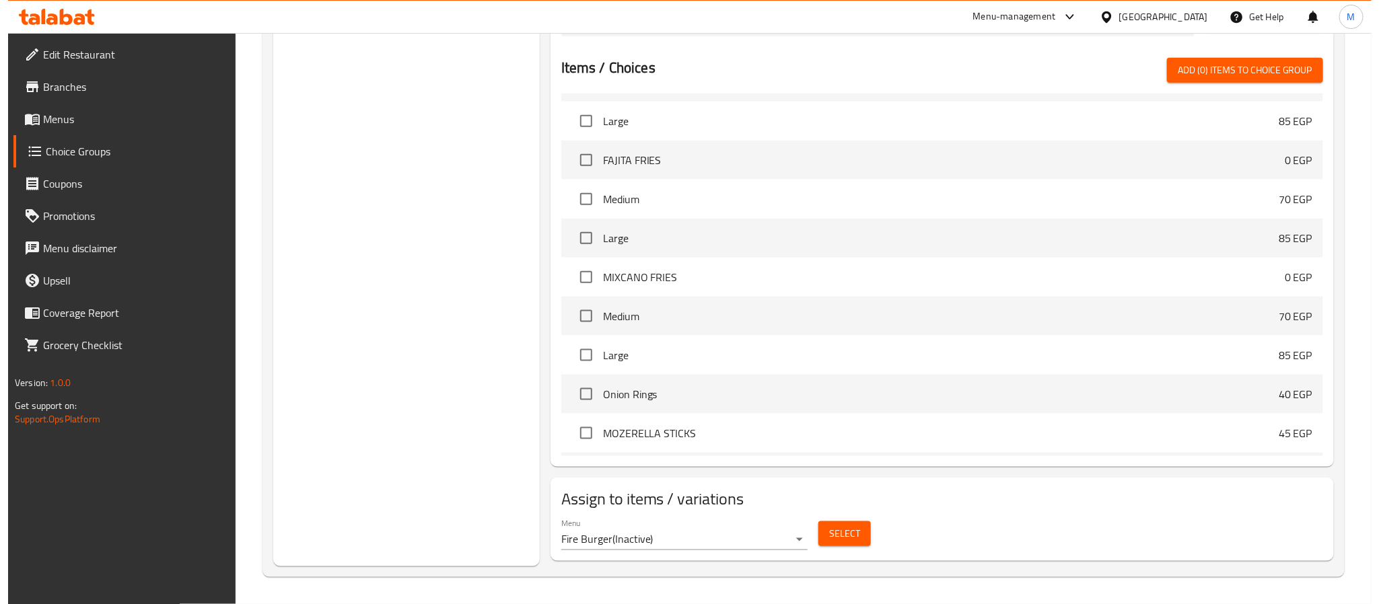
scroll to position [738, 0]
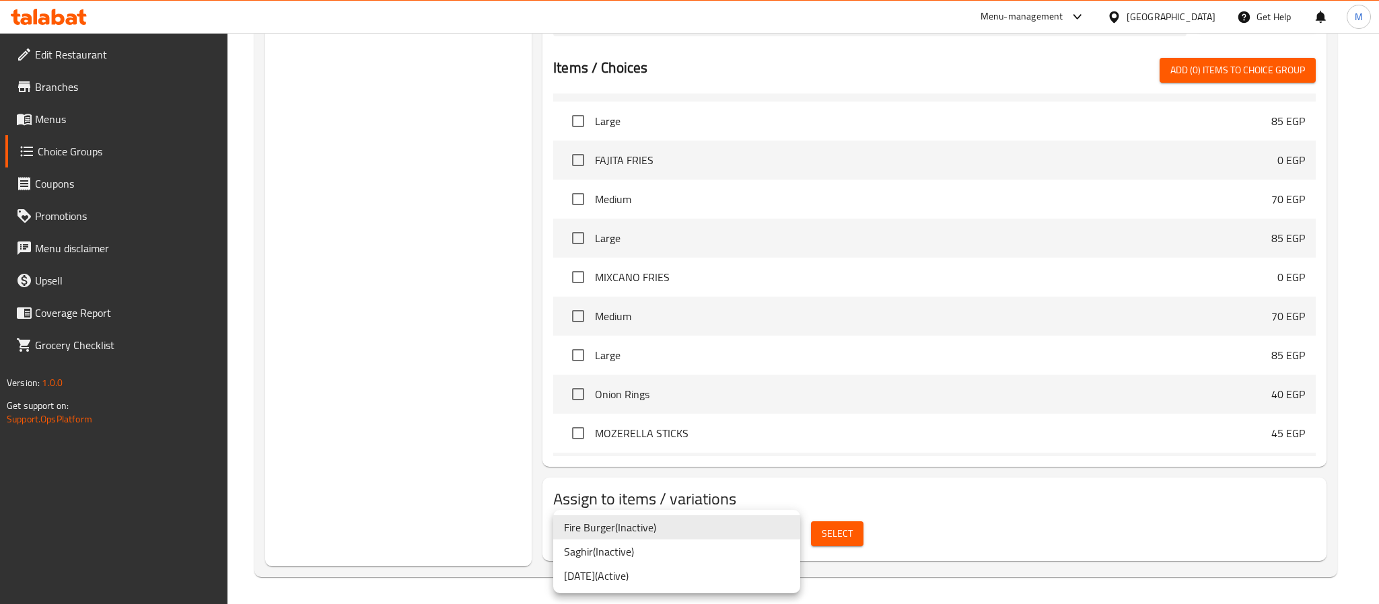
click at [756, 569] on li "09/09/2024 ( Active )" at bounding box center [676, 576] width 247 height 24
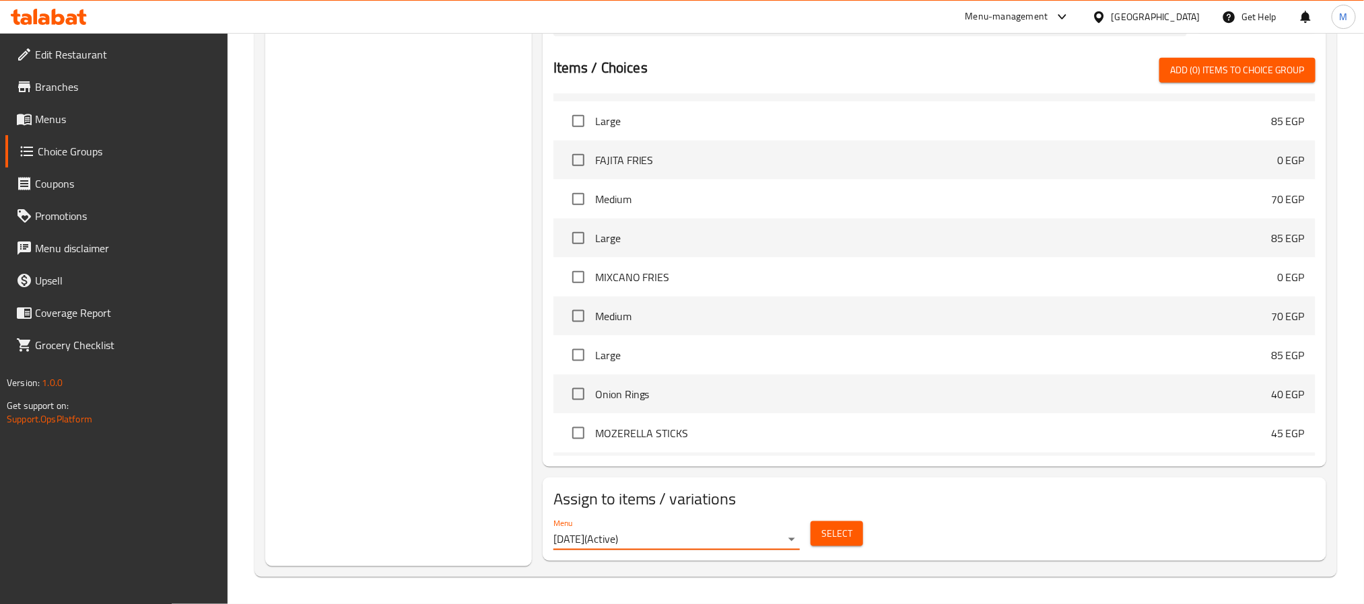
click at [853, 550] on div "Select" at bounding box center [836, 534] width 63 height 36
click at [851, 534] on span "Select" at bounding box center [836, 534] width 31 height 17
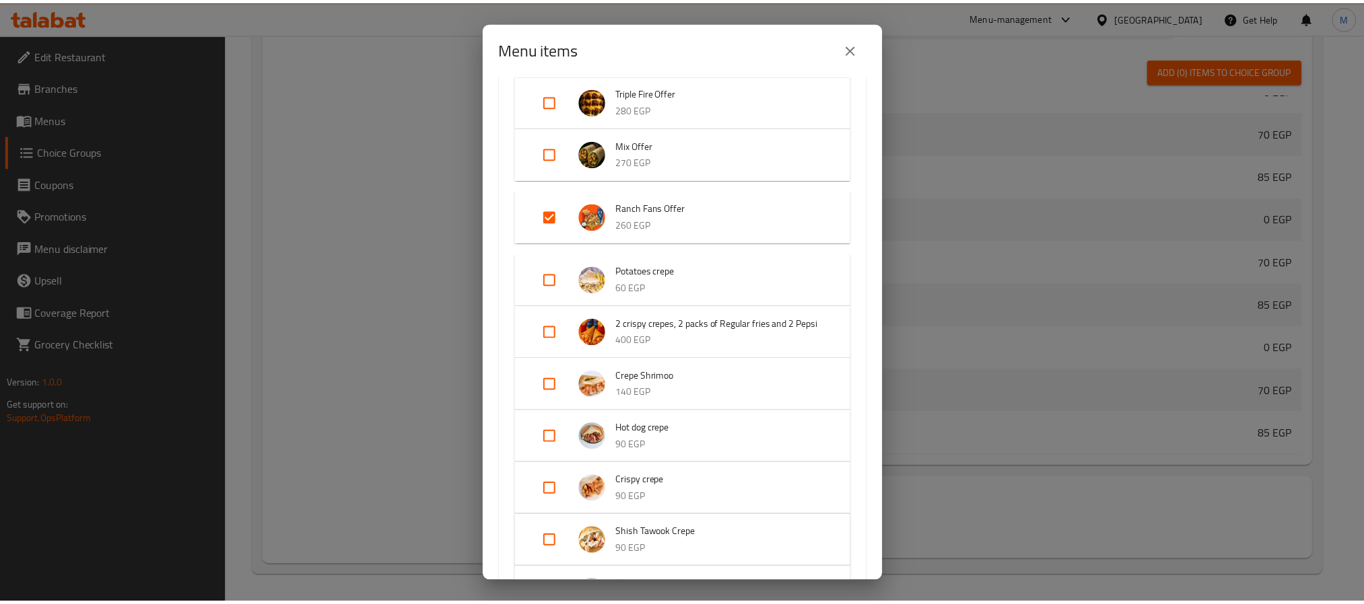
scroll to position [1030, 0]
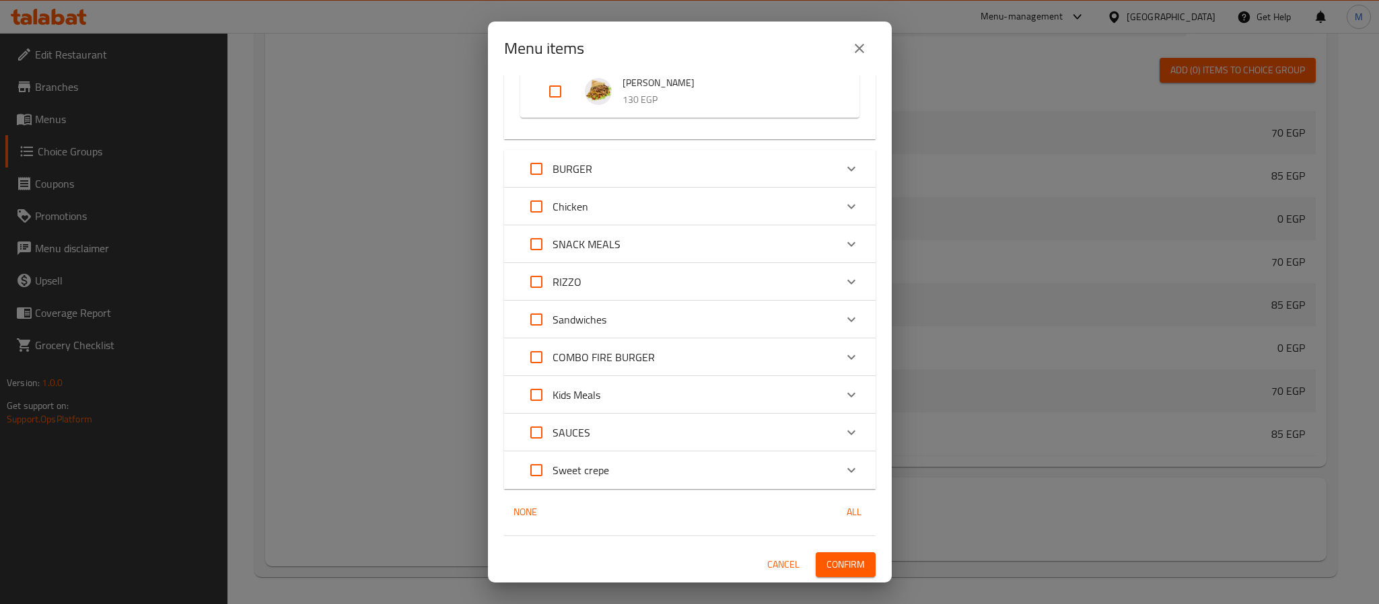
click at [851, 41] on button "close" at bounding box center [859, 48] width 32 height 32
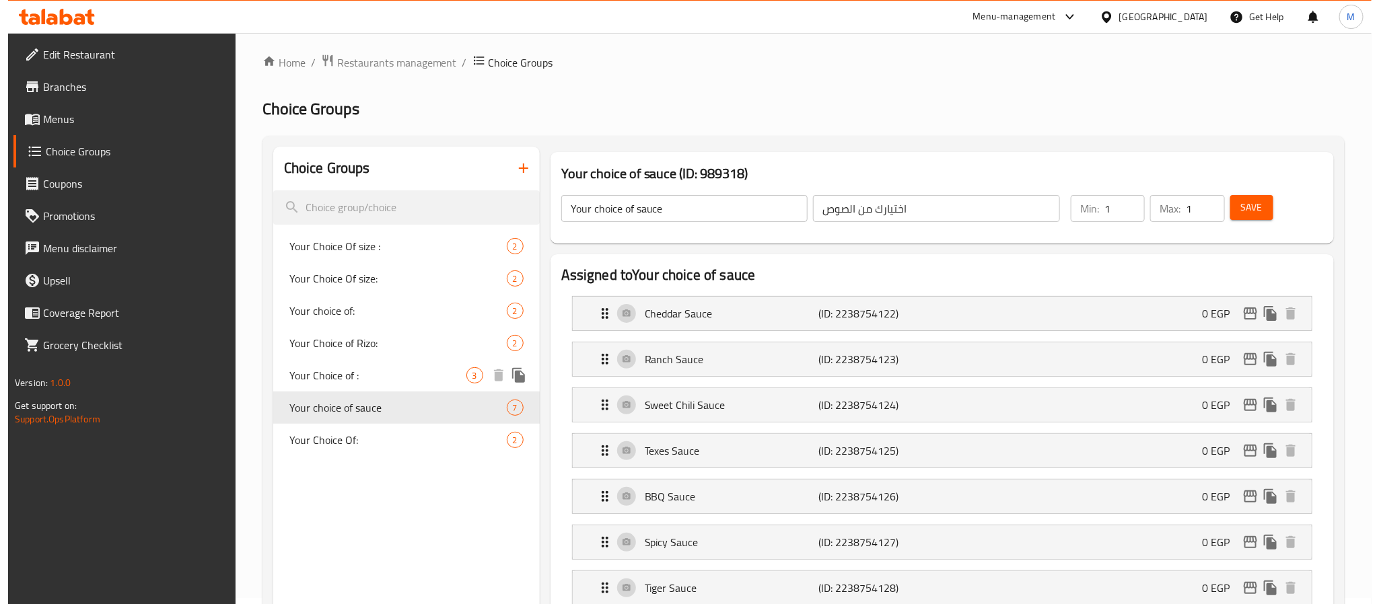
scroll to position [0, 0]
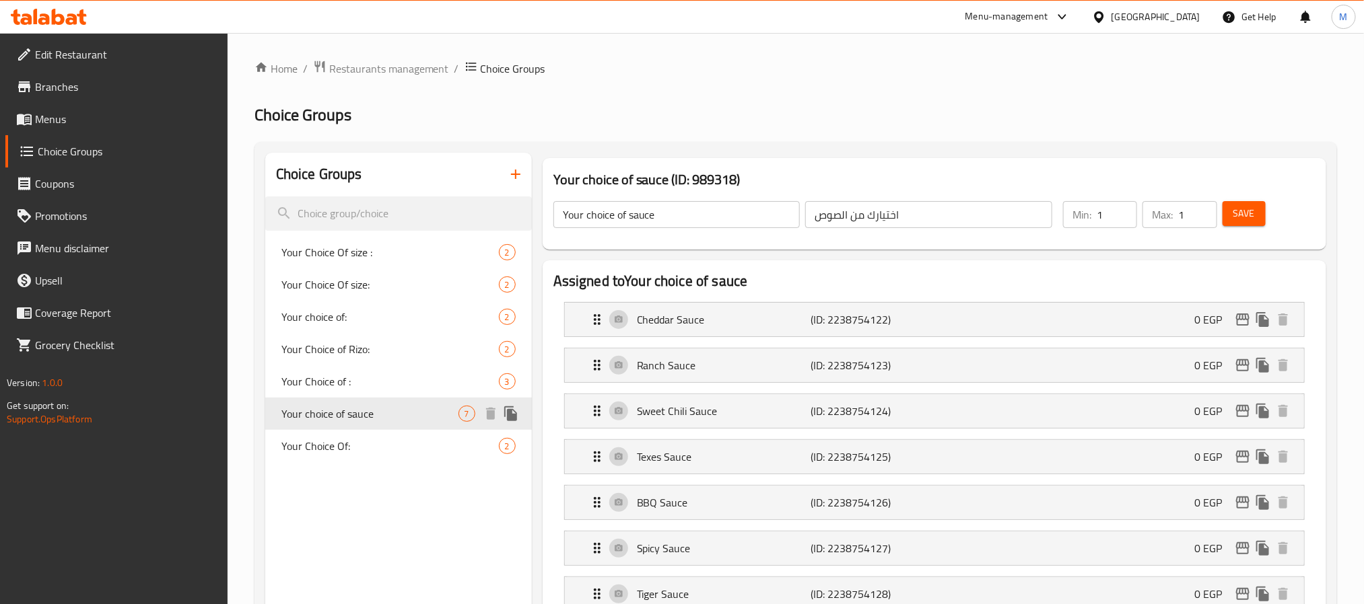
click at [512, 416] on icon "duplicate" at bounding box center [510, 414] width 13 height 15
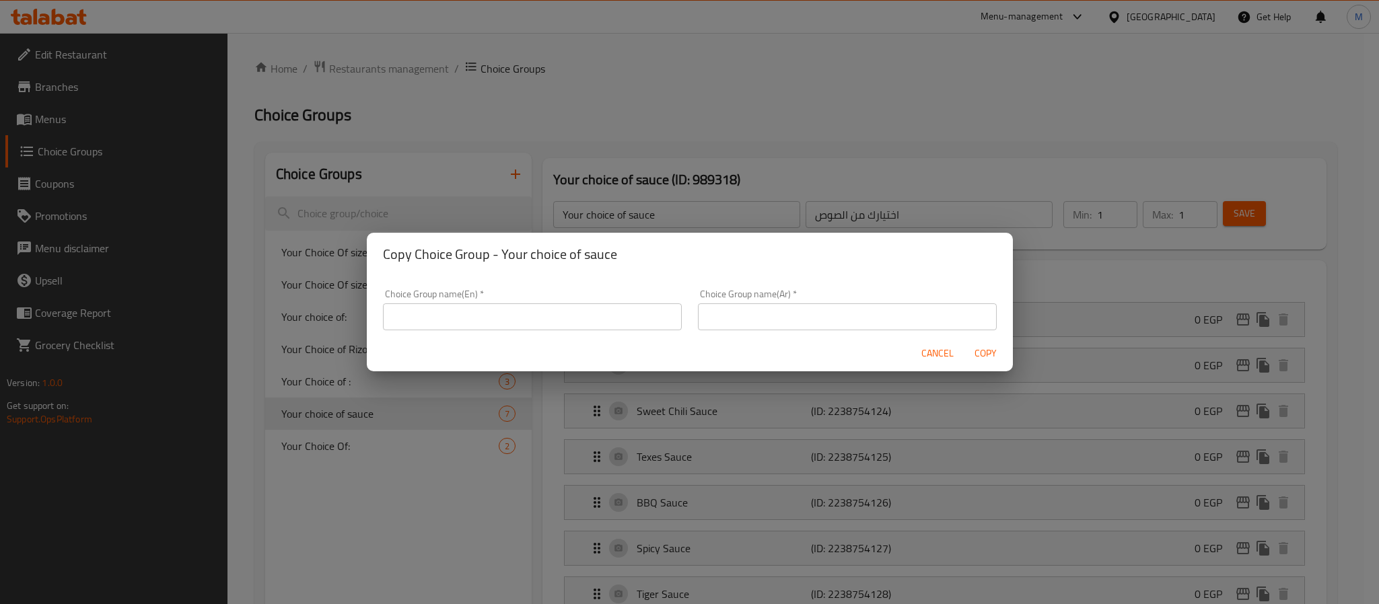
click at [544, 301] on div "Choice Group name(En)   * Choice Group name(En) *" at bounding box center [532, 309] width 299 height 41
click at [546, 310] on input "text" at bounding box center [532, 317] width 299 height 27
type input "Your Choice Of Sauce:"
click at [725, 319] on input "text" at bounding box center [847, 317] width 299 height 27
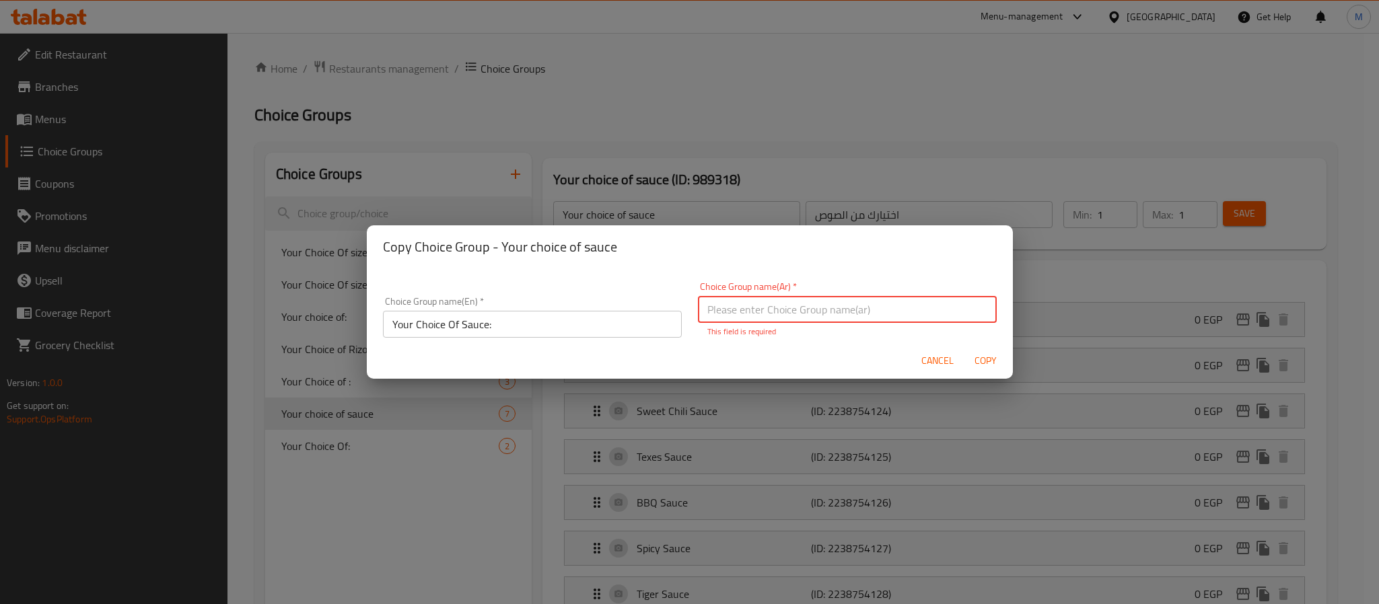
click at [857, 303] on input "text" at bounding box center [847, 309] width 299 height 27
paste input "اختيارك من الصلصة:"
click at [899, 314] on input "اختيارك من الصلصة:" at bounding box center [847, 309] width 299 height 27
type input "اختيارك من الصوص:"
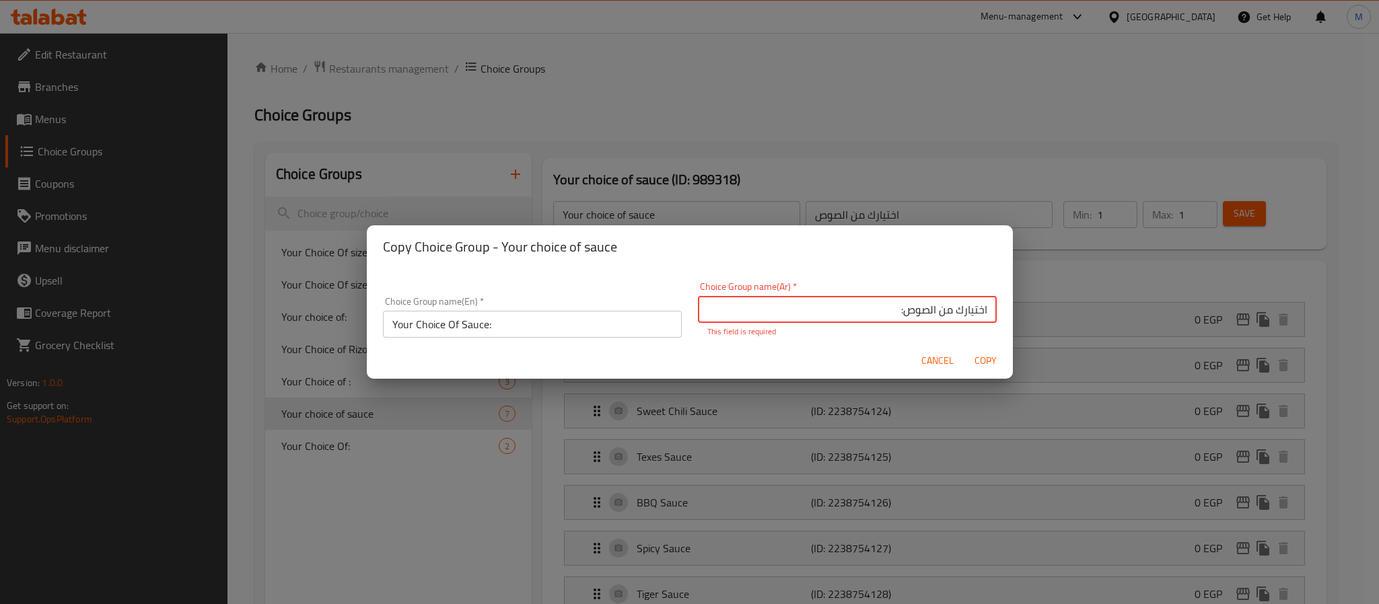
click at [586, 330] on input "Your Choice Of Sauce:" at bounding box center [532, 324] width 299 height 27
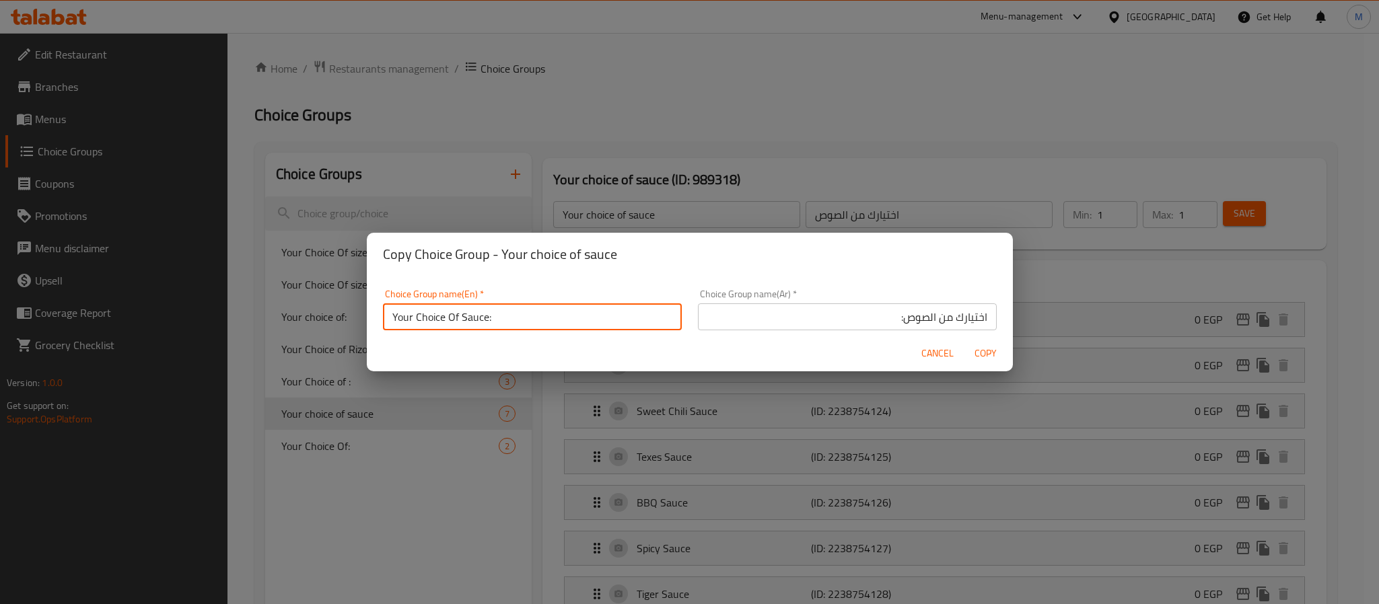
type input "Your Choice Of Sauce:"
click at [980, 353] on span "Copy" at bounding box center [986, 353] width 32 height 17
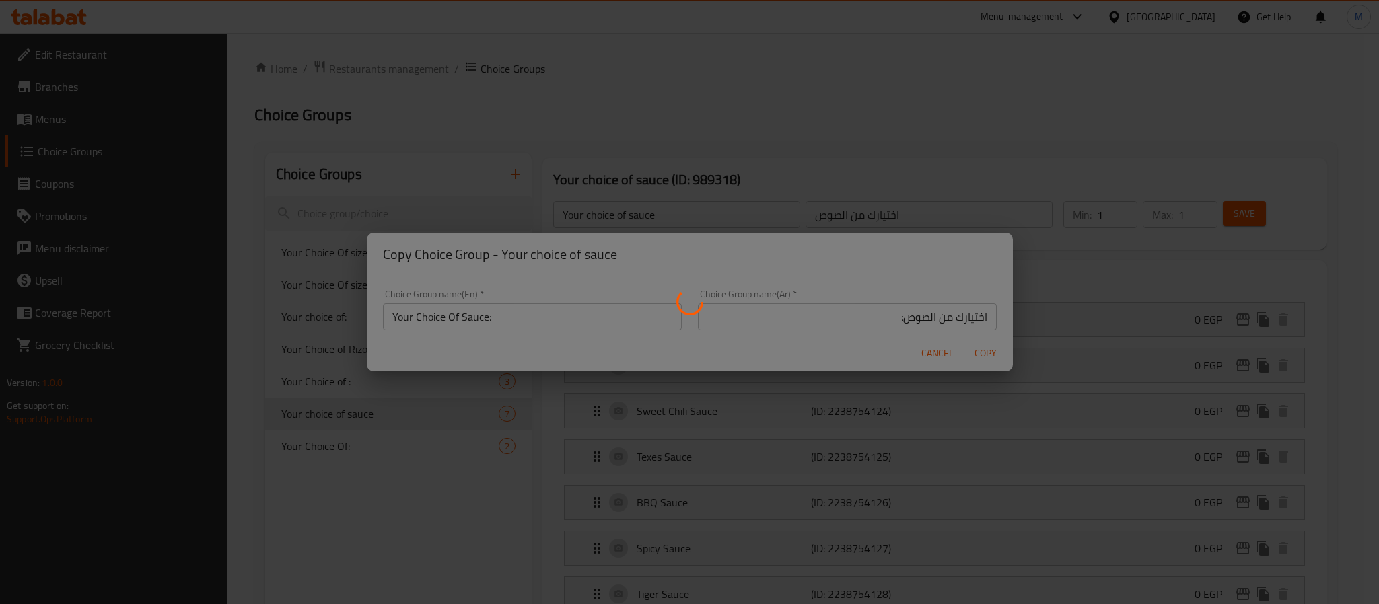
type input "Your Choice Of Sauce:"
type input "اختيارك من الصوص:"
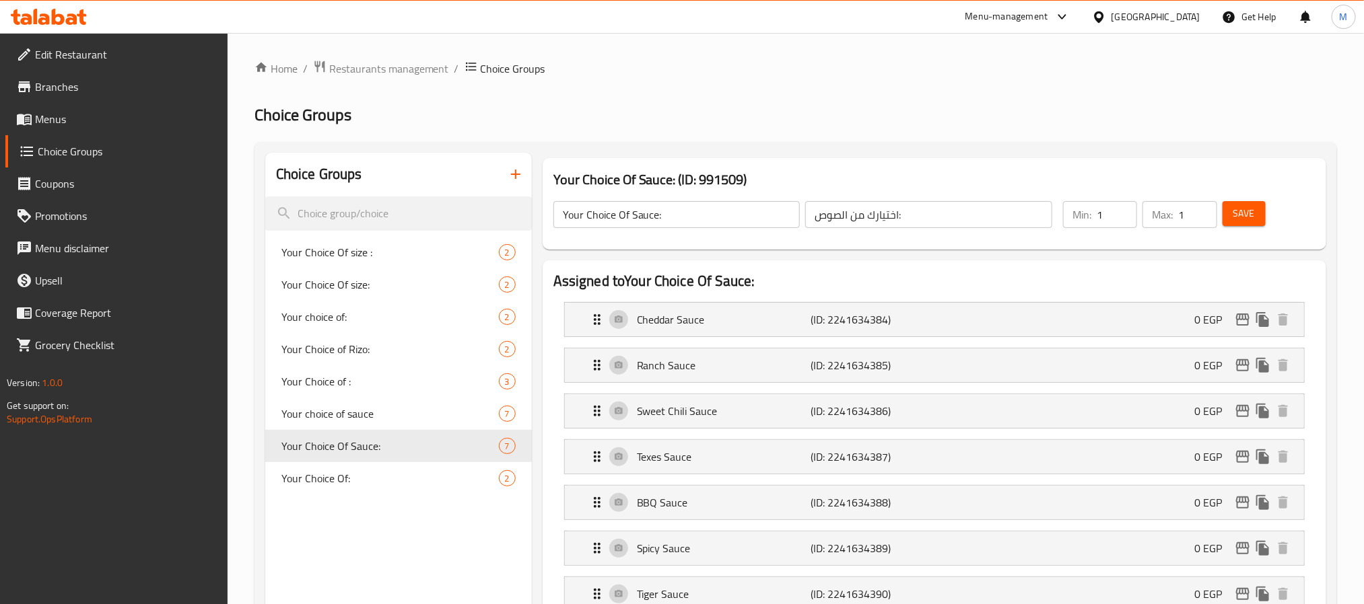
click at [93, 115] on span "Menus" at bounding box center [126, 119] width 182 height 16
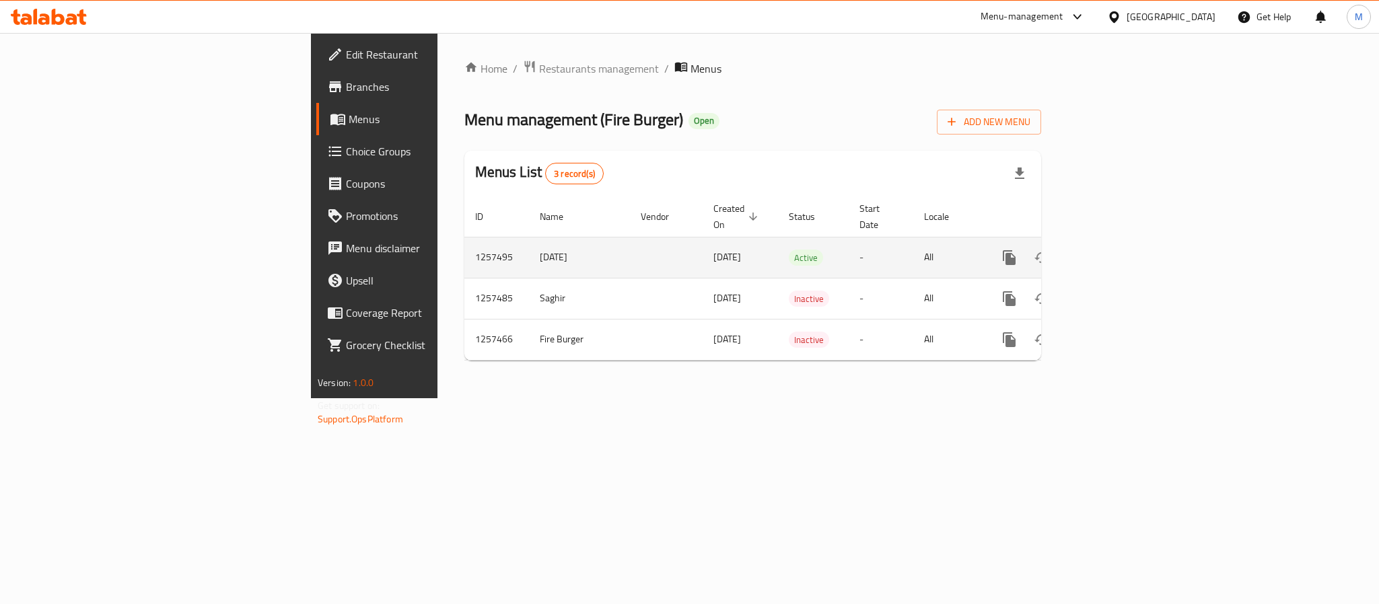
click at [1113, 252] on icon "enhanced table" at bounding box center [1106, 258] width 12 height 12
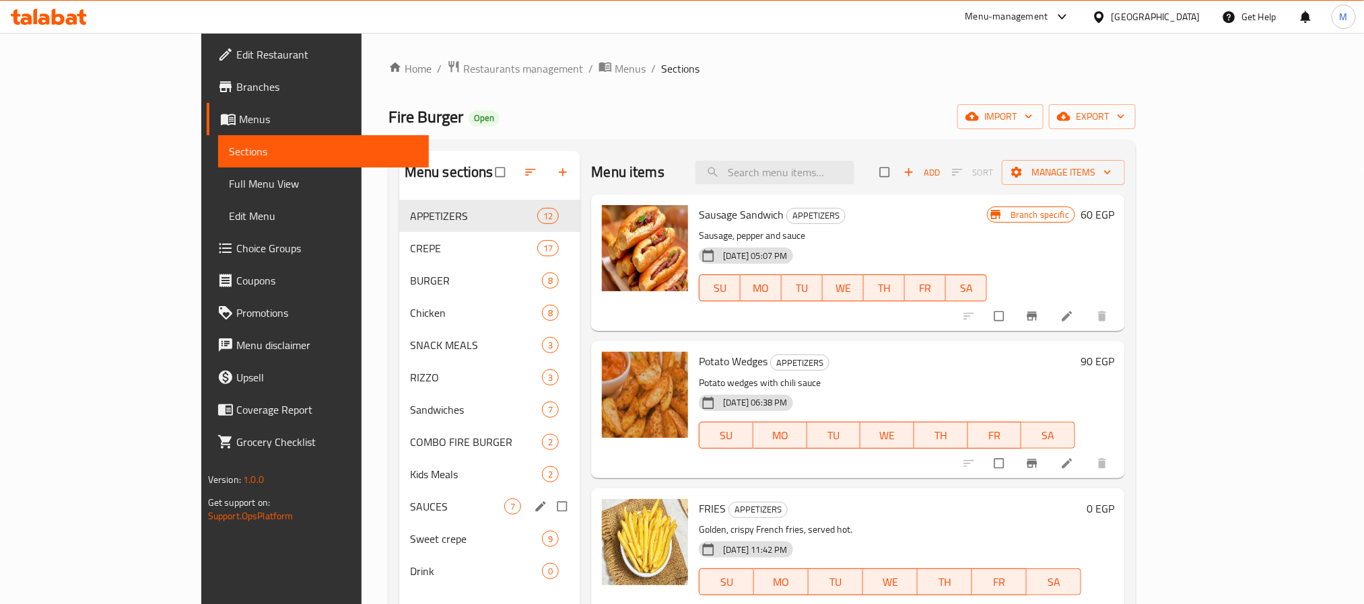
click at [399, 517] on div "SAUCES 7" at bounding box center [490, 507] width 182 height 32
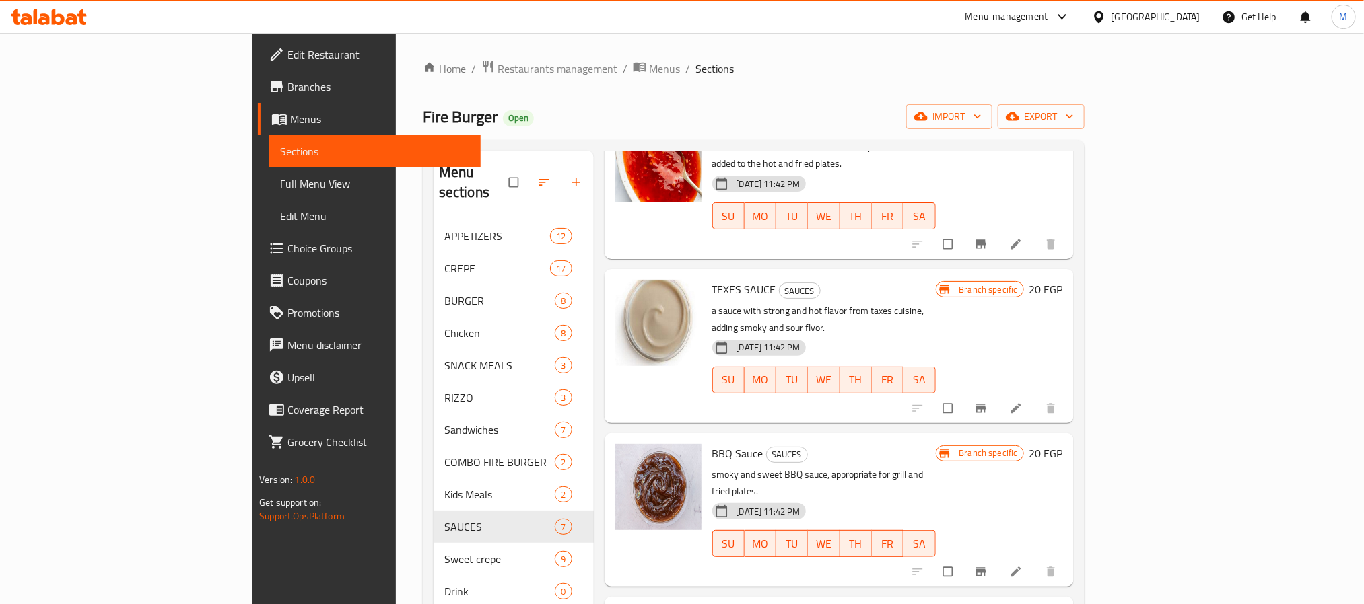
click at [287, 92] on span "Branches" at bounding box center [378, 87] width 182 height 16
